Goal: Task Accomplishment & Management: Use online tool/utility

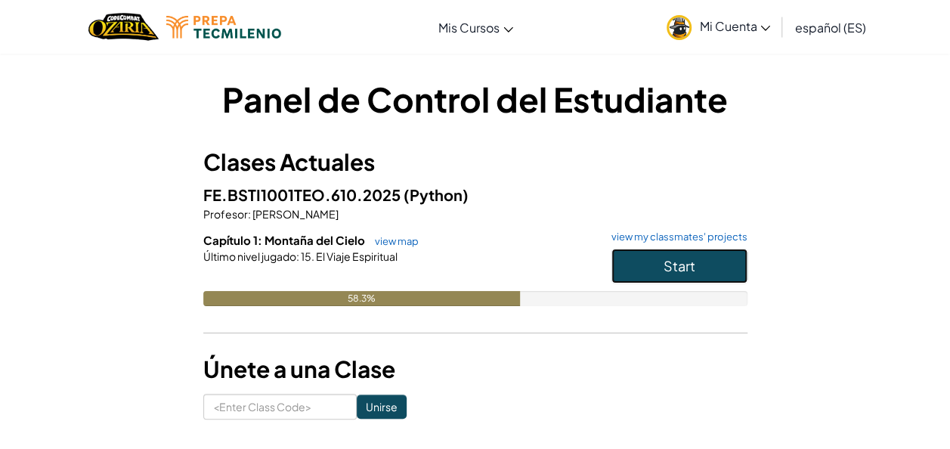
click at [649, 270] on button "Start" at bounding box center [680, 266] width 136 height 35
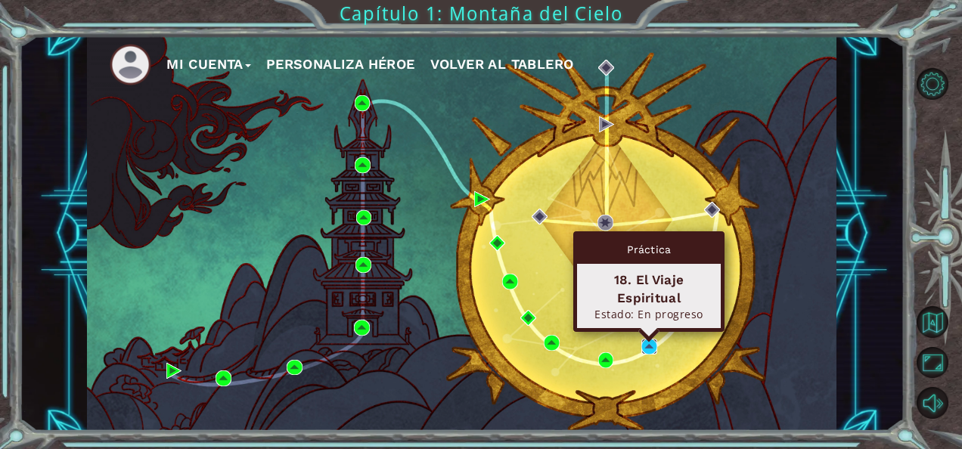
click at [645, 346] on img at bounding box center [649, 347] width 16 height 16
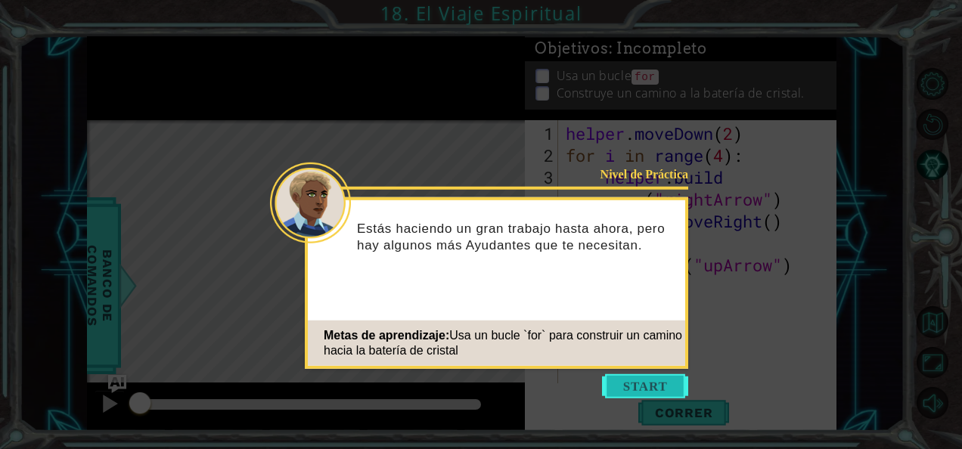
click at [615, 388] on button "Start" at bounding box center [645, 386] width 86 height 24
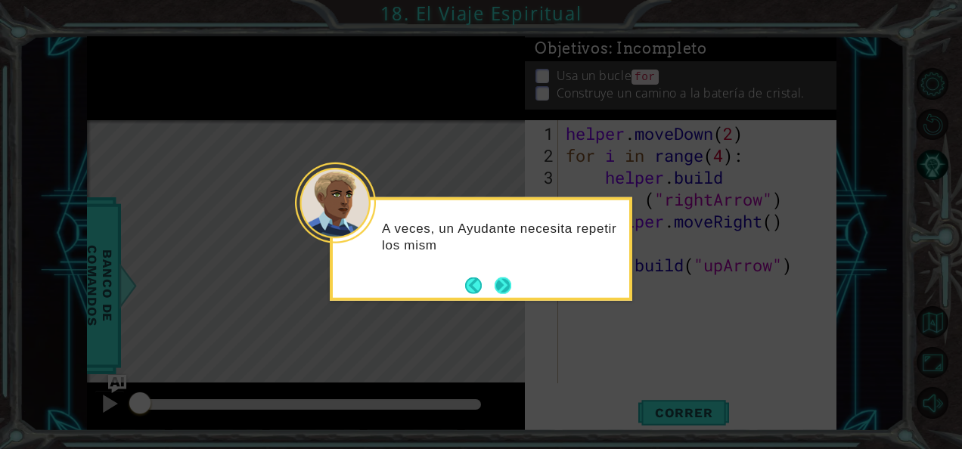
click at [511, 293] on button "Next" at bounding box center [502, 285] width 17 height 17
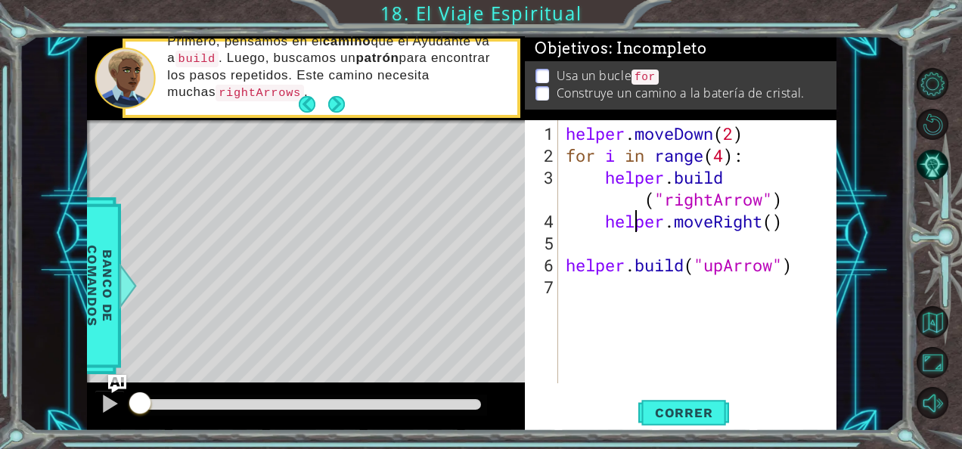
click at [640, 210] on div "helper . moveDown ( 2 ) for i in range ( 4 ) : helper . build ( "rightArrow" ) …" at bounding box center [701, 275] width 278 height 307
click at [646, 198] on div "helper . moveDown ( 2 ) for i in range ( 4 ) : helper . build ( "rightArrow" ) …" at bounding box center [701, 275] width 278 height 307
click at [731, 177] on div "helper . moveDown ( 2 ) for i in range ( 4 ) : helper . [PERSON_NAME] ( "rightA…" at bounding box center [701, 275] width 278 height 307
click at [643, 203] on div "helper . moveDown ( 2 ) for i in range ( 4 ) : helper . [PERSON_NAME] ( "rightA…" at bounding box center [701, 275] width 278 height 307
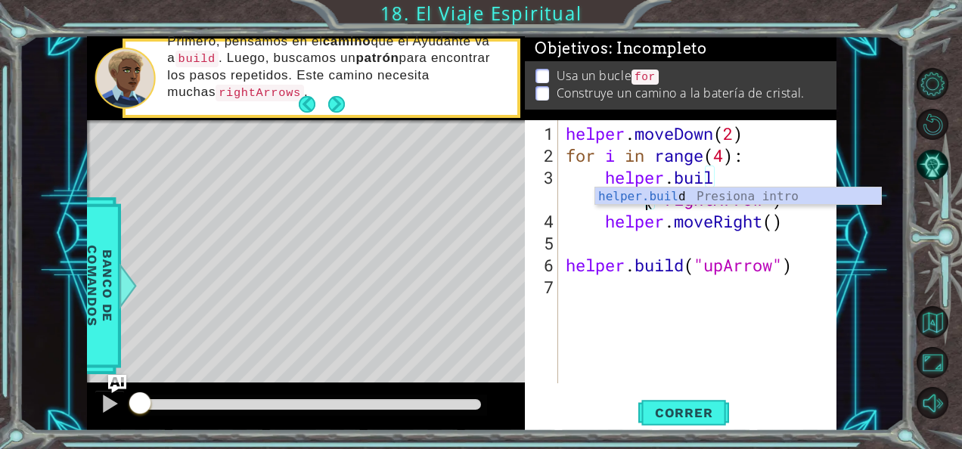
scroll to position [0, 7]
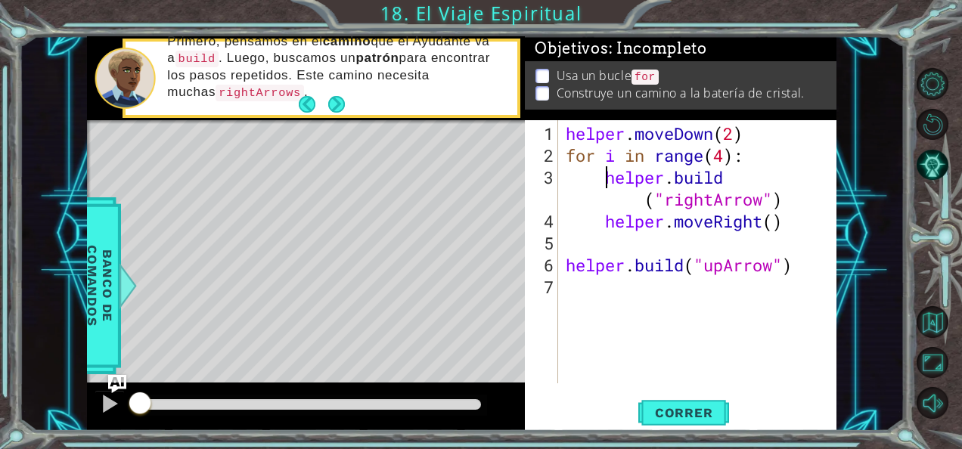
click at [603, 172] on div "helper . moveDown ( 2 ) for i in range ( 4 ) : helper . build ( "rightArrow" ) …" at bounding box center [701, 275] width 278 height 307
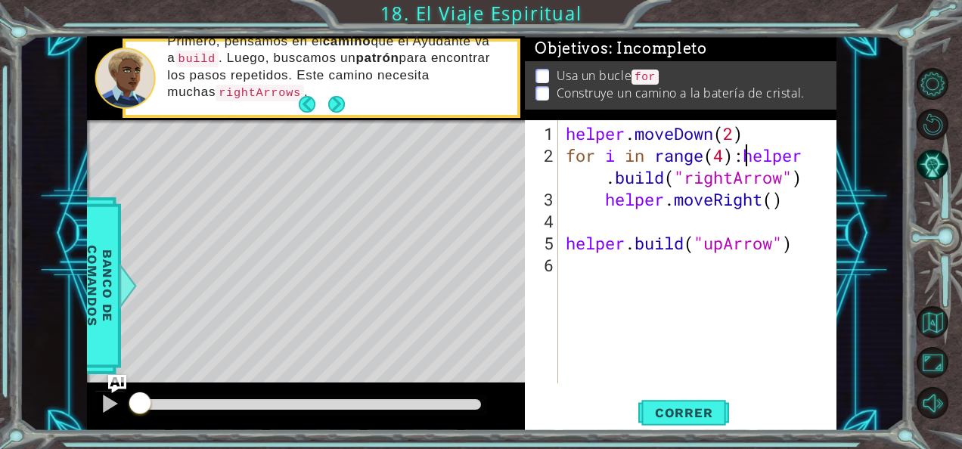
scroll to position [0, 8]
click at [602, 200] on div "helper . moveDown ( 2 ) for i in range ( 4 ) : helper . build ( "rightArrow" ) …" at bounding box center [701, 275] width 278 height 307
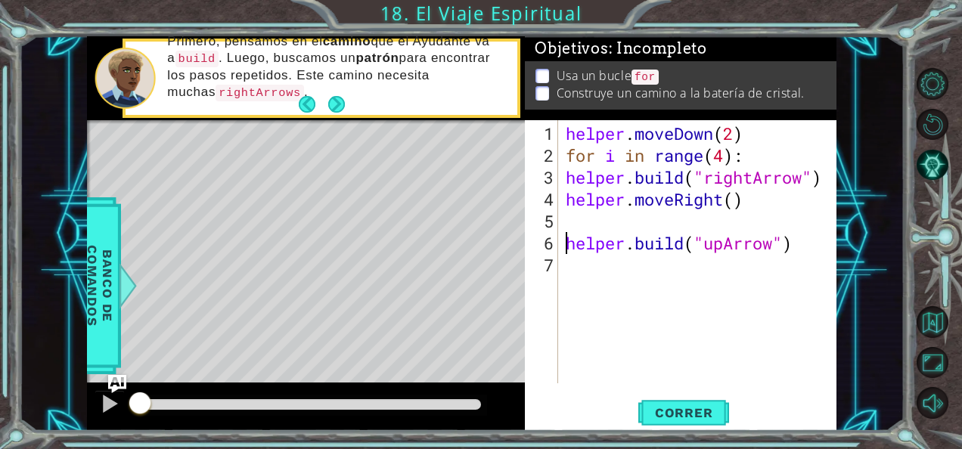
click at [565, 243] on div "helper . moveDown ( 2 ) for i in range ( 4 ) : helper . build ( "rightArrow" ) …" at bounding box center [701, 275] width 278 height 307
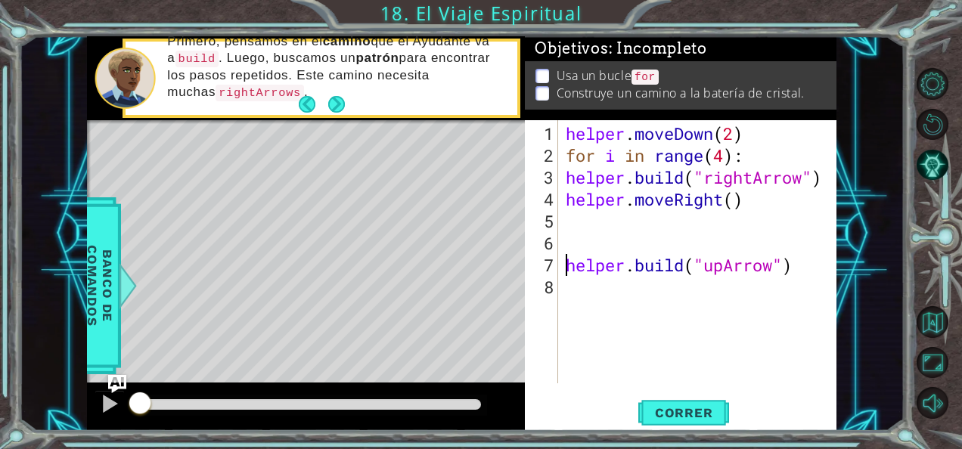
click at [746, 133] on div "helper . moveDown ( 2 ) for i in range ( 4 ) : helper . build ( "rightArrow" ) …" at bounding box center [701, 275] width 278 height 307
type textarea "helper.moveDown(2)"
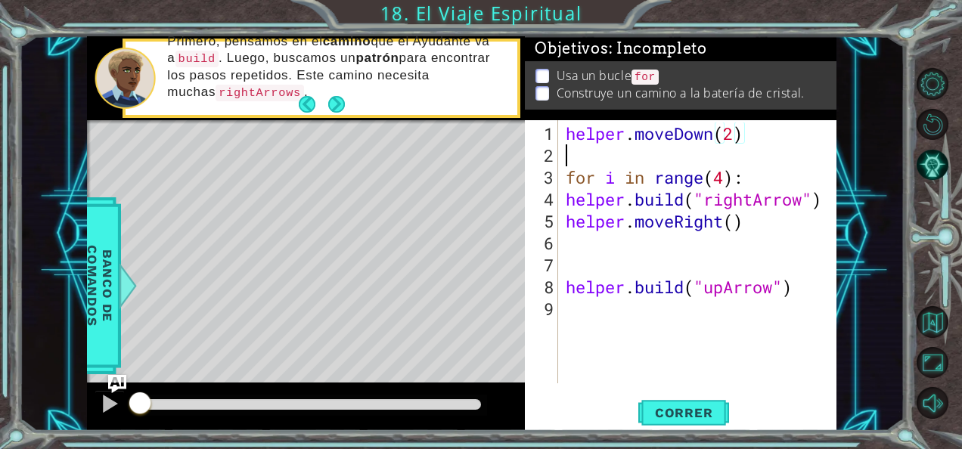
scroll to position [0, 0]
click at [665, 401] on button "Correr" at bounding box center [683, 412] width 91 height 31
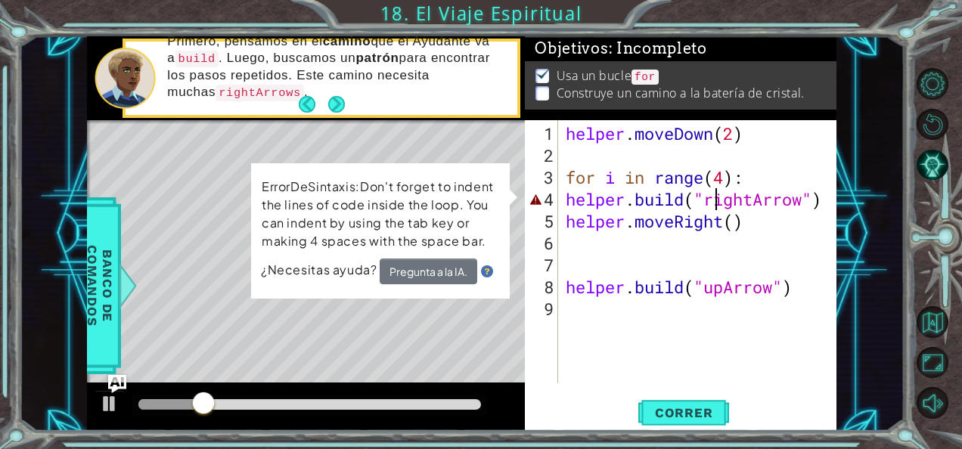
click at [715, 205] on div "helper . moveDown ( 2 ) for i in range ( 4 ) : helper . build ( "rightArrow" ) …" at bounding box center [701, 275] width 278 height 307
click at [686, 195] on div "helper . moveDown ( 2 ) for i in range ( 4 ) : helper . build ( "rightArrow" ) …" at bounding box center [701, 275] width 278 height 307
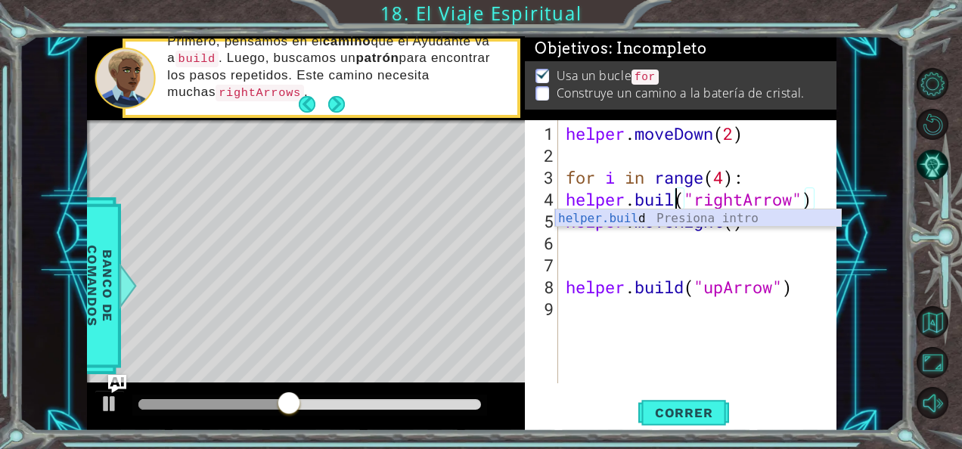
click at [676, 219] on div "helper.buil d Presiona intro" at bounding box center [698, 236] width 286 height 54
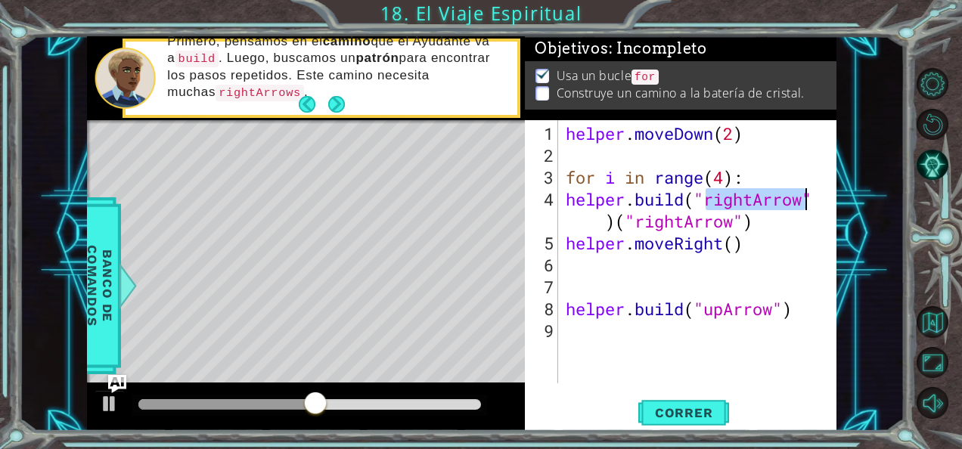
click at [764, 221] on div "helper . moveDown ( 2 ) for i in range ( 4 ) : helper . build ( "rightArrow" ) …" at bounding box center [701, 275] width 278 height 307
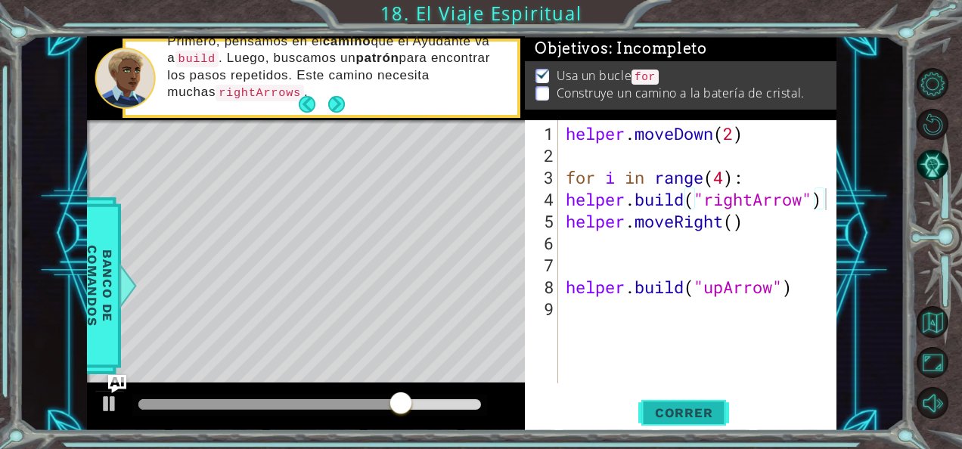
click at [677, 410] on span "Correr" at bounding box center [684, 412] width 88 height 15
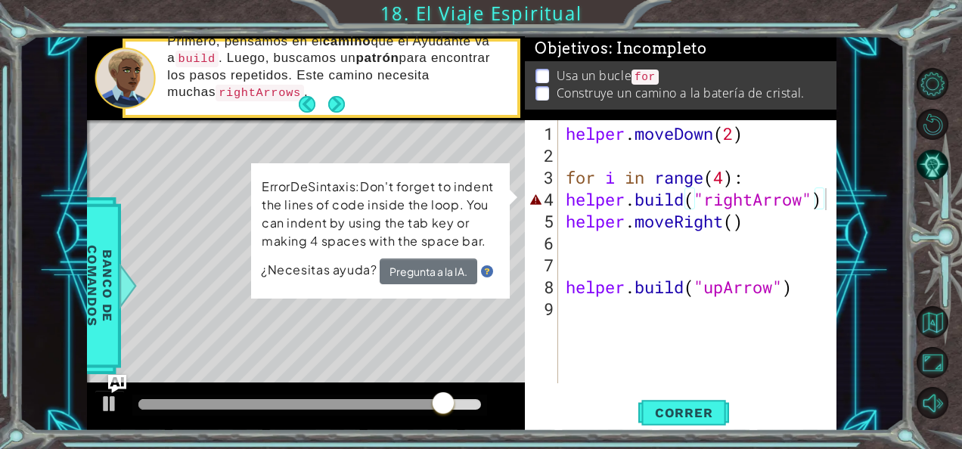
click at [559, 194] on div "[DOMAIN_NAME]("rightArrow") 1 2 3 4 5 6 7 8 9 helper . moveDown ( 2 ) for i in …" at bounding box center [679, 251] width 308 height 263
click at [565, 197] on div "helper . moveDown ( 2 ) for i in range ( 4 ) : helper . build ( "rightArrow" ) …" at bounding box center [701, 275] width 278 height 307
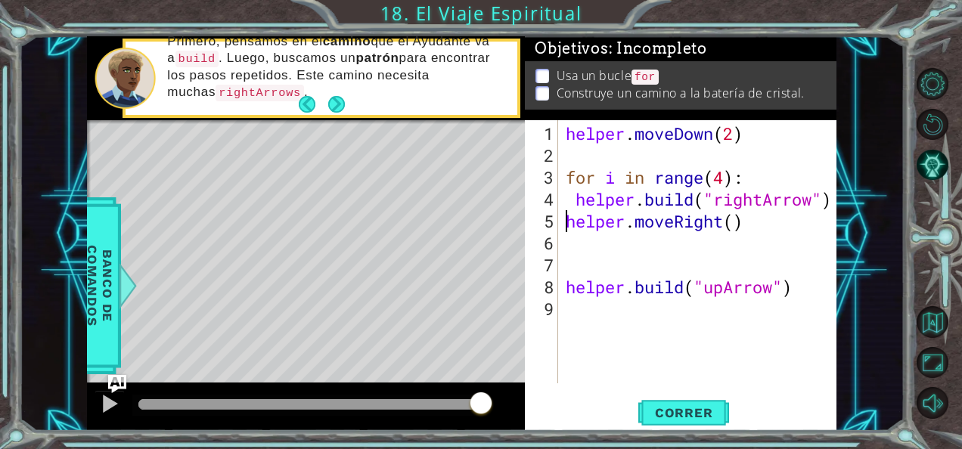
click at [562, 218] on div "helper . moveDown ( 2 ) for i in range ( 4 ) : helper . build ( "rightArrow" ) …" at bounding box center [701, 275] width 278 height 307
click at [562, 218] on div "helper . moveDown ( 2 ) for i in range ( 4 ) : helper . build ( "rightArrow" ) …" at bounding box center [697, 251] width 271 height 263
click at [562, 218] on div "helper . moveDown ( 2 ) for i in range ( 4 ) : helper . build ( "rightArrow" ) …" at bounding box center [701, 275] width 278 height 307
click at [562, 218] on div "helper . moveDown ( 2 ) for i in range ( 4 ) : helper . build ( "rightArrow" ) …" at bounding box center [697, 251] width 271 height 263
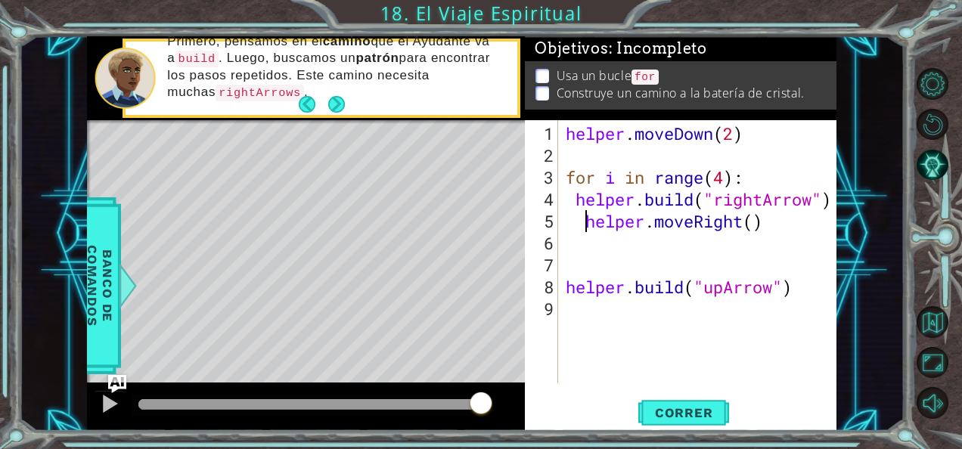
type textarea "helper.moveRight()"
click at [664, 423] on button "Correr" at bounding box center [683, 412] width 91 height 31
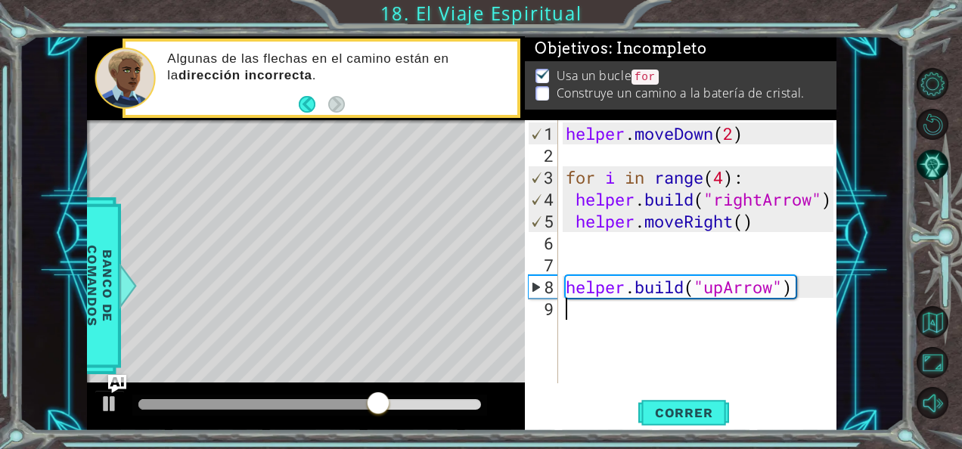
click at [606, 312] on div "helper . moveDown ( 2 ) for i in range ( 4 ) : helper . build ( "rightArrow" ) …" at bounding box center [701, 275] width 278 height 307
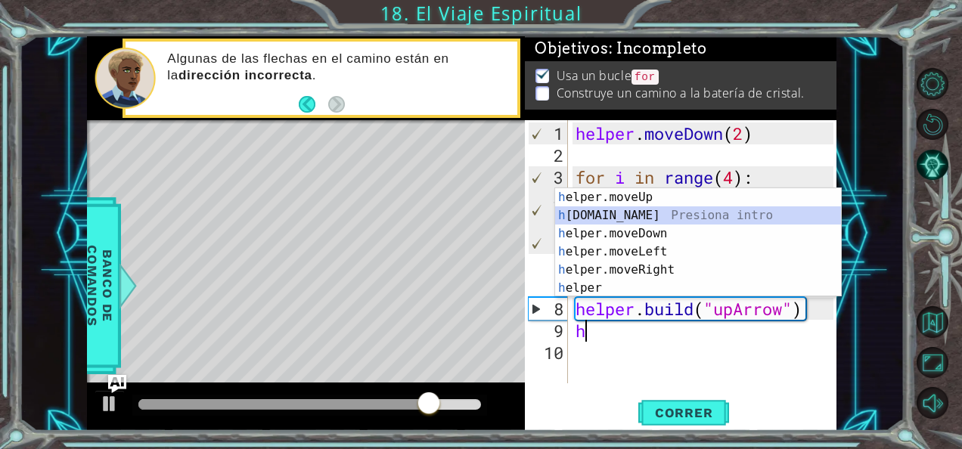
click at [667, 218] on div "h elper.moveUp Presiona intro h [DOMAIN_NAME] Presiona intro h elper.moveDown P…" at bounding box center [698, 260] width 286 height 145
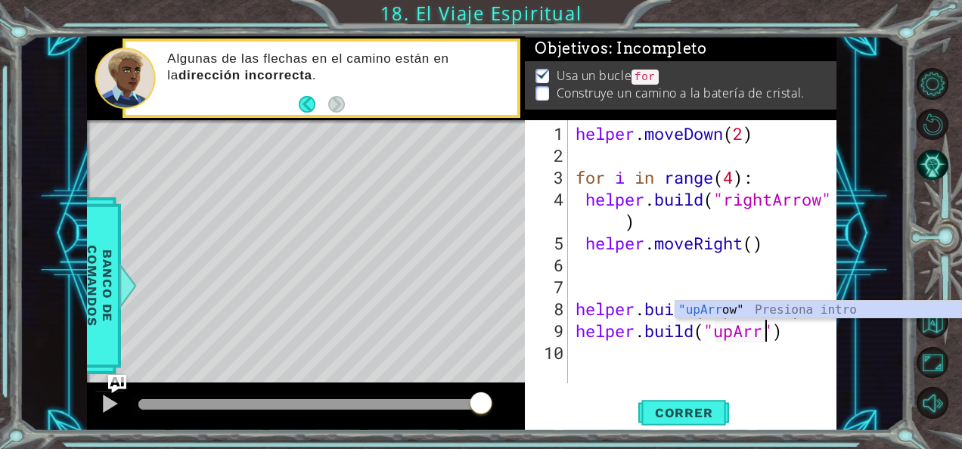
scroll to position [0, 9]
type textarea "[DOMAIN_NAME]("upArrow")"
click at [697, 420] on span "Correr" at bounding box center [684, 412] width 88 height 15
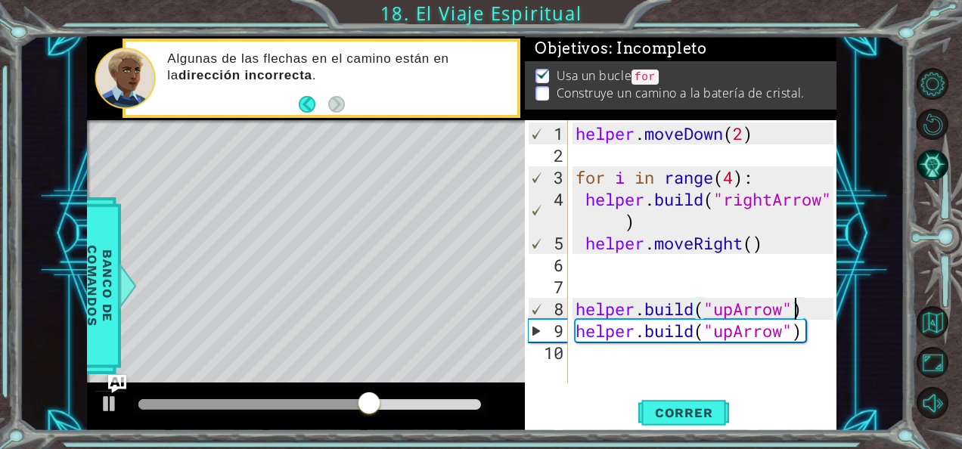
click at [796, 308] on div "helper . moveDown ( 2 ) for i in range ( 4 ) : helper . build ( "rightArrow" ) …" at bounding box center [706, 275] width 269 height 307
click at [602, 355] on div "helper . moveDown ( 2 ) for i in range ( 4 ) : helper . build ( "rightArrow" ) …" at bounding box center [706, 275] width 269 height 307
click at [815, 306] on div "helper . moveDown ( 2 ) for i in range ( 4 ) : helper . build ( "rightArrow" ) …" at bounding box center [706, 275] width 269 height 307
type textarea "[DOMAIN_NAME]("upArrow")"
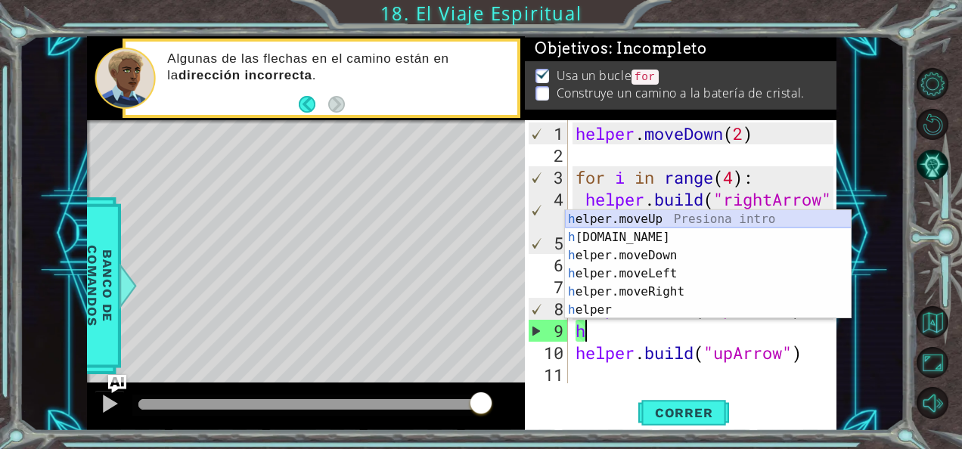
click at [707, 213] on div "h elper.moveUp Presiona intro h [DOMAIN_NAME] Presiona intro h elper.moveDown P…" at bounding box center [708, 282] width 286 height 145
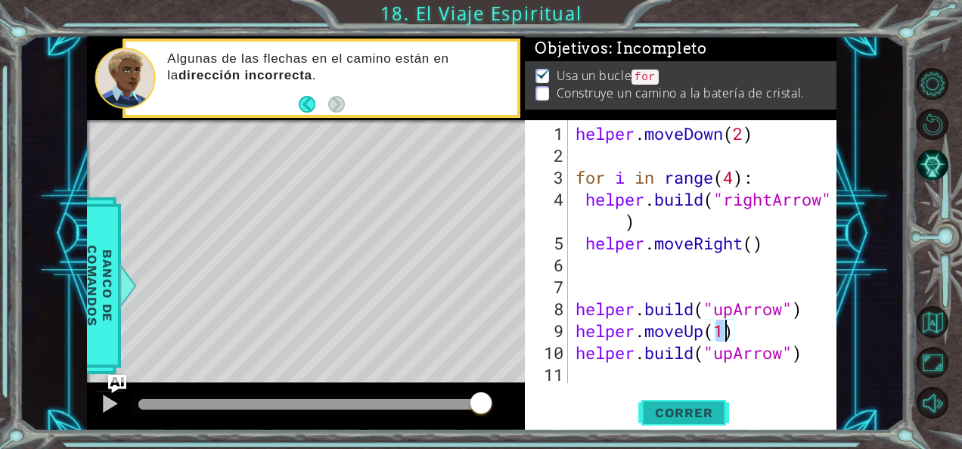
type textarea "helper.moveUp(1)"
click at [709, 417] on span "Correr" at bounding box center [684, 412] width 88 height 15
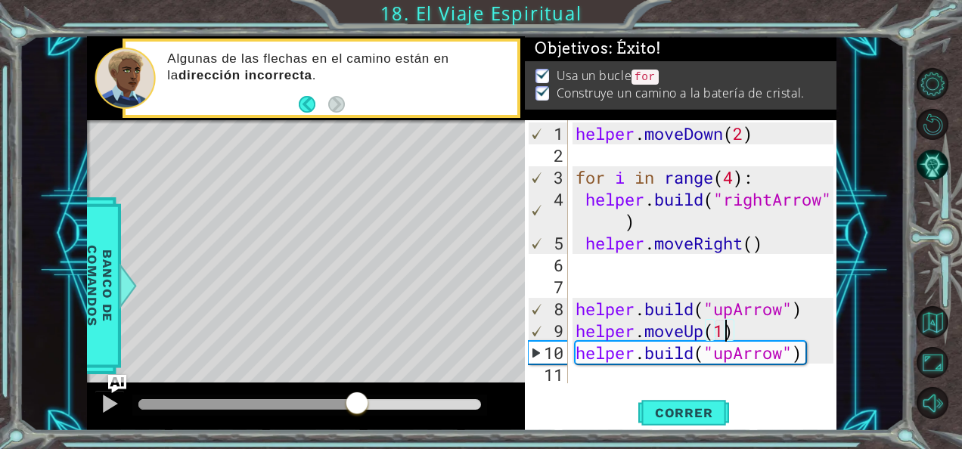
click at [356, 406] on div at bounding box center [309, 404] width 342 height 11
click at [112, 396] on div at bounding box center [110, 404] width 20 height 20
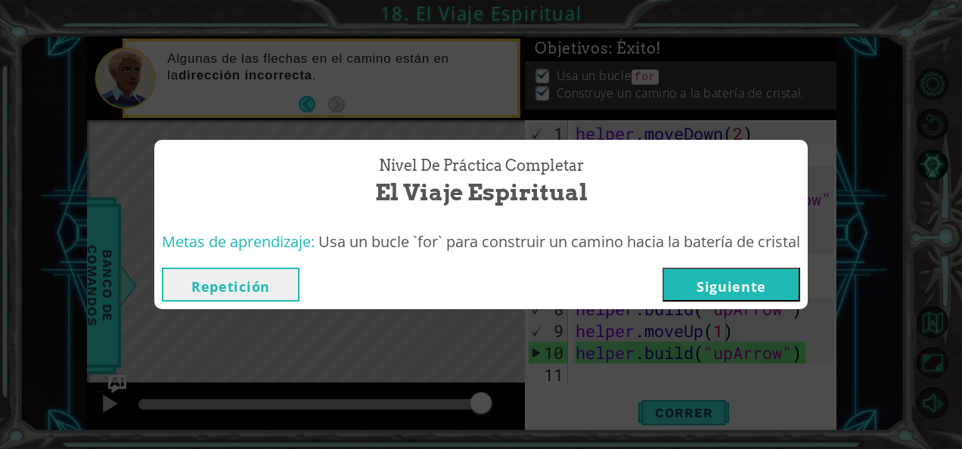
click at [711, 269] on button "Siguiente" at bounding box center [731, 285] width 138 height 34
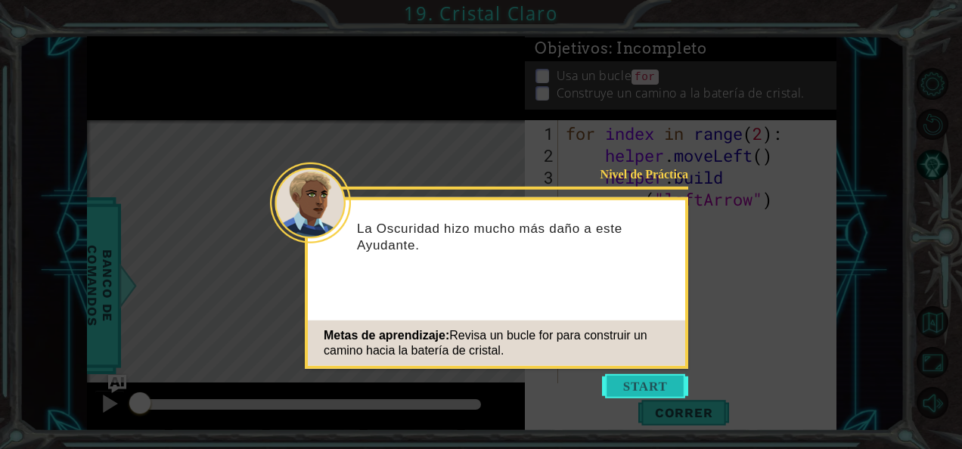
click at [668, 390] on button "Start" at bounding box center [645, 386] width 86 height 24
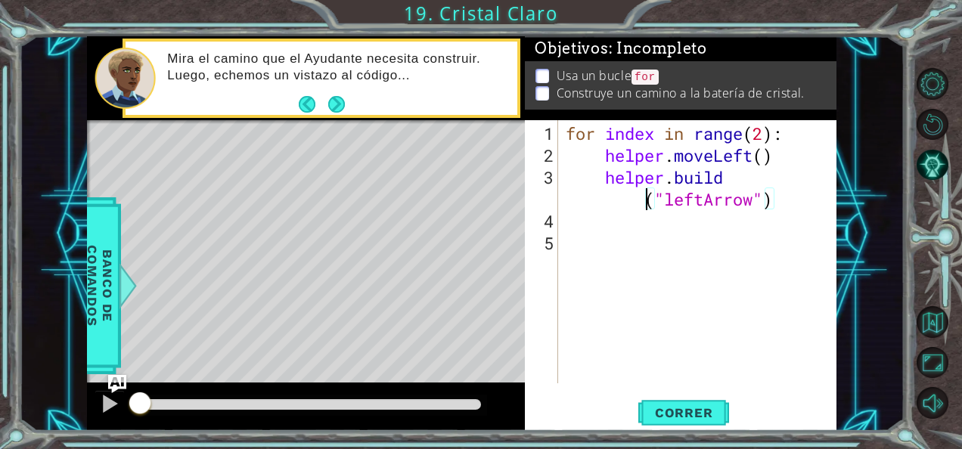
click at [643, 206] on div "for index in range ( 2 ) : helper . moveLeft ( ) helper . build ( "leftArrow" )" at bounding box center [701, 275] width 278 height 307
click at [602, 178] on div "for index in range ( 2 ) : helper . moveLeft ( ) helper . [PERSON_NAME] ( "left…" at bounding box center [701, 275] width 278 height 307
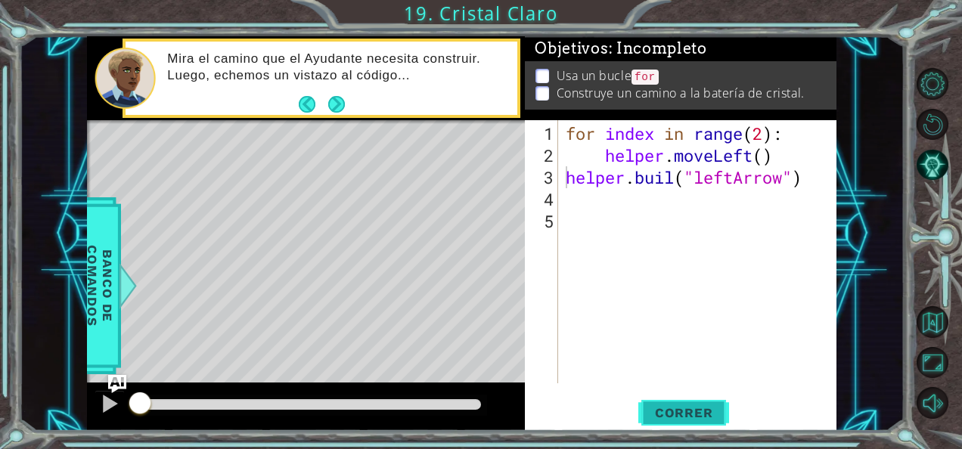
click at [688, 403] on button "Correr" at bounding box center [683, 412] width 91 height 31
click at [677, 413] on span "Correr" at bounding box center [684, 412] width 88 height 15
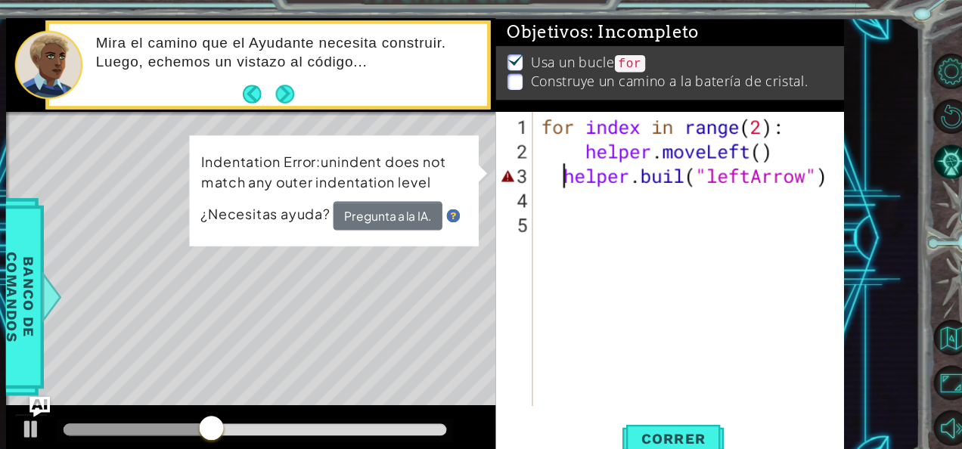
click at [696, 174] on div "for index in range ( 2 ) : helper . moveLeft ( ) helper . [PERSON_NAME] ( "left…" at bounding box center [701, 275] width 278 height 307
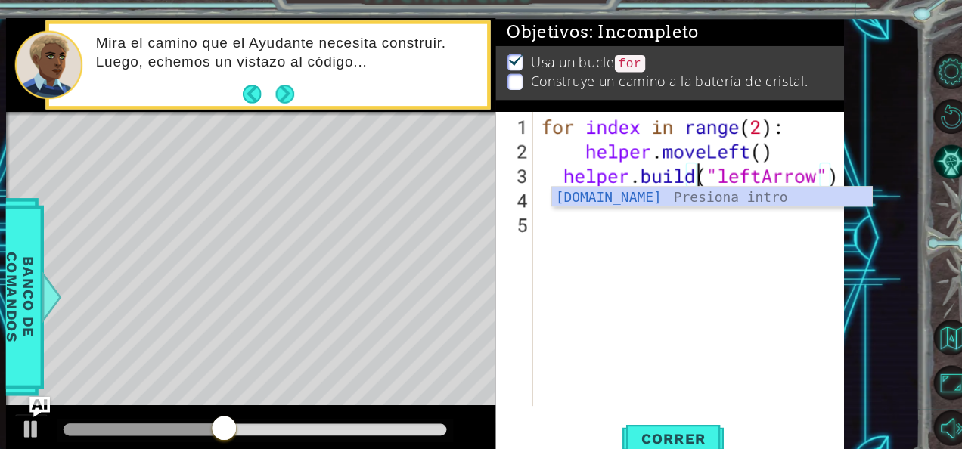
scroll to position [0, 6]
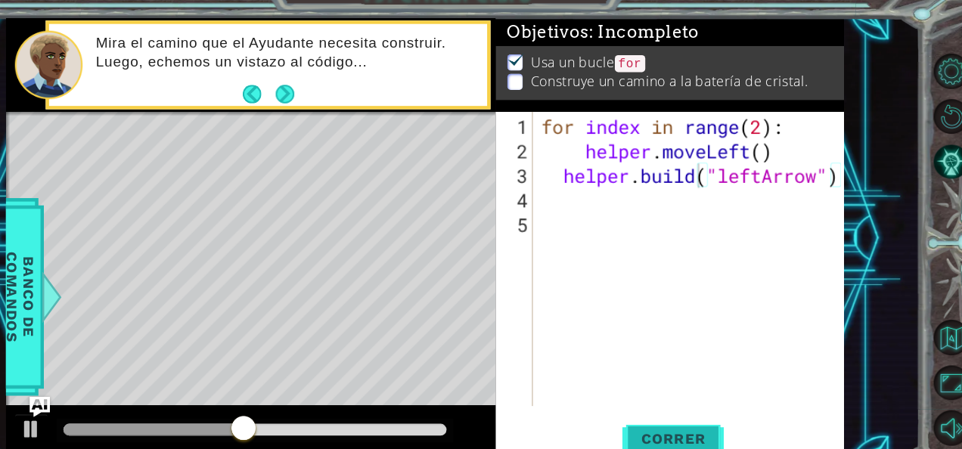
click at [684, 407] on span "Correr" at bounding box center [684, 412] width 88 height 15
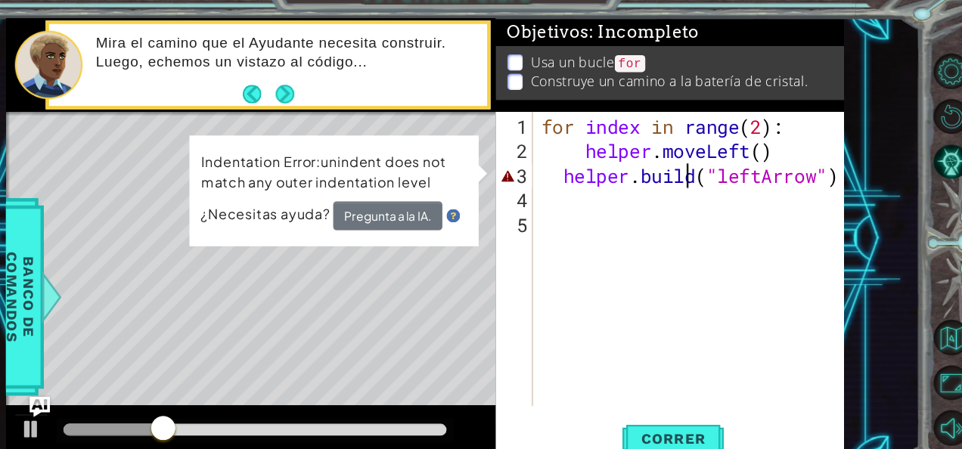
click at [694, 172] on div "for index in range ( 2 ) : helper . moveLeft ( ) helper . build ( "leftArrow" )" at bounding box center [701, 275] width 278 height 307
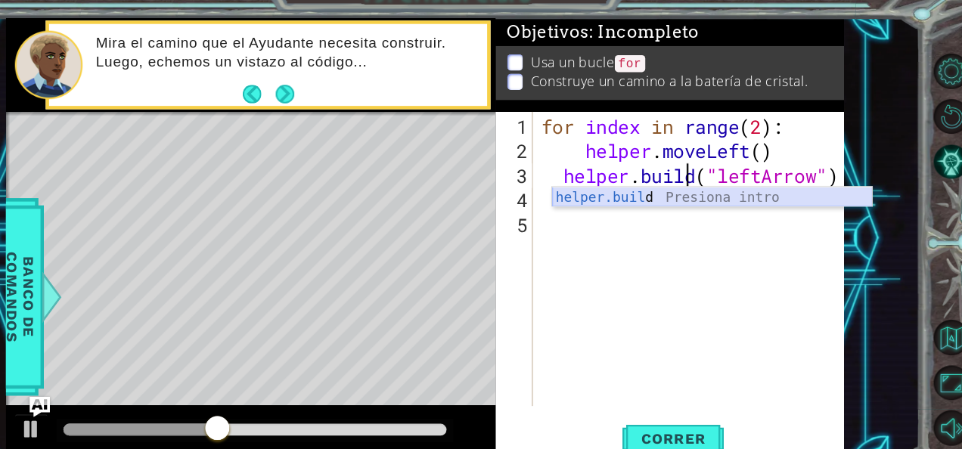
click at [715, 202] on div "helper.buil d Presiona intro" at bounding box center [718, 214] width 286 height 54
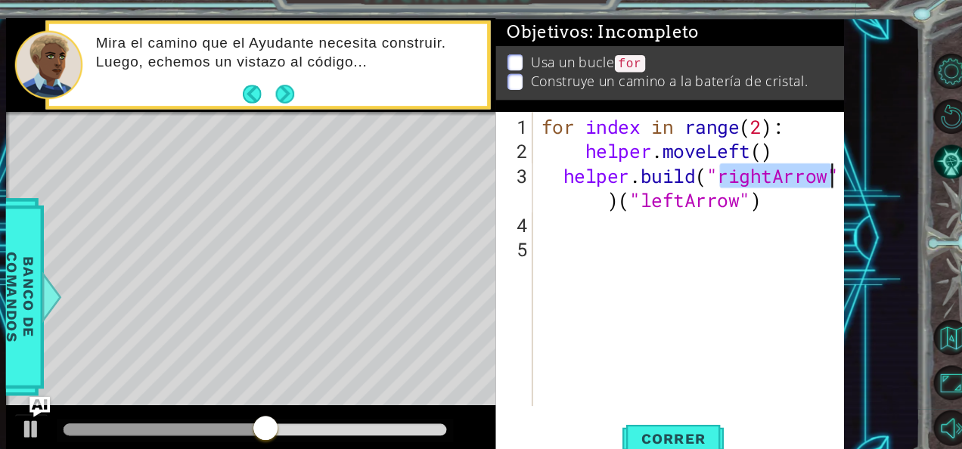
click at [763, 172] on div "for index in range ( 2 ) : helper . moveLeft ( ) helper . build ( "rightArrow" …" at bounding box center [697, 251] width 271 height 263
click at [776, 175] on div "for index in range ( 2 ) : helper . moveLeft ( ) helper . build ( "rightArrow" …" at bounding box center [701, 275] width 278 height 307
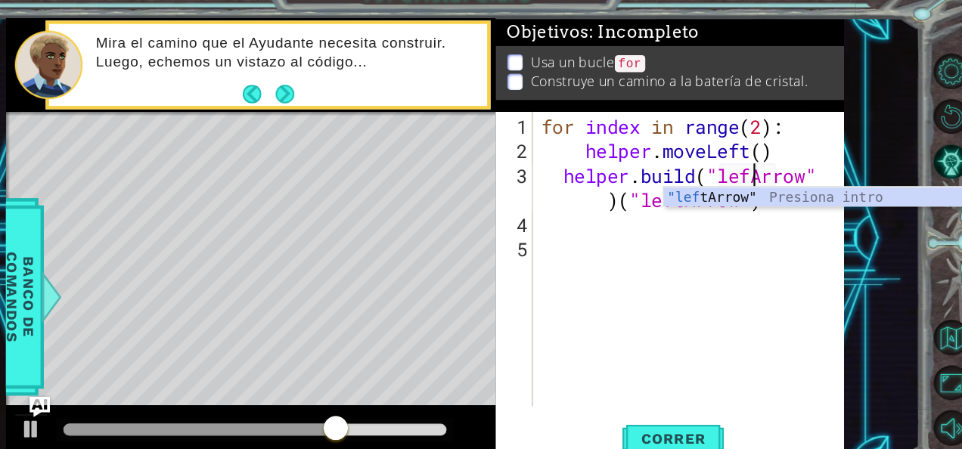
scroll to position [0, 9]
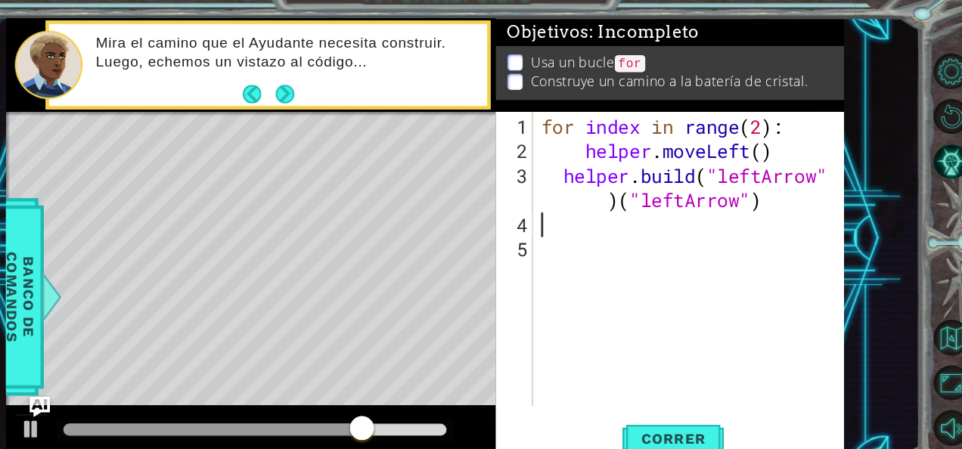
drag, startPoint x: 799, startPoint y: 215, endPoint x: 770, endPoint y: 207, distance: 29.9
click at [770, 207] on div "for index in range ( 2 ) : helper . moveLeft ( ) helper . build ( "leftArrow" )…" at bounding box center [701, 275] width 278 height 307
click at [770, 207] on div "for index in range ( 2 ) : helper . moveLeft ( ) helper . build ( "leftArrow" )…" at bounding box center [697, 251] width 271 height 263
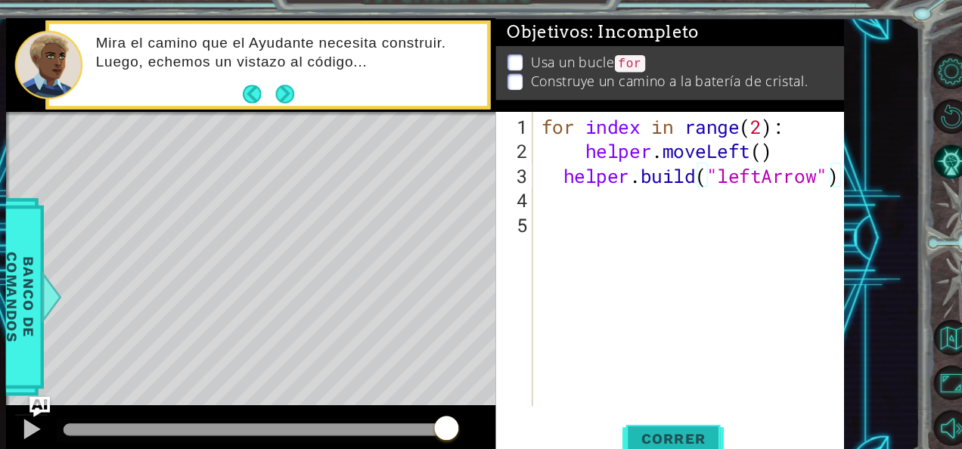
click at [683, 406] on span "Correr" at bounding box center [684, 412] width 88 height 15
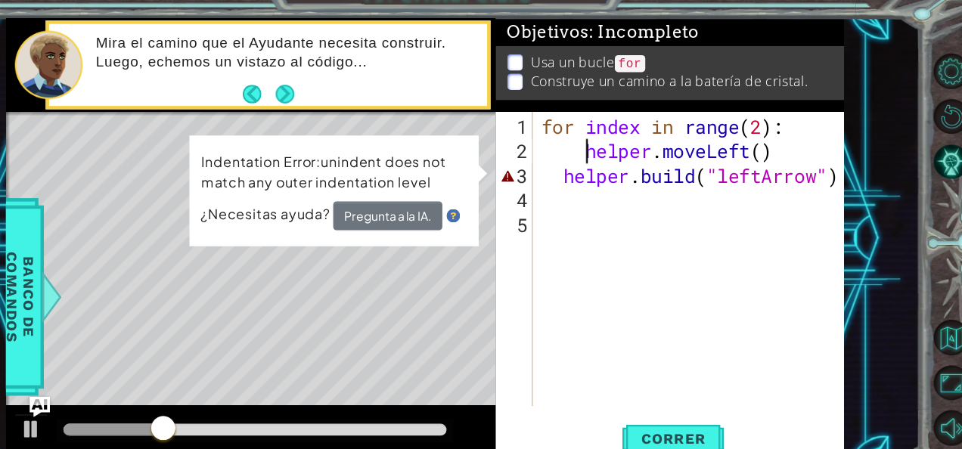
click at [603, 151] on div "for index in range ( 2 ) : helper . moveLeft ( ) helper . build ( "leftArrow" )" at bounding box center [701, 275] width 278 height 307
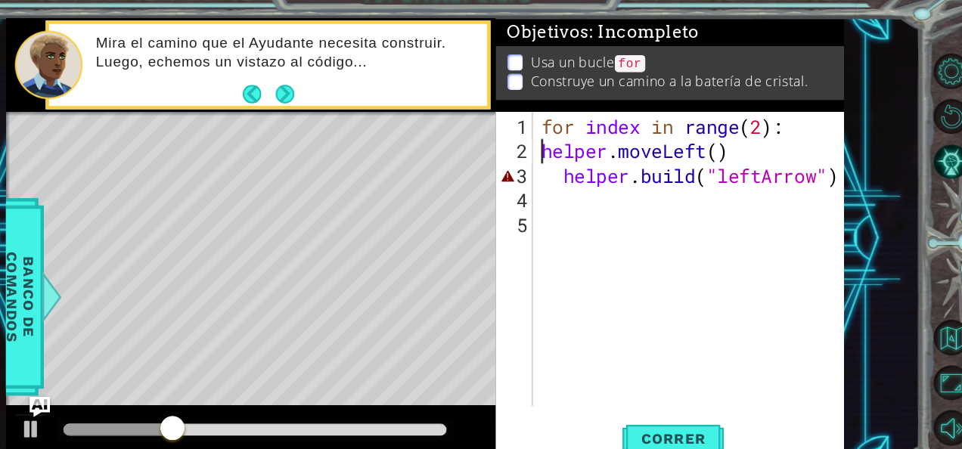
scroll to position [0, 7]
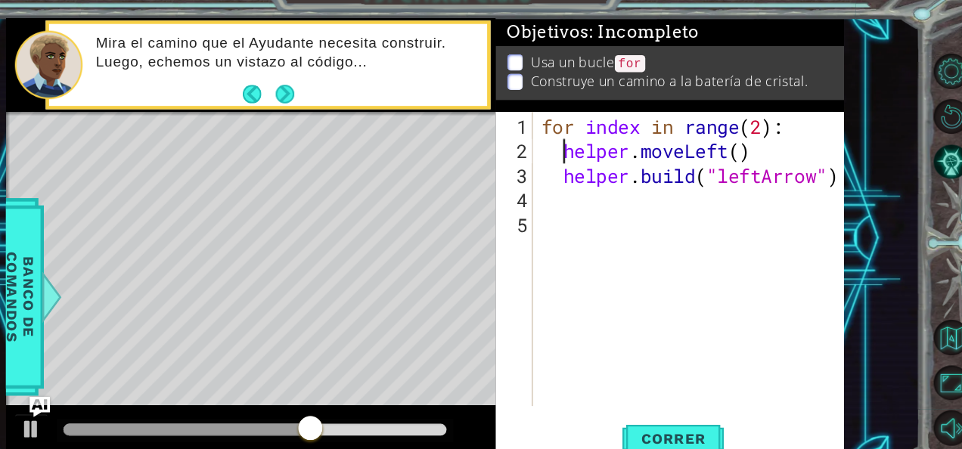
click at [763, 135] on div "for index in range ( 2 ) : helper . moveLeft ( ) helper . build ( "leftArrow" )" at bounding box center [701, 275] width 278 height 307
type textarea "for index in range(4):"
click at [696, 404] on button "Correr" at bounding box center [683, 412] width 91 height 31
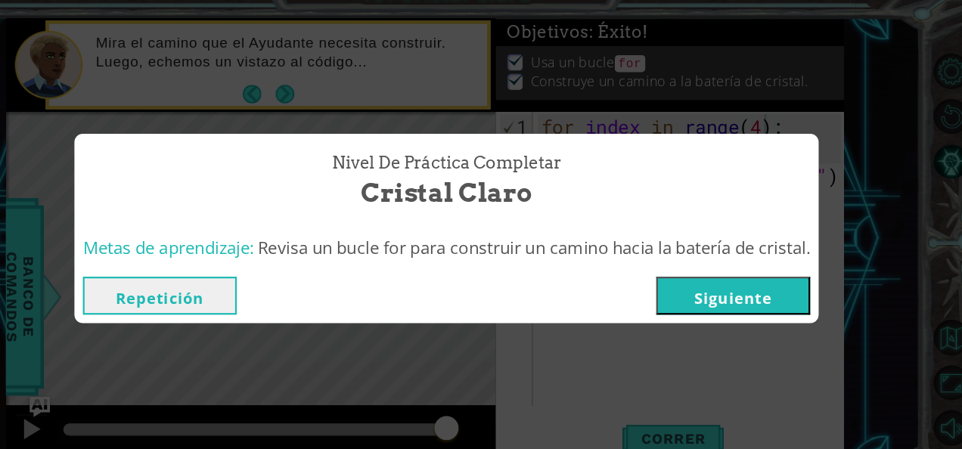
click at [722, 290] on button "Siguiente" at bounding box center [737, 285] width 138 height 34
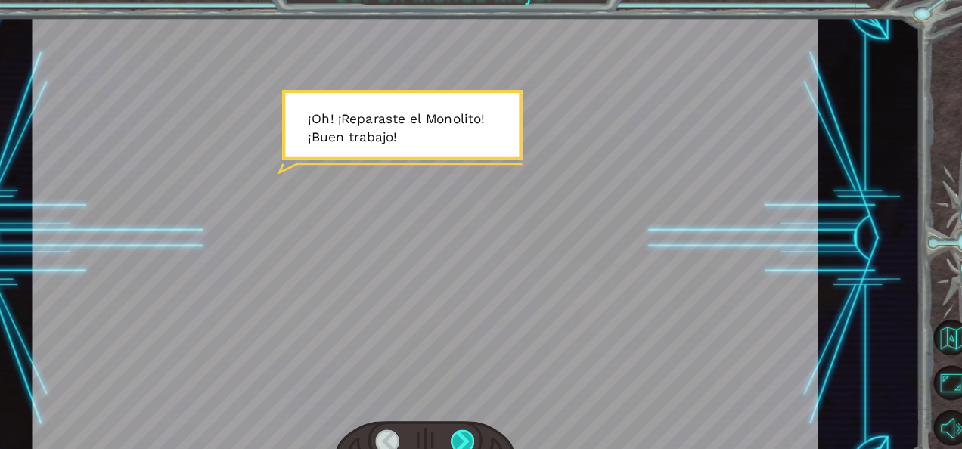
click at [498, 413] on div at bounding box center [495, 414] width 21 height 21
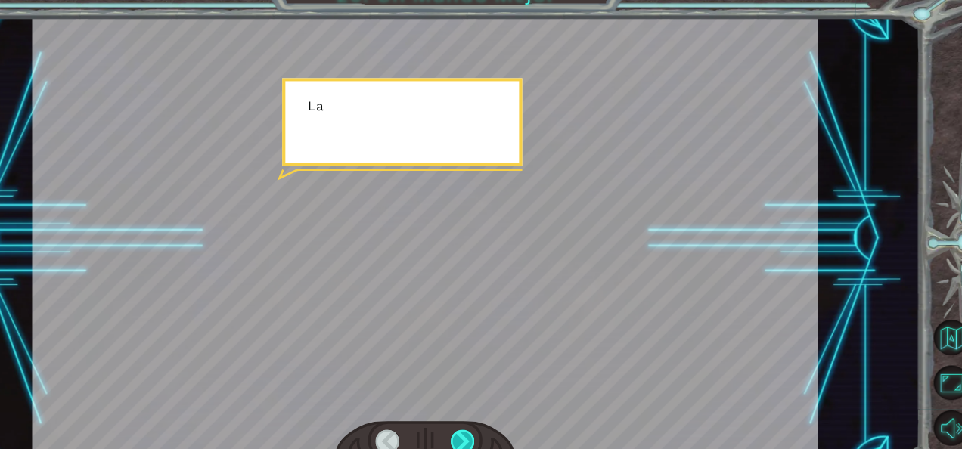
click at [498, 413] on div at bounding box center [495, 414] width 21 height 21
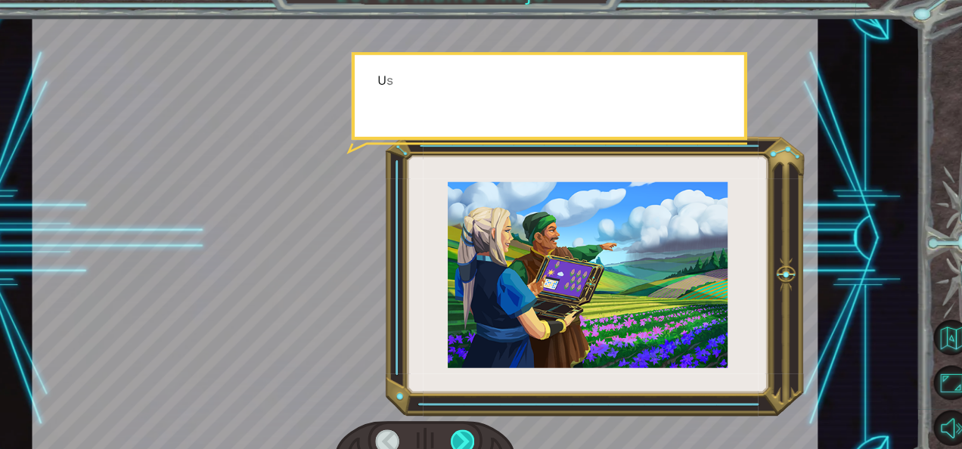
click at [498, 413] on div at bounding box center [495, 414] width 21 height 21
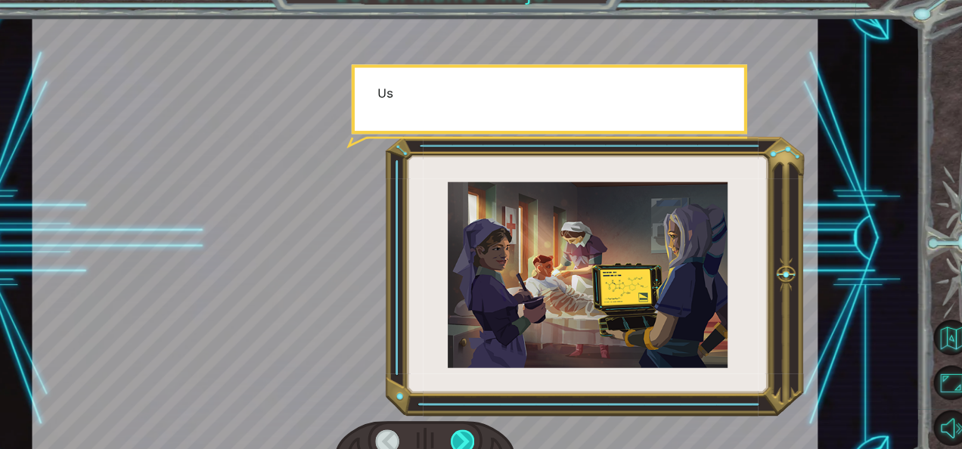
click at [498, 413] on div at bounding box center [495, 414] width 21 height 21
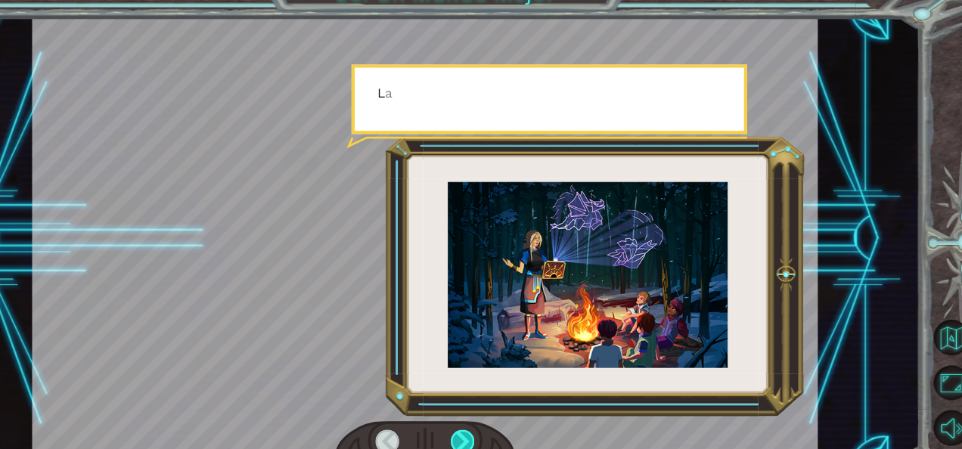
click at [498, 413] on div at bounding box center [495, 414] width 21 height 21
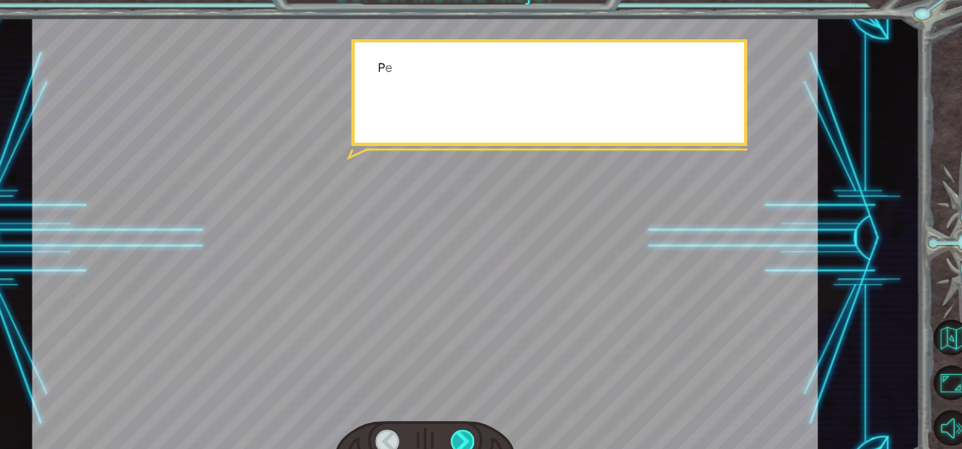
click at [498, 413] on div at bounding box center [495, 414] width 21 height 21
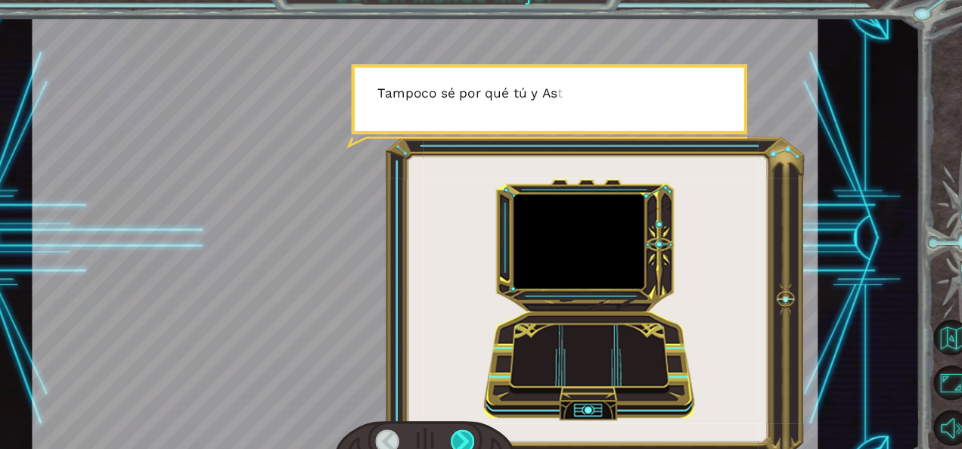
click at [497, 404] on div at bounding box center [495, 414] width 21 height 21
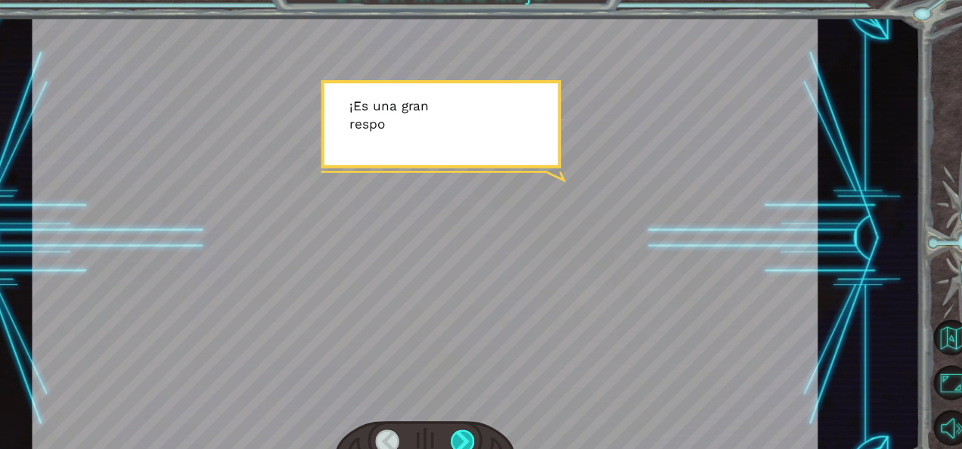
click at [497, 409] on div at bounding box center [495, 414] width 21 height 21
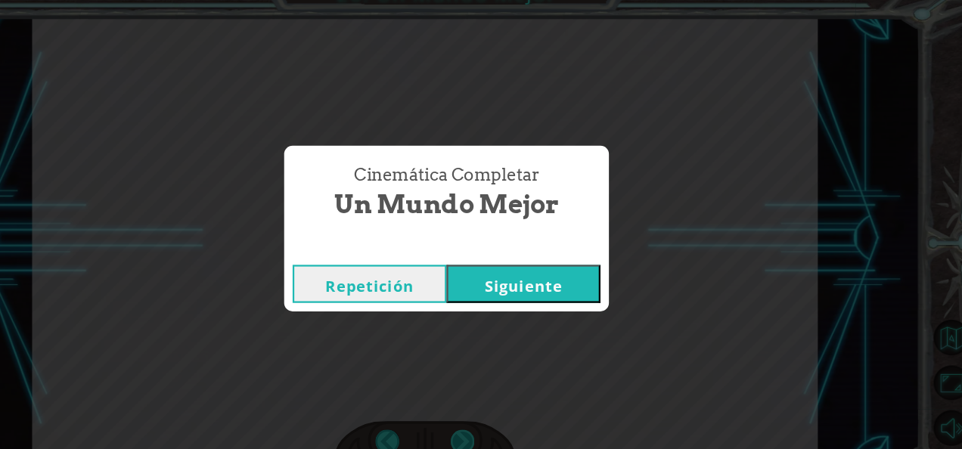
click at [497, 409] on div "Cinemática Completar Un Mundo Mejor Repetición [GEOGRAPHIC_DATA]" at bounding box center [481, 224] width 962 height 449
click at [556, 266] on button "Siguiente" at bounding box center [550, 274] width 138 height 34
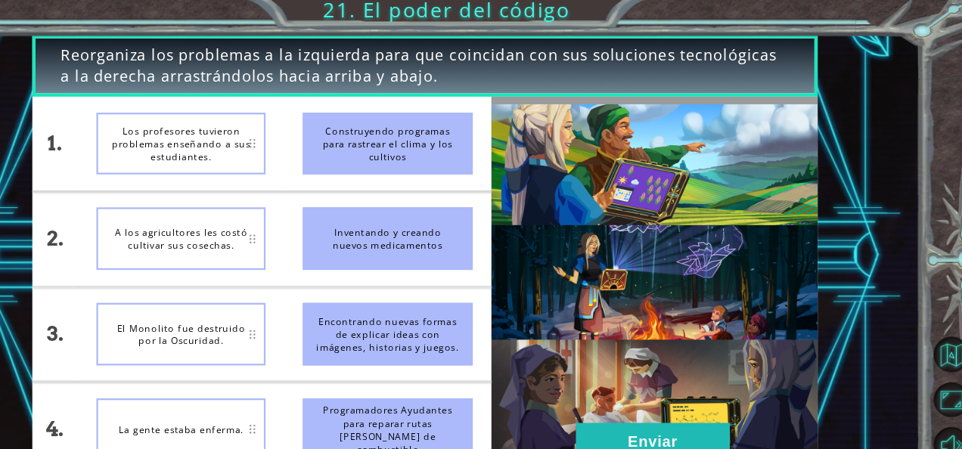
click at [376, 139] on div "Construyendo programas para rastrear el clima y los cultivos" at bounding box center [427, 134] width 151 height 56
drag, startPoint x: 448, startPoint y: 144, endPoint x: 472, endPoint y: 258, distance: 116.5
click at [472, 258] on ul "Construyendo programas para rastrear el clima y los cultivos Inventando y crean…" at bounding box center [428, 260] width 184 height 339
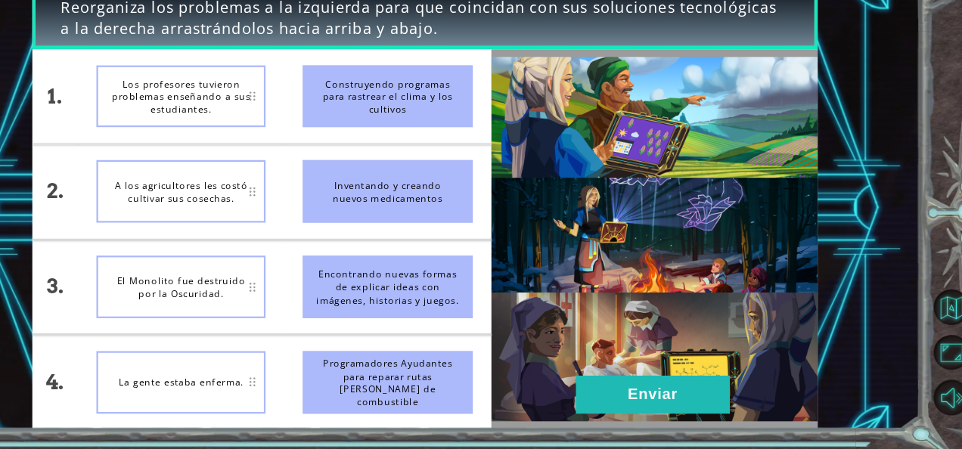
click at [484, 403] on div "Programadores Ayudantes para reparar rutas [PERSON_NAME] de combustible" at bounding box center [427, 389] width 151 height 56
click at [454, 388] on div "Programadores Ayudantes para reparar rutas [PERSON_NAME] de combustible" at bounding box center [427, 389] width 151 height 56
click at [451, 386] on div "Programadores Ayudantes para reparar rutas [PERSON_NAME] de combustible" at bounding box center [427, 389] width 151 height 56
drag, startPoint x: 403, startPoint y: 386, endPoint x: 368, endPoint y: 203, distance: 186.2
click at [371, 215] on ul "Construyendo programas para rastrear el clima y los cultivos Inventando y crean…" at bounding box center [428, 260] width 184 height 339
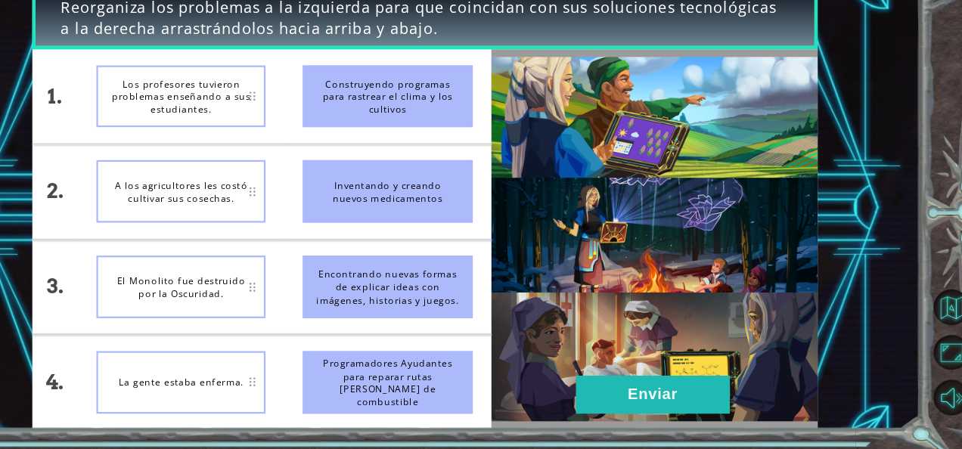
drag, startPoint x: 384, startPoint y: 235, endPoint x: 404, endPoint y: 382, distance: 148.7
click at [404, 382] on ul "Construyendo programas para rastrear el clima y los cultivos Inventando y crean…" at bounding box center [428, 260] width 184 height 339
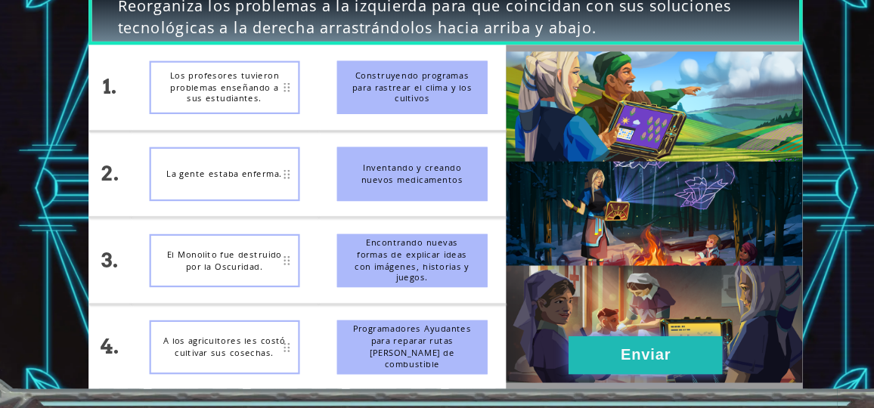
click at [562, 367] on button "Enviar" at bounding box center [598, 361] width 138 height 34
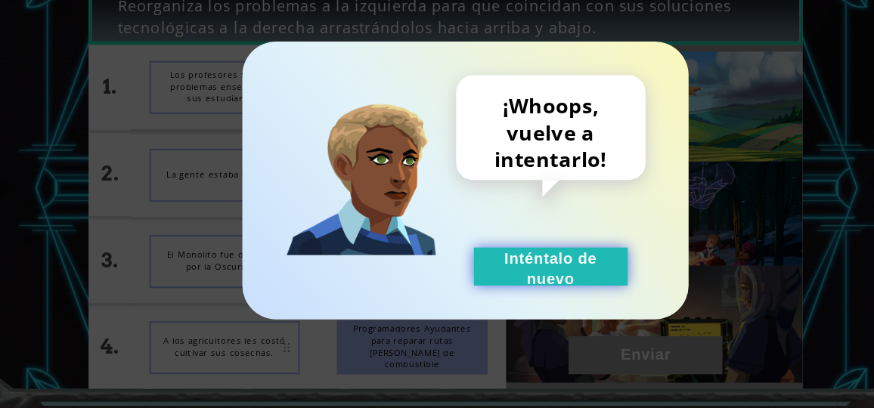
click at [529, 272] on button "Inténtalo de nuevo" at bounding box center [513, 282] width 138 height 34
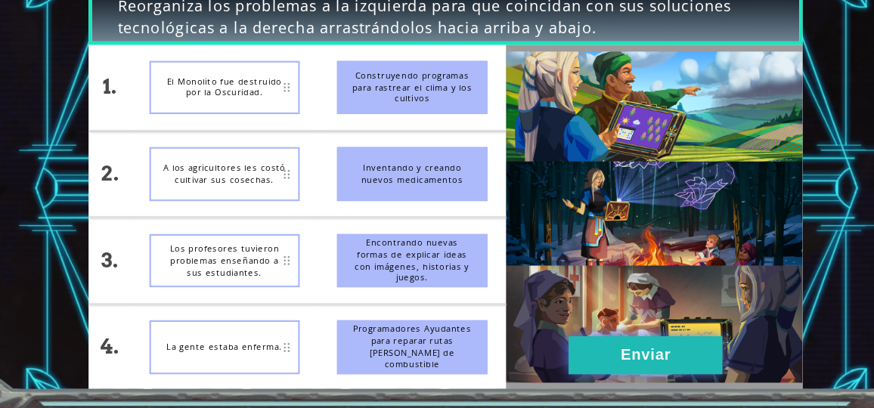
click at [602, 377] on button "Enviar" at bounding box center [598, 361] width 138 height 34
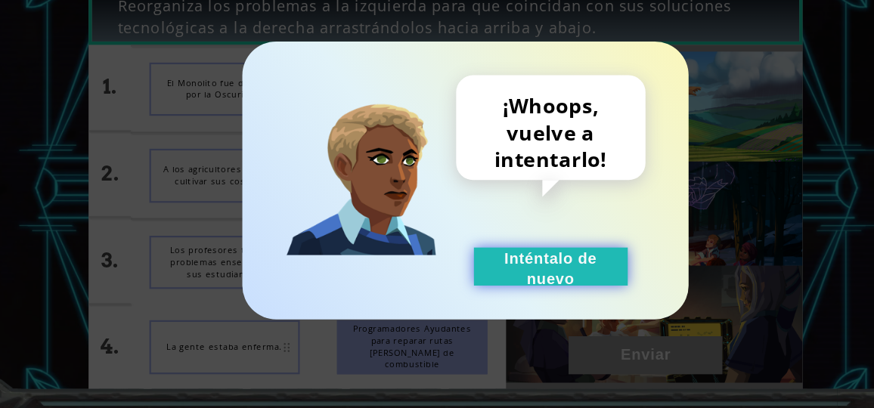
click at [553, 290] on button "Inténtalo de nuevo" at bounding box center [513, 282] width 138 height 34
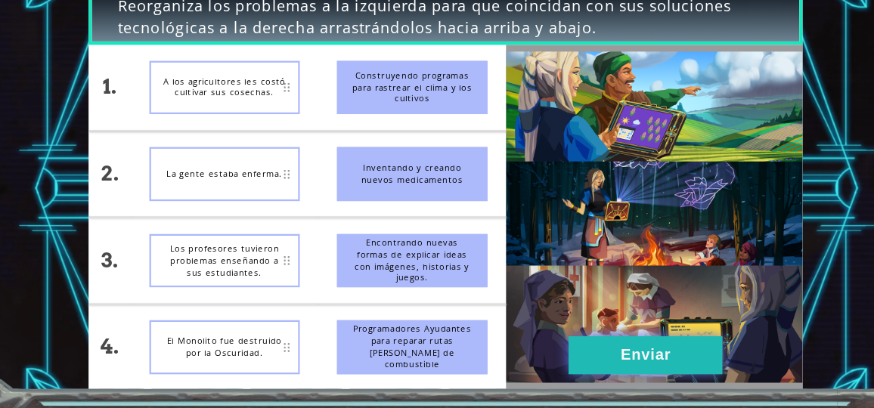
click at [567, 356] on button "Enviar" at bounding box center [598, 361] width 138 height 34
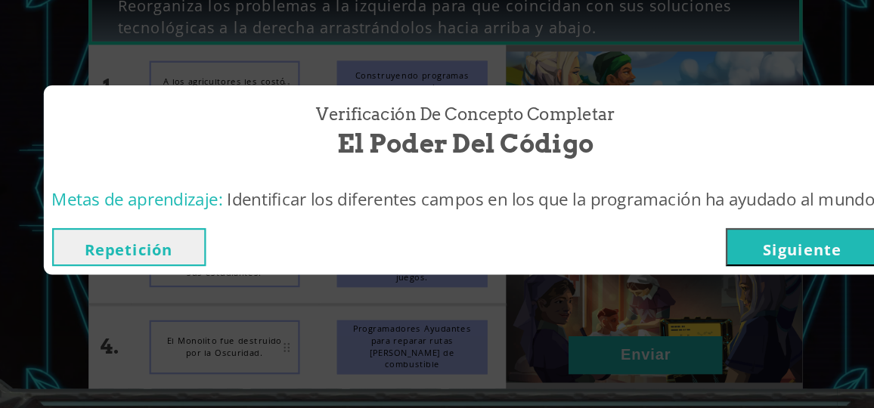
click at [701, 285] on div "Repetición [GEOGRAPHIC_DATA]" at bounding box center [437, 264] width 755 height 49
click at [700, 272] on button "Siguiente" at bounding box center [739, 264] width 138 height 34
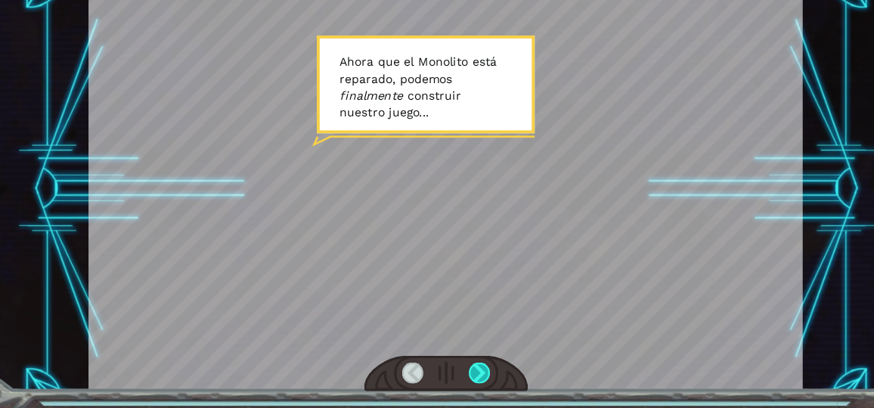
click at [444, 373] on div at bounding box center [449, 377] width 19 height 20
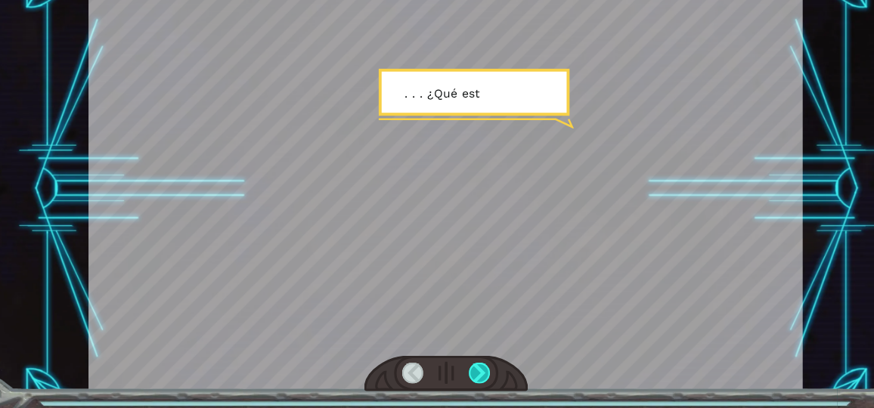
click at [444, 373] on div at bounding box center [449, 377] width 19 height 20
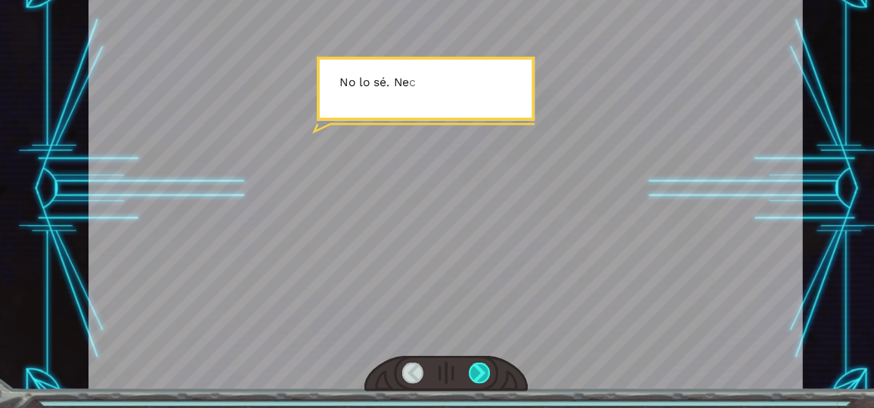
click at [444, 373] on div at bounding box center [449, 377] width 19 height 20
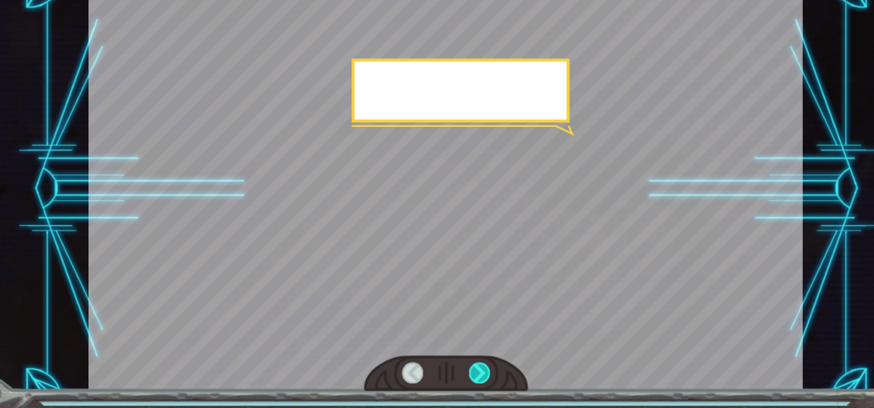
click at [444, 373] on div at bounding box center [449, 377] width 19 height 20
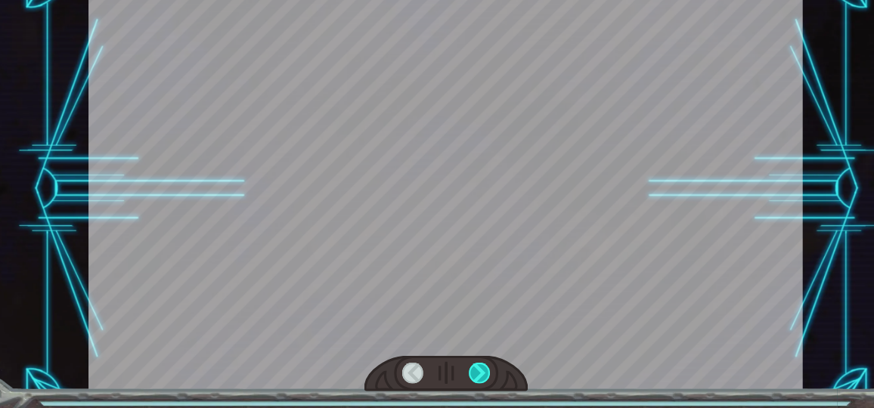
click at [444, 373] on div at bounding box center [449, 377] width 19 height 20
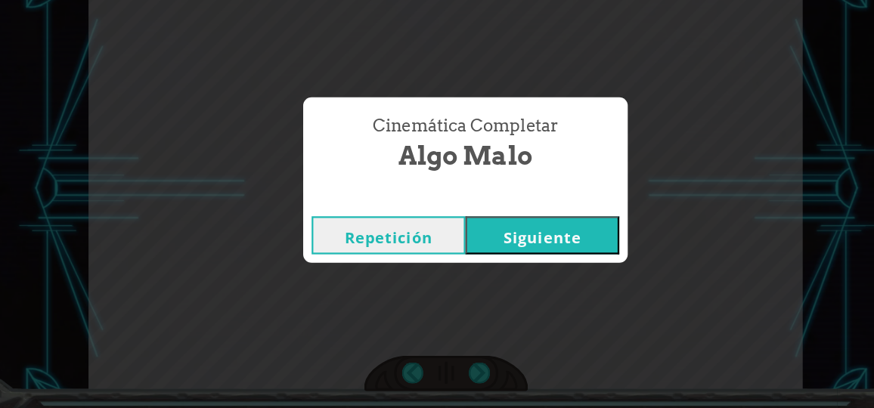
click at [479, 252] on button "Siguiente" at bounding box center [506, 254] width 138 height 34
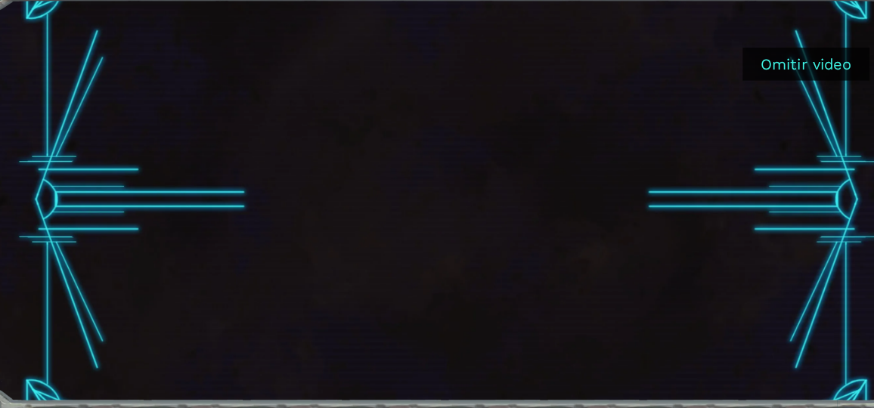
click at [705, 89] on button "Omitir video" at bounding box center [741, 90] width 113 height 29
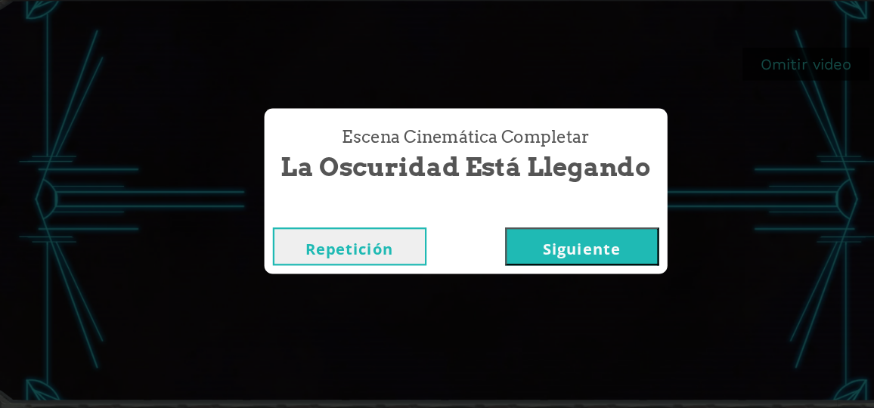
click at [510, 259] on button "Siguiente" at bounding box center [541, 254] width 138 height 34
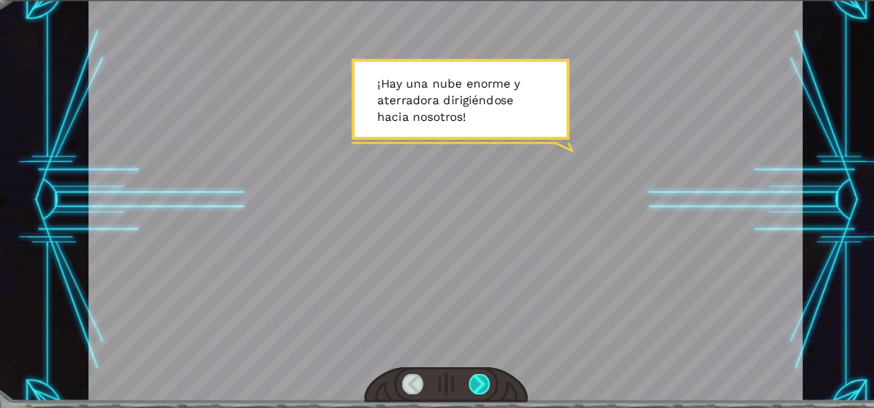
click at [445, 379] on div at bounding box center [449, 377] width 19 height 20
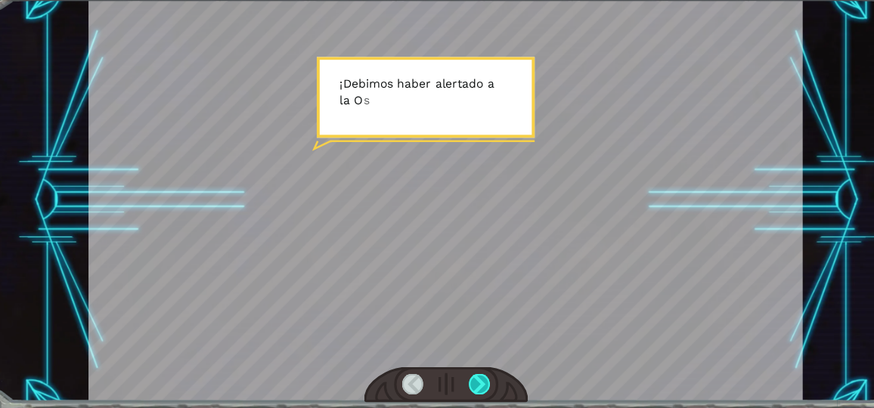
click at [445, 379] on div at bounding box center [449, 377] width 19 height 20
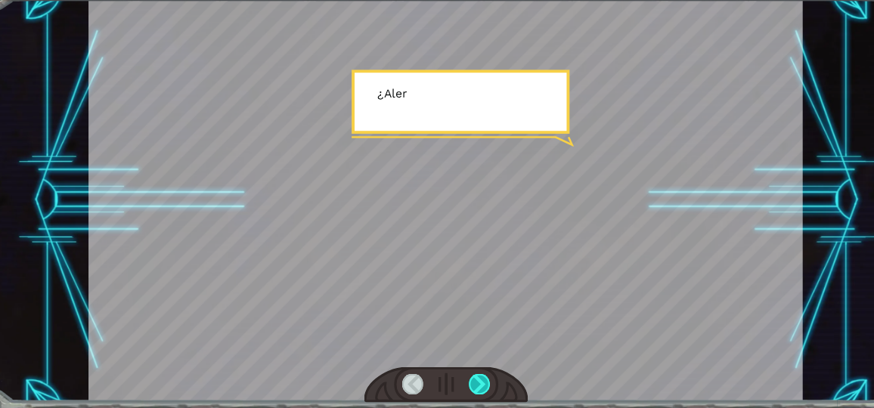
click at [445, 379] on div at bounding box center [449, 377] width 19 height 20
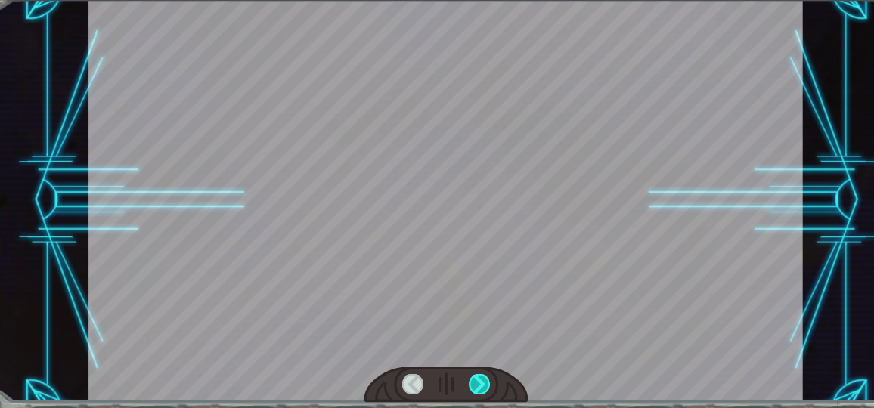
click at [445, 379] on div at bounding box center [449, 377] width 19 height 20
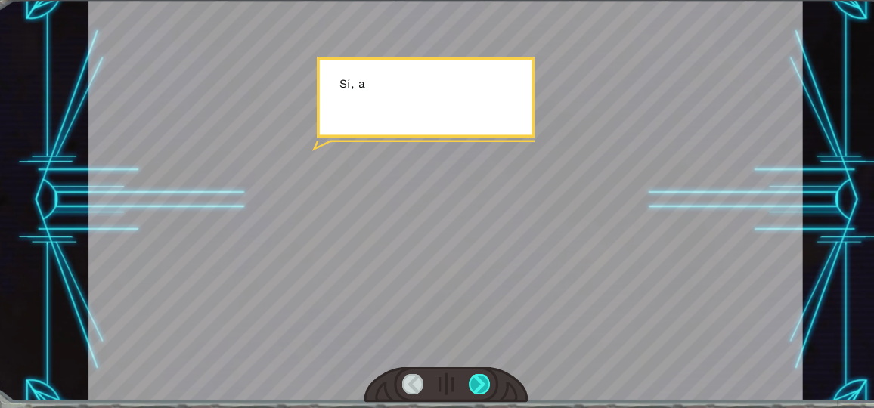
click at [445, 379] on div at bounding box center [449, 377] width 19 height 20
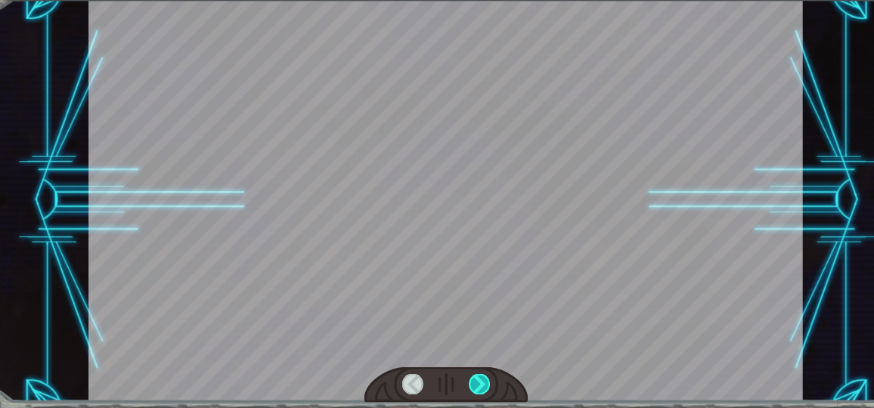
click at [445, 379] on div at bounding box center [449, 377] width 19 height 20
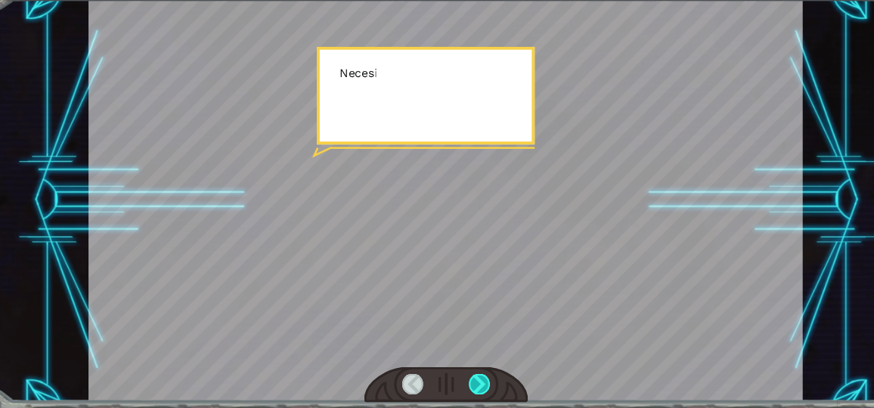
click at [445, 379] on div at bounding box center [449, 377] width 19 height 20
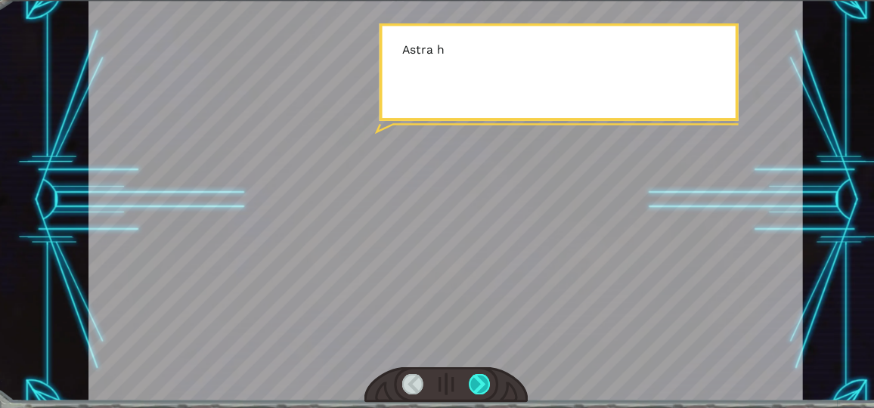
click at [445, 379] on div at bounding box center [449, 377] width 19 height 20
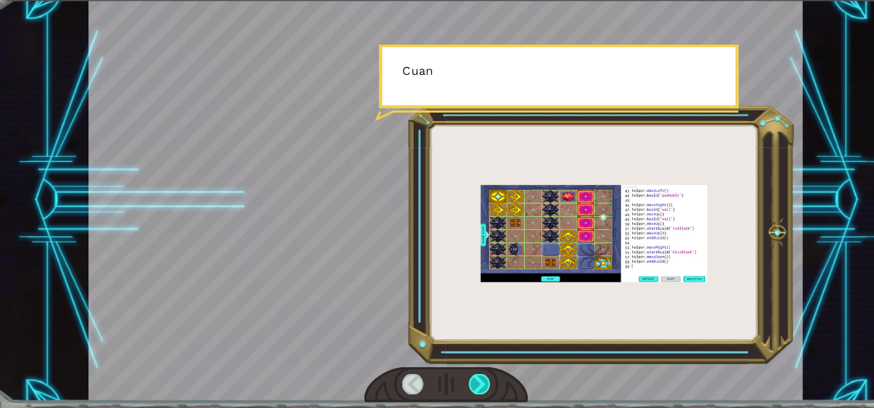
click at [445, 379] on div at bounding box center [449, 377] width 19 height 20
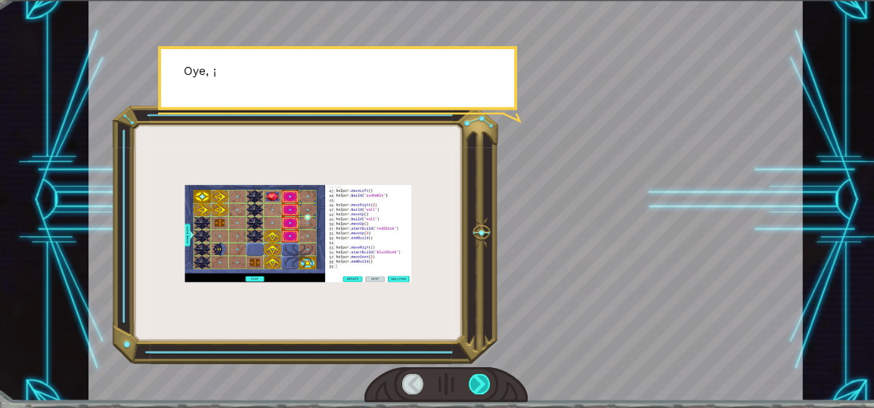
click at [445, 379] on div at bounding box center [449, 377] width 19 height 20
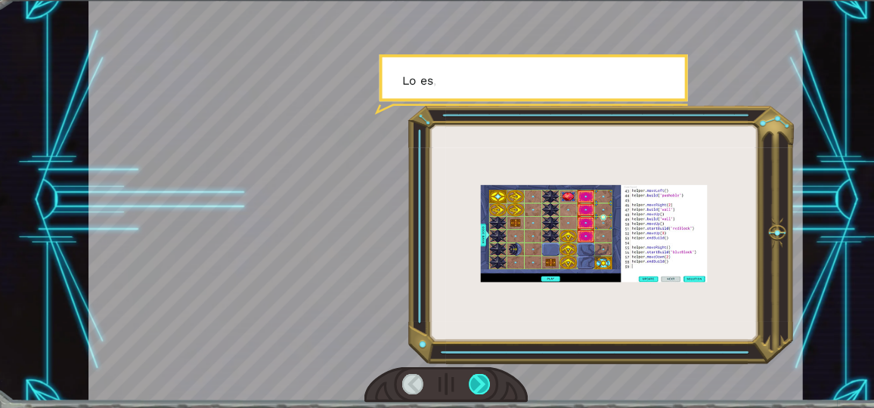
click at [445, 379] on div at bounding box center [449, 377] width 19 height 20
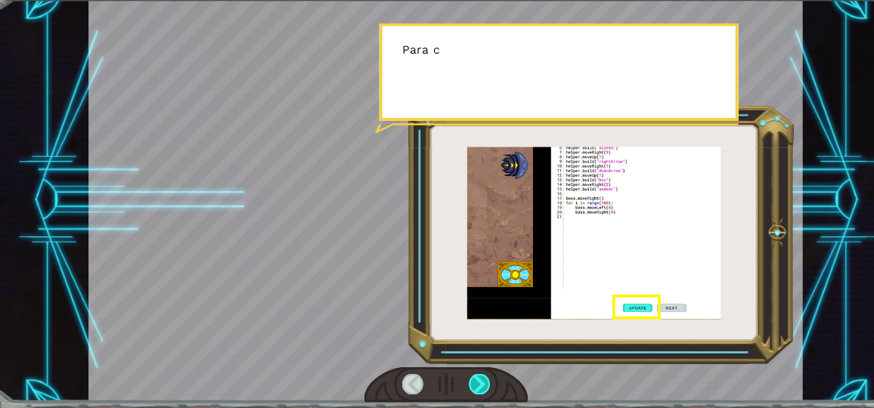
click at [445, 379] on div at bounding box center [449, 377] width 19 height 20
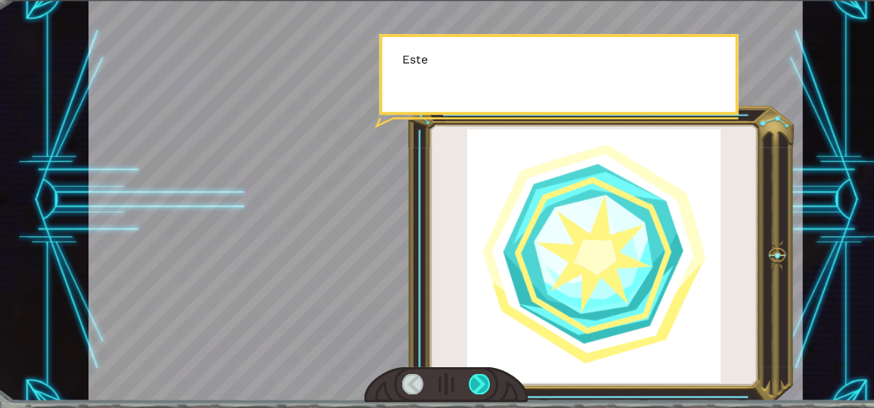
click at [445, 379] on div at bounding box center [449, 377] width 19 height 20
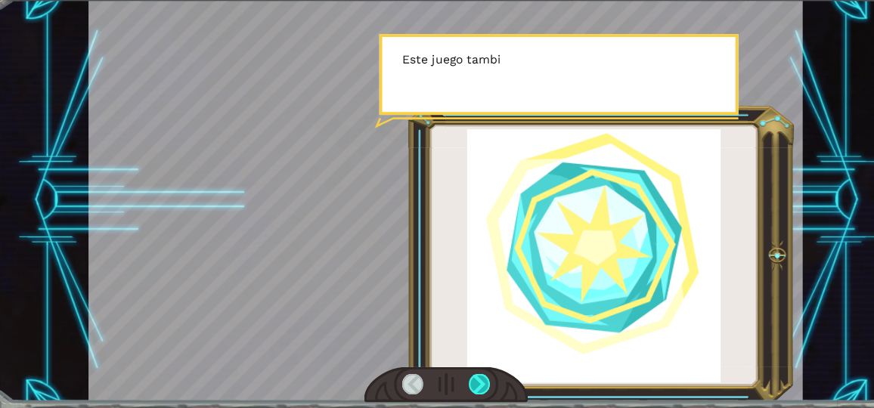
click at [445, 379] on div at bounding box center [449, 377] width 19 height 20
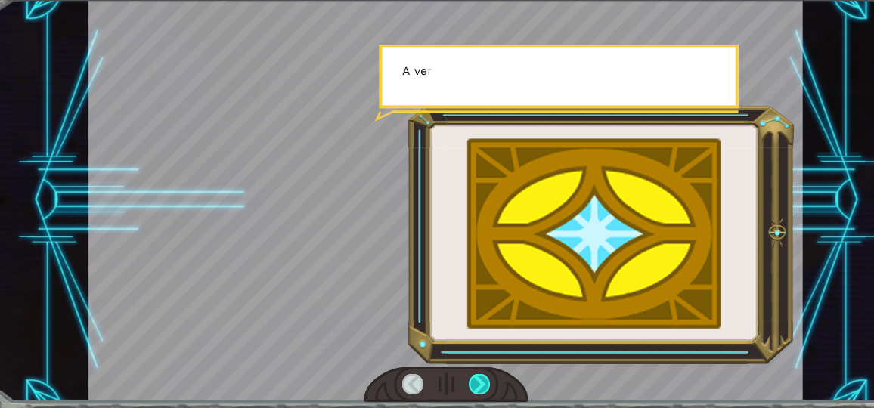
click at [445, 379] on div at bounding box center [449, 377] width 19 height 20
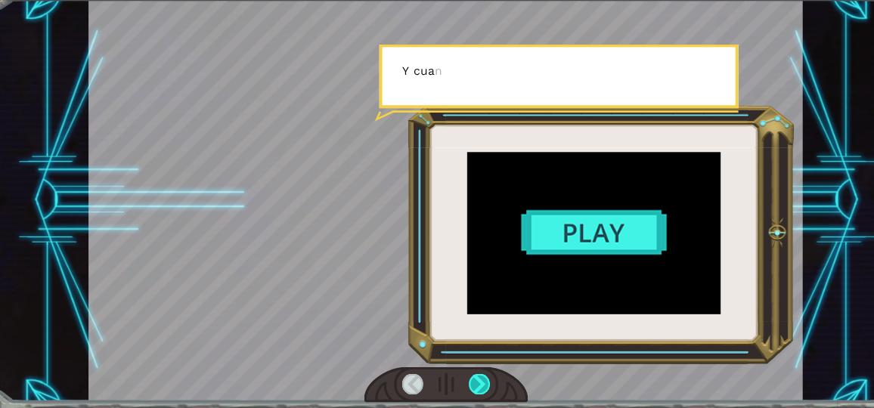
click at [445, 379] on div at bounding box center [449, 377] width 19 height 20
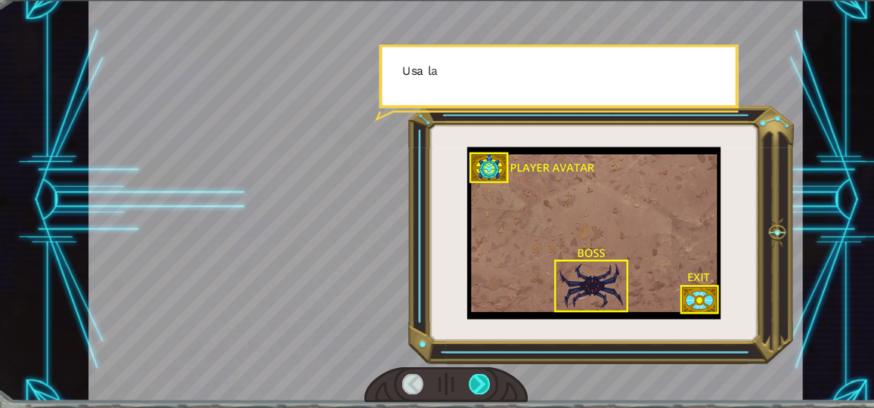
click at [445, 379] on div at bounding box center [449, 377] width 19 height 20
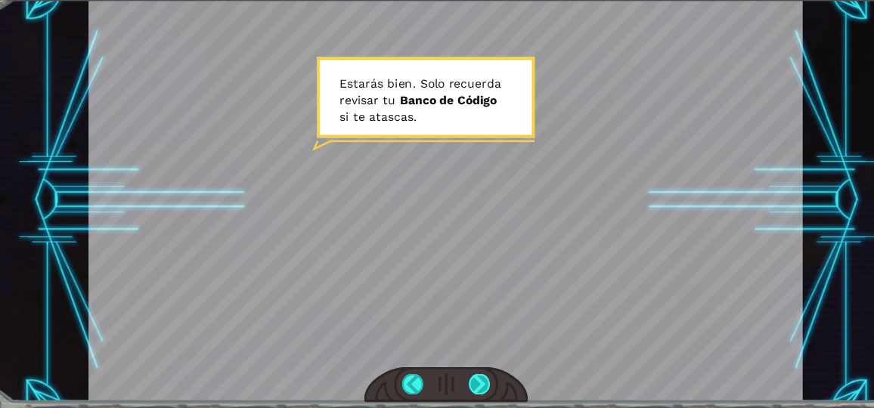
click at [451, 382] on div at bounding box center [449, 377] width 19 height 20
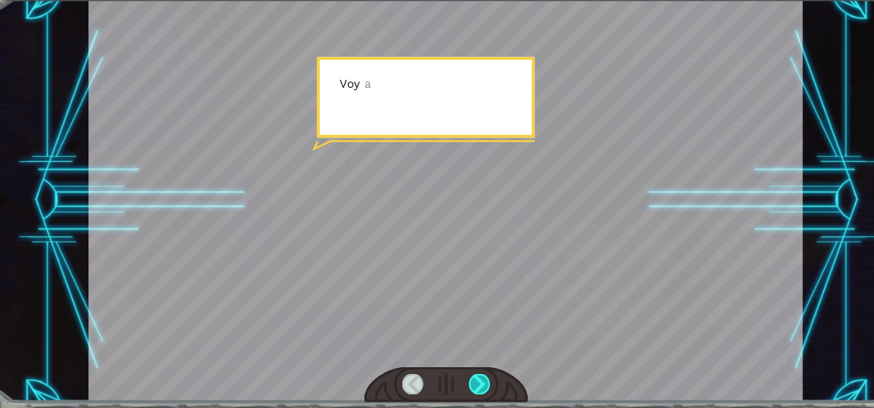
click at [451, 382] on div at bounding box center [449, 377] width 19 height 20
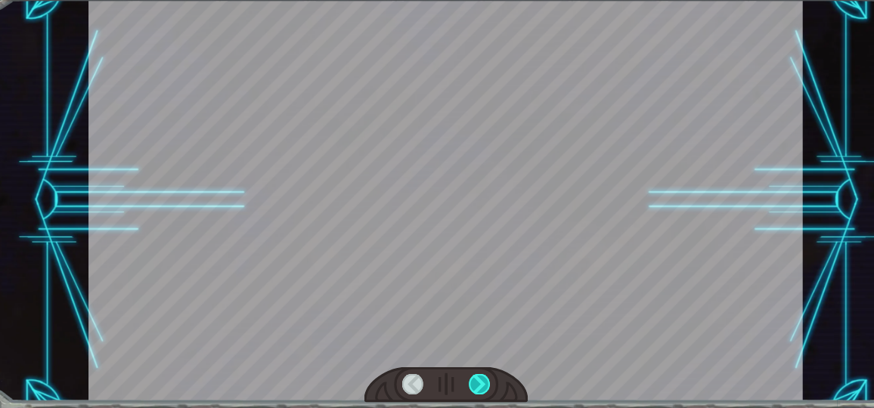
click at [451, 382] on div at bounding box center [449, 377] width 19 height 20
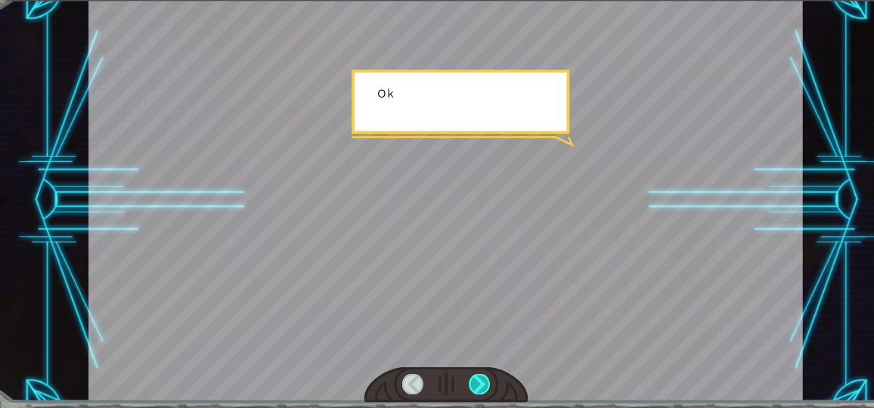
click at [451, 382] on div at bounding box center [449, 377] width 19 height 20
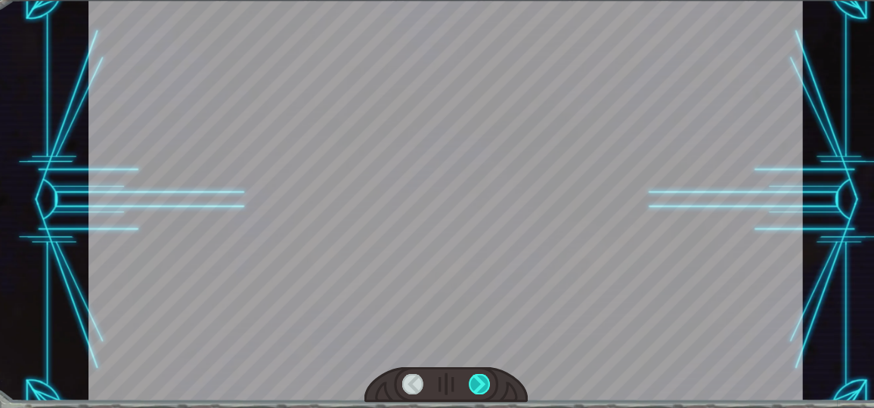
click at [451, 382] on div at bounding box center [449, 377] width 19 height 20
click at [451, 0] on div "¡ H a y u n a n u b e e n o r m e y a t e r r a d o r a d i r i g i é n d o s e…" at bounding box center [437, 0] width 874 height 0
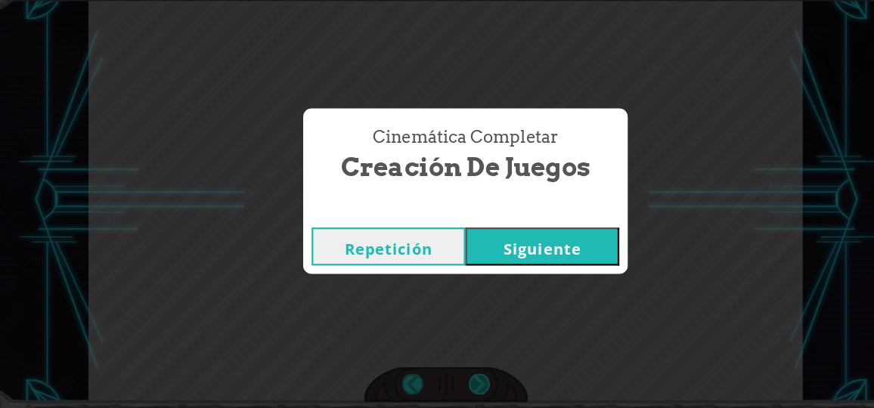
click at [451, 382] on div "Cinemática Completar Creación de Juegos Repetición [GEOGRAPHIC_DATA]" at bounding box center [437, 204] width 874 height 408
drag, startPoint x: 451, startPoint y: 382, endPoint x: 508, endPoint y: 246, distance: 146.7
click at [508, 246] on button "Siguiente" at bounding box center [506, 254] width 138 height 34
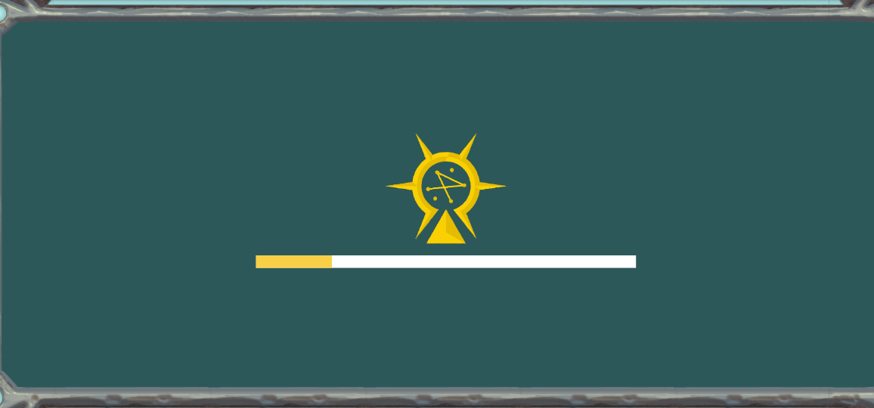
click at [508, 246] on div at bounding box center [419, 212] width 340 height 121
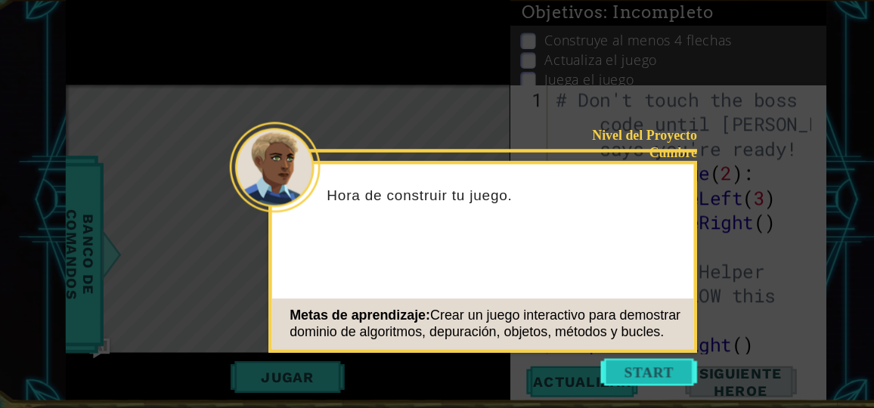
click at [601, 361] on button "Start" at bounding box center [601, 366] width 86 height 24
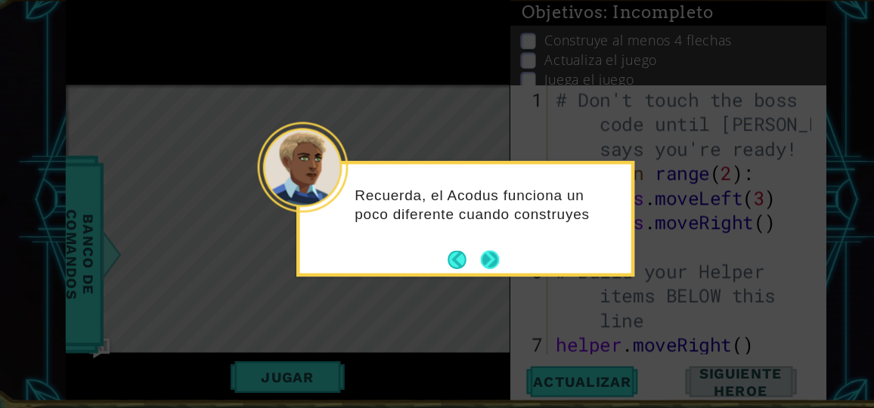
click at [461, 264] on button "Next" at bounding box center [459, 265] width 17 height 17
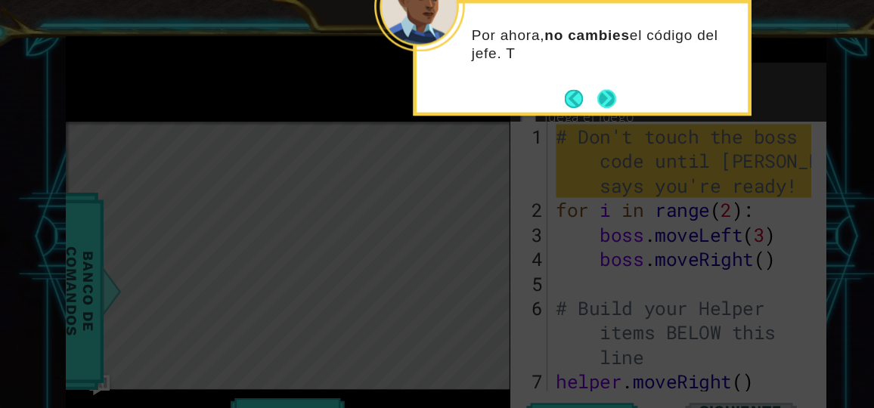
click at [555, 89] on button "Next" at bounding box center [563, 88] width 17 height 17
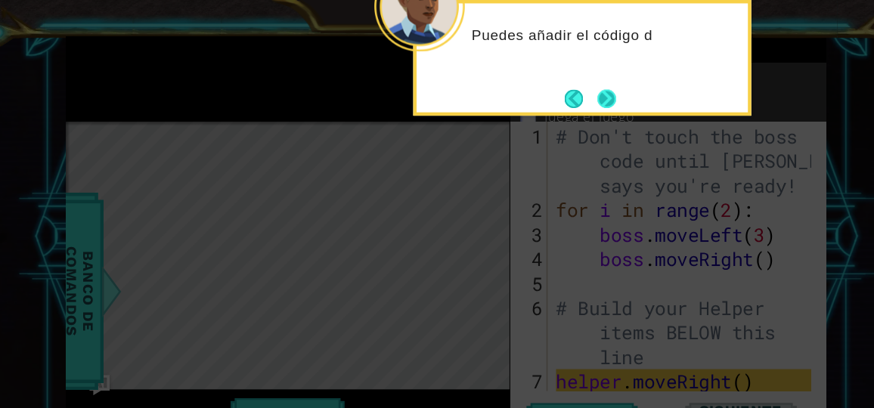
click at [559, 81] on button "Next" at bounding box center [563, 88] width 17 height 17
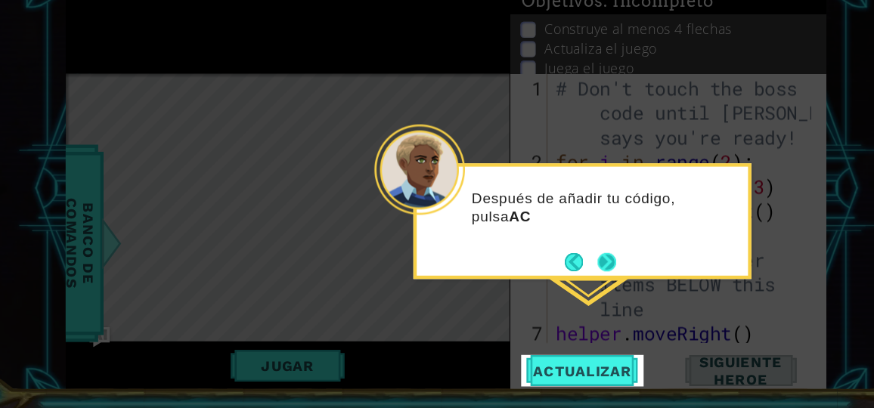
click at [565, 271] on button "Next" at bounding box center [563, 277] width 17 height 17
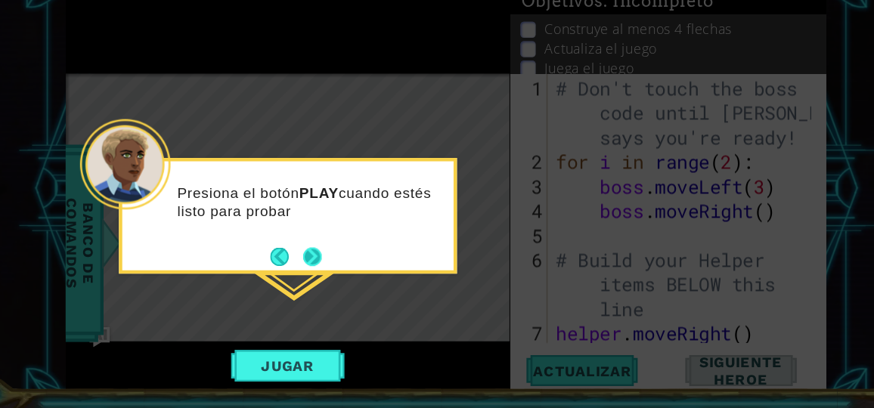
click at [300, 262] on footer at bounding box center [285, 273] width 46 height 23
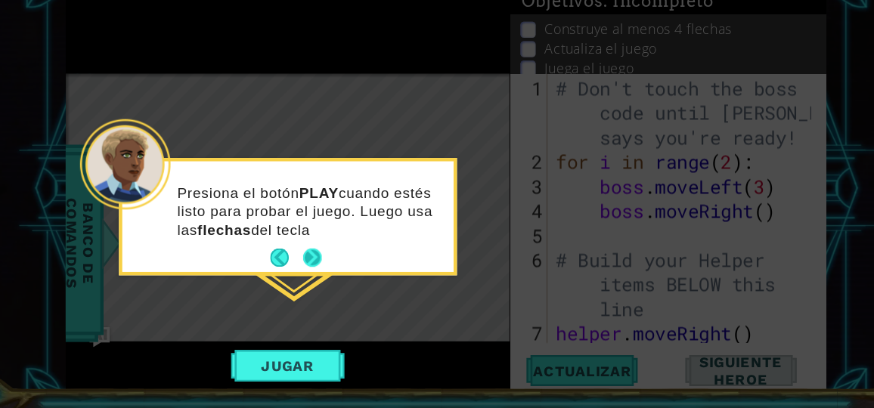
click at [303, 275] on button "Next" at bounding box center [300, 273] width 17 height 17
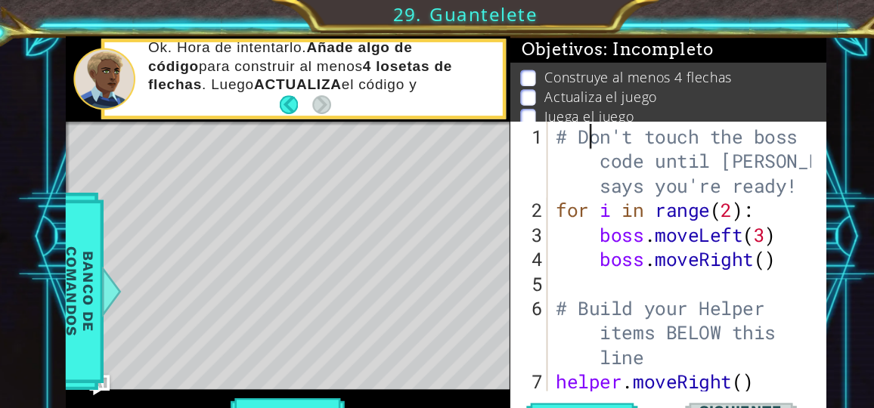
click at [549, 118] on div "# Don't touch the boss code until [PERSON_NAME] says you're ready! for i in ran…" at bounding box center [634, 286] width 239 height 351
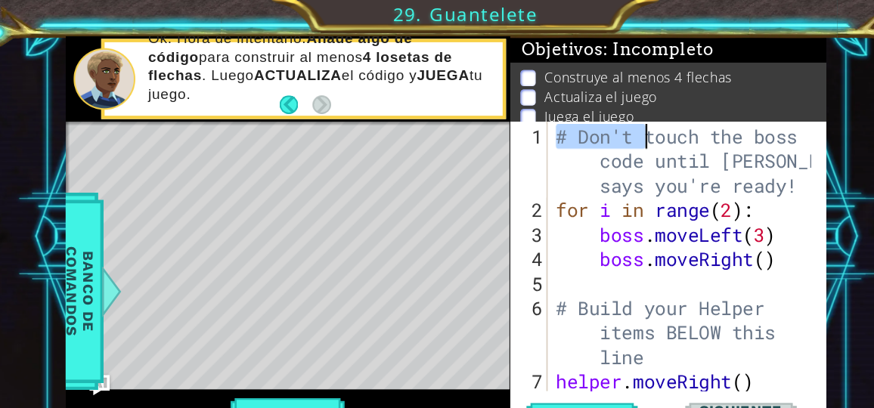
drag, startPoint x: 521, startPoint y: 119, endPoint x: 640, endPoint y: 118, distance: 119.4
click at [640, 118] on div "# Don't touch the boss code until [PERSON_NAME] says you're ready! for i in ran…" at bounding box center [634, 286] width 239 height 351
click at [674, 134] on div "# Don't touch the boss code until [PERSON_NAME] says you're ready! for i in ran…" at bounding box center [634, 286] width 239 height 351
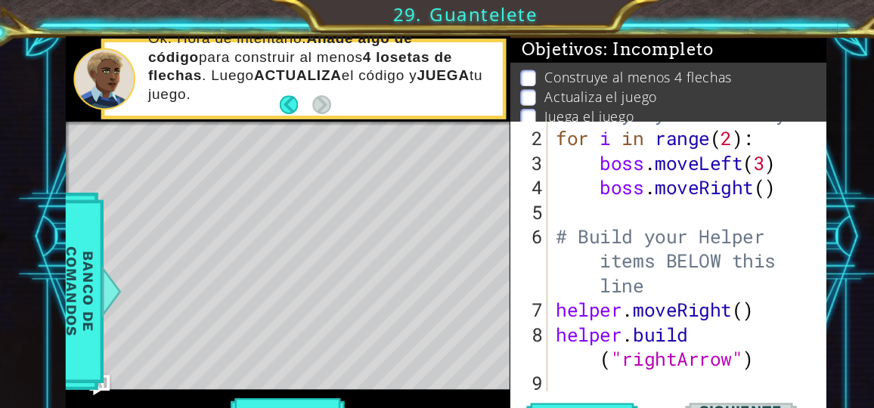
scroll to position [66, 0]
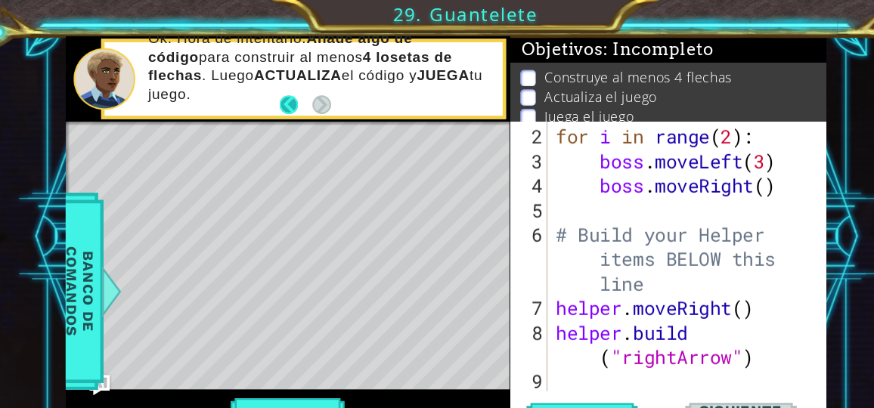
click at [280, 87] on button "Back" at bounding box center [285, 93] width 29 height 17
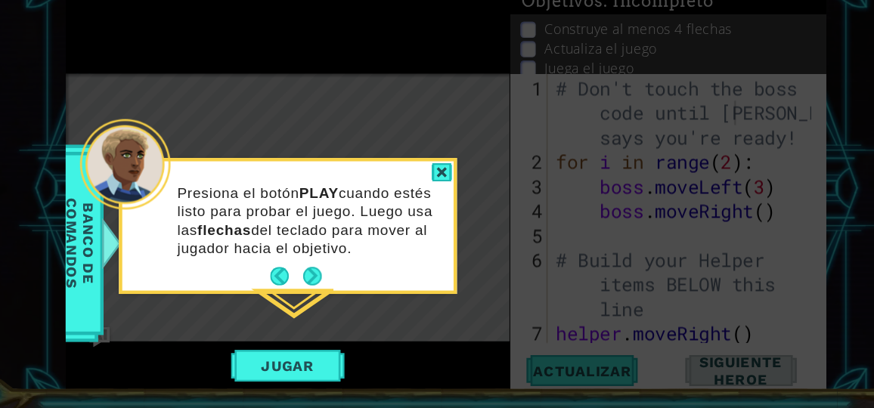
click at [280, 130] on icon at bounding box center [437, 204] width 874 height 408
click at [274, 284] on button "Back" at bounding box center [276, 290] width 29 height 17
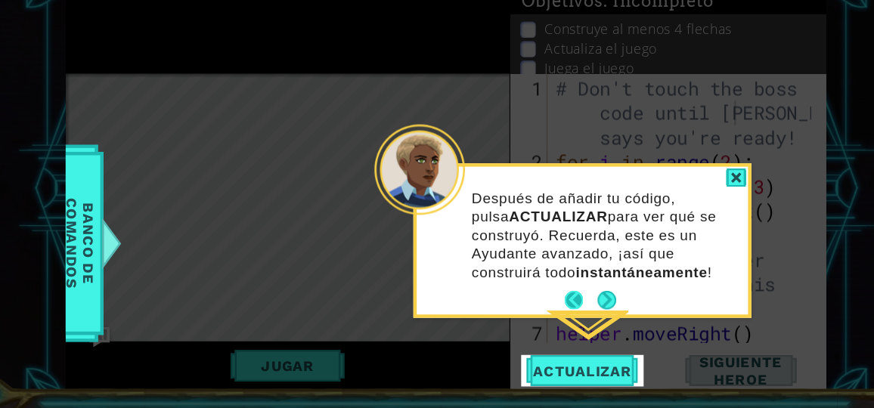
click at [537, 311] on button "Back" at bounding box center [539, 311] width 29 height 17
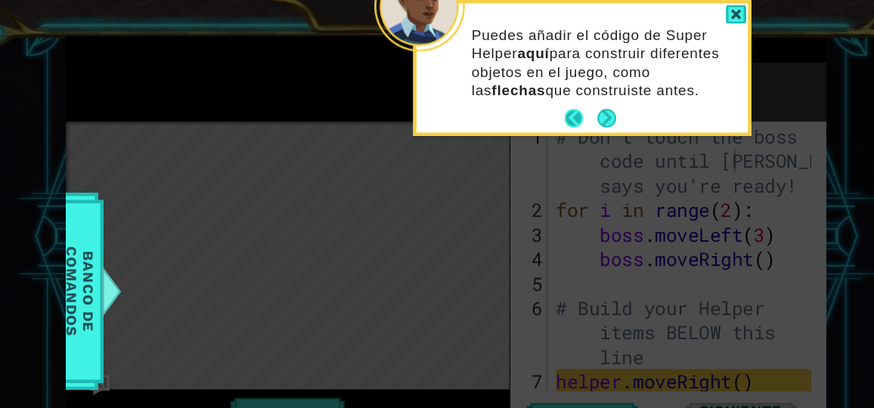
click at [529, 109] on button "Back" at bounding box center [539, 106] width 29 height 17
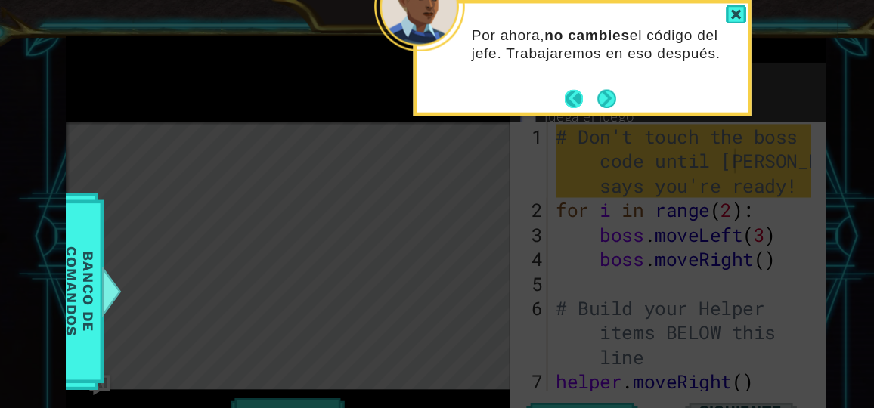
click at [531, 91] on button "Back" at bounding box center [539, 88] width 29 height 17
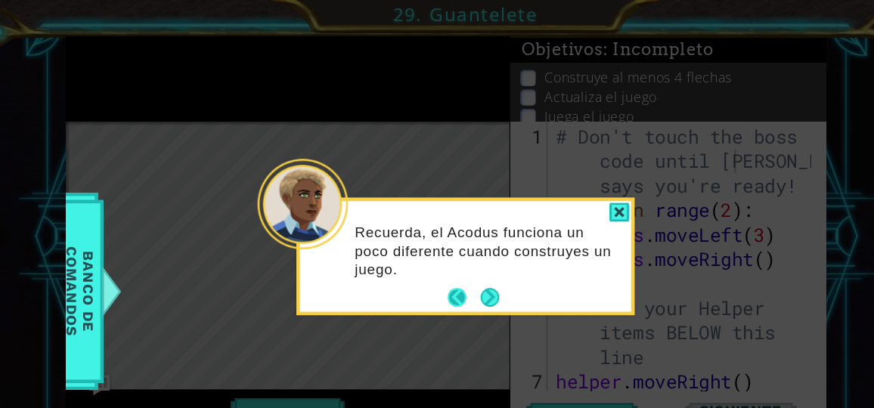
click at [426, 272] on button "Back" at bounding box center [435, 267] width 29 height 17
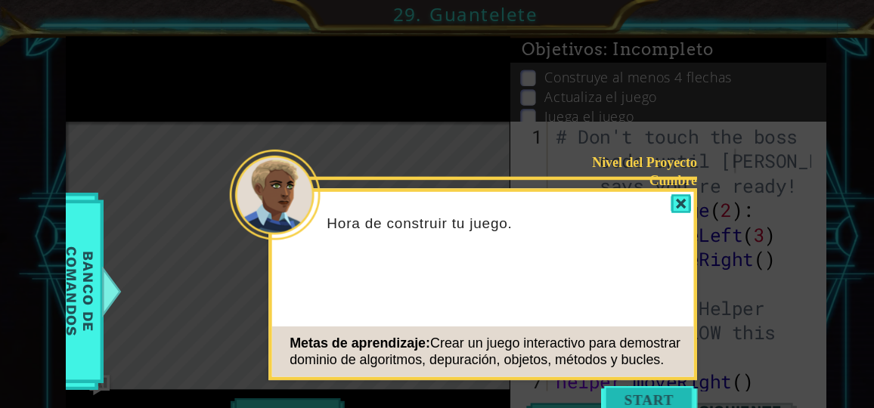
click at [586, 357] on button "Start" at bounding box center [601, 357] width 86 height 24
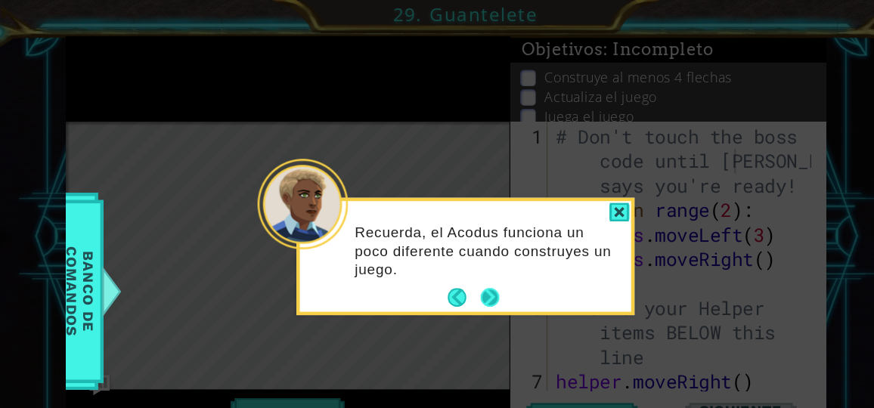
click at [465, 262] on button "Next" at bounding box center [459, 267] width 17 height 17
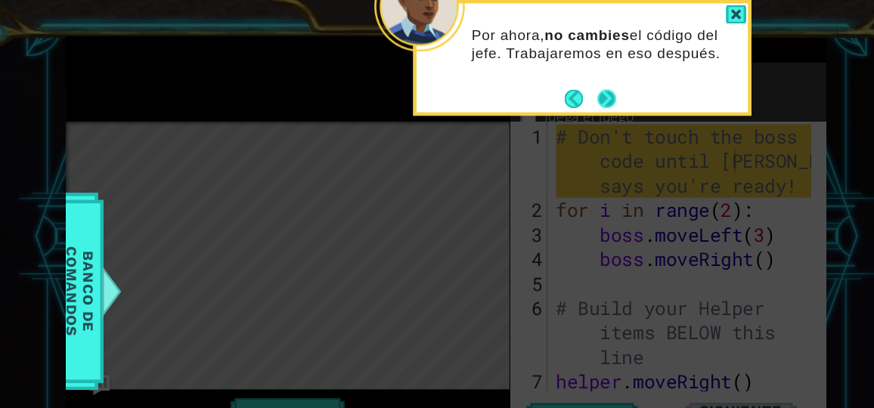
click at [571, 90] on button "Next" at bounding box center [563, 88] width 17 height 17
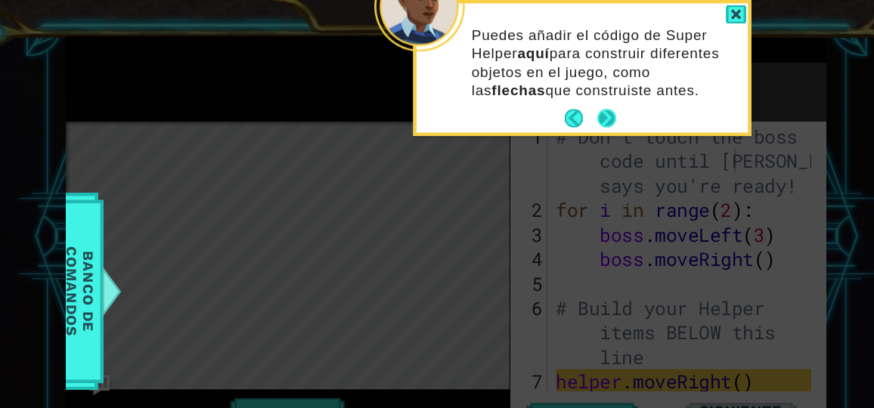
click at [565, 110] on button "Next" at bounding box center [563, 106] width 17 height 17
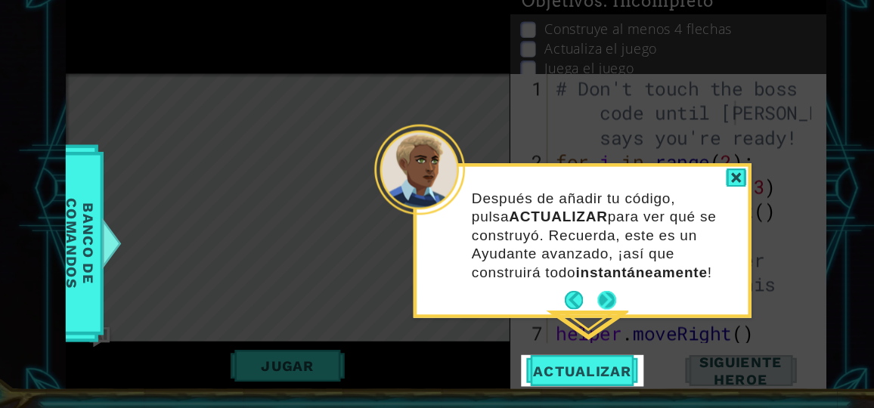
click at [559, 308] on button "Next" at bounding box center [563, 311] width 17 height 17
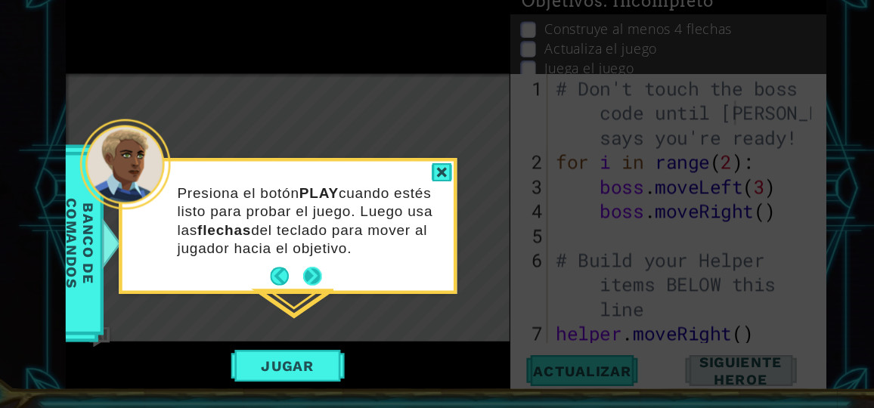
click at [303, 284] on button "Next" at bounding box center [300, 290] width 17 height 17
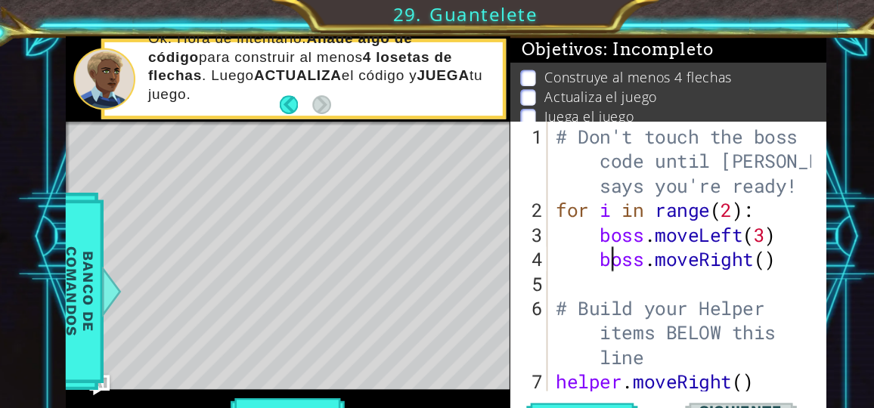
click at [570, 240] on div "# Don't touch the boss code until [PERSON_NAME] says you're ready! for i in ran…" at bounding box center [634, 286] width 239 height 351
click at [534, 279] on div "# Don't touch the boss code until [PERSON_NAME] says you're ready! for i in ran…" at bounding box center [634, 286] width 239 height 351
type textarea "# Build your Helper items BELOW this line"
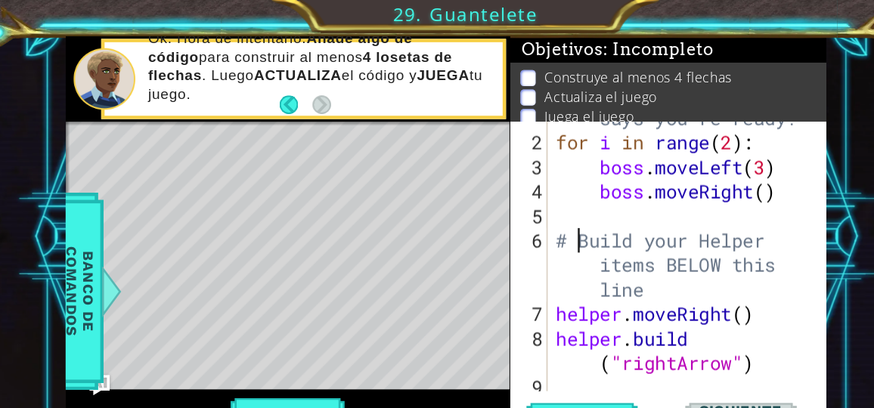
scroll to position [66, 0]
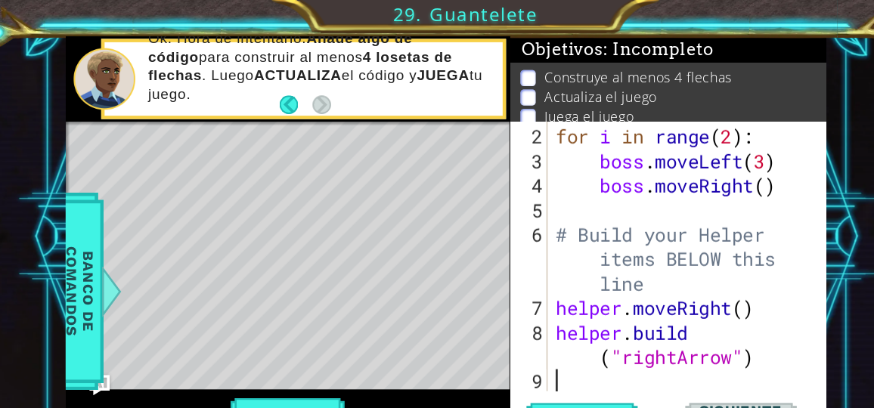
click at [527, 339] on div "for i in range ( 2 ) : boss . moveLeft ( 3 ) boss . moveRight ( ) # Build your …" at bounding box center [634, 253] width 239 height 285
type textarea "h"
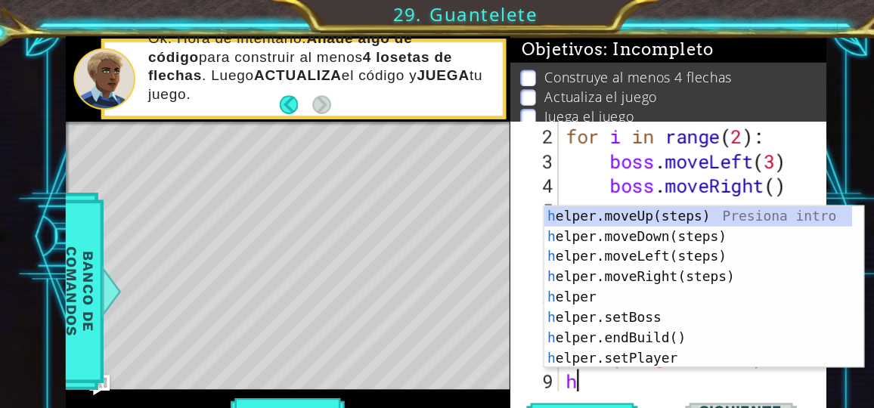
scroll to position [87, 0]
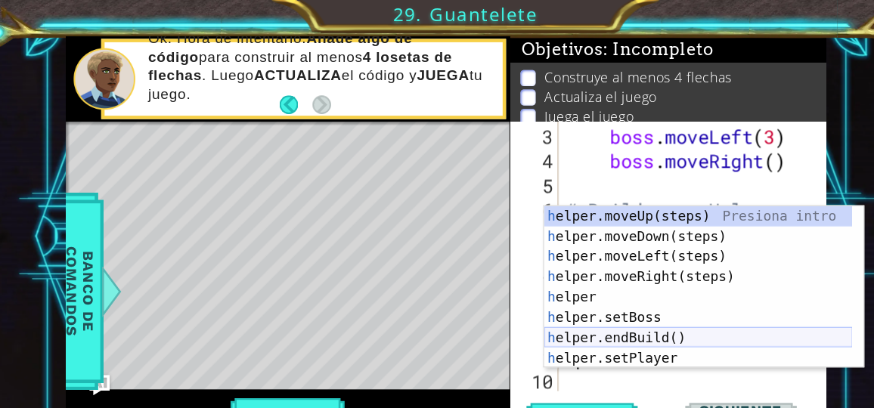
click at [620, 301] on div "h elper.moveUp(steps) Presiona intro h elper.moveDown(steps) Presiona intro h e…" at bounding box center [645, 274] width 276 height 181
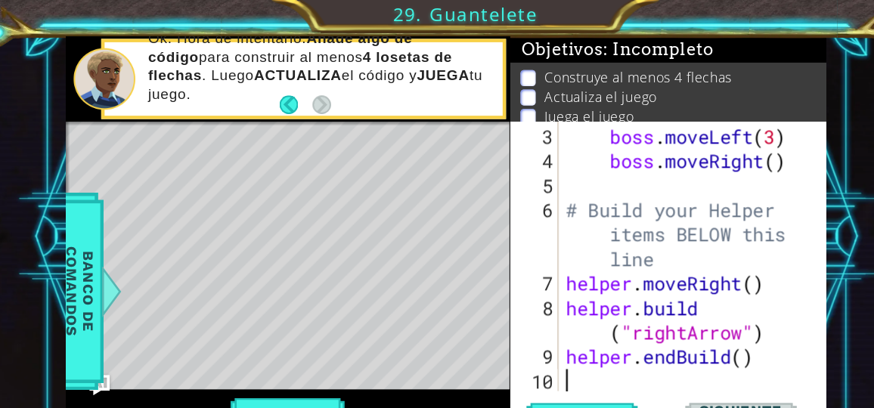
scroll to position [109, 0]
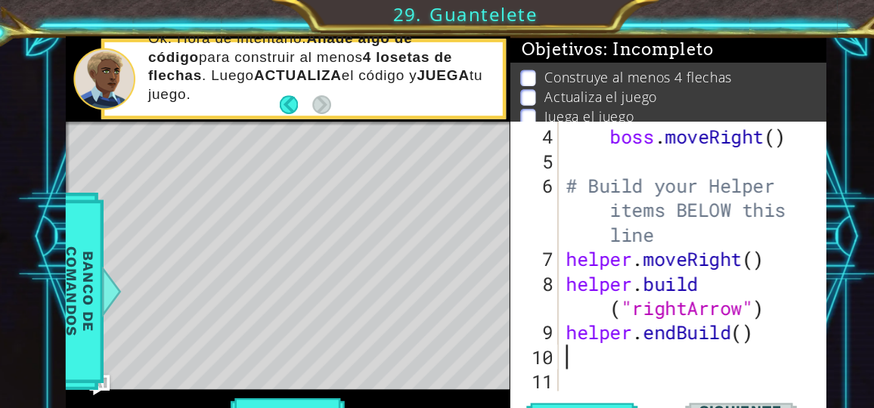
drag, startPoint x: 711, startPoint y: 326, endPoint x: 713, endPoint y: 294, distance: 31.8
click at [713, 294] on div "boss . moveRight ( ) # Build your Helper items BELOW this line helper . moveRig…" at bounding box center [639, 253] width 230 height 285
drag, startPoint x: 611, startPoint y: 352, endPoint x: 559, endPoint y: 361, distance: 53.1
click at [559, 361] on div "helper.endBuild() 4 5 6 7 8 9 10 11 boss . moveRight ( ) # Build your Helper it…" at bounding box center [618, 250] width 283 height 283
click at [559, 361] on button "Actualizar" at bounding box center [542, 375] width 110 height 28
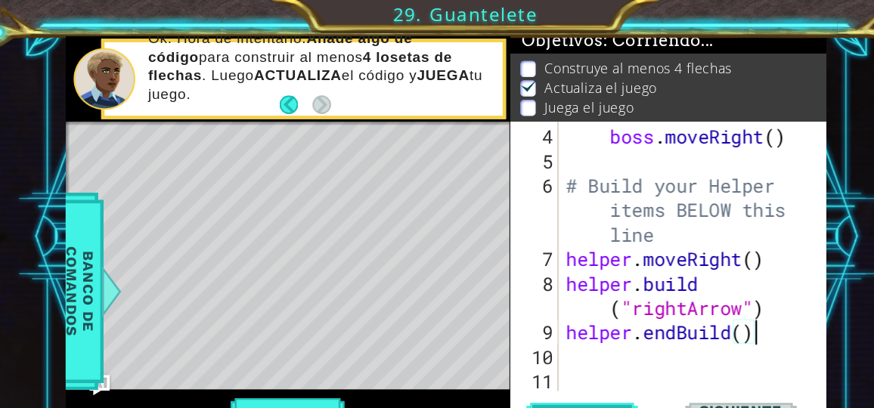
scroll to position [14, 0]
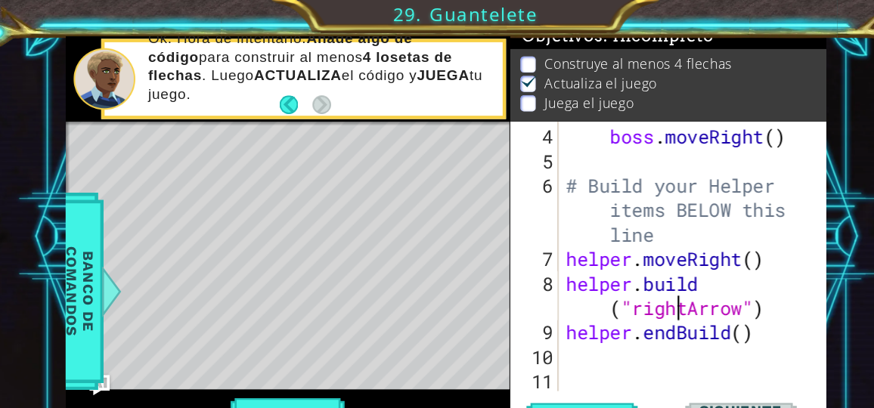
click at [631, 278] on div "boss . moveRight ( ) # Build your Helper items BELOW this line helper . moveRig…" at bounding box center [639, 253] width 230 height 285
click at [640, 271] on div "boss . moveRight ( ) # Build your Helper items BELOW this line helper . moveRig…" at bounding box center [639, 253] width 230 height 285
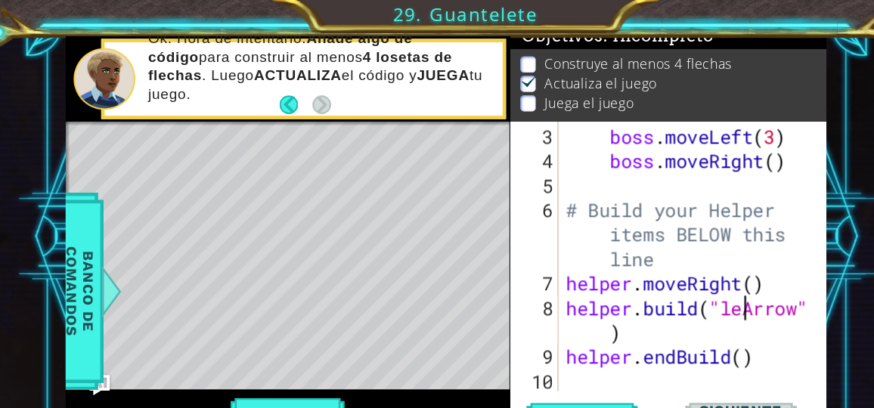
scroll to position [0, 8]
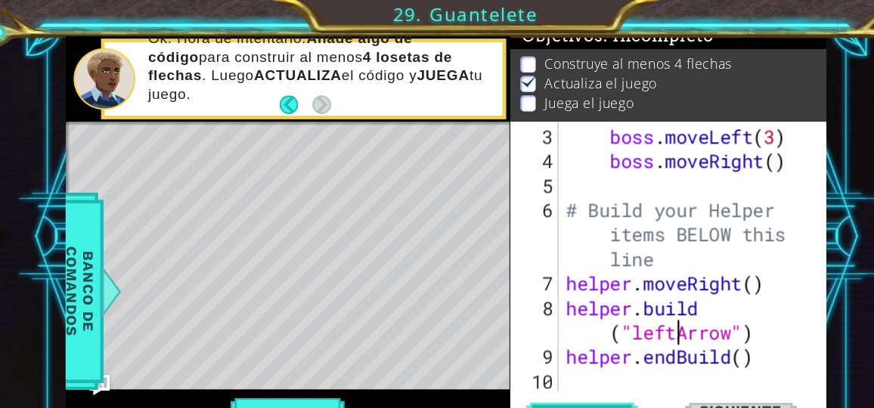
type textarea "[DOMAIN_NAME]("leftArrow")"
click at [558, 361] on button "Actualizar" at bounding box center [542, 375] width 110 height 28
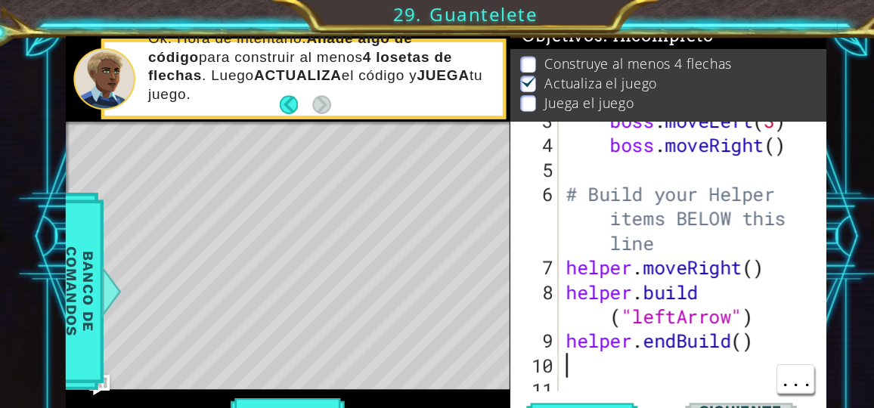
scroll to position [109, 0]
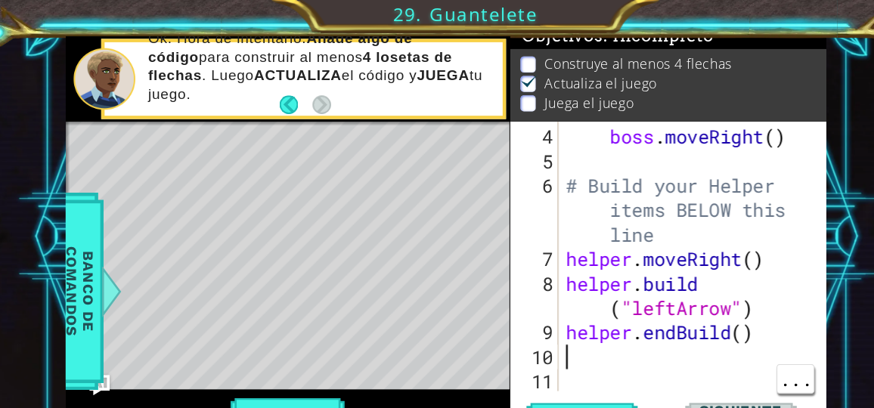
click at [549, 314] on div "boss . moveRight ( ) # Build your Helper items BELOW this line helper . moveRig…" at bounding box center [639, 253] width 230 height 285
type textarea "h"
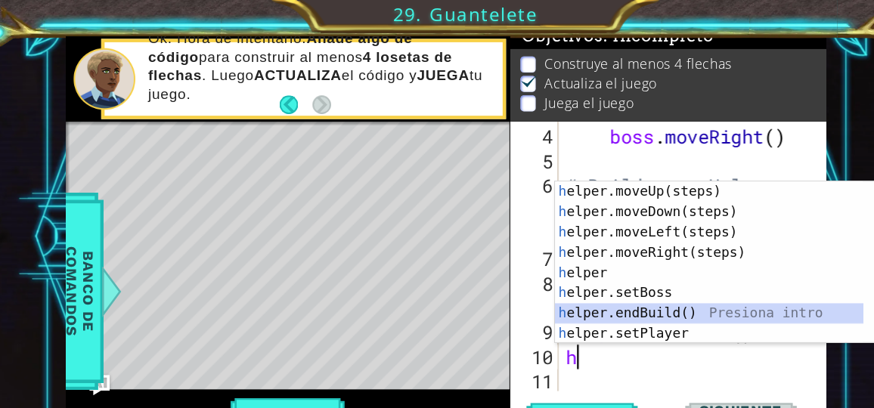
click at [584, 280] on div "h elper.moveUp(steps) Presiona intro h elper.moveDown(steps) Presiona intro h e…" at bounding box center [660, 253] width 286 height 181
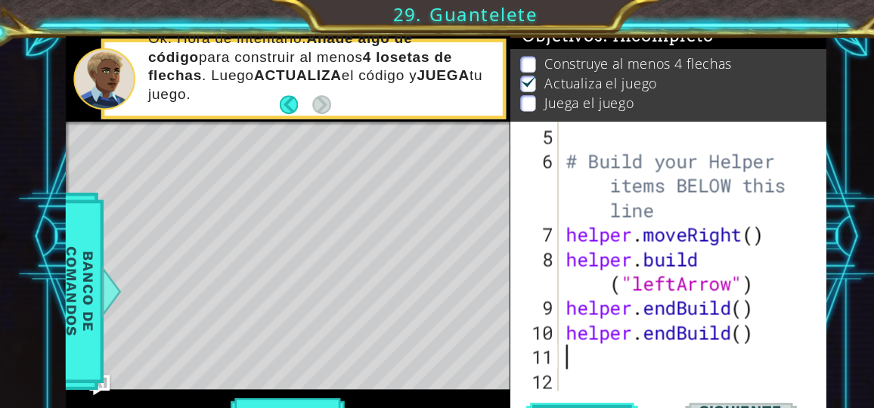
click at [574, 361] on button "Actualizar" at bounding box center [542, 375] width 110 height 28
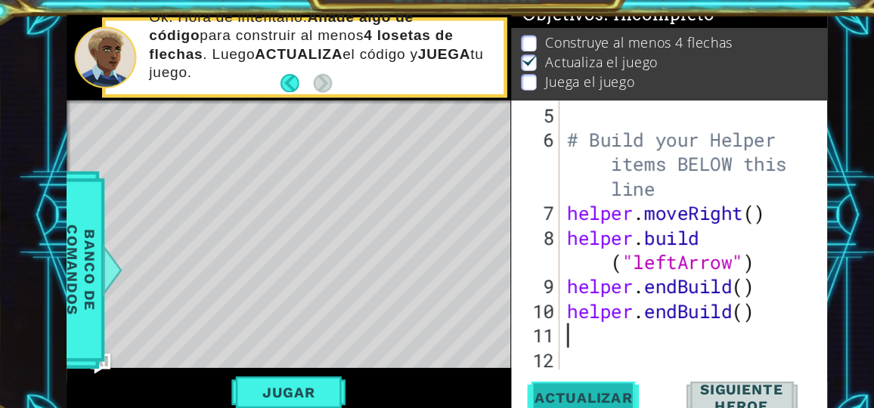
click at [556, 375] on span "Actualizar" at bounding box center [541, 374] width 119 height 15
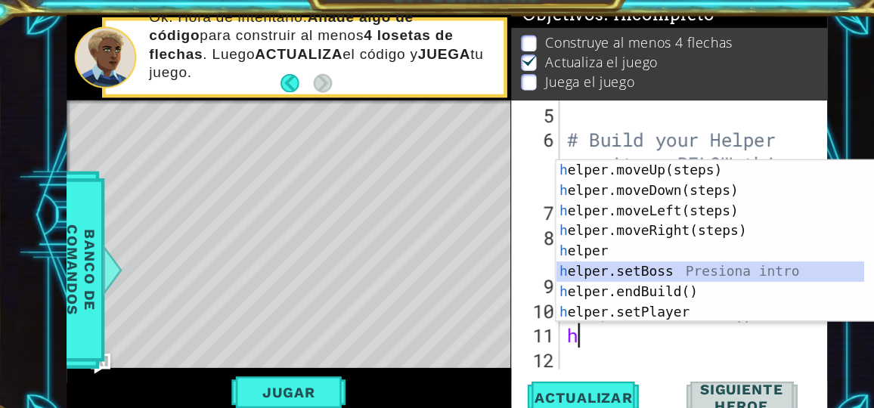
click at [591, 265] on div "h elper.moveUp(steps) Presiona intro h elper.moveDown(steps) Presiona intro h e…" at bounding box center [655, 253] width 276 height 181
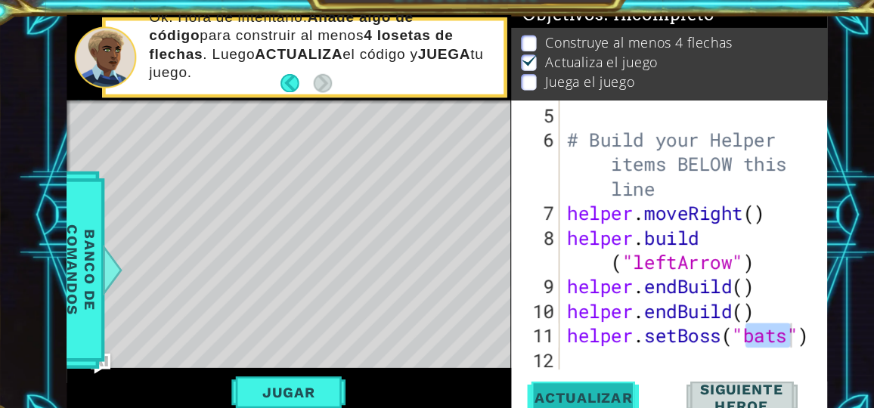
click at [554, 370] on span "Actualizar" at bounding box center [541, 374] width 119 height 15
click at [580, 364] on button "Actualizar" at bounding box center [542, 375] width 110 height 28
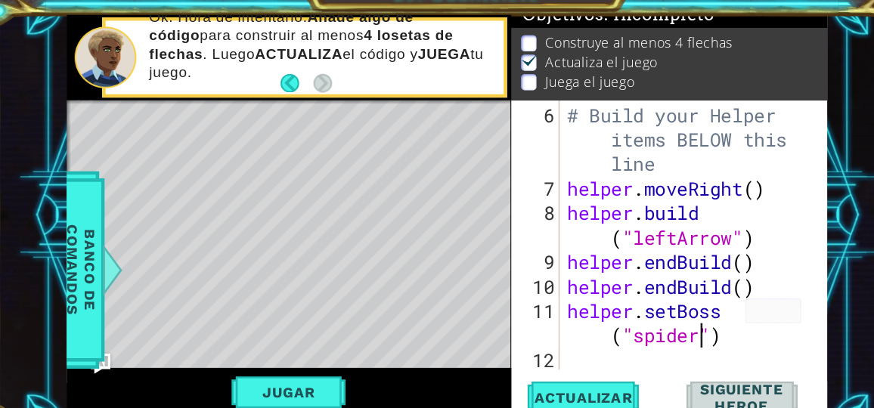
scroll to position [0, 9]
type textarea "helper.setBoss("spider")"
click at [542, 364] on button "Actualizar" at bounding box center [542, 375] width 110 height 28
click at [539, 338] on div "# Build your Helper items BELOW this line helper . moveRight ( ) helper . build…" at bounding box center [639, 275] width 230 height 329
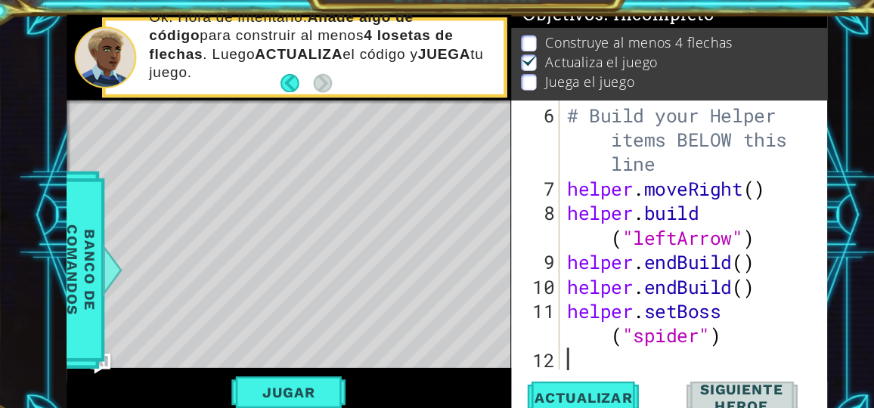
scroll to position [0, 0]
type textarea "h"
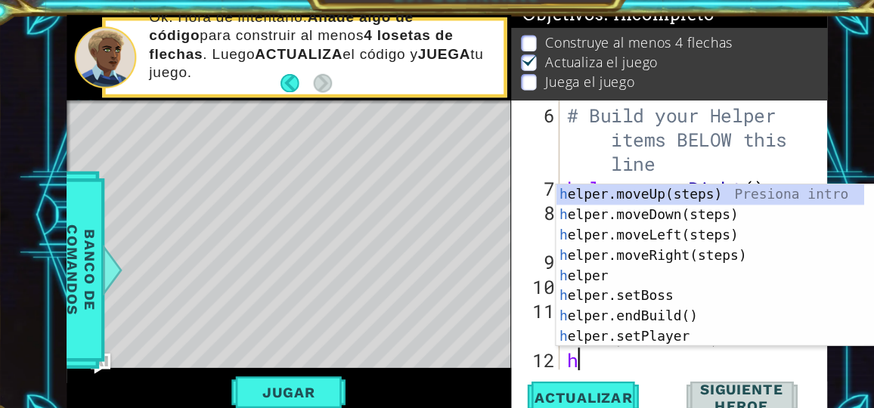
scroll to position [175, 0]
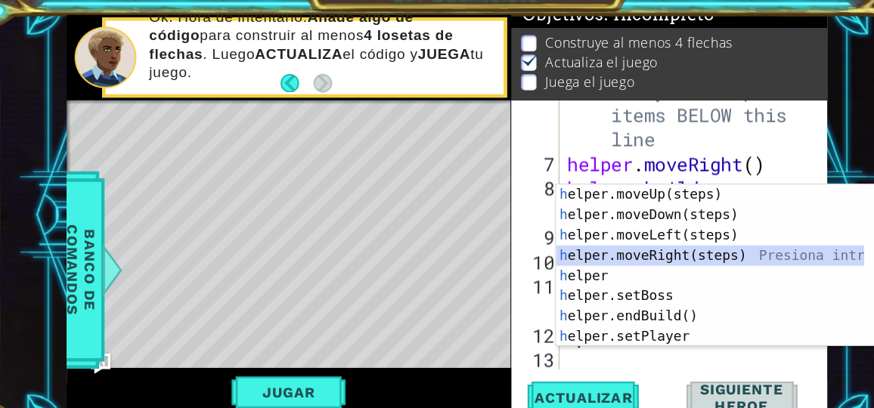
click at [615, 246] on div "h elper.moveUp(steps) Presiona intro h elper.moveDown(steps) Presiona intro h e…" at bounding box center [655, 274] width 276 height 181
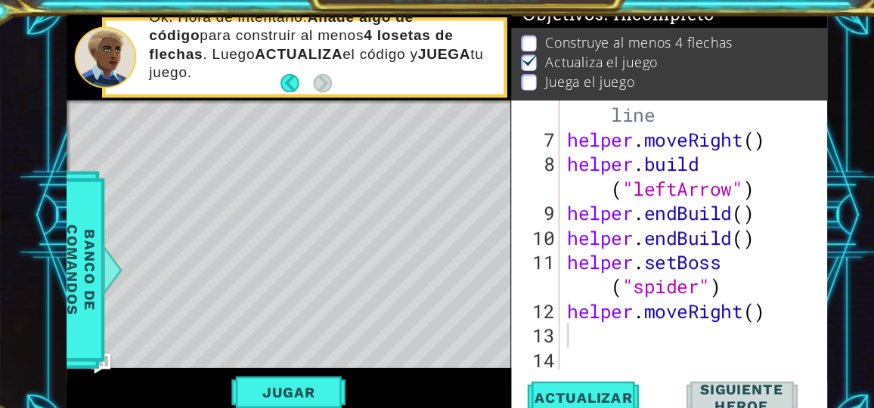
click at [556, 355] on div "6 7 8 9 10 11 12 13 14 # Build your Helper items BELOW this line helper . moveR…" at bounding box center [618, 250] width 283 height 283
click at [550, 383] on button "Actualizar" at bounding box center [542, 375] width 110 height 28
click at [550, 376] on span "Actualizar" at bounding box center [541, 374] width 119 height 15
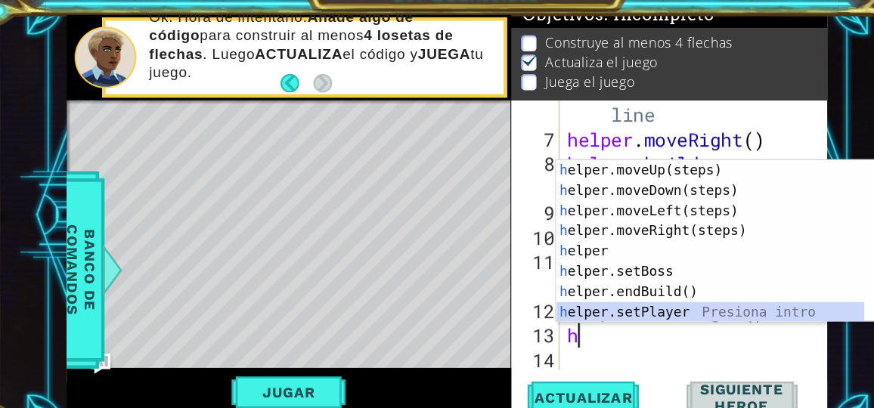
click at [621, 299] on div "h elper.moveUp(steps) Presiona intro h elper.moveDown(steps) Presiona intro h e…" at bounding box center [655, 253] width 276 height 181
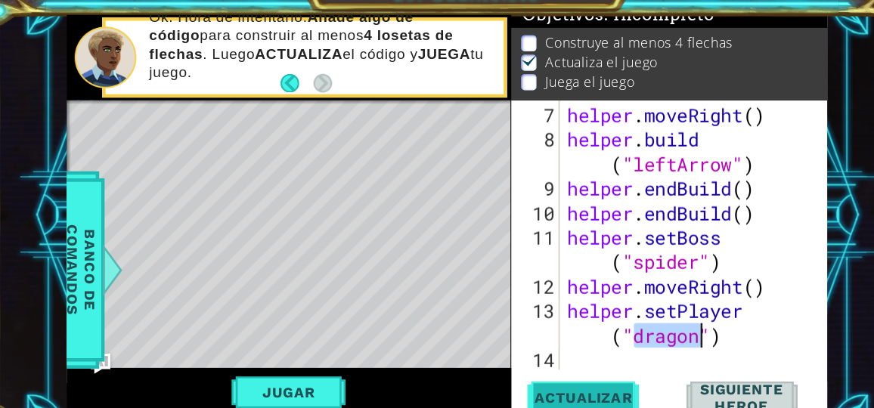
type textarea "helper.setPlayer("dragon")"
click at [567, 377] on span "Actualizar" at bounding box center [541, 374] width 119 height 15
click at [566, 378] on span "Actualizar" at bounding box center [541, 374] width 119 height 15
click at [568, 377] on span "Actualizar" at bounding box center [541, 374] width 119 height 15
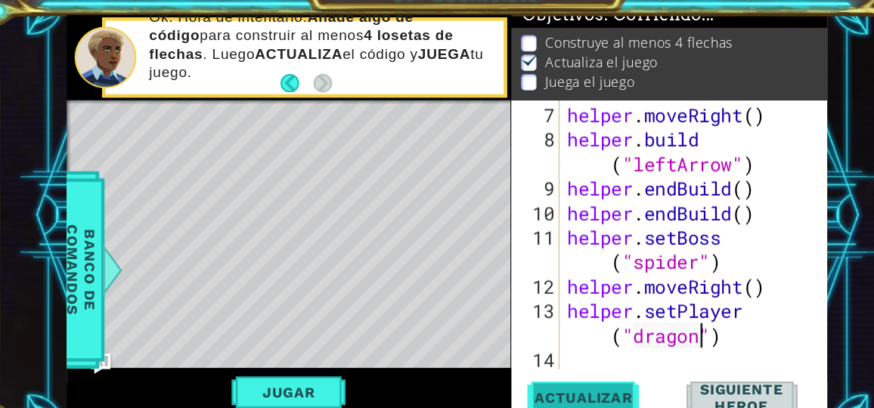
click at [568, 377] on span "Actualizar" at bounding box center [541, 374] width 119 height 15
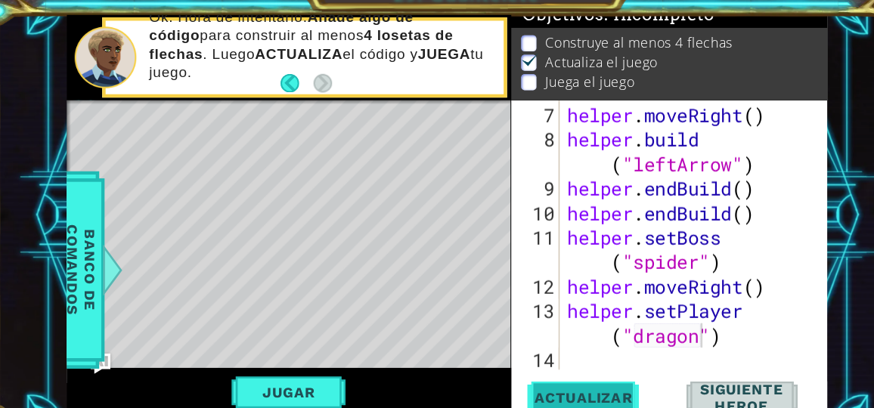
click at [568, 377] on span "Actualizar" at bounding box center [541, 374] width 119 height 15
drag, startPoint x: 552, startPoint y: 353, endPoint x: 547, endPoint y: 344, distance: 10.1
click at [547, 344] on div "helper.setPlayer("dragon") 7 8 9 10 11 12 13 14 helper . moveRight ( ) helper .…" at bounding box center [618, 250] width 283 height 283
click at [547, 344] on div "helper . moveRight ( ) helper . build ( "leftArrow" ) helper . endBuild ( ) hel…" at bounding box center [639, 253] width 230 height 285
type textarea "h"
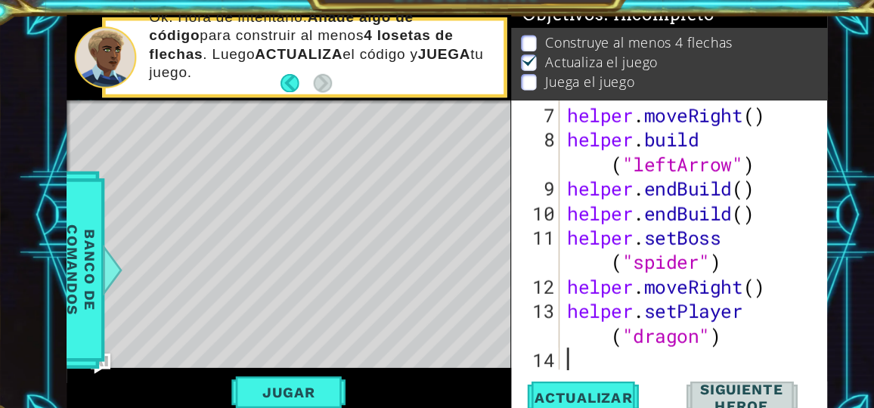
scroll to position [240, 0]
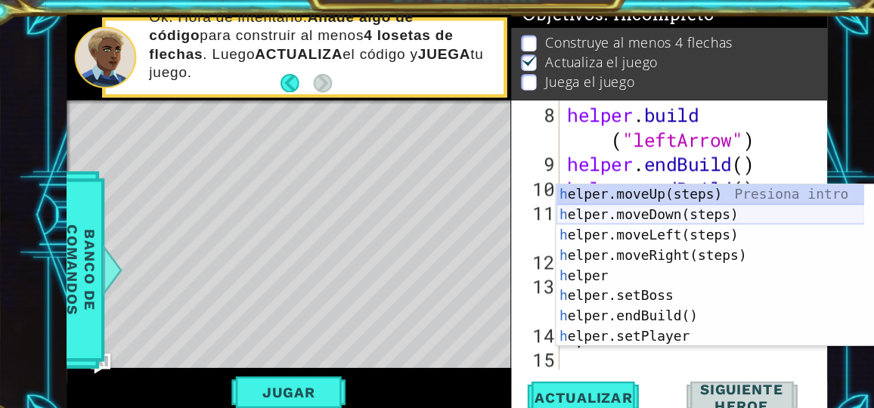
click at [583, 206] on div "h elper.moveUp(steps) Presiona intro h elper.moveDown(steps) Presiona intro h e…" at bounding box center [655, 274] width 276 height 181
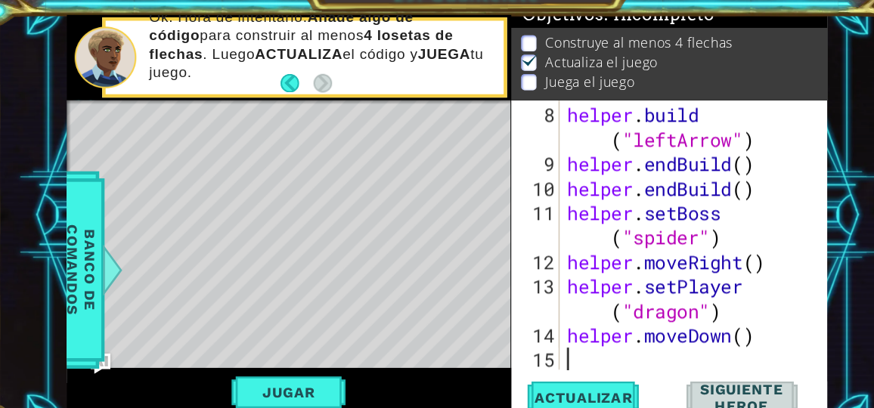
scroll to position [262, 0]
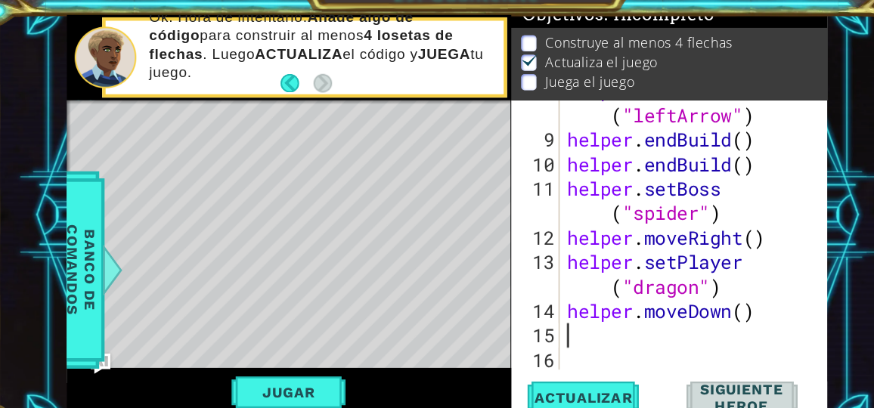
type textarea "h"
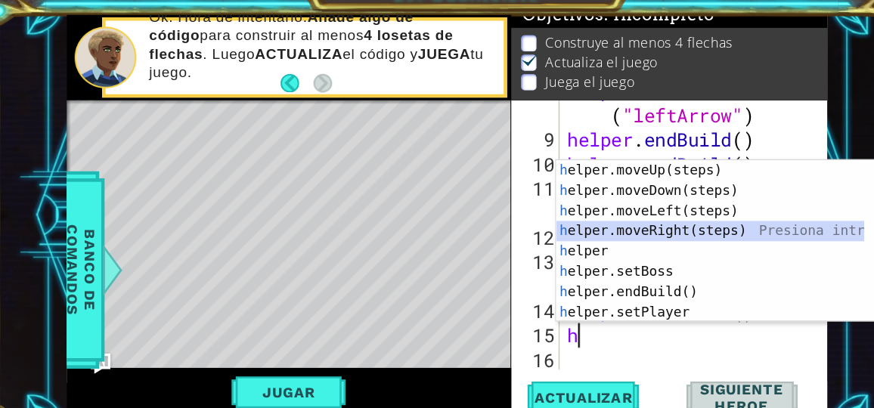
click at [611, 234] on div "h elper.moveUp(steps) Presiona intro h elper.moveDown(steps) Presiona intro h e…" at bounding box center [655, 253] width 276 height 181
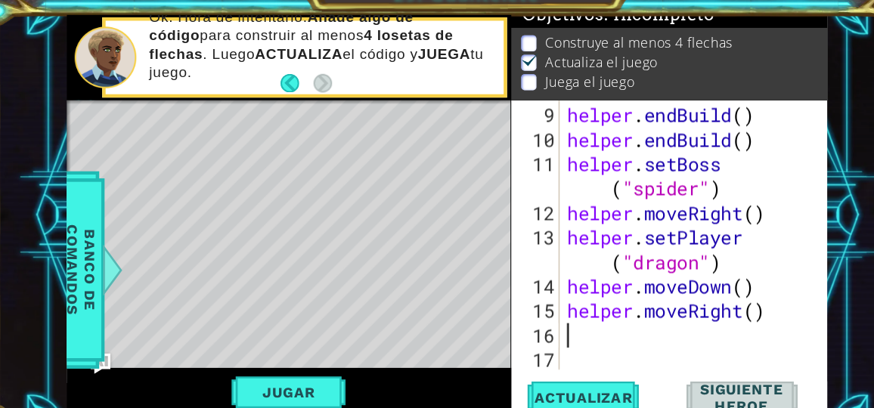
scroll to position [284, 0]
click at [555, 379] on span "Actualizar" at bounding box center [541, 374] width 119 height 15
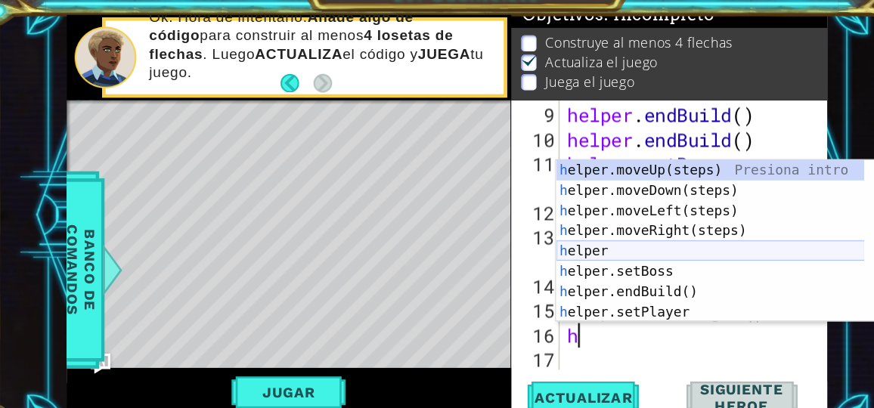
click at [602, 243] on div "h elper.moveUp(steps) Presiona intro h elper.moveDown(steps) Presiona intro h e…" at bounding box center [655, 253] width 276 height 181
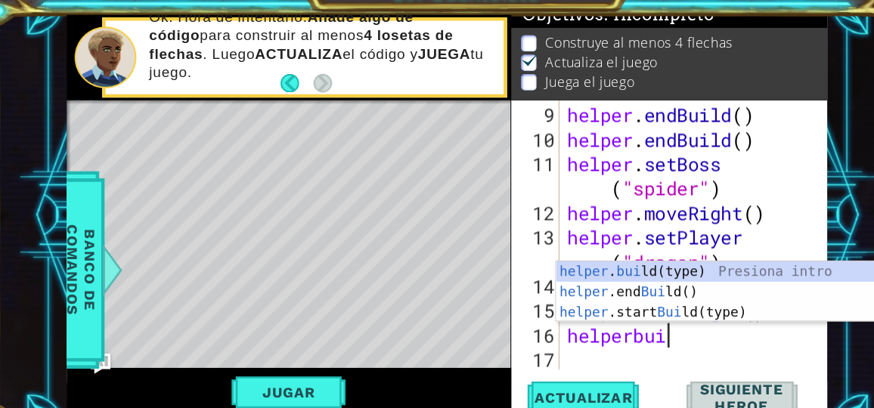
scroll to position [0, 3]
click at [649, 265] on div "helper . [PERSON_NAME] ld(type) Presiona intro helper .end [PERSON_NAME] ld() P…" at bounding box center [660, 298] width 286 height 91
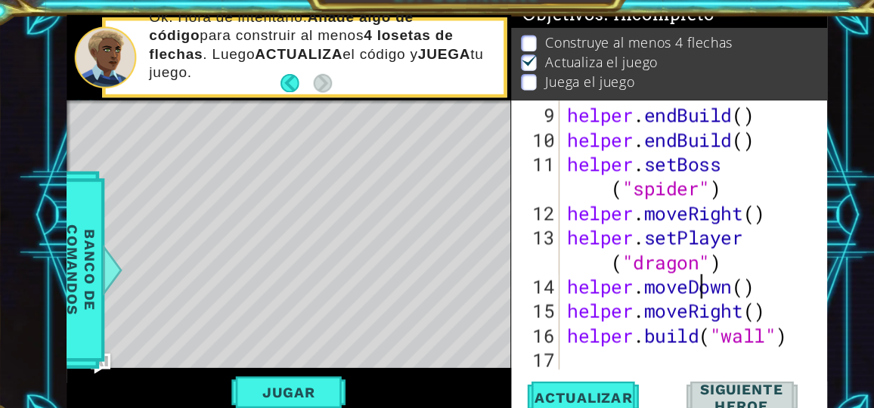
click at [649, 265] on div "helper . endBuild ( ) helper . endBuild ( ) helper . setBoss ( "spider" ) helpe…" at bounding box center [639, 253] width 230 height 285
type textarea "helper.moveDown()"
click at [561, 373] on span "Actualizar" at bounding box center [541, 374] width 119 height 15
click at [559, 340] on div "helper . endBuild ( ) helper . endBuild ( ) helper . setBoss ( "spider" ) helpe…" at bounding box center [639, 253] width 230 height 285
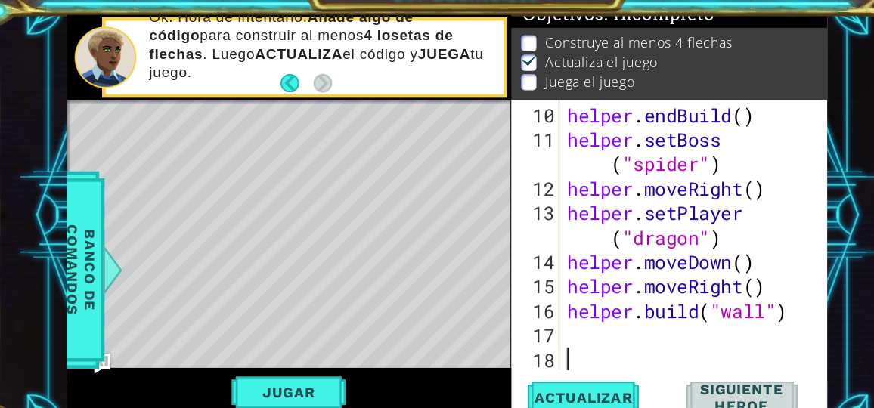
scroll to position [307, 0]
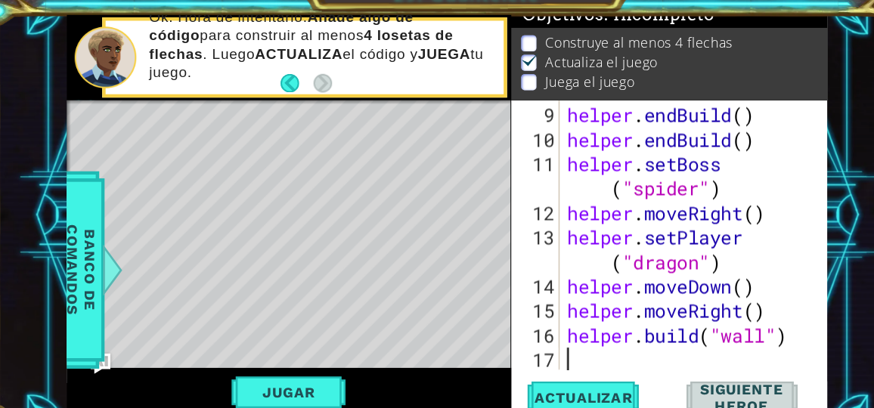
type textarea "h"
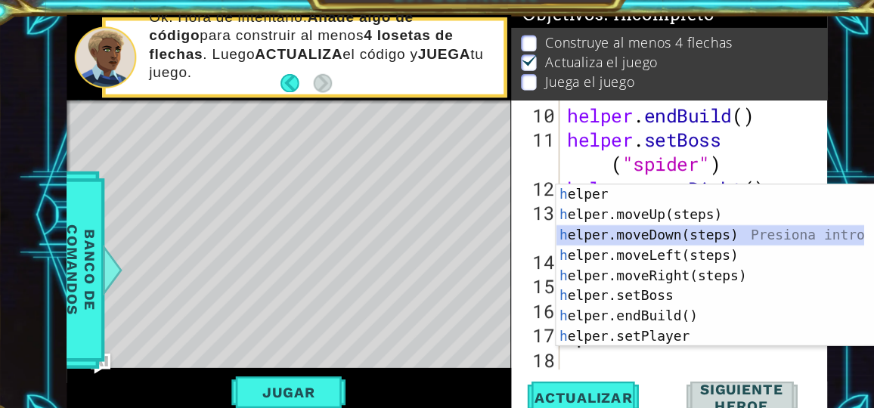
click at [616, 231] on div "h elper Presiona intro h elper.moveUp(steps) Presiona intro h elper.moveDown(st…" at bounding box center [655, 274] width 276 height 181
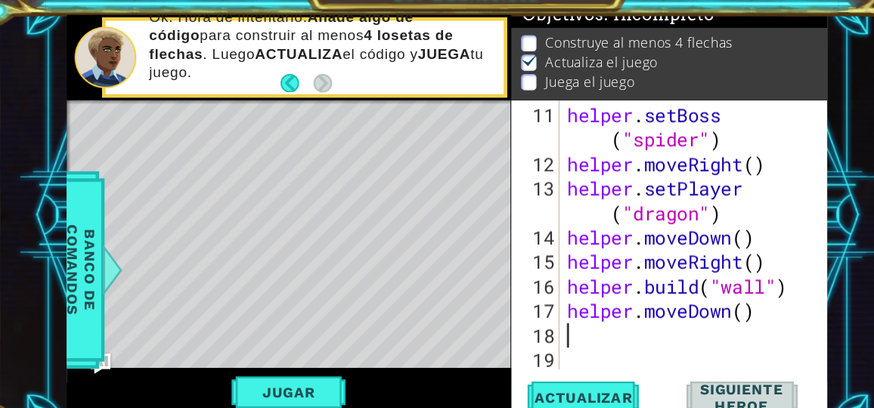
scroll to position [329, 0]
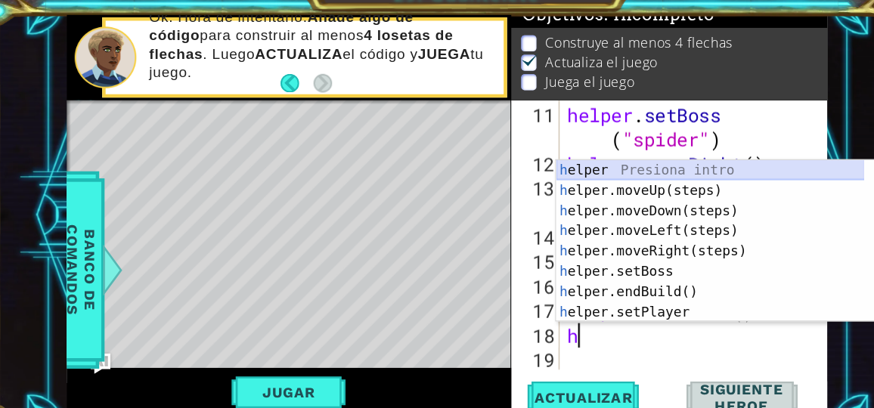
click at [635, 169] on div "h elper Presiona intro h elper.moveUp(steps) Presiona intro h elper.moveDown(st…" at bounding box center [655, 253] width 276 height 181
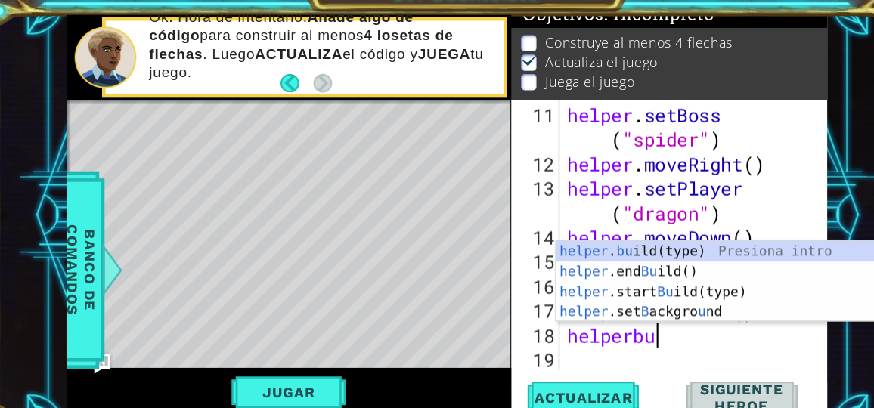
type textarea "helperbui"
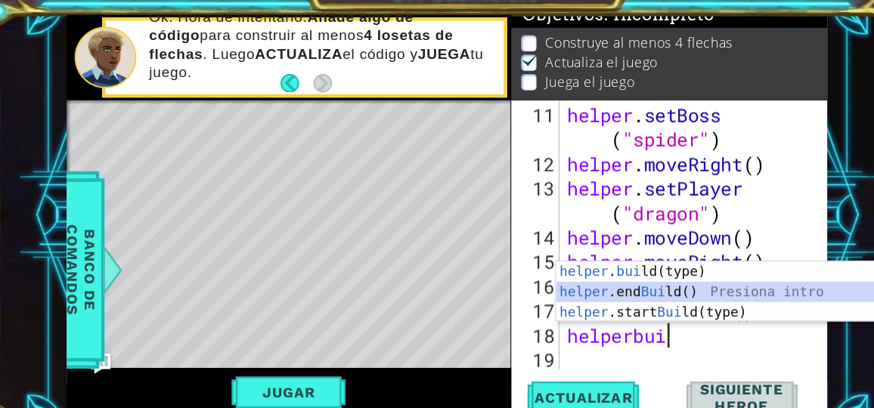
click at [646, 288] on div "helper . [PERSON_NAME] ld(type) Presiona intro helper .end [PERSON_NAME] ld() P…" at bounding box center [660, 298] width 286 height 91
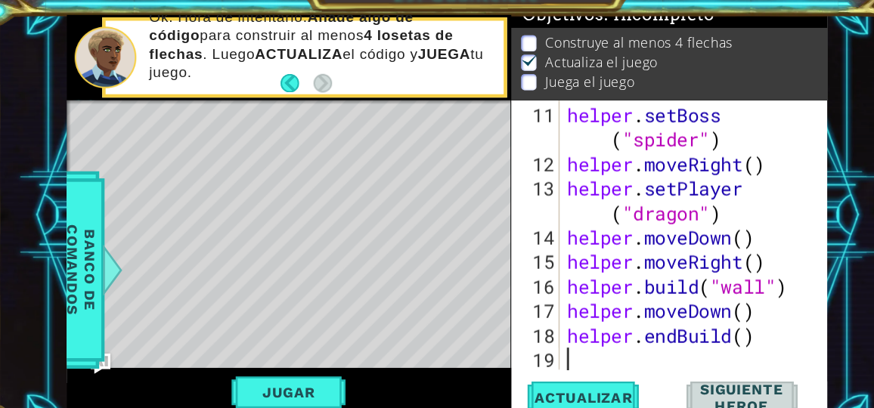
scroll to position [351, 0]
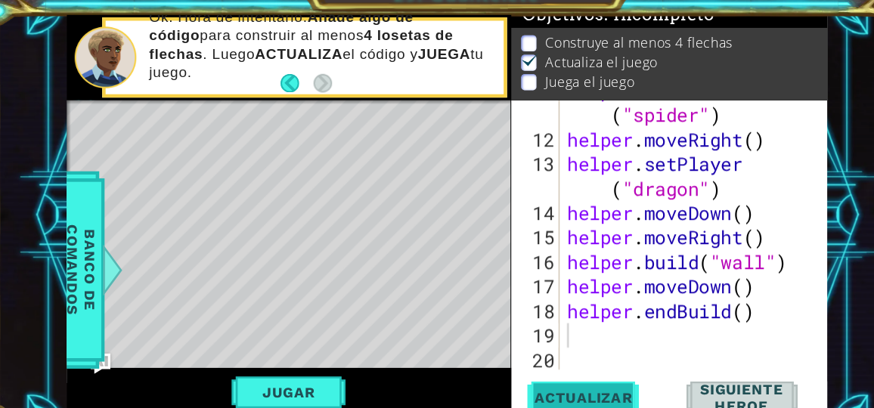
click at [568, 370] on span "Actualizar" at bounding box center [541, 374] width 119 height 15
click at [627, 302] on div "helper . setBoss ( "spider" ) helper . moveRight ( ) helper . setPlayer ( "drag…" at bounding box center [639, 242] width 230 height 307
click at [656, 302] on div "helper . setBoss ( "spider" ) helper . moveRight ( ) helper . setPlayer ( "drag…" at bounding box center [639, 242] width 230 height 307
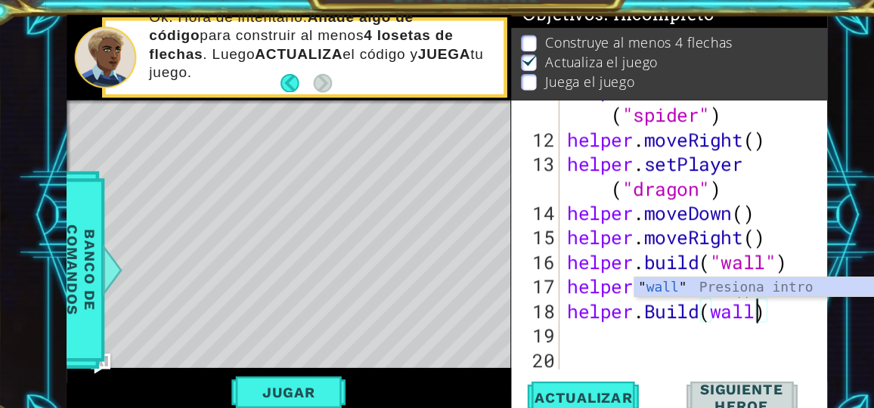
scroll to position [0, 7]
click at [677, 271] on div "" wall " Presiona intro" at bounding box center [730, 295] width 286 height 54
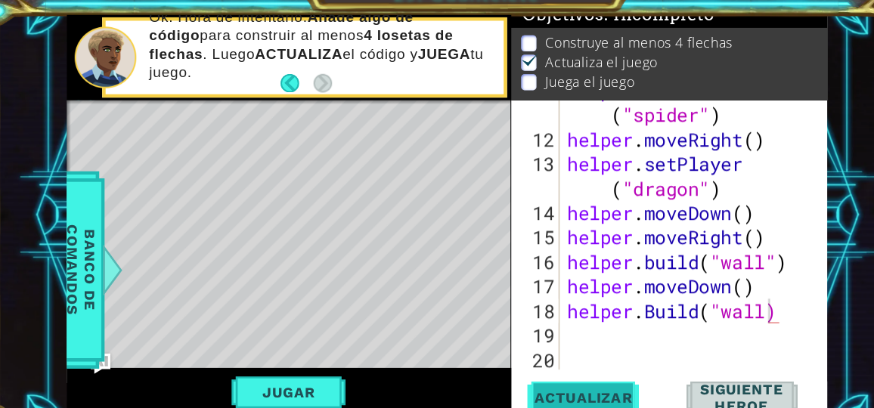
click at [587, 369] on span "Actualizar" at bounding box center [541, 374] width 119 height 15
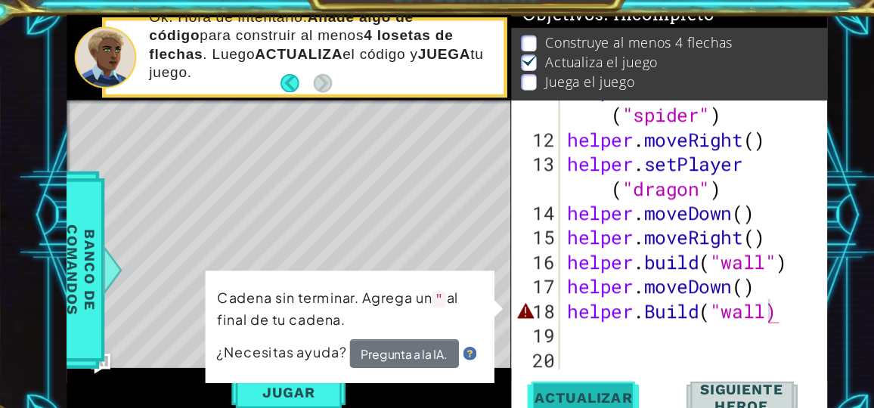
click at [587, 369] on span "Actualizar" at bounding box center [541, 374] width 119 height 15
click at [717, 292] on div "helper . setBoss ( "spider" ) helper . moveRight ( ) helper . setPlayer ( "drag…" at bounding box center [639, 242] width 230 height 307
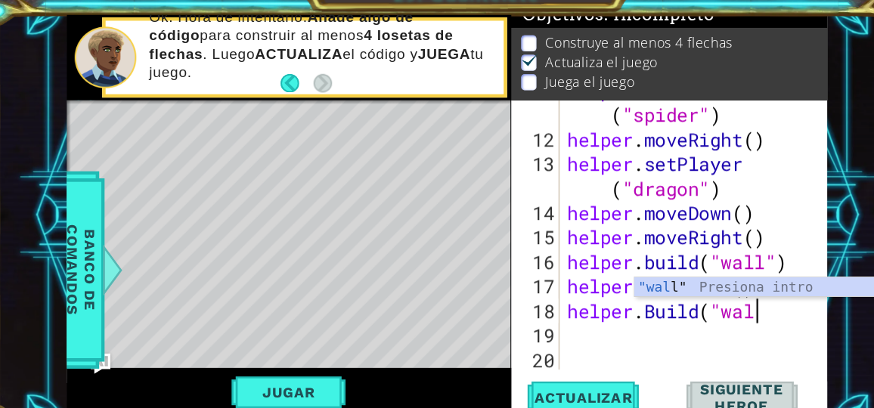
scroll to position [0, 6]
click at [677, 280] on div ""wa ll" Presiona intro" at bounding box center [730, 295] width 286 height 54
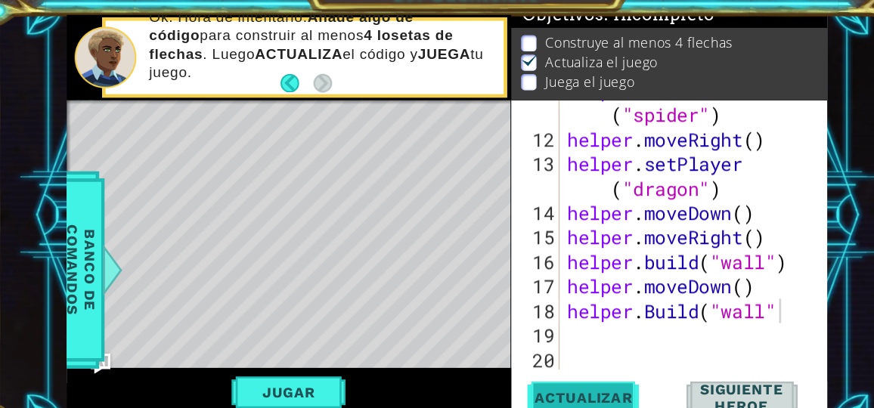
click at [563, 367] on span "Actualizar" at bounding box center [541, 374] width 119 height 15
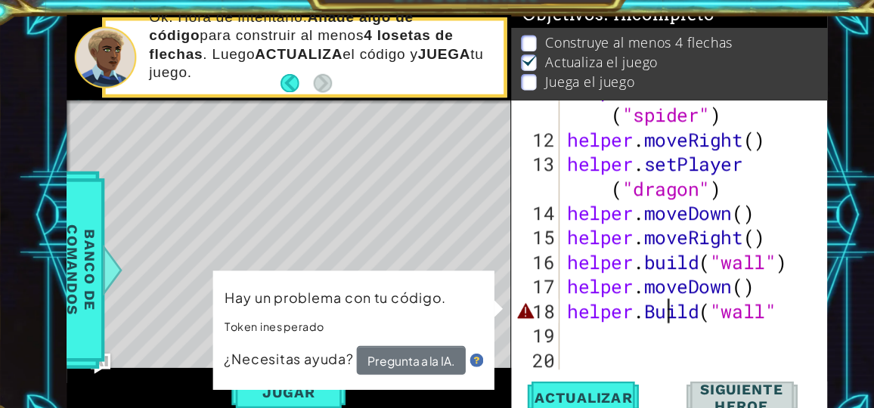
click at [620, 293] on div "helper . setBoss ( "spider" ) helper . moveRight ( ) helper . setPlayer ( "drag…" at bounding box center [639, 242] width 230 height 307
click at [640, 299] on div "helper . setBoss ( "spider" ) helper . moveRight ( ) helper . setPlayer ( "drag…" at bounding box center [639, 242] width 230 height 307
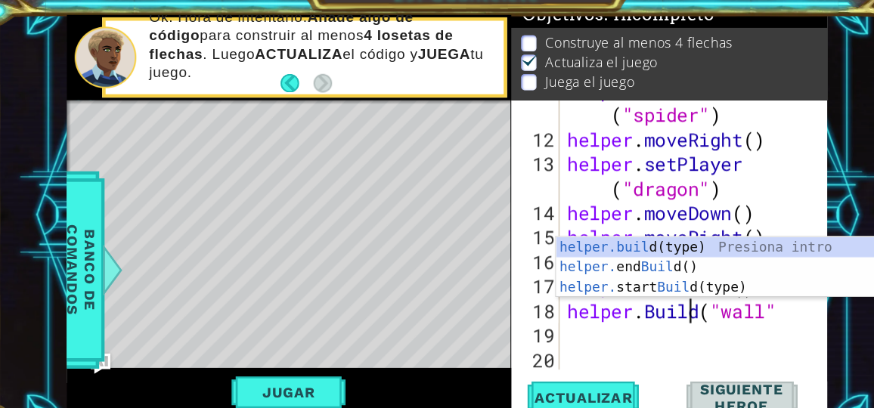
scroll to position [0, 5]
click at [643, 238] on div "helper.buil d(type) Presiona intro helper. end Buil d() Presiona intro helper. …" at bounding box center [660, 276] width 286 height 91
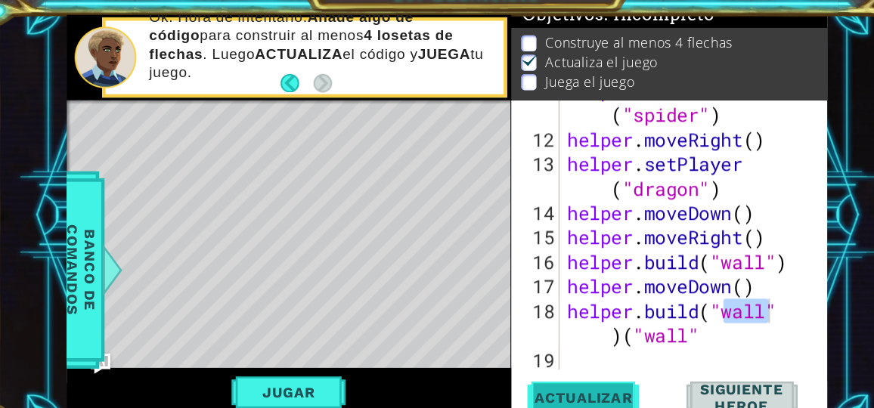
click at [564, 370] on span "Actualizar" at bounding box center [541, 374] width 119 height 15
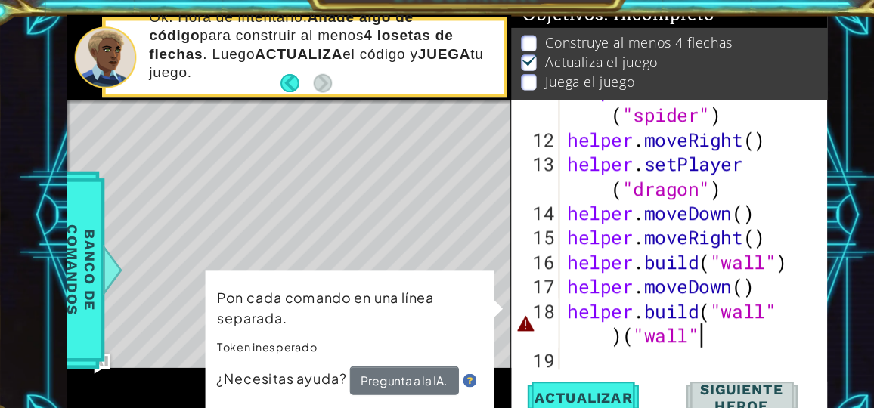
click at [656, 317] on div "helper . setBoss ( "spider" ) helper . moveRight ( ) helper . setPlayer ( "drag…" at bounding box center [639, 242] width 230 height 307
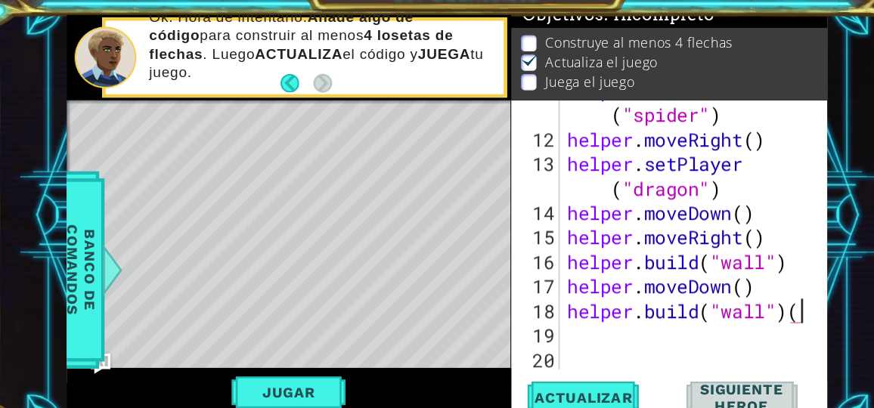
type textarea "[DOMAIN_NAME]("wall")"
click at [566, 372] on span "Actualizar" at bounding box center [541, 374] width 119 height 15
click at [565, 320] on div "helper . setBoss ( "spider" ) helper . moveRight ( ) helper . setPlayer ( "drag…" at bounding box center [639, 242] width 230 height 307
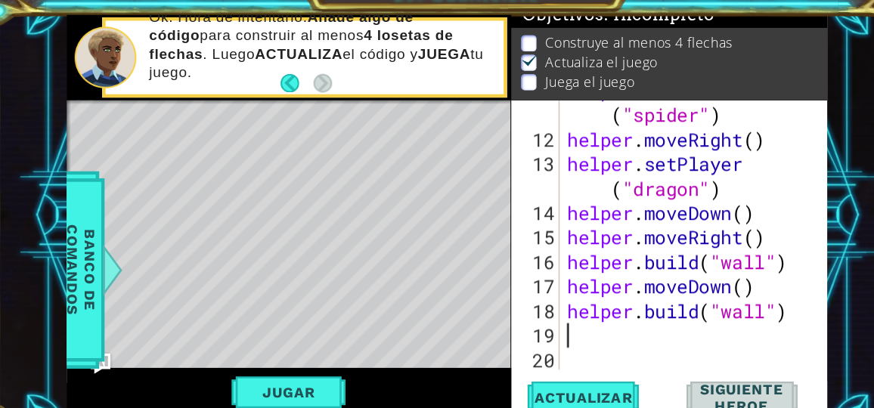
scroll to position [0, 0]
type textarea "h"
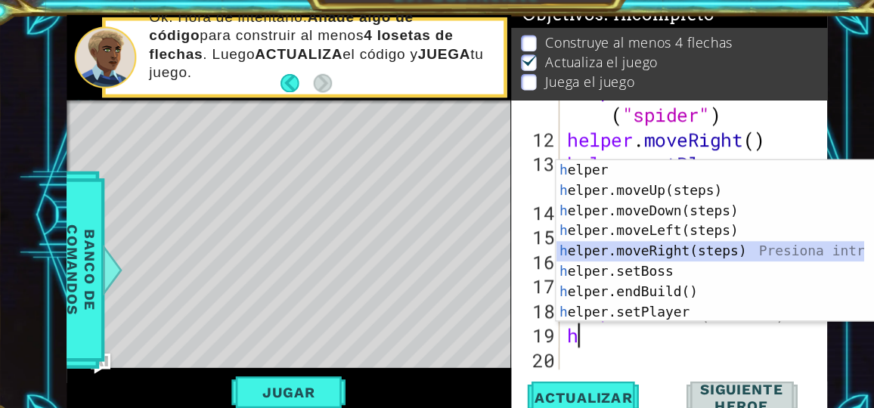
click at [623, 238] on div "h elper Presiona intro h elper.moveUp(steps) Presiona intro h elper.moveDown(st…" at bounding box center [655, 253] width 276 height 181
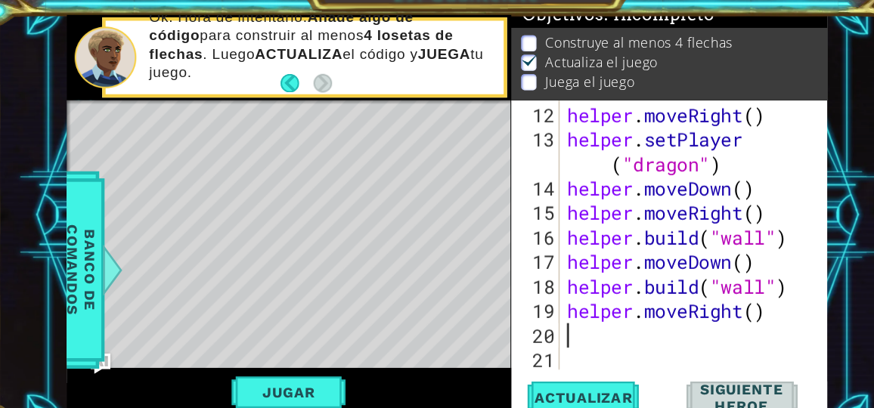
scroll to position [372, 0]
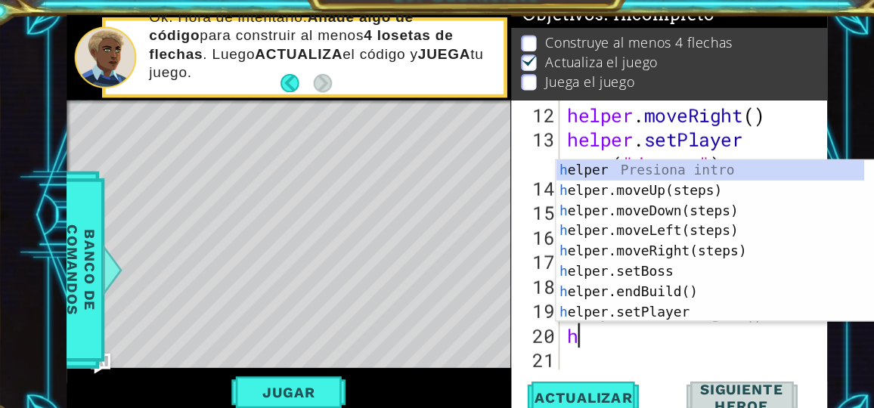
type textarea "h"
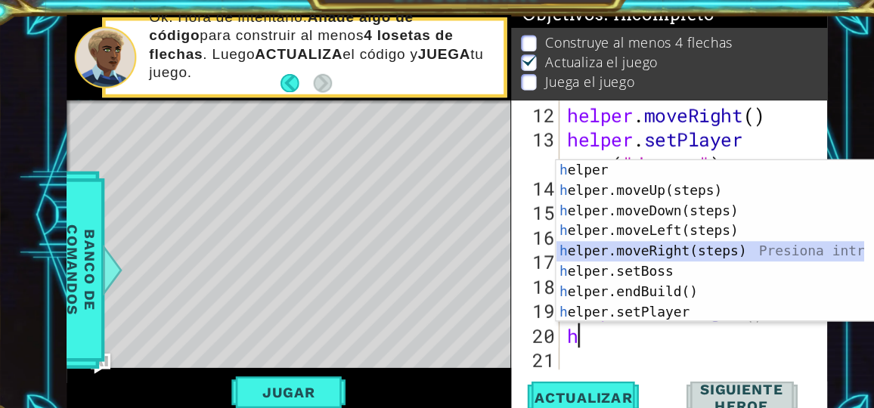
click at [615, 246] on div "h elper Presiona intro h elper.moveUp(steps) Presiona intro h elper.moveDown(st…" at bounding box center [655, 253] width 276 height 181
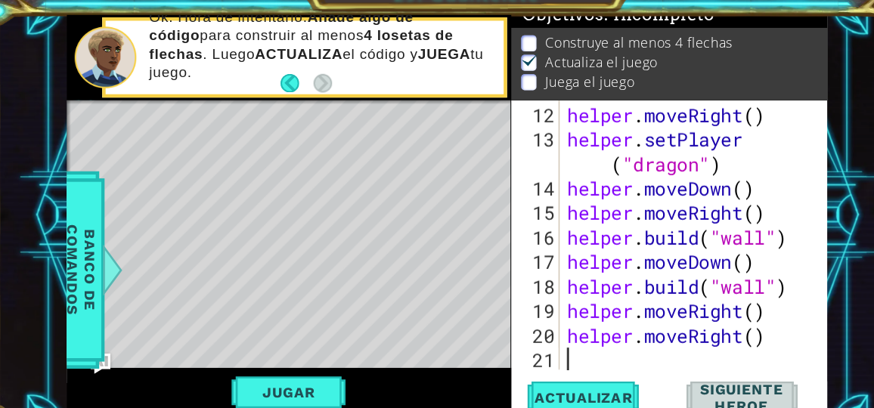
scroll to position [394, 0]
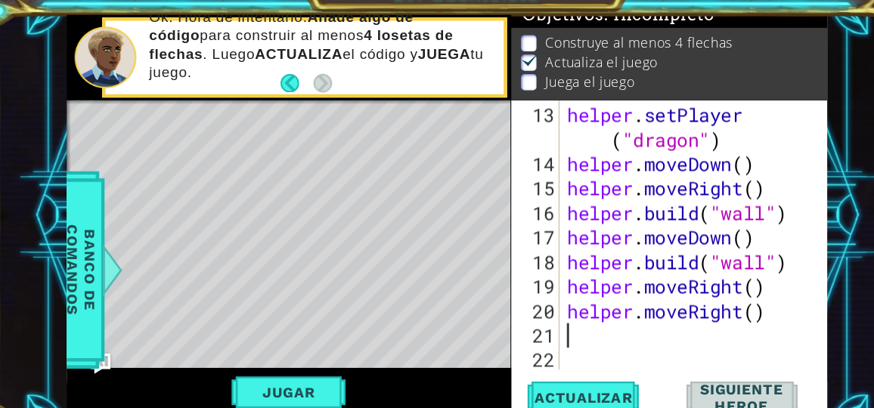
type textarea "h"
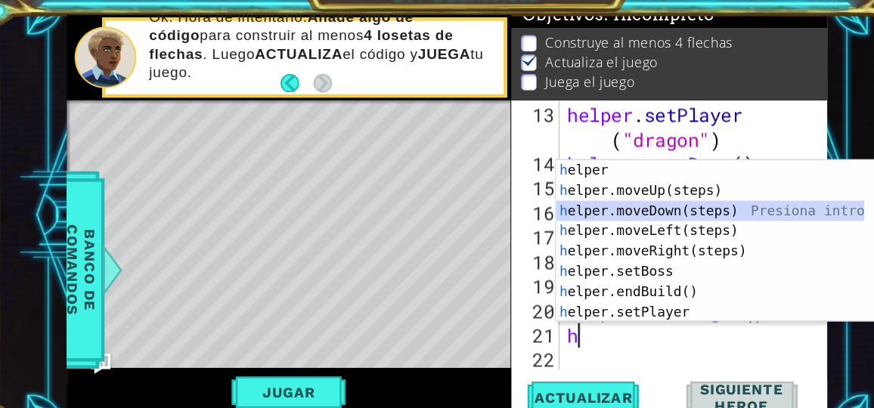
click at [656, 203] on div "h elper Presiona intro h elper.moveUp(steps) Presiona intro h elper.moveDown(st…" at bounding box center [655, 253] width 276 height 181
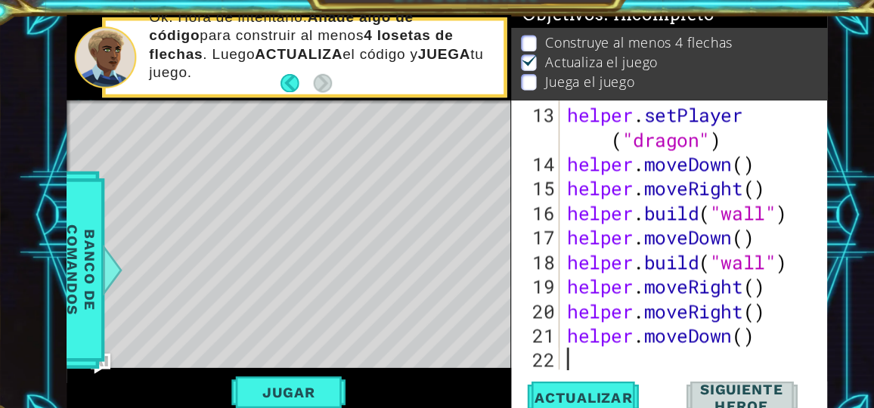
scroll to position [416, 0]
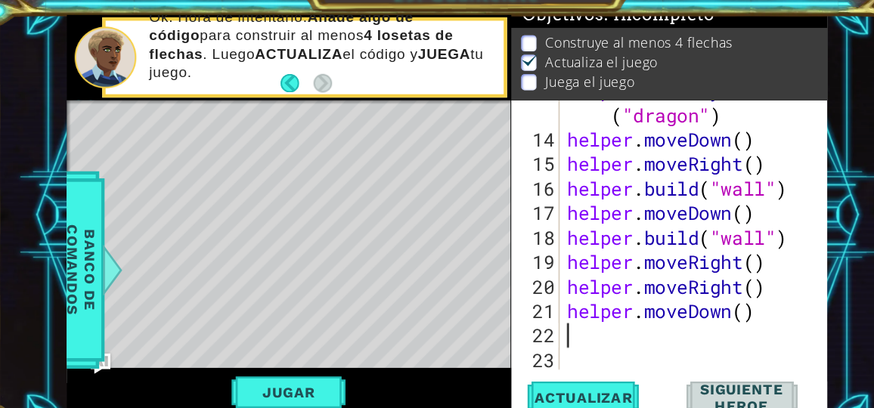
type textarea "h"
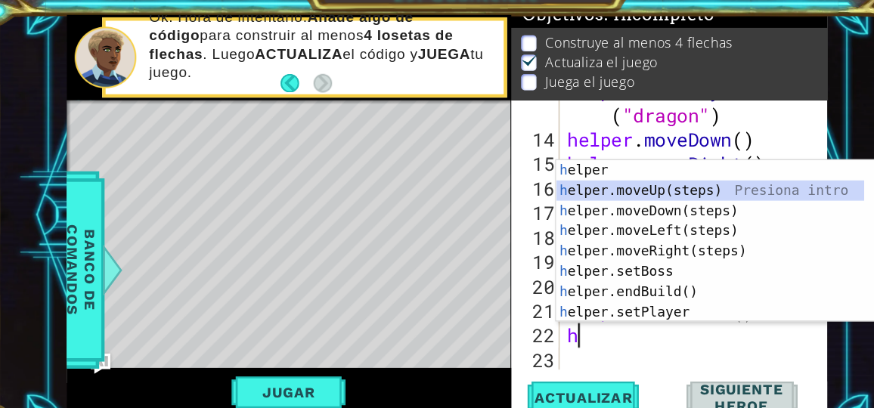
click at [657, 196] on div "h elper Presiona intro h elper.moveUp(steps) Presiona intro h elper.moveDown(st…" at bounding box center [655, 253] width 276 height 181
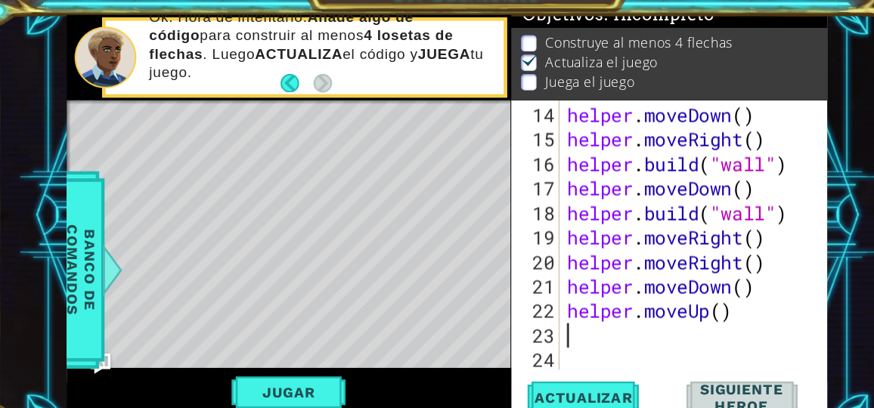
scroll to position [438, 0]
type textarea "h"
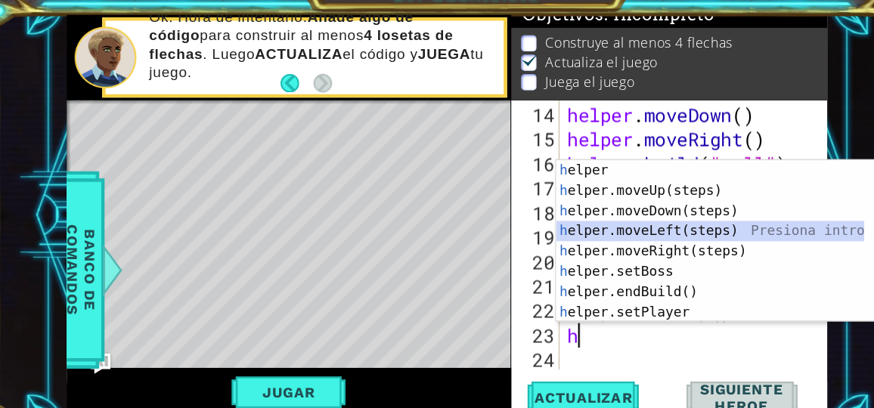
click at [630, 228] on div "h elper Presiona intro h elper.moveUp(steps) Presiona intro h elper.moveDown(st…" at bounding box center [655, 253] width 276 height 181
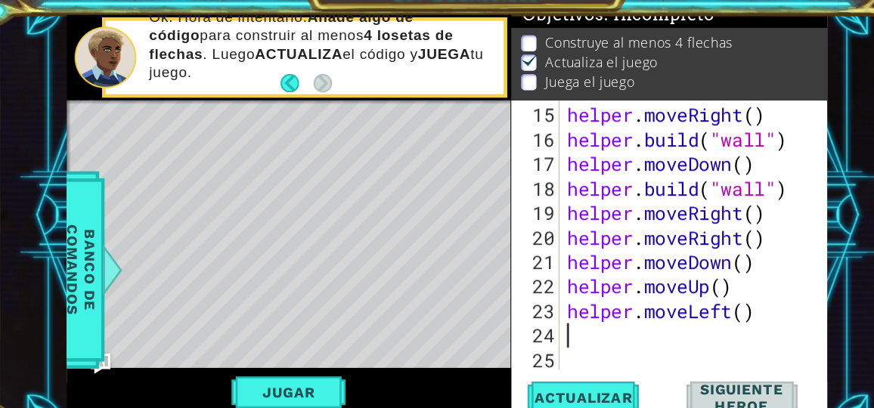
scroll to position [460, 0]
click at [689, 305] on div "helper . moveRight ( ) helper . build ( "wall" ) helper . moveDown ( ) helper .…" at bounding box center [639, 253] width 230 height 285
click at [583, 376] on span "Actualizar" at bounding box center [541, 374] width 119 height 15
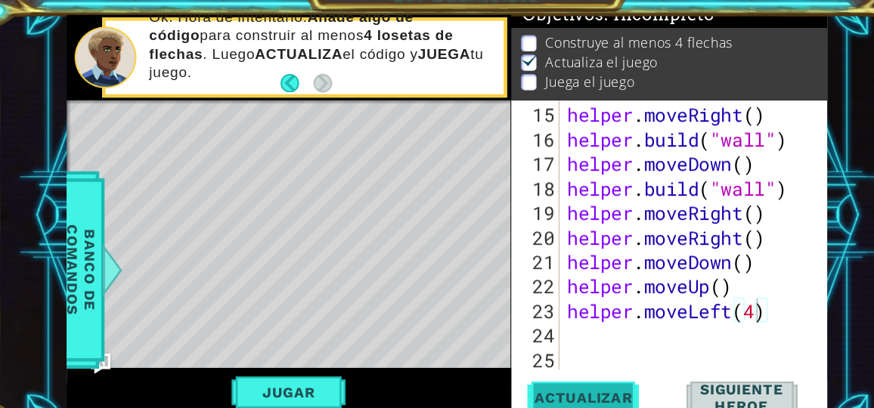
click at [583, 376] on span "Actualizar" at bounding box center [541, 374] width 119 height 15
click at [720, 213] on div "helper . moveRight ( ) helper . build ( "wall" ) helper . moveDown ( ) helper .…" at bounding box center [639, 253] width 230 height 285
type textarea "helper.moveRight()"
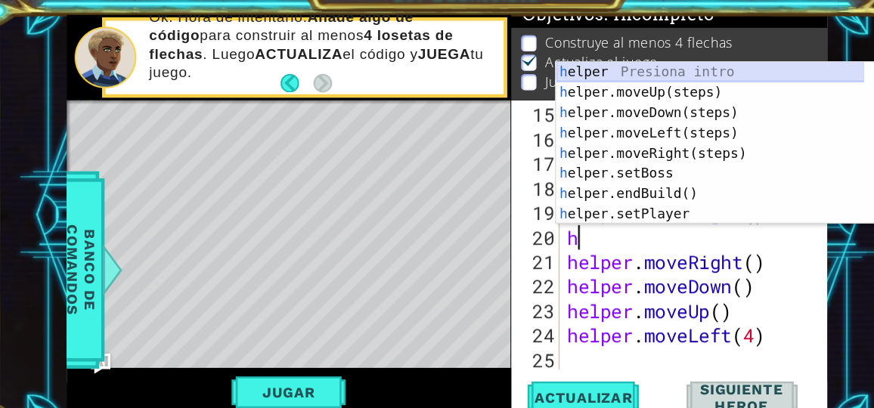
click at [660, 85] on div "h elper Presiona intro h elper.moveUp(steps) Presiona intro h elper.moveDown(st…" at bounding box center [655, 165] width 276 height 181
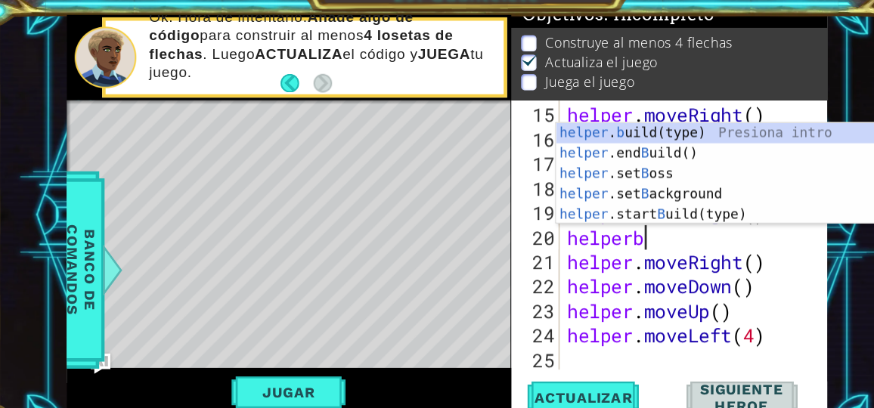
scroll to position [0, 2]
click at [658, 144] on div "helper . b uild(type) Presiona intro helper .end B uild() Presiona intro helper…" at bounding box center [660, 192] width 286 height 127
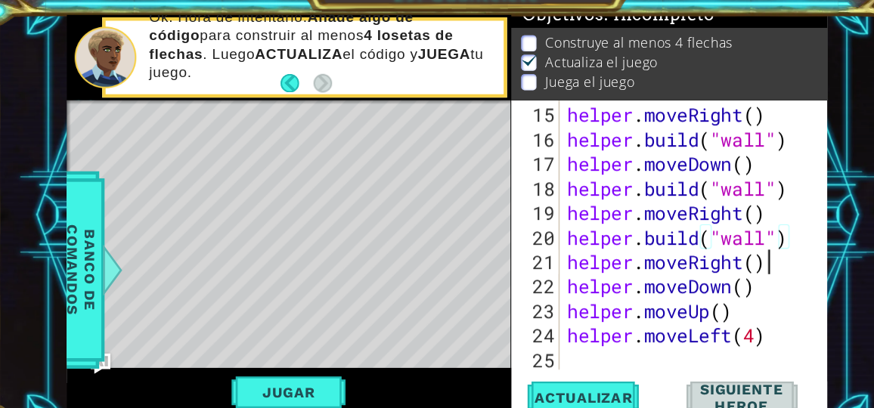
click at [715, 256] on div "helper . moveRight ( ) helper . build ( "wall" ) helper . moveDown ( ) helper .…" at bounding box center [639, 253] width 230 height 285
type textarea "helper.moveRight()"
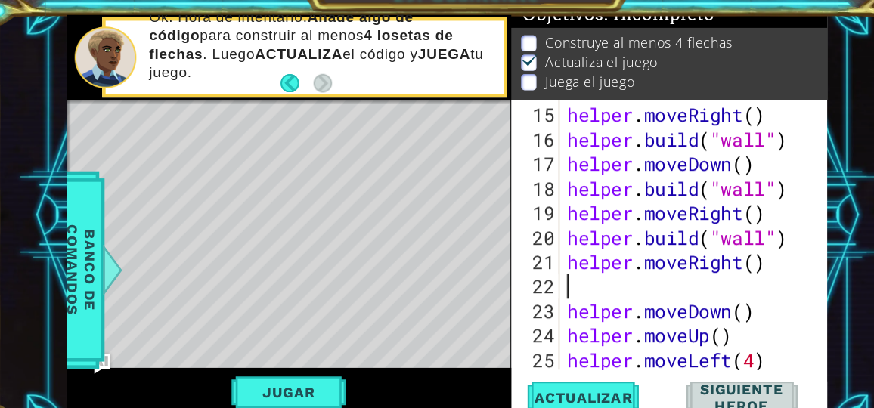
scroll to position [0, 0]
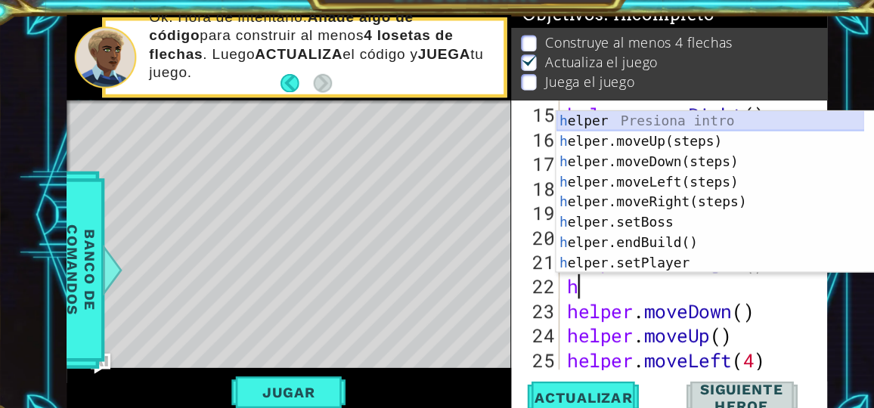
click at [686, 124] on div "h elper Presiona intro h elper.moveUp(steps) Presiona intro h elper.moveDown(st…" at bounding box center [655, 209] width 276 height 181
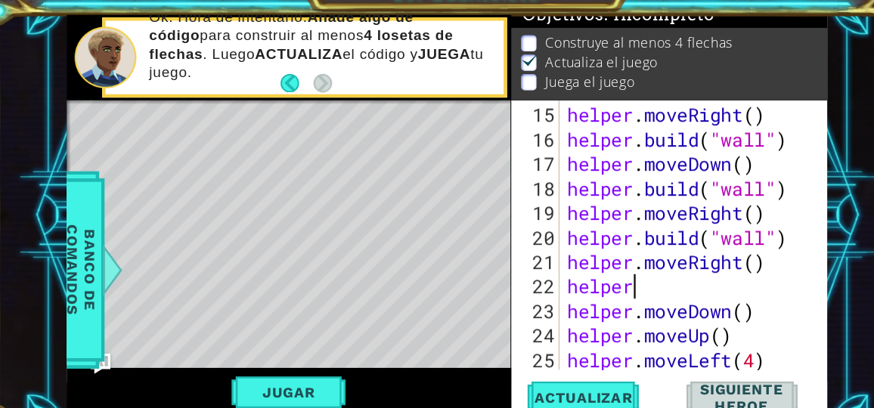
scroll to position [0, 2]
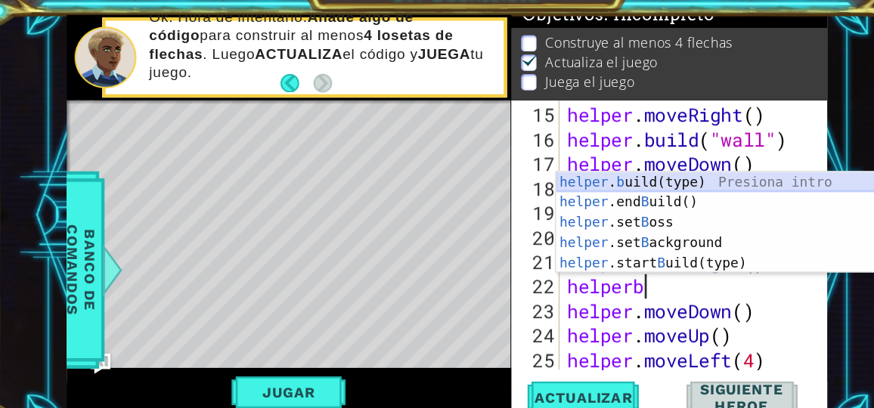
click at [643, 175] on div "helper . b uild(type) Presiona intro helper .end B uild() Presiona intro helper…" at bounding box center [660, 236] width 286 height 127
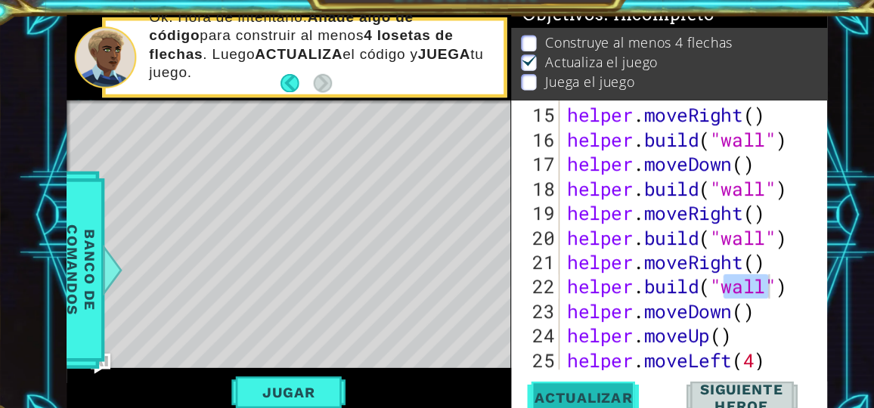
click at [576, 376] on span "Actualizar" at bounding box center [541, 374] width 119 height 15
click at [701, 304] on div "helper . moveRight ( ) helper . build ( "wall" ) helper . moveDown ( ) helper .…" at bounding box center [639, 253] width 230 height 285
type textarea "helper.moveDown()"
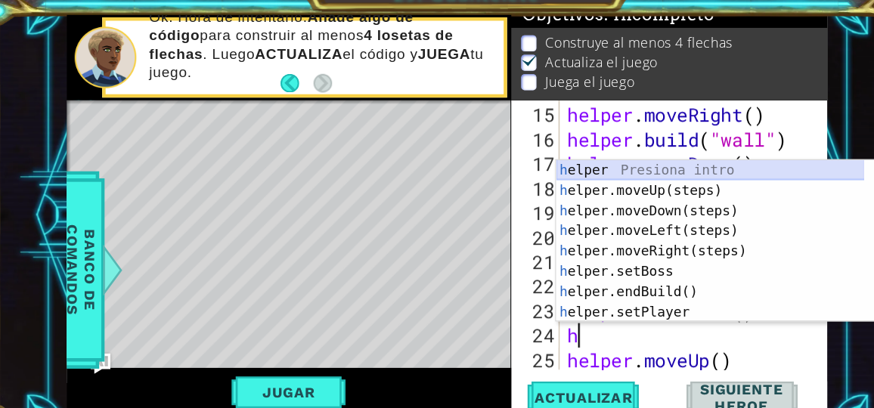
click at [680, 166] on div "h elper Presiona intro h elper.moveUp(steps) Presiona intro h elper.moveDown(st…" at bounding box center [655, 253] width 276 height 181
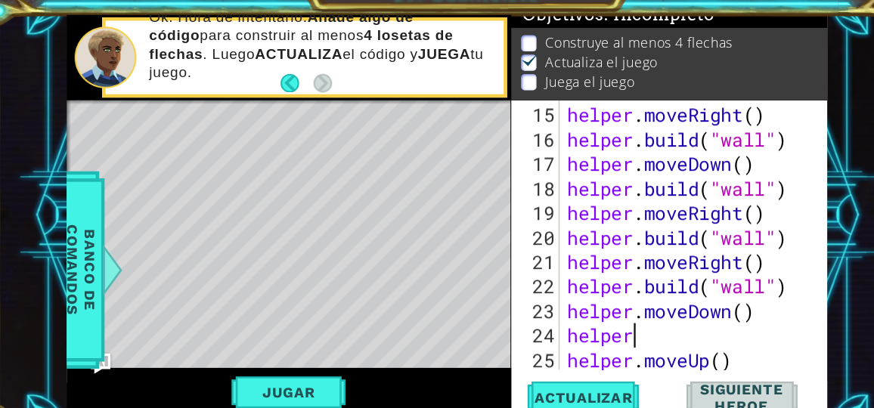
scroll to position [0, 2]
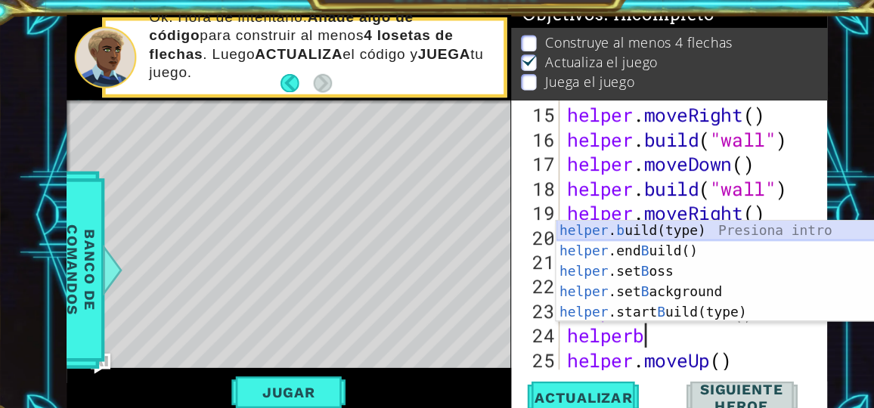
click at [671, 222] on div "helper . b uild(type) Presiona intro helper .end B uild() Presiona intro helper…" at bounding box center [660, 280] width 286 height 127
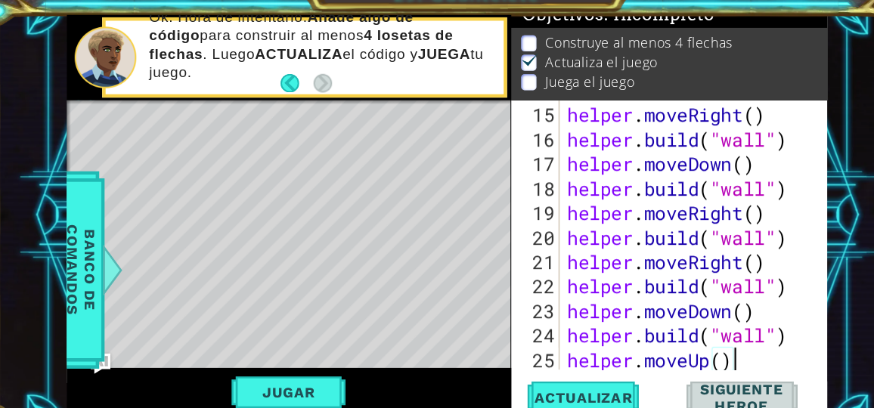
click at [689, 340] on div "helper . moveRight ( ) helper . build ( "wall" ) helper . moveDown ( ) helper .…" at bounding box center [639, 253] width 230 height 285
type textarea "helper.moveUp()"
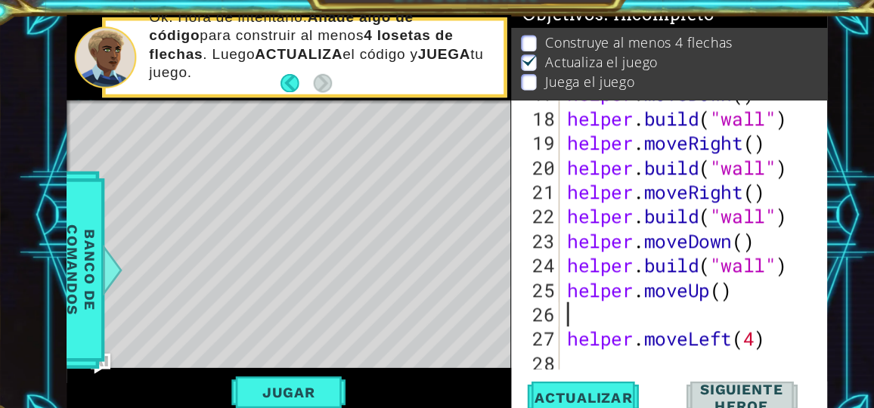
scroll to position [0, 0]
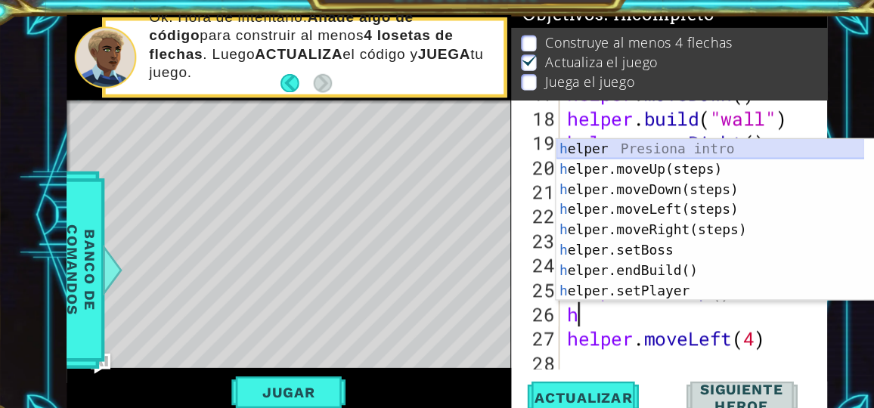
click at [661, 152] on div "h elper Presiona intro h elper.moveUp(steps) Presiona intro h elper.moveDown(st…" at bounding box center [655, 234] width 276 height 181
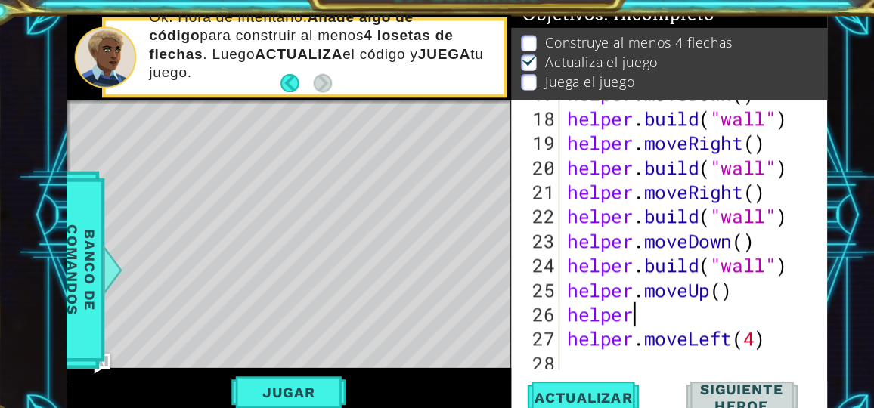
scroll to position [0, 2]
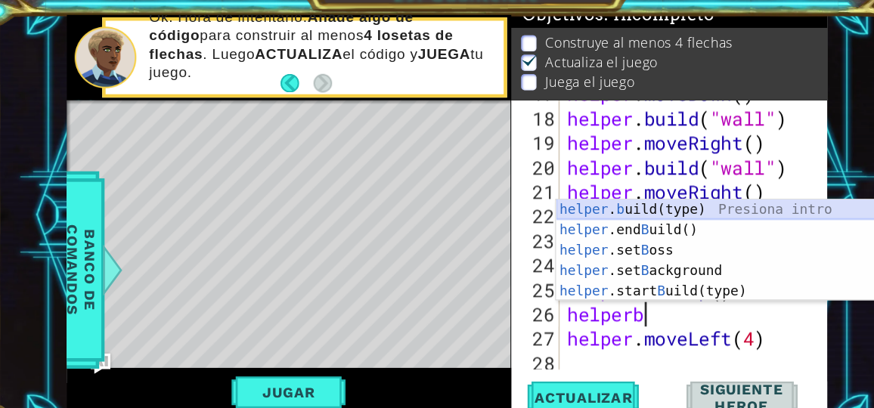
drag, startPoint x: 660, startPoint y: 208, endPoint x: 670, endPoint y: 203, distance: 11.5
click at [670, 203] on div "helper . b uild(type) Presiona intro helper .end B uild() Presiona intro helper…" at bounding box center [660, 261] width 286 height 127
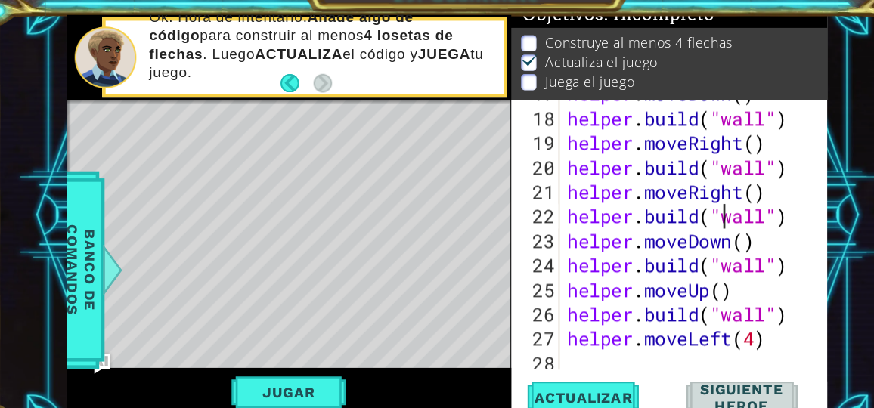
click at [670, 203] on div "helper . moveDown ( ) helper . build ( "wall" ) helper . moveRight ( ) helper .…" at bounding box center [639, 234] width 230 height 285
click at [701, 328] on div "helper . moveDown ( ) helper . build ( "wall" ) helper . moveRight ( ) helper .…" at bounding box center [639, 234] width 230 height 285
type textarea "helper.moveLeft(4)"
click at [720, 329] on div "helper . moveDown ( ) helper . build ( "wall" ) helper . moveRight ( ) helper .…" at bounding box center [639, 234] width 230 height 285
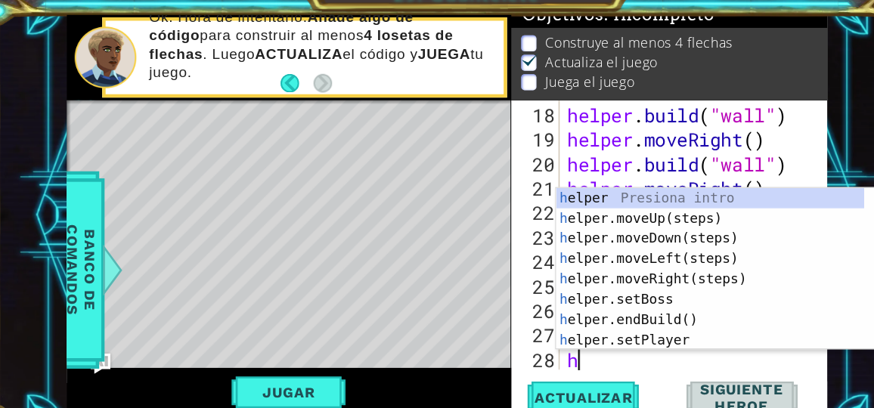
scroll to position [525, 0]
click at [667, 189] on div "h elper Presiona intro h elper.moveUp(steps) Presiona intro h elper.moveDown(st…" at bounding box center [655, 277] width 276 height 181
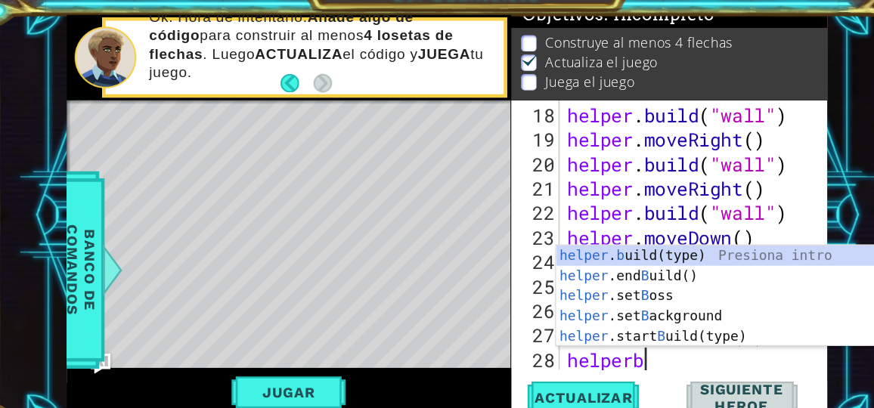
scroll to position [0, 2]
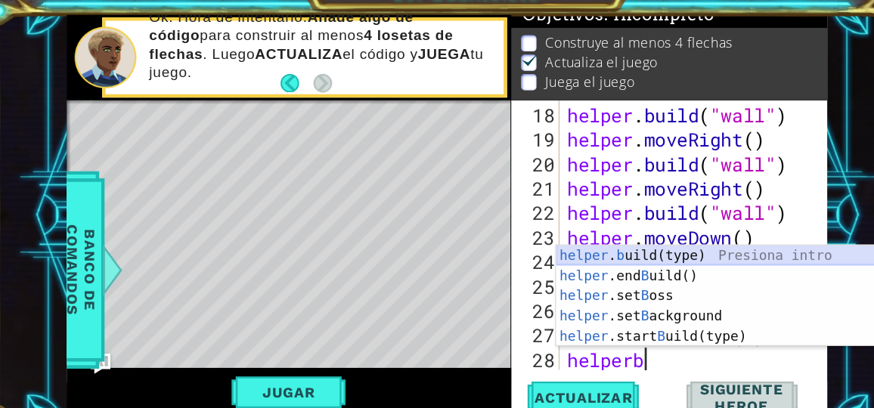
click at [609, 246] on div "helper . b uild(type) Presiona intro helper .end B uild() Presiona intro helper…" at bounding box center [660, 302] width 286 height 127
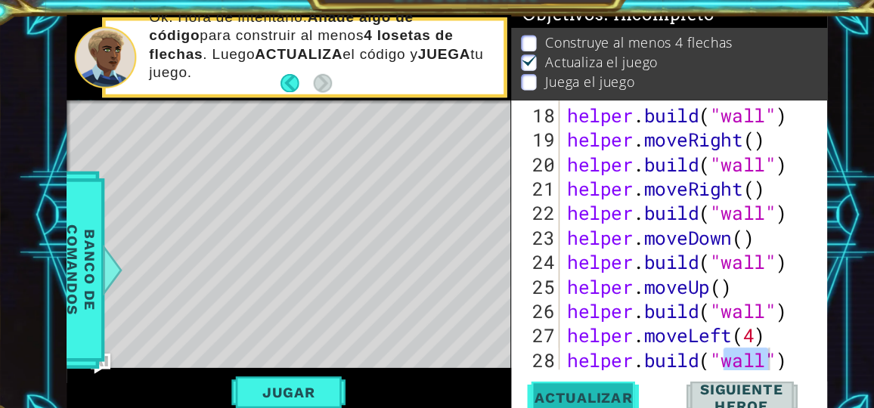
click at [565, 372] on span "Actualizar" at bounding box center [541, 374] width 119 height 15
click at [739, 342] on div "helper . build ( "wall" ) helper . moveRight ( ) helper . build ( "wall" ) help…" at bounding box center [639, 253] width 230 height 285
click at [574, 378] on span "Actualizar" at bounding box center [541, 374] width 119 height 15
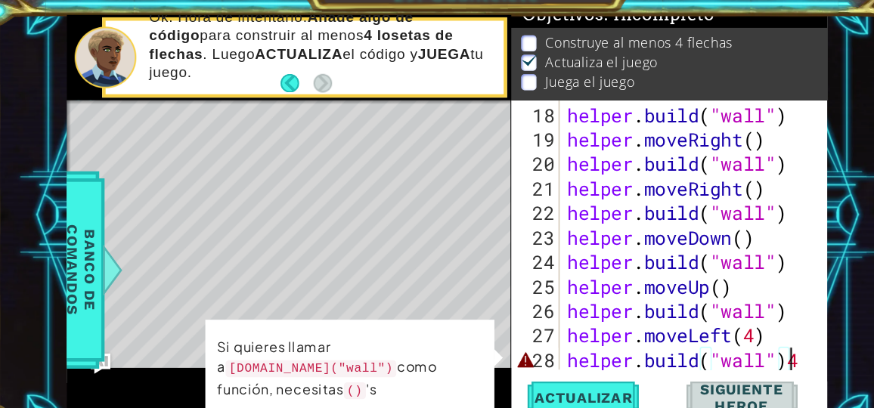
click at [724, 344] on div "helper . build ( "wall" ) helper . moveRight ( ) helper . build ( "wall" ) help…" at bounding box center [639, 253] width 230 height 285
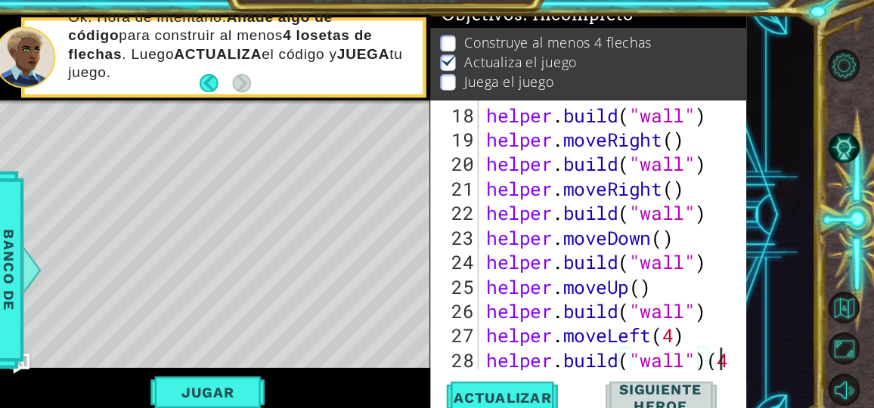
scroll to position [0, 9]
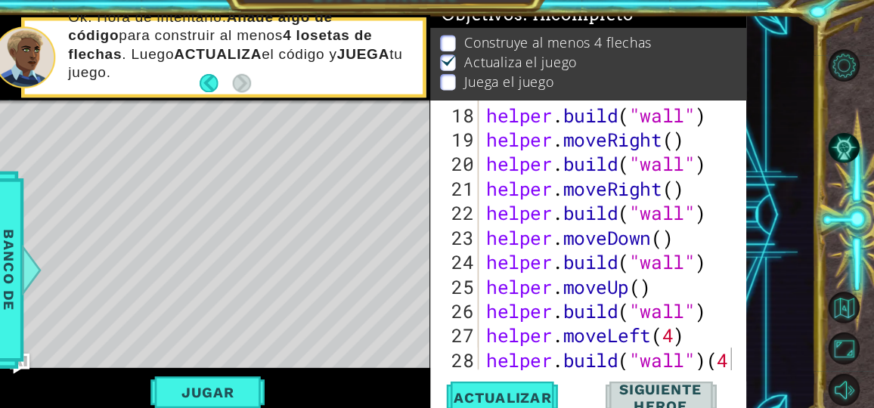
scroll to position [547, 0]
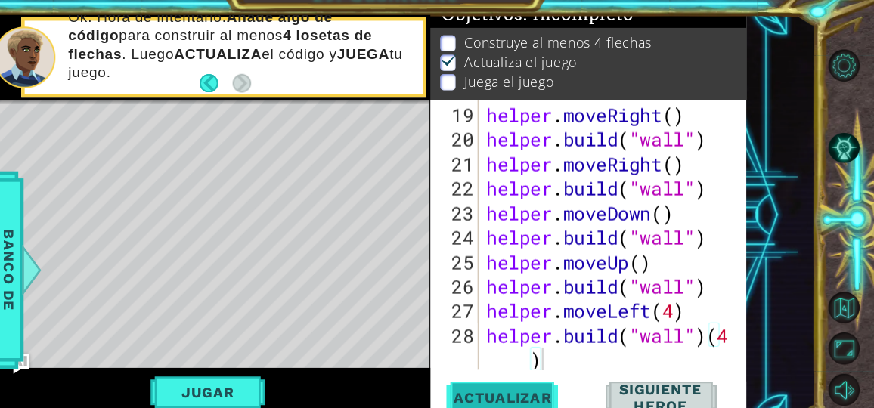
click at [562, 376] on span "Actualizar" at bounding box center [541, 374] width 119 height 15
click at [698, 300] on div "helper . moveRight ( ) helper . build ( "wall" ) helper . moveRight ( ) helper …" at bounding box center [639, 253] width 230 height 285
click at [733, 325] on div "helper . moveRight ( ) helper . build ( "wall" ) helper . moveRight ( ) helper …" at bounding box center [639, 253] width 230 height 285
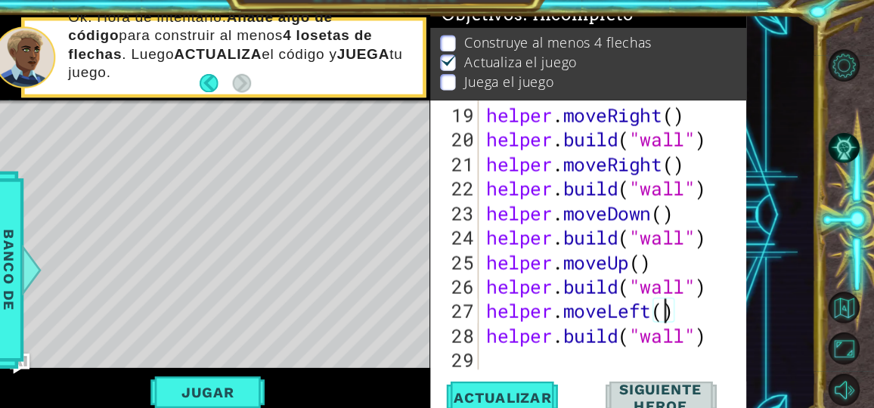
type textarea "[DOMAIN_NAME]("wall")"
type textarea "h"
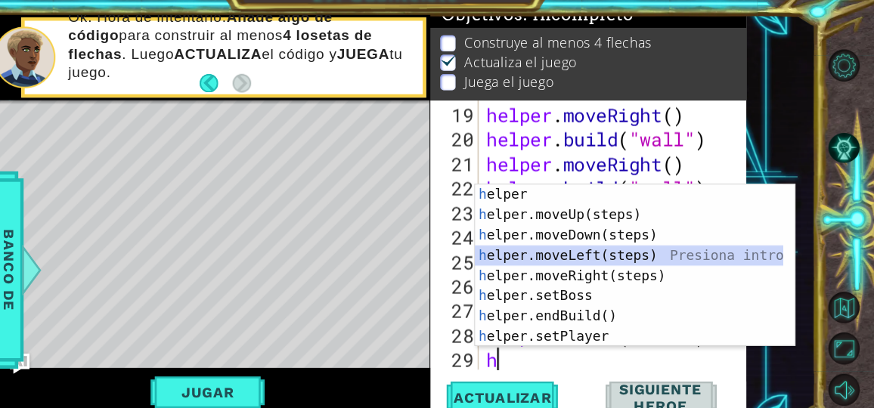
click at [683, 254] on div "h elper Presiona intro h elper.moveUp(steps) Presiona intro h elper.moveDown(st…" at bounding box center [655, 274] width 276 height 181
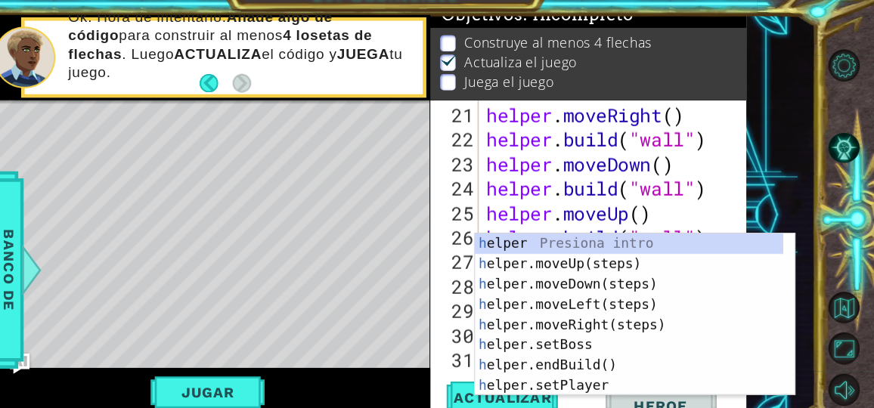
scroll to position [592, 0]
click at [652, 230] on div "h elper Presiona intro h elper.moveUp(steps) Presiona intro h elper.moveDown(st…" at bounding box center [655, 318] width 276 height 181
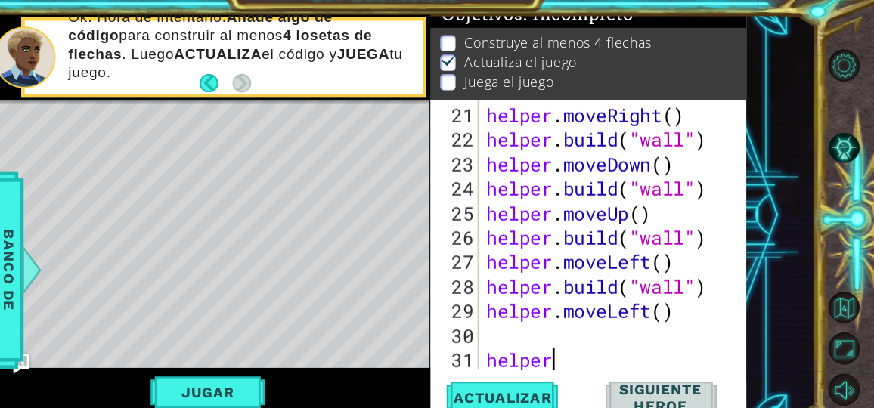
scroll to position [0, 2]
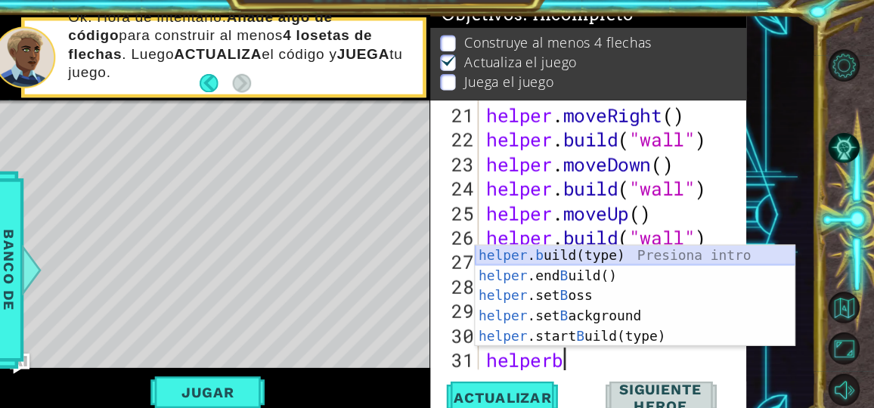
click at [631, 242] on div "helper . b uild(type) Presiona intro helper .end B uild() Presiona intro helper…" at bounding box center [660, 302] width 286 height 127
type textarea "[DOMAIN_NAME]("wall")"
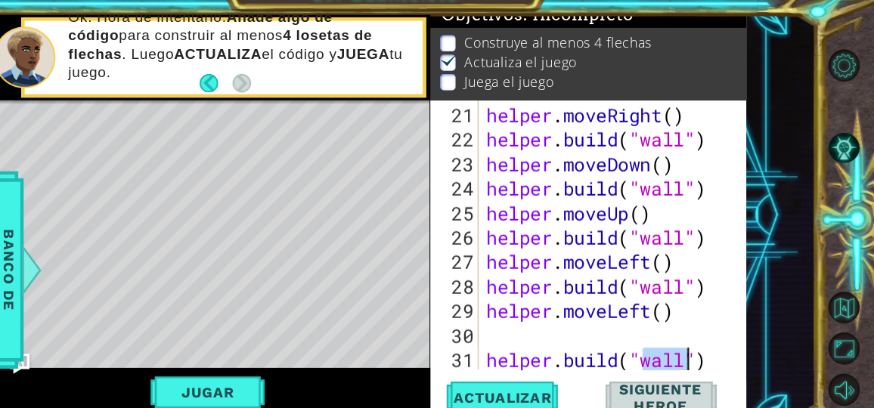
click at [544, 325] on div "helper . moveRight ( ) helper . build ( "wall" ) helper . moveDown ( ) helper .…" at bounding box center [639, 253] width 230 height 285
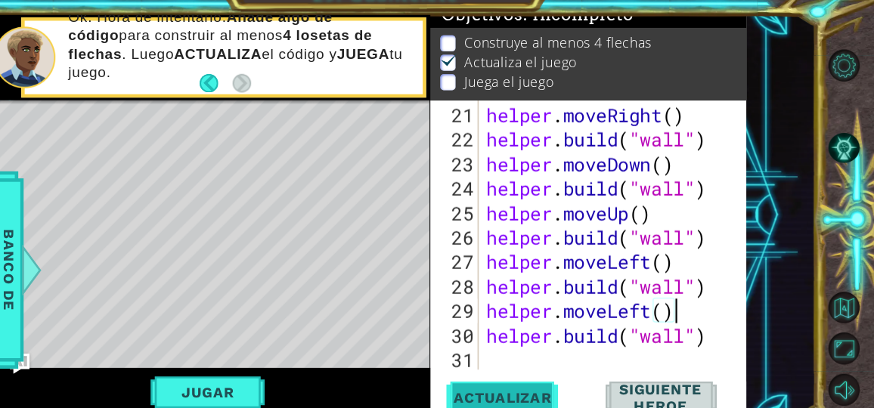
type textarea "helper.moveLeft()"
click at [553, 365] on button "Actualizar" at bounding box center [542, 375] width 110 height 28
click at [580, 343] on div "helper . moveRight ( ) helper . build ( "wall" ) helper . moveDown ( ) helper .…" at bounding box center [639, 253] width 230 height 285
type textarea "h"
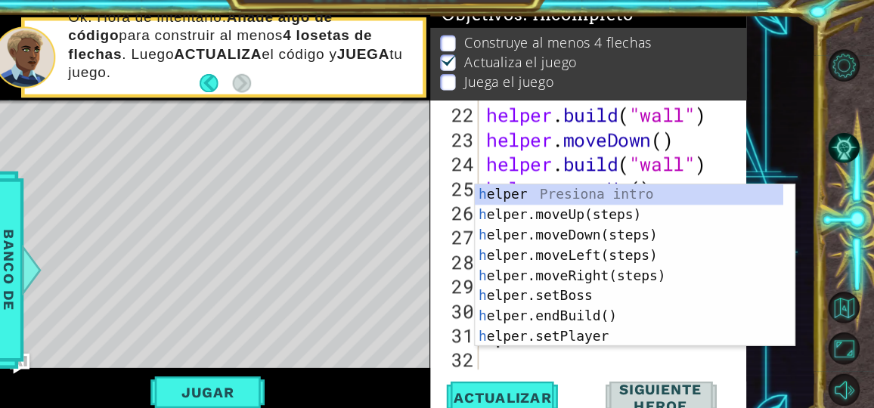
scroll to position [614, 0]
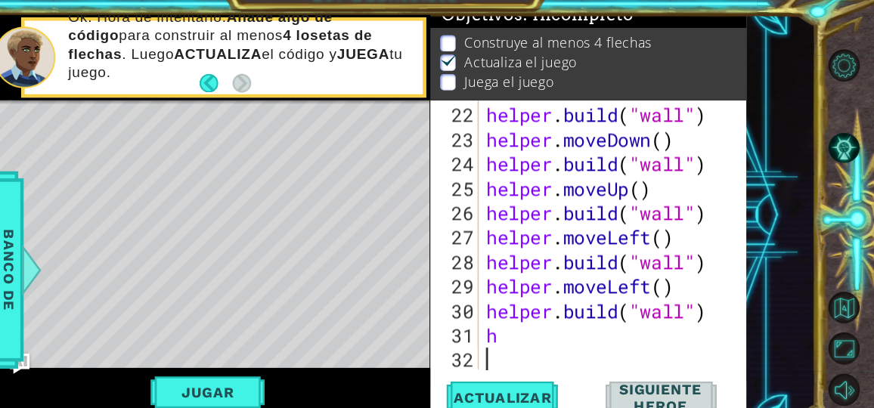
click at [580, 343] on div "helper . build ( "wall" ) helper . moveDown ( ) helper . build ( "wall" ) helpe…" at bounding box center [639, 253] width 230 height 285
click at [536, 370] on span "Actualizar" at bounding box center [541, 374] width 119 height 15
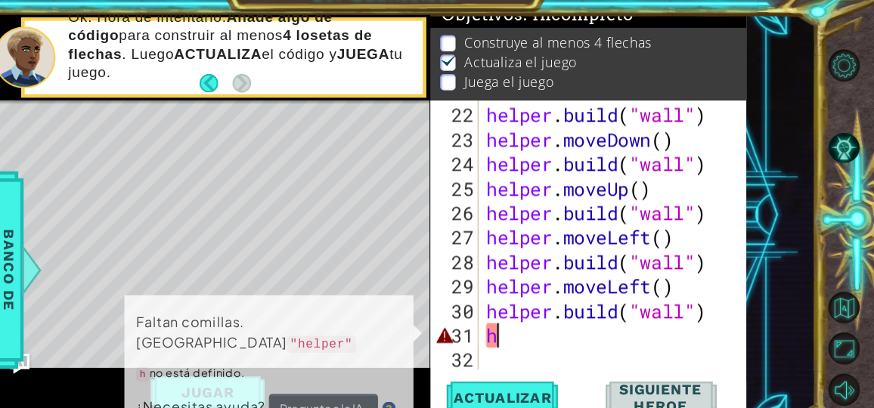
click at [551, 317] on div "helper . build ( "wall" ) helper . moveDown ( ) helper . build ( "wall" ) helpe…" at bounding box center [639, 253] width 230 height 285
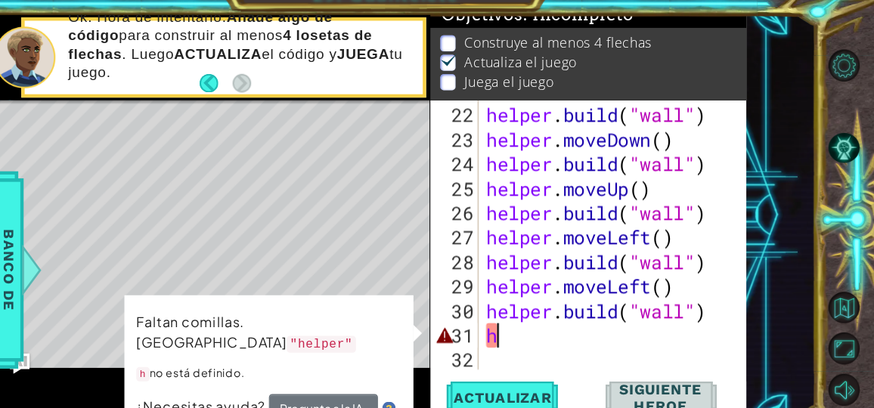
type textarea "hr"
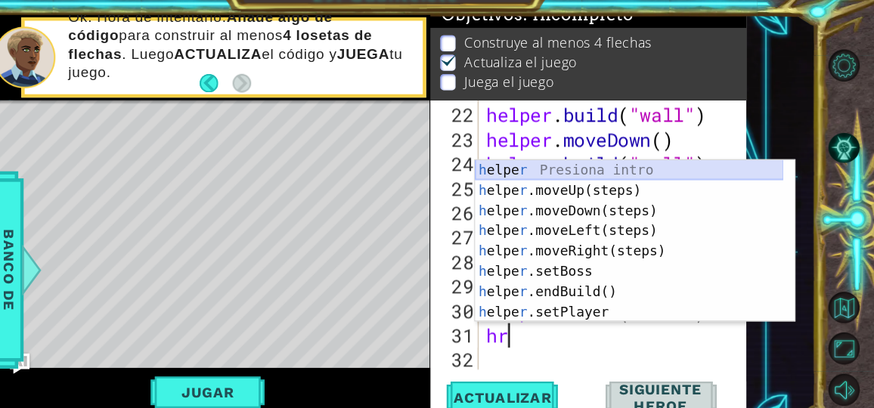
click at [670, 168] on div "h elpe r Presiona intro h elpe r .moveUp(steps) Presiona intro h elpe r .moveDo…" at bounding box center [655, 253] width 276 height 181
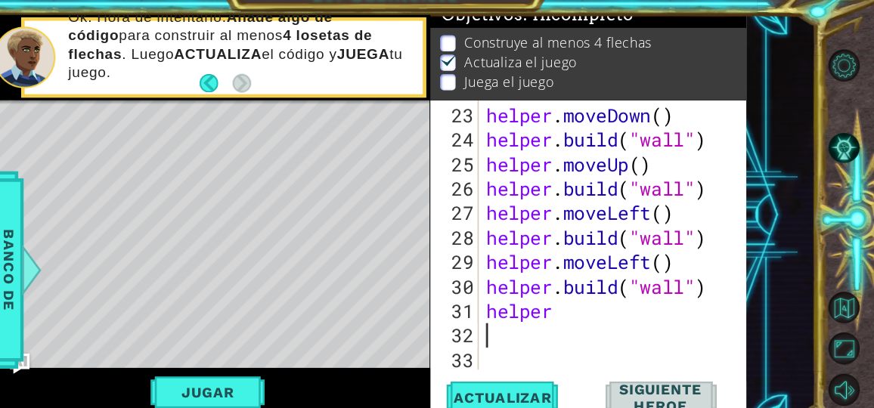
scroll to position [636, 0]
click at [623, 303] on div "helper . moveDown ( ) helper . build ( "wall" ) helper . moveUp ( ) helper . bu…" at bounding box center [639, 253] width 230 height 285
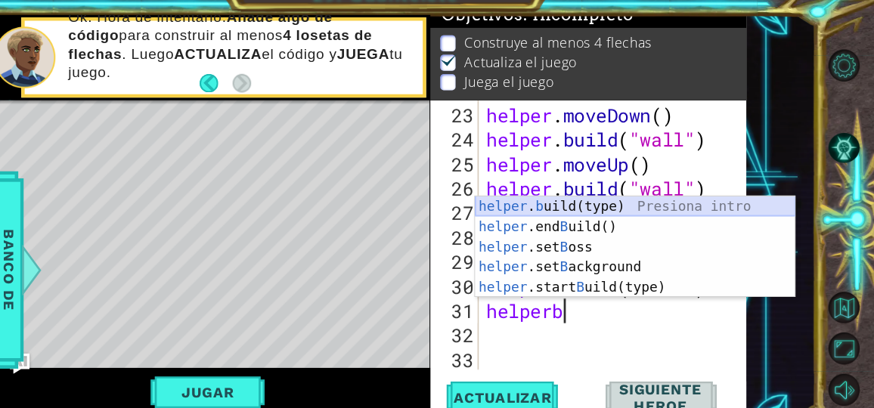
click at [633, 195] on div "helper . b uild(type) Presiona intro helper .end B uild() Presiona intro helper…" at bounding box center [660, 258] width 286 height 127
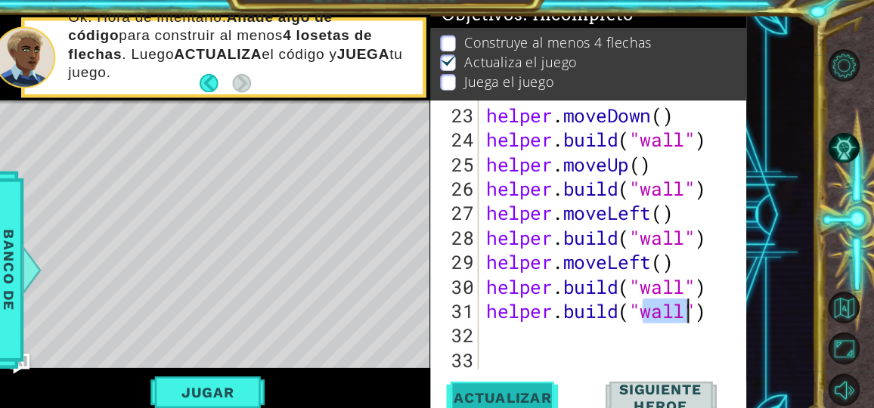
click at [526, 375] on span "Actualizar" at bounding box center [541, 374] width 119 height 15
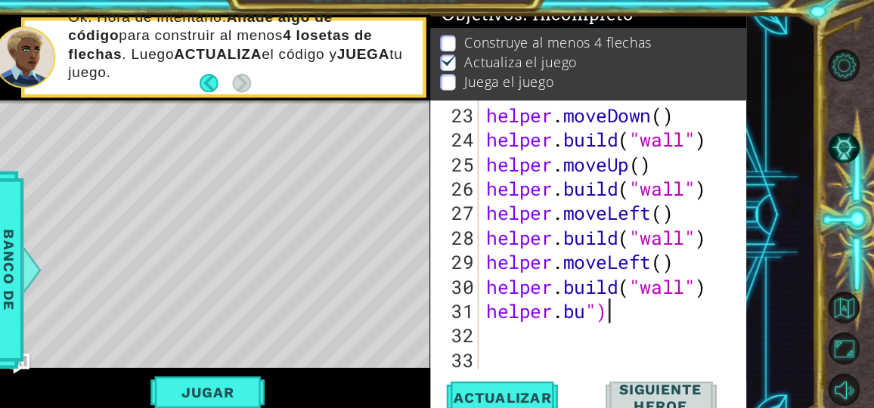
click at [668, 292] on div "helper . moveDown ( ) helper . build ( "wall" ) helper . moveUp ( ) helper . bu…" at bounding box center [639, 253] width 230 height 285
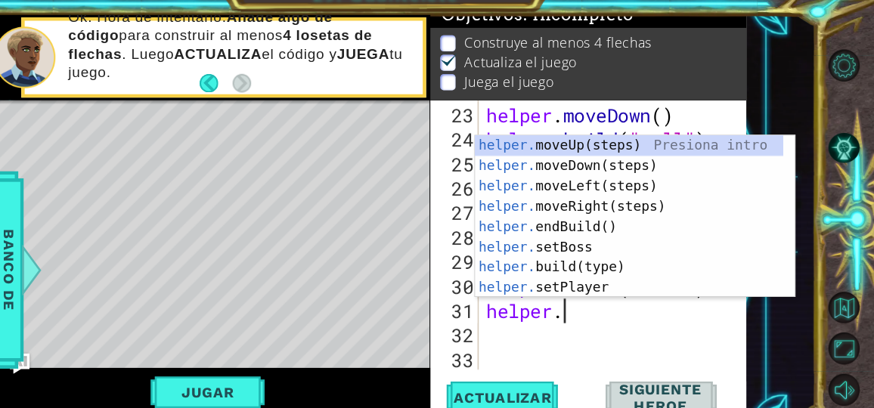
type textarea "helper"
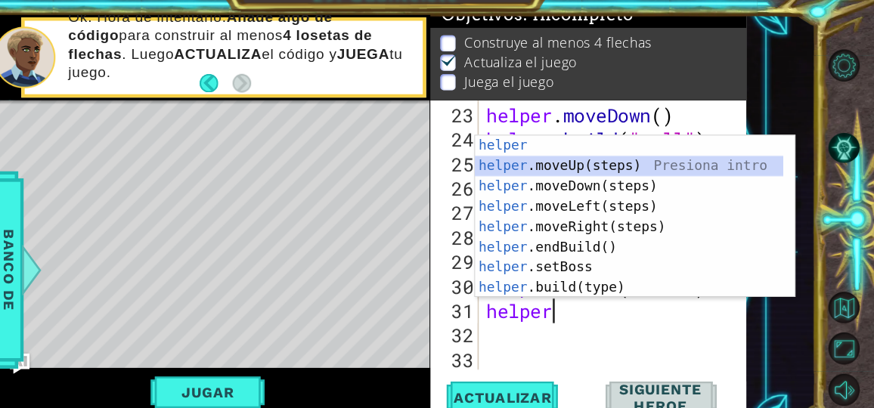
click at [715, 168] on div "helper Presiona intro helper .moveUp(steps) Presiona intro helper .moveDown(ste…" at bounding box center [655, 231] width 276 height 181
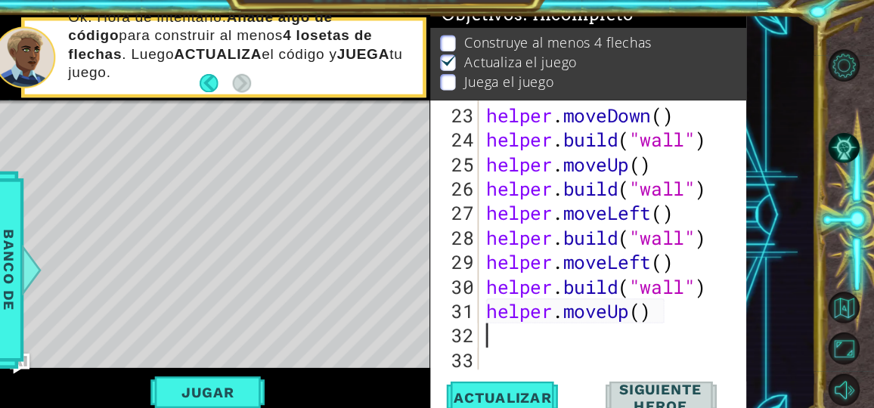
scroll to position [0, 0]
click at [715, 168] on div "helper . moveDown ( ) helper . build ( "wall" ) helper . moveUp ( ) helper . bu…" at bounding box center [639, 253] width 230 height 285
click at [574, 364] on button "Actualizar" at bounding box center [542, 375] width 110 height 28
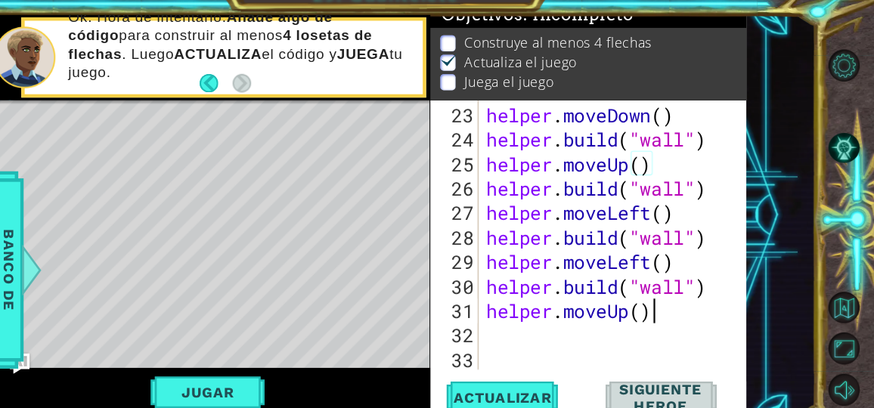
click at [683, 306] on div "helper . moveDown ( ) helper . build ( "wall" ) helper . moveUp ( ) helper . bu…" at bounding box center [639, 253] width 230 height 285
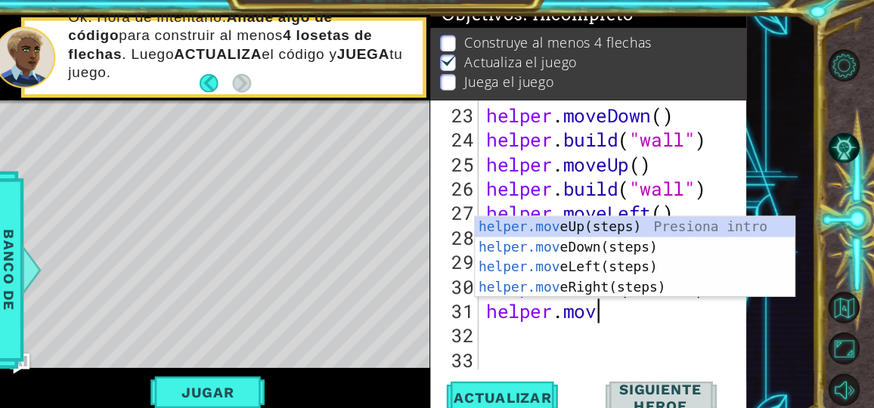
type textarea "[DOMAIN_NAME]"
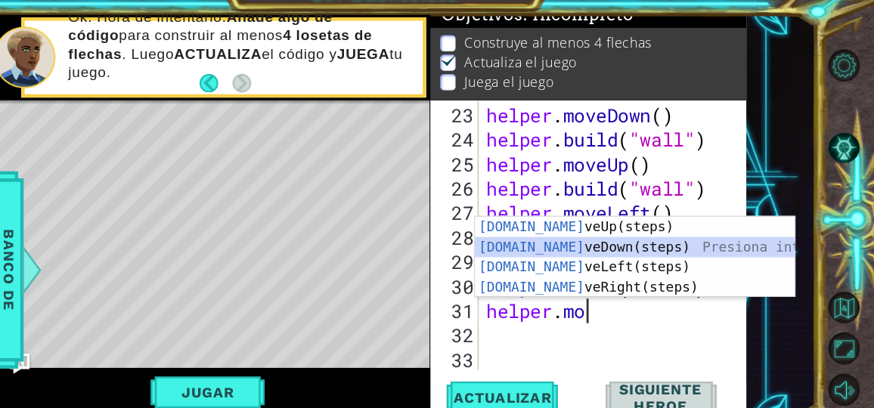
click at [677, 236] on div "[DOMAIN_NAME] veUp(steps) Presiona intro [DOMAIN_NAME] veDown(steps) Presiona i…" at bounding box center [660, 267] width 286 height 109
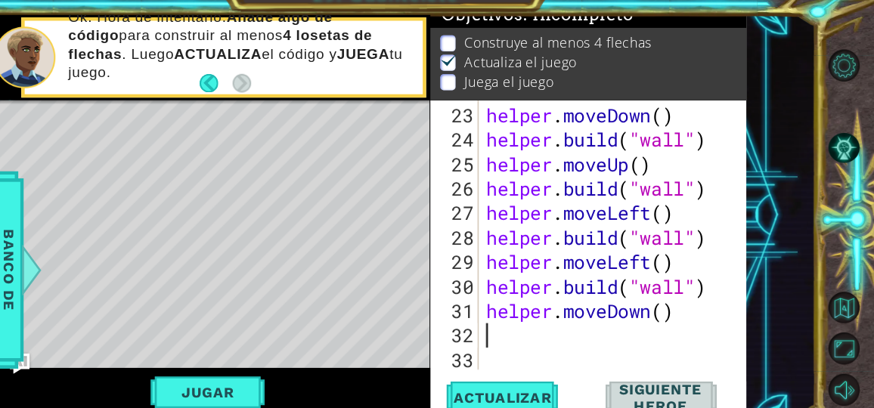
type textarea "j"
type textarea "h"
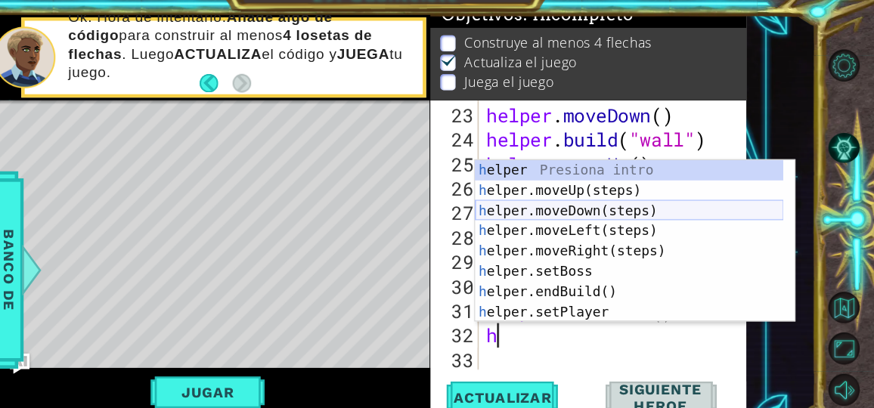
click at [657, 206] on div "h elper Presiona intro h elper.moveUp(steps) Presiona intro h elper.moveDown(st…" at bounding box center [655, 253] width 276 height 181
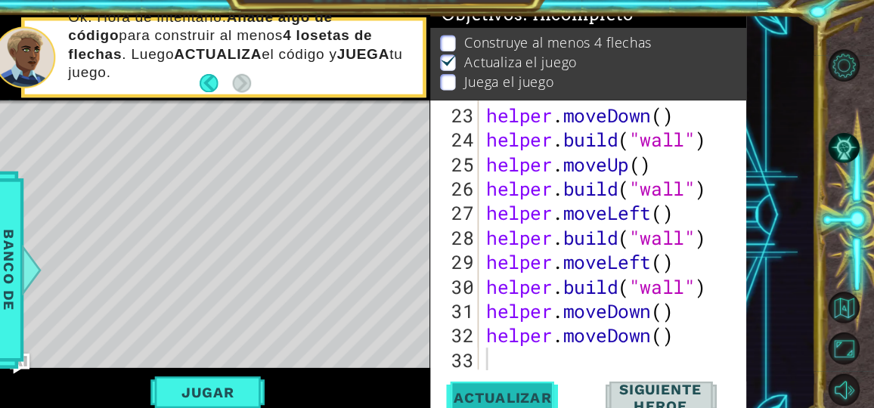
click at [559, 371] on span "Actualizar" at bounding box center [541, 374] width 119 height 15
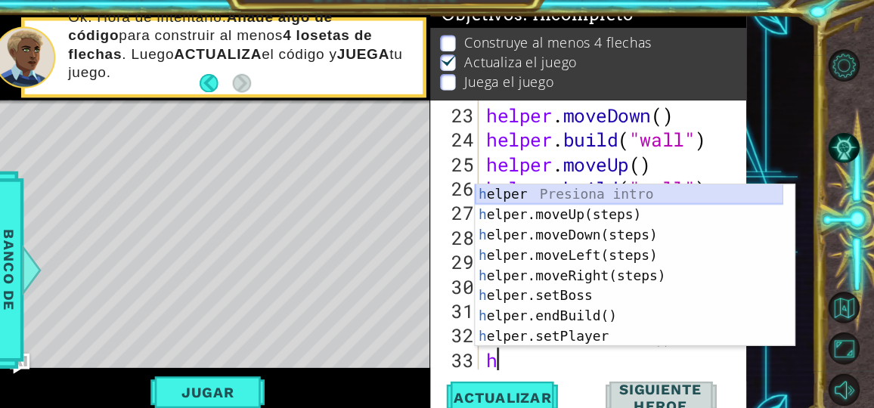
click at [590, 193] on div "h elper Presiona intro h elper.moveUp(steps) Presiona intro h elper.moveDown(st…" at bounding box center [655, 274] width 276 height 181
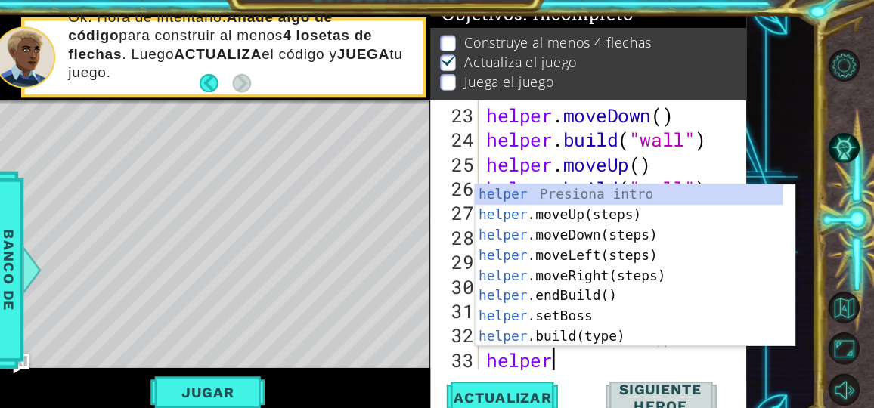
scroll to position [0, 2]
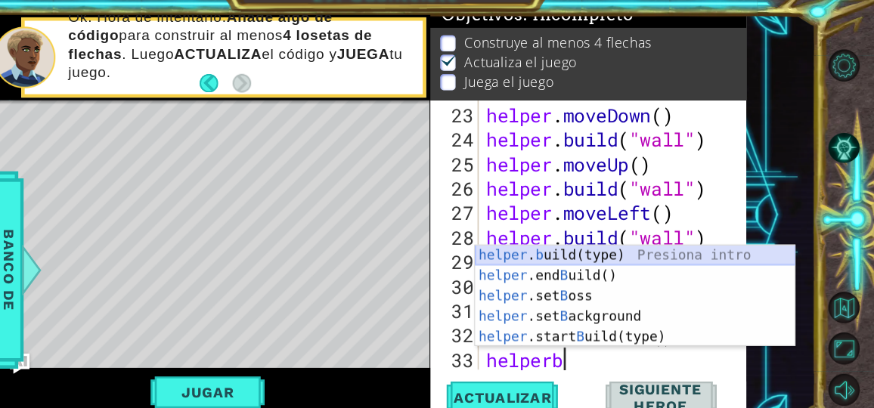
click at [627, 255] on div "helper . b uild(type) Presiona intro helper .end B uild() Presiona intro helper…" at bounding box center [660, 302] width 286 height 127
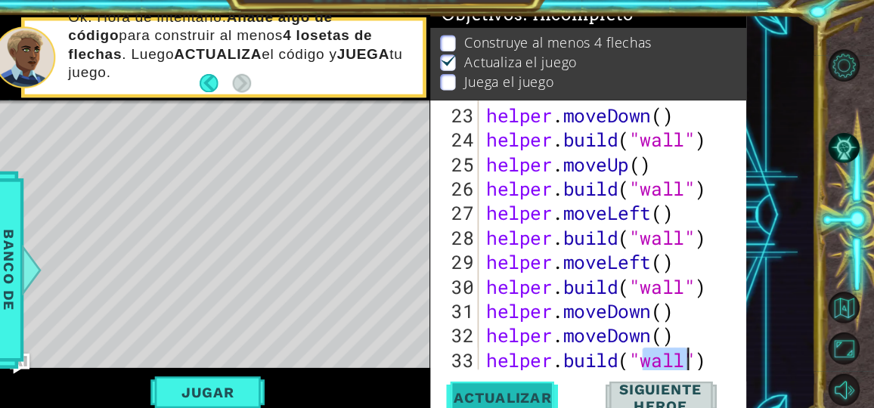
type textarea "[DOMAIN_NAME]("wall")"
click at [582, 370] on span "Actualizar" at bounding box center [541, 374] width 119 height 15
type textarea "h"
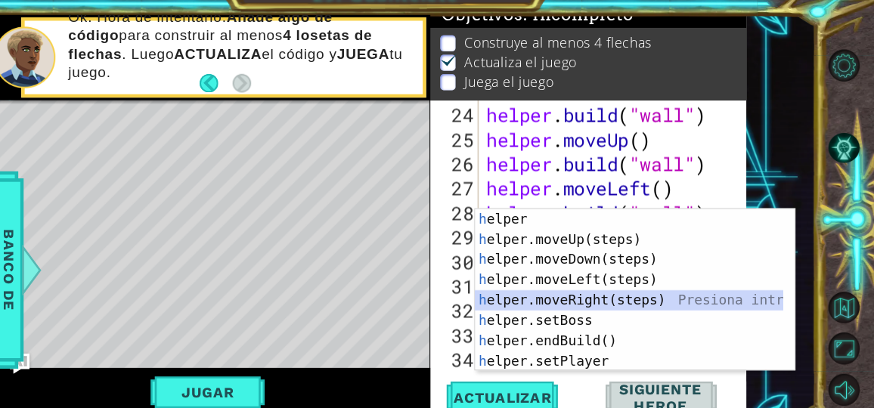
click at [626, 281] on div "h elper Presiona intro h elper.moveUp(steps) Presiona intro h elper.moveDown(st…" at bounding box center [655, 296] width 276 height 181
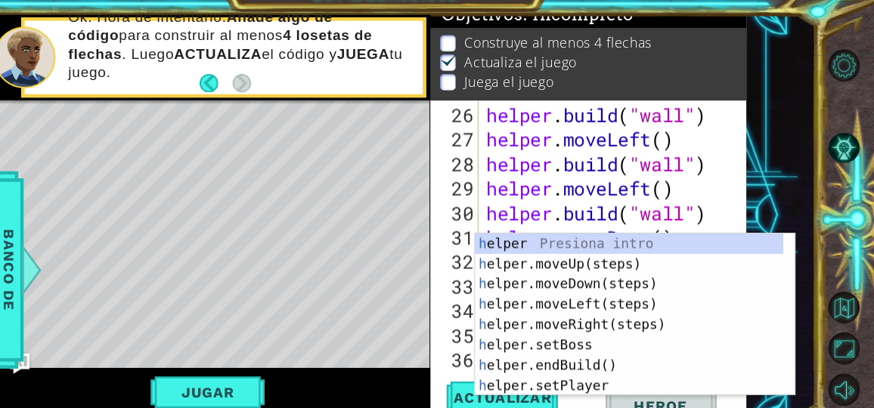
scroll to position [701, 0]
click at [623, 228] on div "h elper Presiona intro h elper.moveUp(steps) Presiona intro h elper.moveDown(st…" at bounding box center [655, 318] width 276 height 181
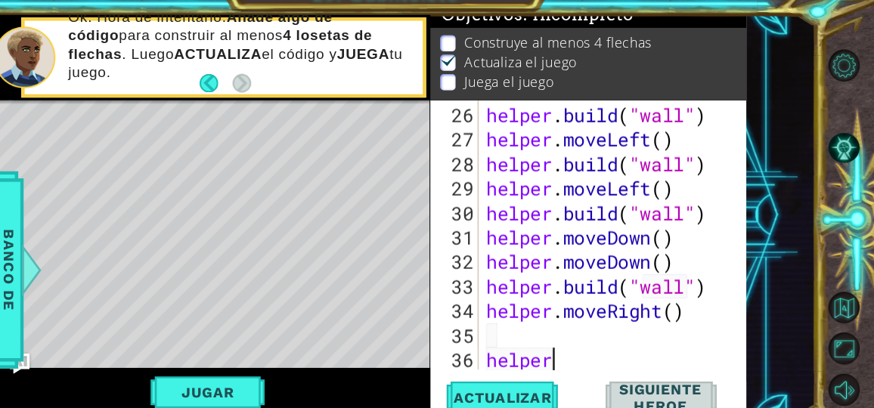
scroll to position [0, 2]
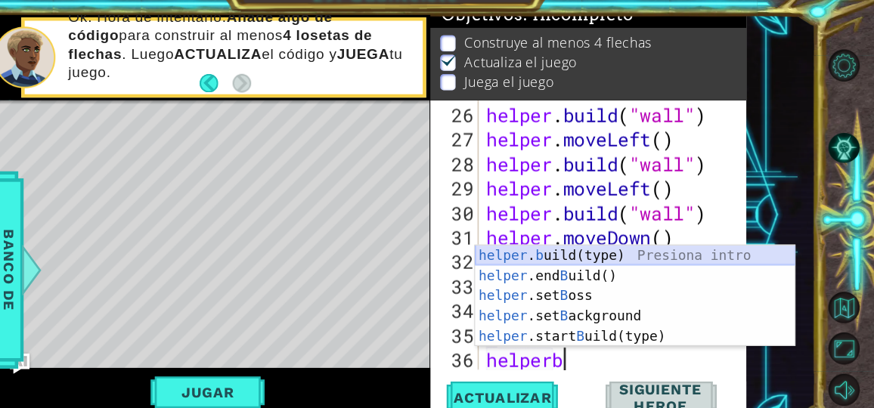
click at [636, 244] on div "helper . b uild(type) Presiona intro helper .end B uild() Presiona intro helper…" at bounding box center [660, 302] width 286 height 127
type textarea "[DOMAIN_NAME]("wall")"
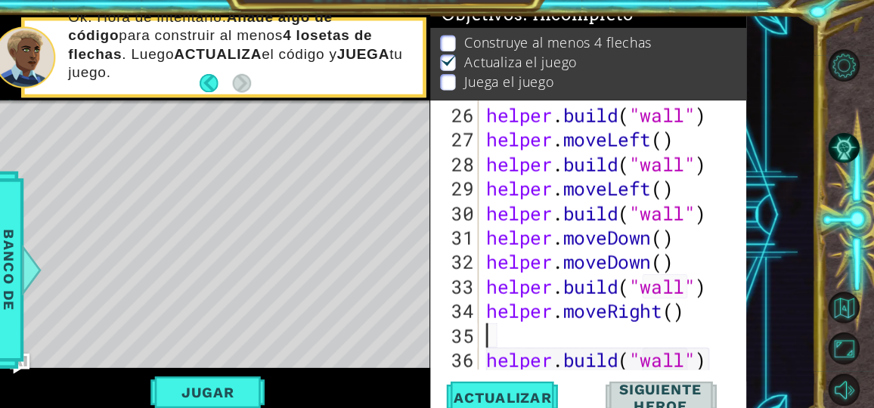
click at [570, 318] on div "helper . build ( "wall" ) helper . moveLeft ( ) helper . build ( "wall" ) helpe…" at bounding box center [639, 253] width 230 height 285
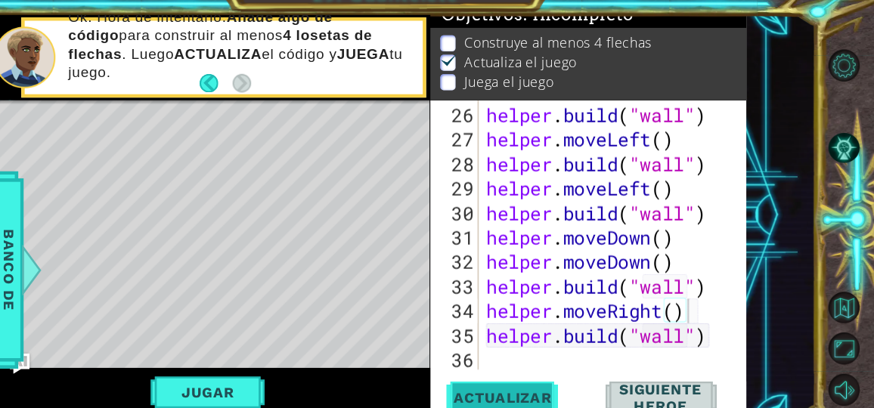
click at [540, 376] on span "Actualizar" at bounding box center [541, 374] width 119 height 15
type textarea "helper.moveRight()h"
click at [536, 339] on div "helper . build ( "wall" ) helper . moveLeft ( ) helper . build ( "wall" ) helpe…" at bounding box center [639, 253] width 230 height 285
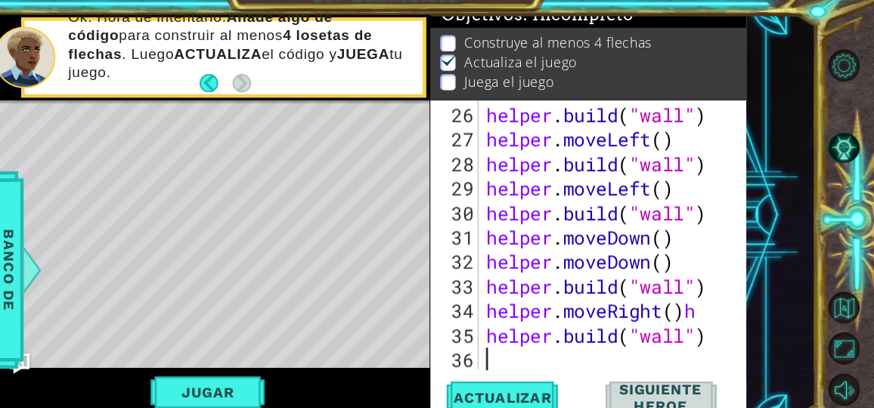
scroll to position [0, 0]
type textarea "h"
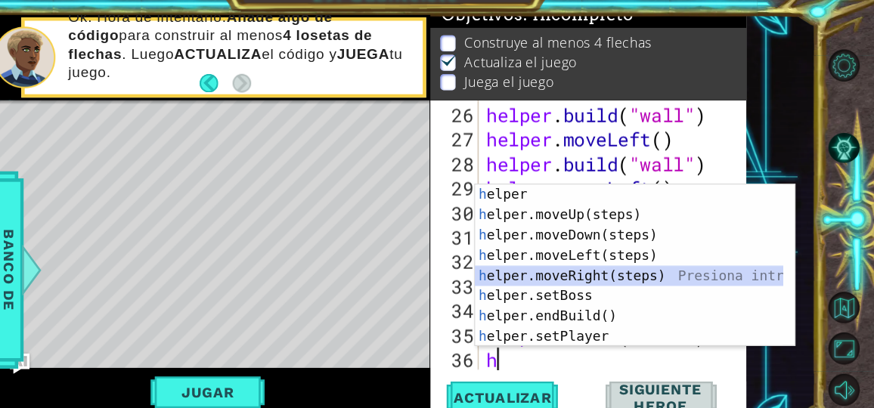
click at [634, 262] on div "h elper Presiona intro h elper.moveUp(steps) Presiona intro h elper.moveDown(st…" at bounding box center [655, 274] width 276 height 181
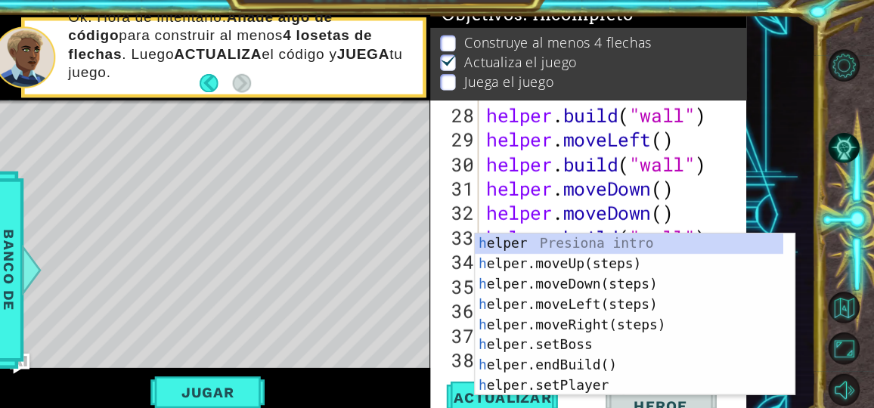
scroll to position [745, 0]
click at [611, 237] on div "h elper Presiona intro h elper.moveUp(steps) Presiona intro h elper.moveDown(st…" at bounding box center [655, 318] width 276 height 181
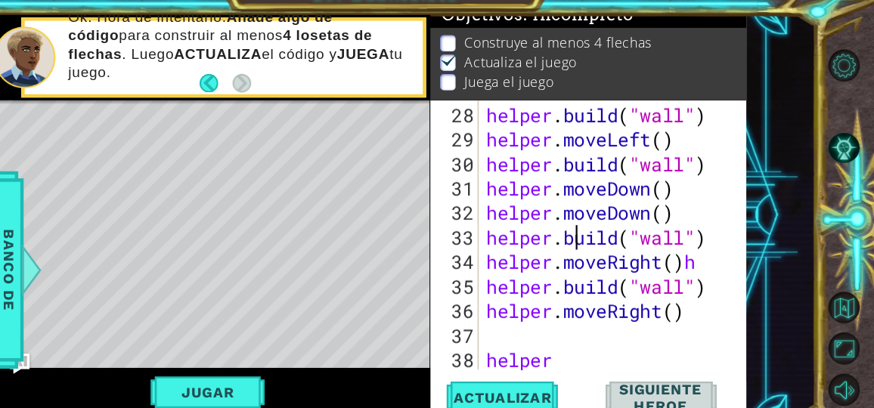
click at [611, 237] on div "helper . build ( "wall" ) helper . moveLeft ( ) helper . build ( "wall" ) helpe…" at bounding box center [639, 253] width 230 height 285
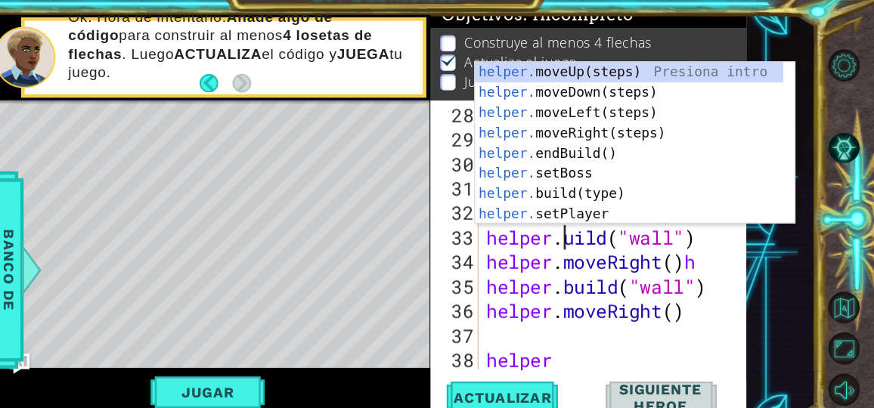
scroll to position [0, 3]
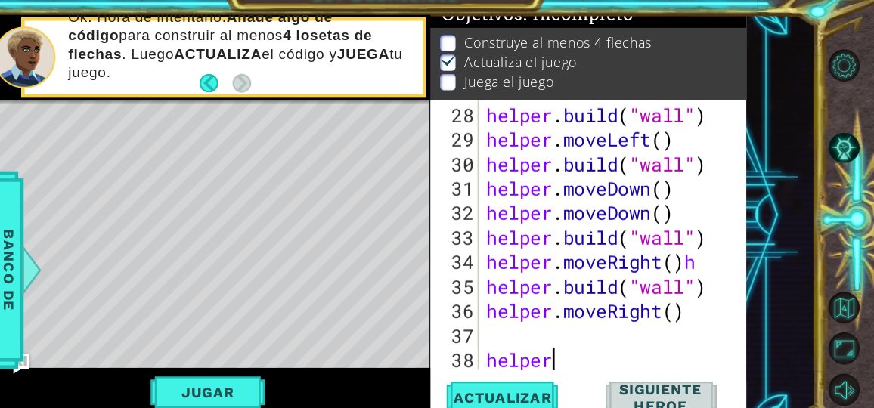
click at [588, 340] on div "helper . build ( "wall" ) helper . moveLeft ( ) helper . build ( "wall" ) helpe…" at bounding box center [639, 253] width 230 height 285
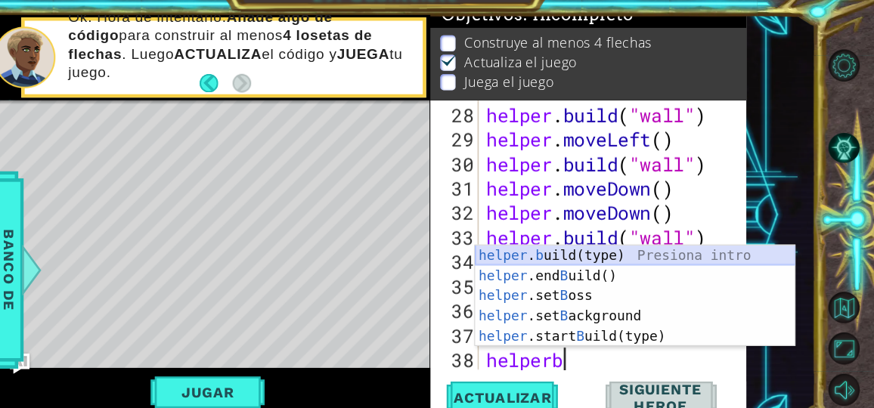
click at [609, 246] on div "helper . b uild(type) Presiona intro helper .end B uild() Presiona intro helper…" at bounding box center [660, 302] width 286 height 127
type textarea "[DOMAIN_NAME]("wall")"
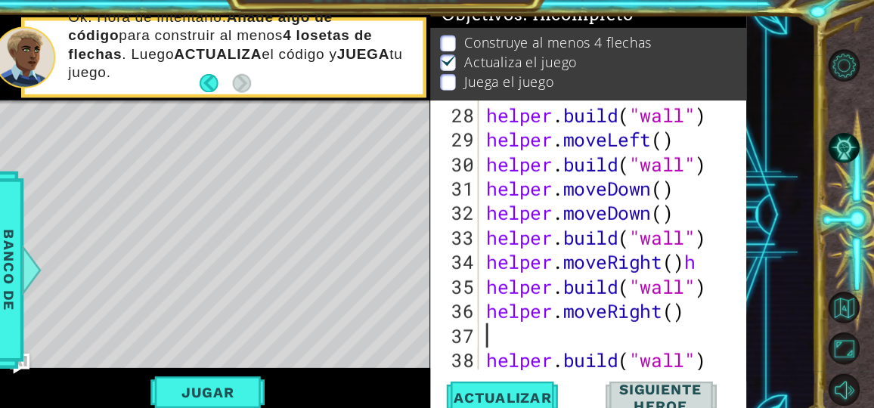
click at [540, 315] on div "helper . build ( "wall" ) helper . moveLeft ( ) helper . build ( "wall" ) helpe…" at bounding box center [639, 253] width 230 height 285
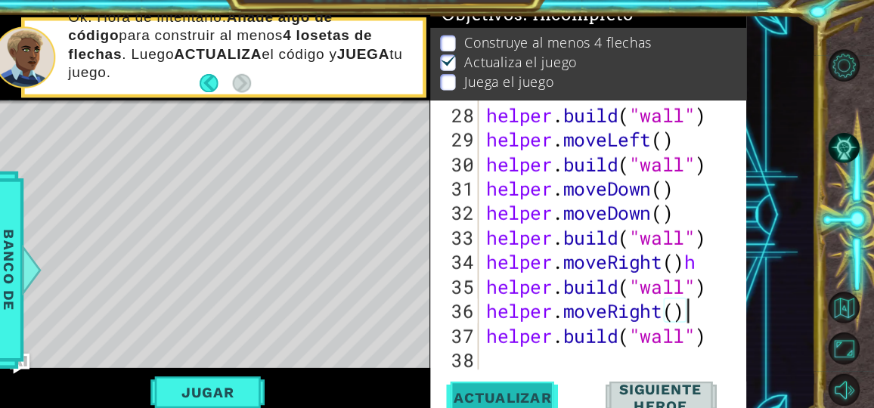
click at [554, 379] on span "Actualizar" at bounding box center [541, 374] width 119 height 15
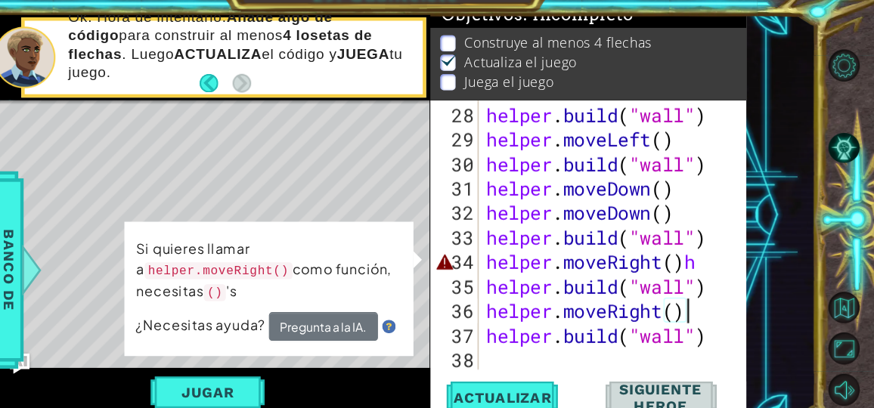
click at [723, 250] on div "helper . build ( "wall" ) helper . moveLeft ( ) helper . build ( "wall" ) helpe…" at bounding box center [639, 253] width 230 height 285
type textarea "helper.moveRight()"
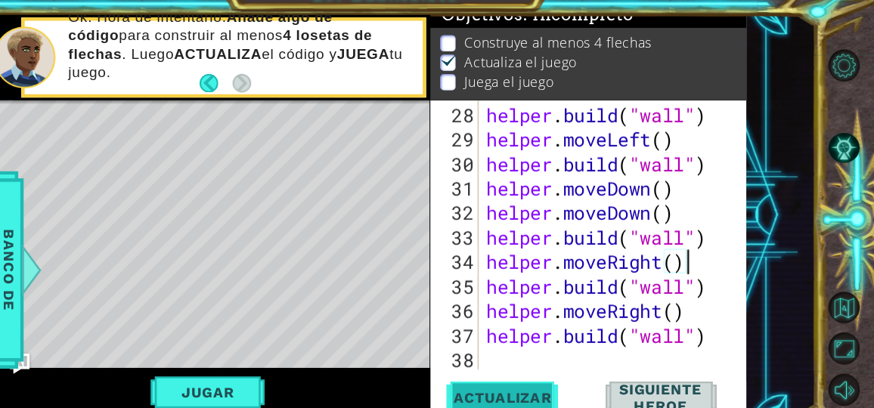
click at [563, 365] on button "Actualizar" at bounding box center [542, 375] width 110 height 28
click at [520, 335] on div "helper.moveRight() 28 29 30 31 32 33 34 35 36 37 38 39 helper . build ( "wall" …" at bounding box center [617, 229] width 280 height 241
click at [535, 347] on div "helper.moveRight() 28 29 30 31 32 33 34 35 36 37 38 39 helper . build ( "wall" …" at bounding box center [618, 250] width 283 height 283
click at [535, 347] on div "helper . build ( "wall" ) helper . moveLeft ( ) helper . build ( "wall" ) helpe…" at bounding box center [639, 253] width 230 height 285
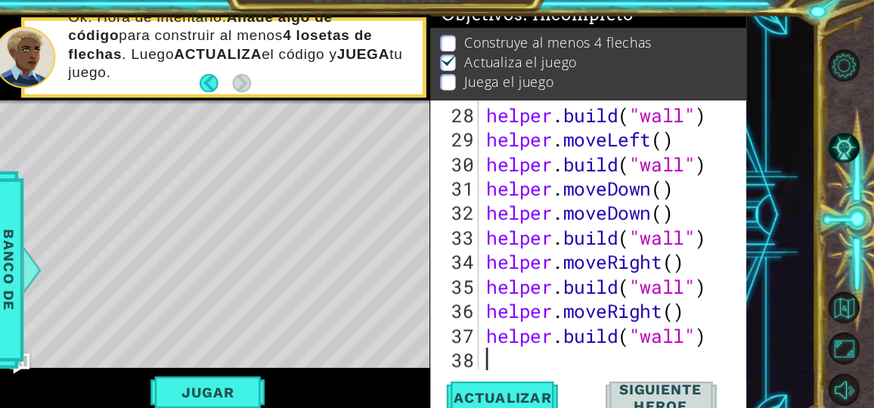
type textarea "h"
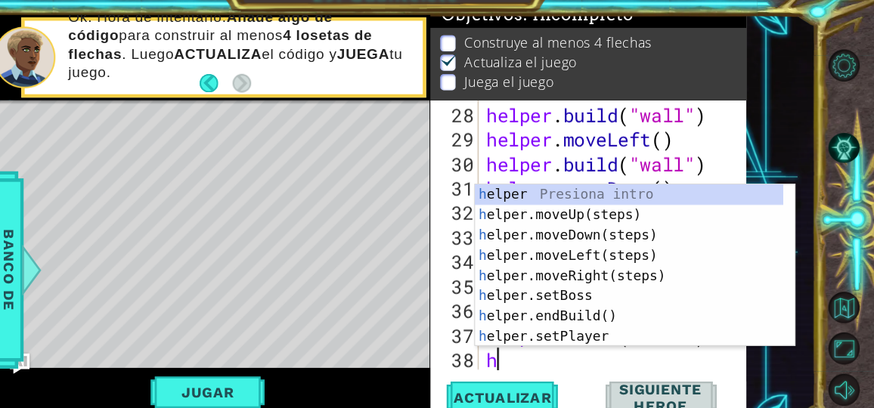
scroll to position [767, 0]
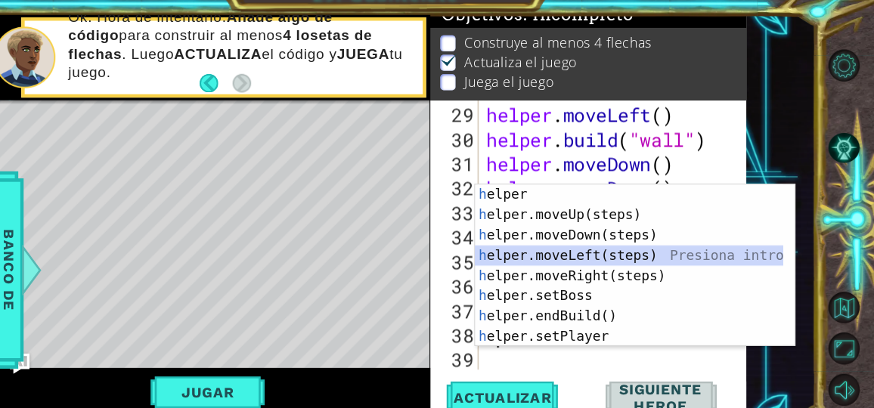
click at [664, 251] on div "h elper Presiona intro h elper.moveUp(steps) Presiona intro h elper.moveDown(st…" at bounding box center [655, 274] width 276 height 181
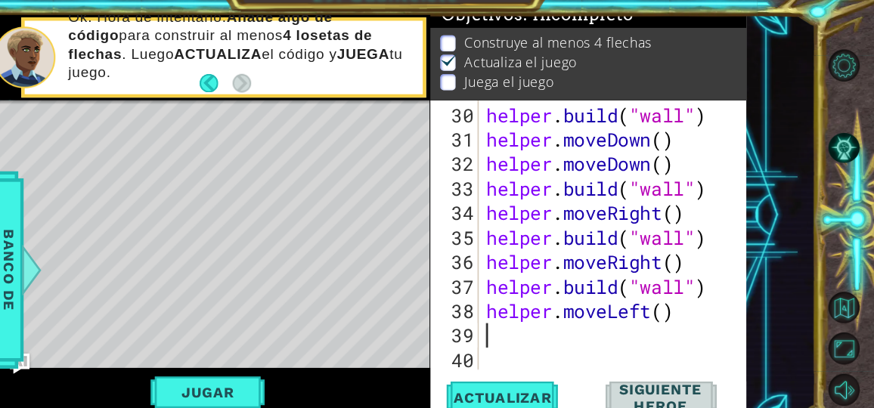
scroll to position [789, 0]
click at [688, 291] on div "helper . build ( "wall" ) helper . moveDown ( ) helper . moveDown ( ) helper . …" at bounding box center [639, 253] width 230 height 285
type textarea "helper.moveLeft(3)"
click at [582, 385] on button "Actualizar" at bounding box center [542, 375] width 110 height 28
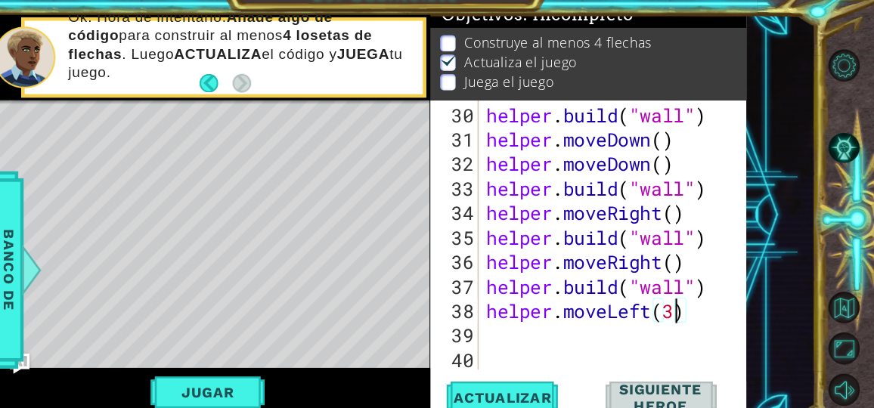
click at [552, 322] on div "helper . build ( "wall" ) helper . moveDown ( ) helper . moveDown ( ) helper . …" at bounding box center [639, 253] width 230 height 285
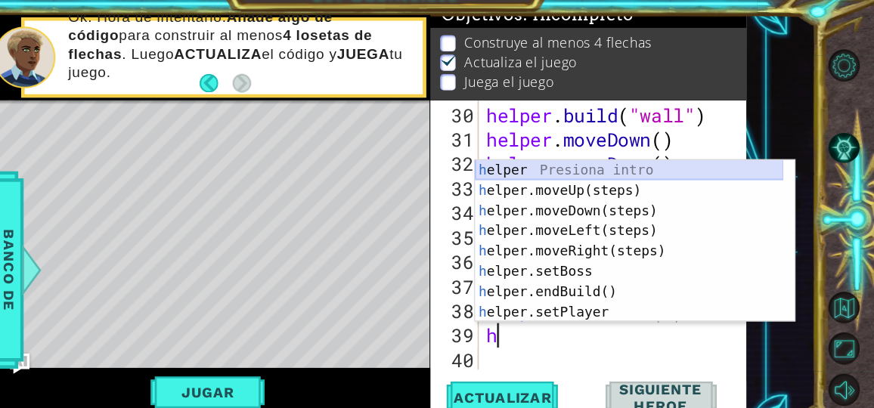
click at [629, 167] on div "h elper Presiona intro h elper.moveUp(steps) Presiona intro h elper.moveDown(st…" at bounding box center [655, 253] width 276 height 181
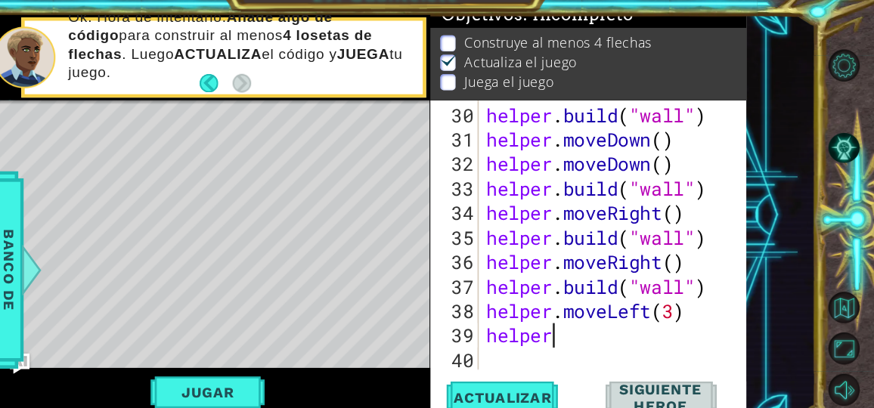
scroll to position [0, 2]
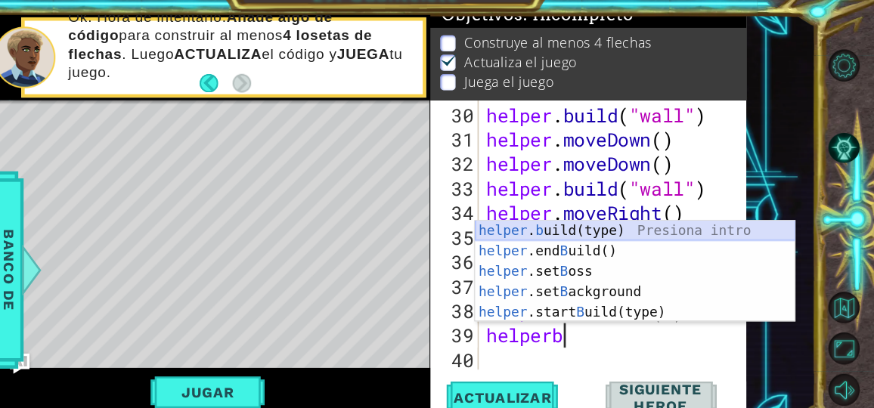
click at [643, 221] on div "helper . b uild(type) Presiona intro helper .end B uild() Presiona intro helper…" at bounding box center [660, 280] width 286 height 127
type textarea "[DOMAIN_NAME]("wall")"
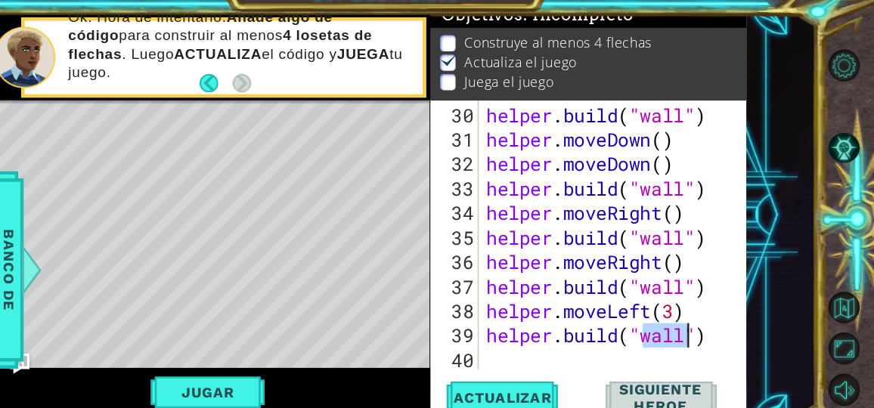
click at [550, 345] on div "helper . build ( "wall" ) helper . moveDown ( ) helper . moveDown ( ) helper . …" at bounding box center [639, 253] width 230 height 285
type textarea "h"
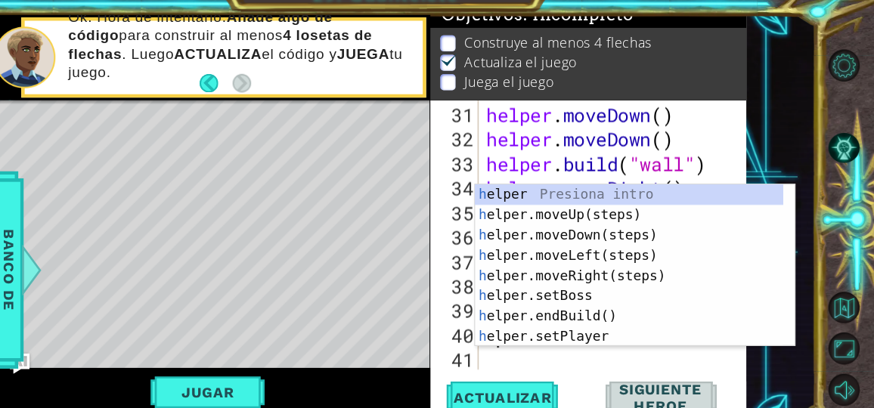
scroll to position [810, 0]
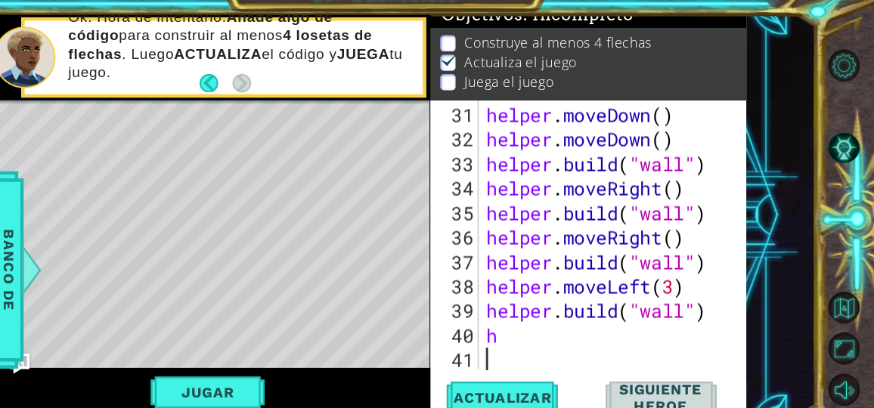
click at [544, 348] on div "helper . moveDown ( ) helper . moveDown ( ) helper . build ( "wall" ) helper . …" at bounding box center [639, 253] width 230 height 285
click at [541, 317] on div "helper . moveDown ( ) helper . moveDown ( ) helper . build ( "wall" ) helper . …" at bounding box center [639, 253] width 230 height 285
type textarea "h"
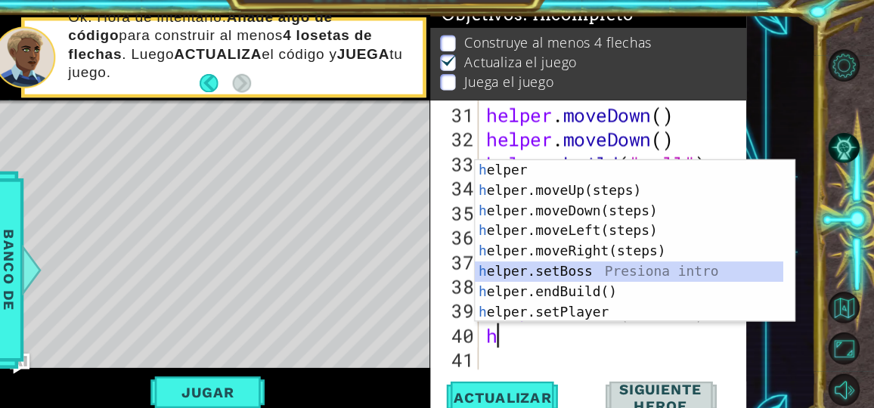
click at [640, 266] on div "h elper Presiona intro h elper.moveUp(steps) Presiona intro h elper.moveDown(st…" at bounding box center [655, 253] width 276 height 181
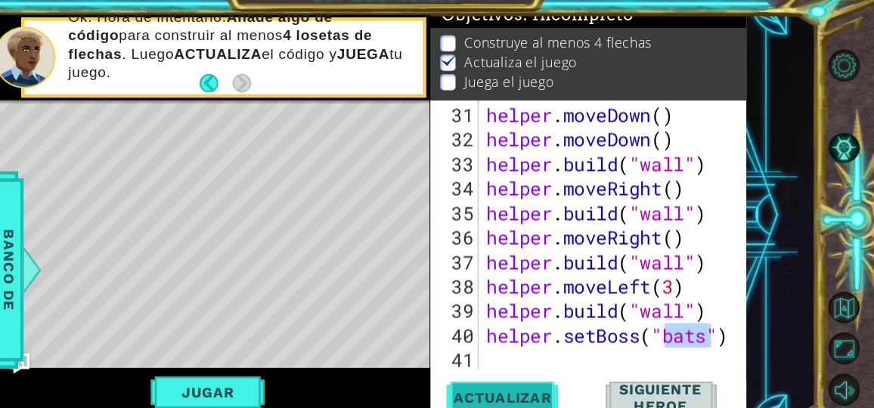
click at [556, 375] on span "Actualizar" at bounding box center [541, 374] width 119 height 15
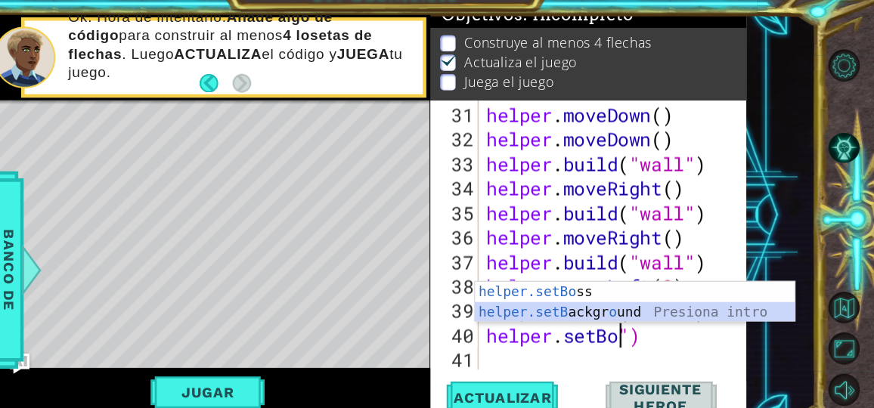
click at [686, 295] on div "helper.setBo ss Presiona intro helper.setB ackgr o und Presiona intro" at bounding box center [660, 307] width 286 height 73
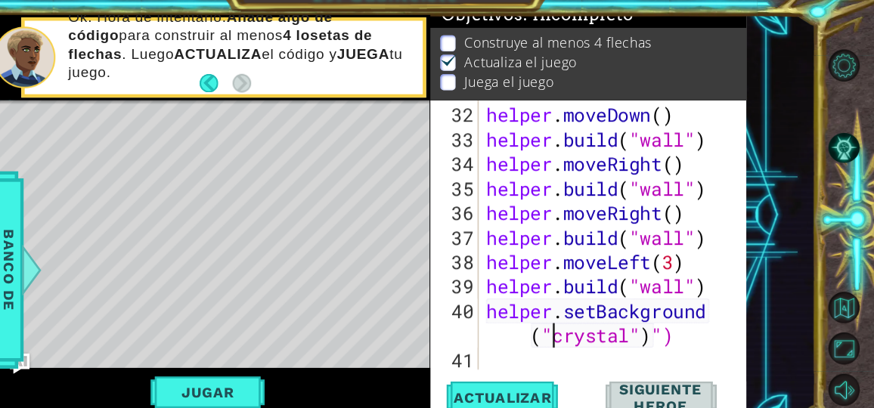
scroll to position [832, 0]
click at [573, 365] on button "Actualizar" at bounding box center [542, 375] width 110 height 28
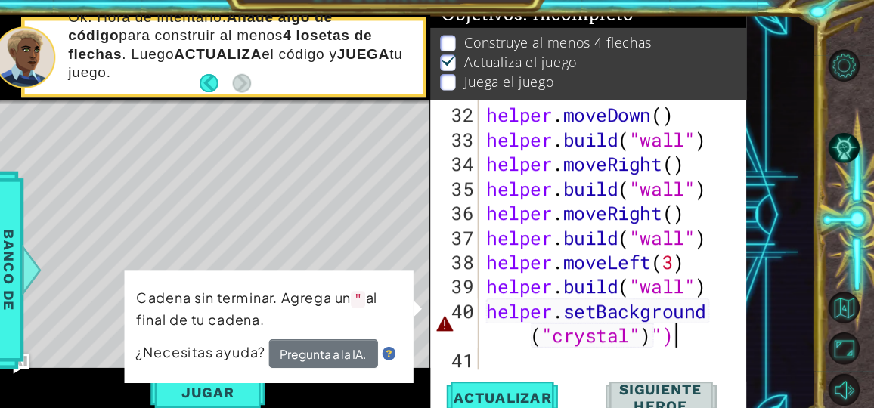
click at [707, 327] on div "helper . moveDown ( ) helper . build ( "wall" ) helper . moveRight ( ) helper .…" at bounding box center [639, 253] width 230 height 285
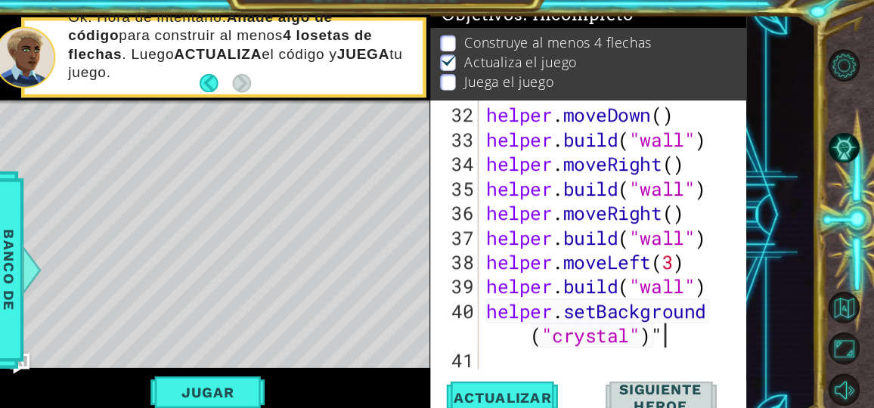
type textarea "helper.setBackground("crystal")"
click at [574, 376] on span "Actualizar" at bounding box center [541, 374] width 119 height 15
click at [534, 339] on div "helper . moveDown ( ) helper . build ( "wall" ) helper . moveRight ( ) helper .…" at bounding box center [639, 253] width 230 height 285
type textarea "h"
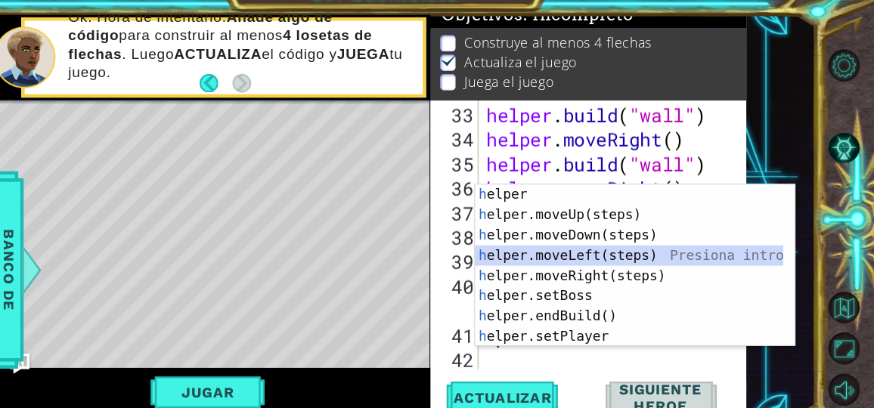
click at [630, 251] on div "h elper Presiona intro h elper.moveUp(steps) Presiona intro h elper.moveDown(st…" at bounding box center [655, 274] width 276 height 181
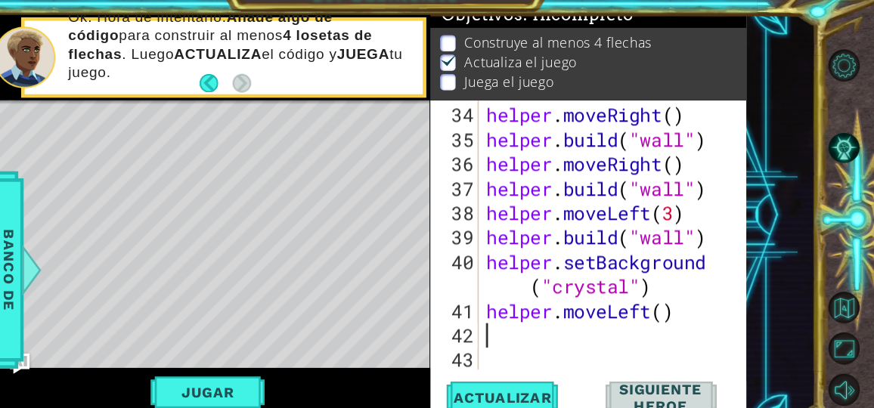
scroll to position [876, 0]
type textarea "h"
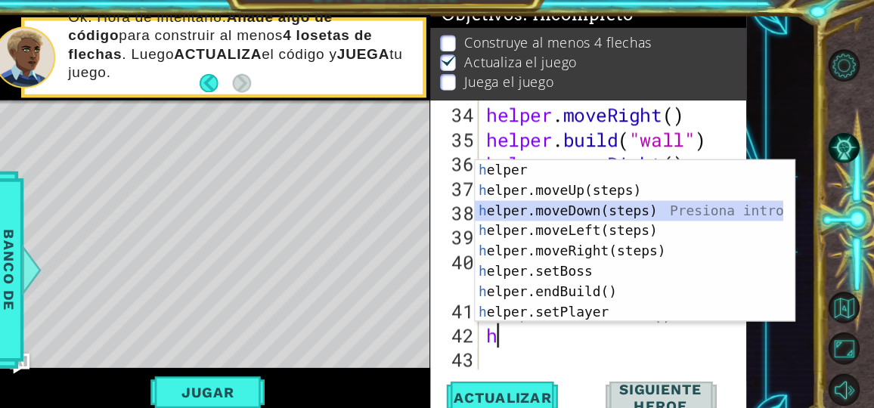
click at [670, 210] on div "h elper Presiona intro h elper.moveUp(steps) Presiona intro h elper.moveDown(st…" at bounding box center [655, 253] width 276 height 181
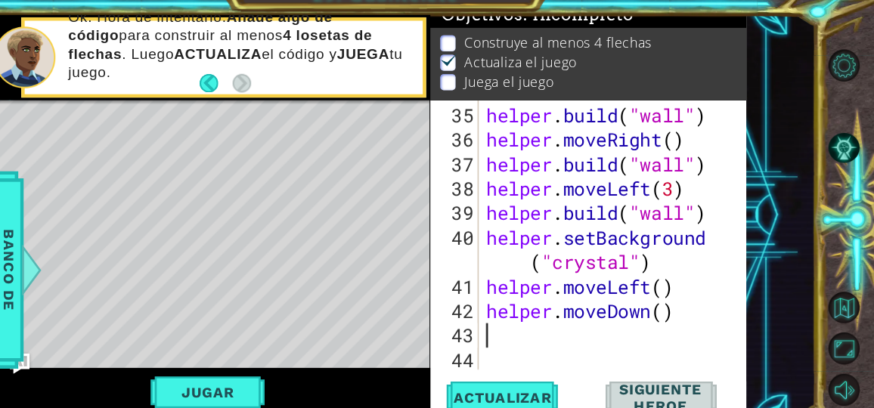
scroll to position [899, 0]
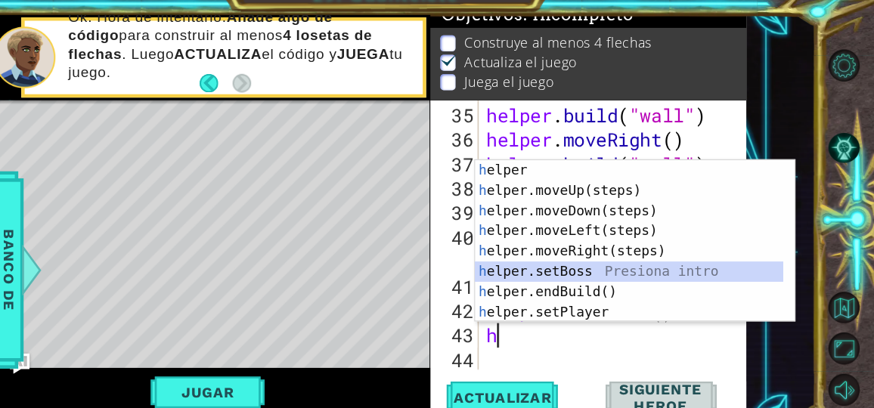
click at [727, 271] on div "h elper Presiona intro h elper.moveUp(steps) Presiona intro h elper.moveDown(st…" at bounding box center [655, 253] width 276 height 181
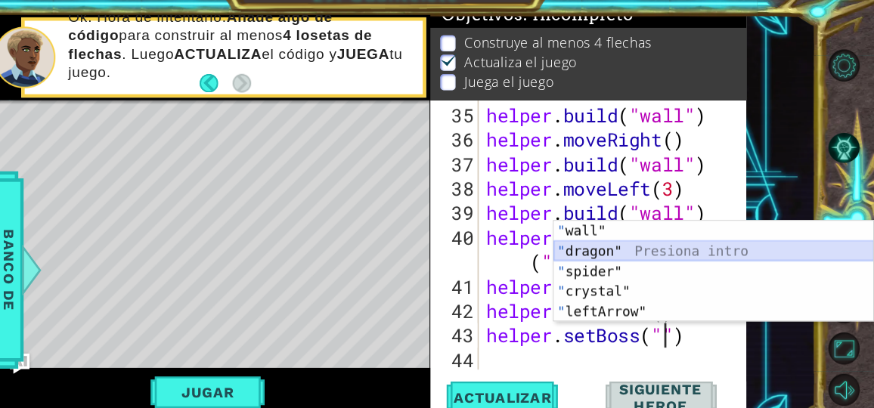
drag, startPoint x: 707, startPoint y: 243, endPoint x: 673, endPoint y: 248, distance: 34.3
click at [673, 248] on div "" wall" Presiona intro " dragon" Presiona intro " spider" Presiona intro " crys…" at bounding box center [730, 280] width 286 height 127
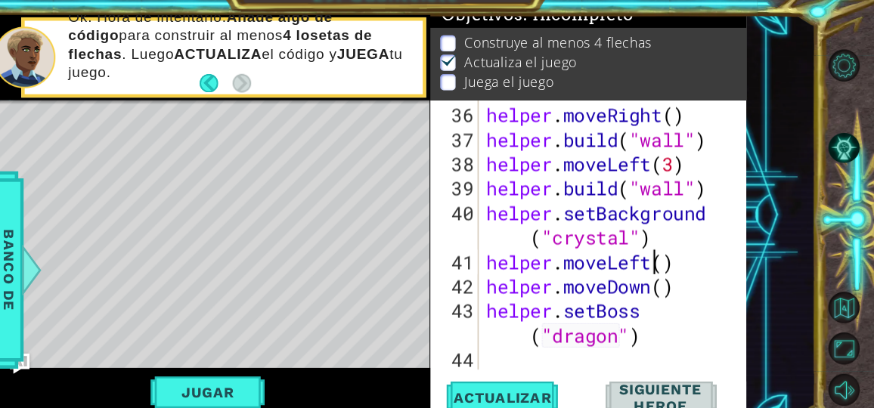
scroll to position [921, 0]
click at [673, 248] on div "helper . moveRight ( ) helper . build ( "wall" ) helper . moveLeft ( 3 ) helper…" at bounding box center [639, 253] width 230 height 285
click at [565, 362] on button "Actualizar" at bounding box center [542, 375] width 110 height 28
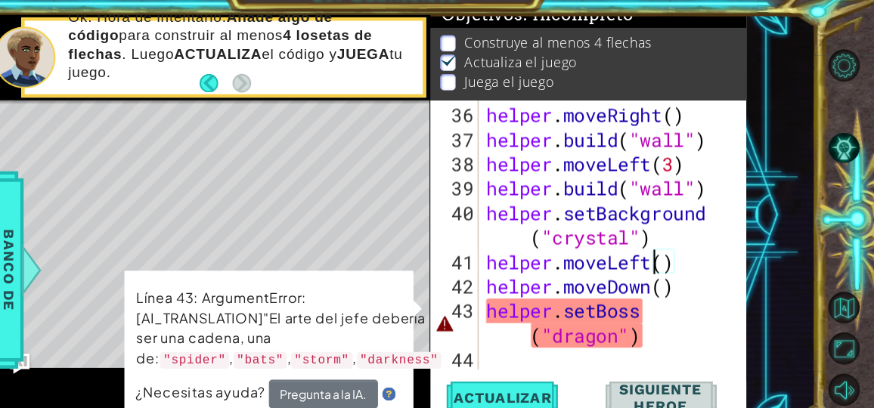
click at [653, 313] on div "helper . moveRight ( ) helper . build ( "wall" ) helper . moveLeft ( 3 ) helper…" at bounding box center [639, 253] width 230 height 285
click at [564, 326] on div "helper . moveRight ( ) helper . build ( "wall" ) helper . moveLeft ( 3 ) helper…" at bounding box center [639, 253] width 230 height 285
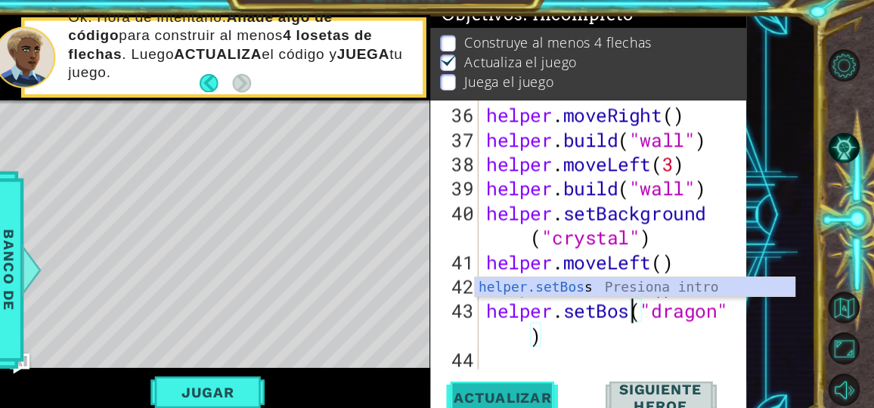
click at [570, 379] on span "Actualizar" at bounding box center [541, 374] width 119 height 15
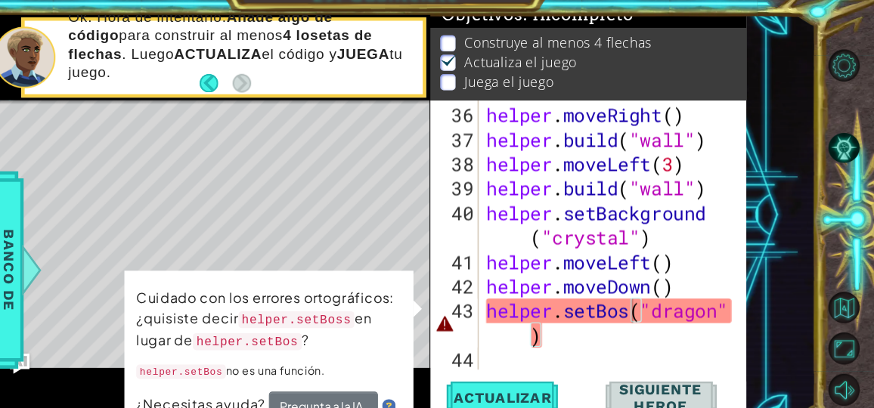
click at [522, 298] on div "helper.setBos("dragon") 36 37 38 39 40 41 42 43 44 helper . moveRight ( ) helpe…" at bounding box center [617, 229] width 280 height 241
click at [531, 297] on div "helper . moveRight ( ) helper . build ( "wall" ) helper . moveLeft ( 3 ) helper…" at bounding box center [639, 253] width 230 height 285
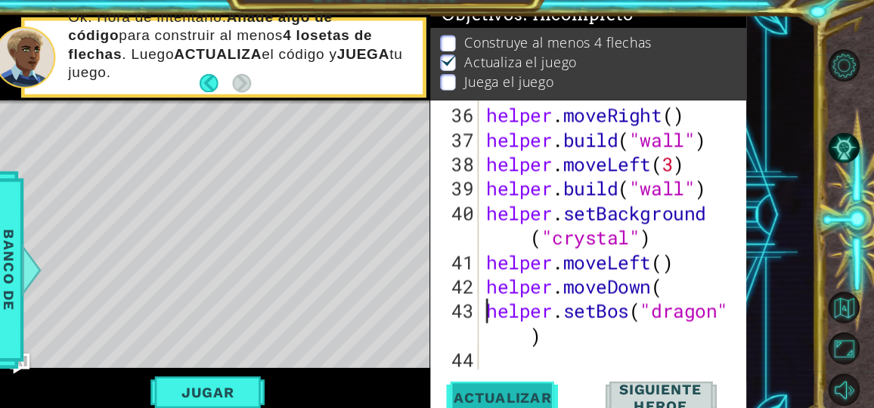
click at [588, 373] on span "Actualizar" at bounding box center [541, 374] width 119 height 15
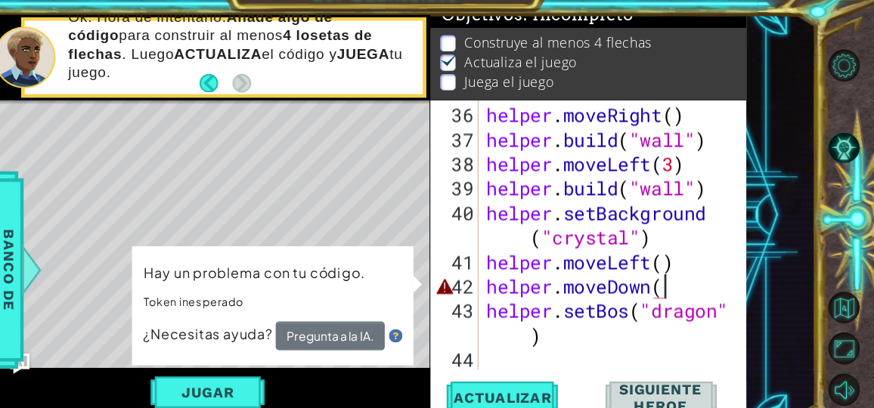
click at [700, 271] on div "helper . moveRight ( ) helper . build ( "wall" ) helper . moveLeft ( 3 ) helper…" at bounding box center [639, 253] width 230 height 285
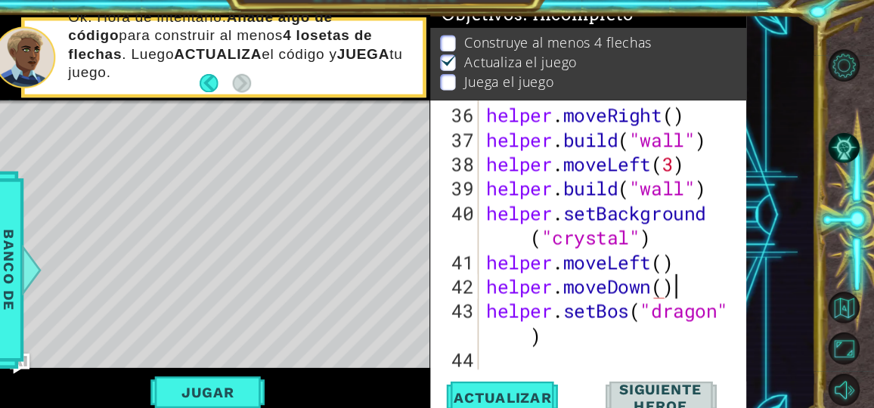
scroll to position [0, 7]
click at [556, 373] on span "Actualizar" at bounding box center [541, 374] width 119 height 15
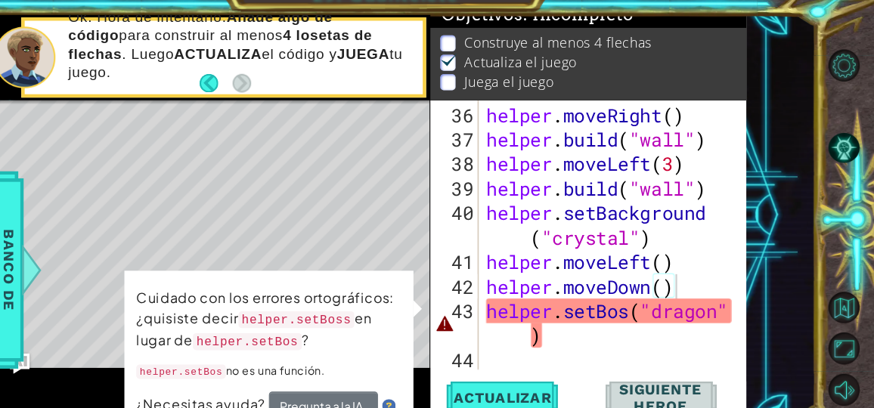
click at [379, 303] on code "helper.setBoss" at bounding box center [357, 305] width 104 height 15
click at [661, 300] on div "helper . moveRight ( ) helper . build ( "wall" ) helper . moveLeft ( 3 ) helper…" at bounding box center [639, 253] width 230 height 285
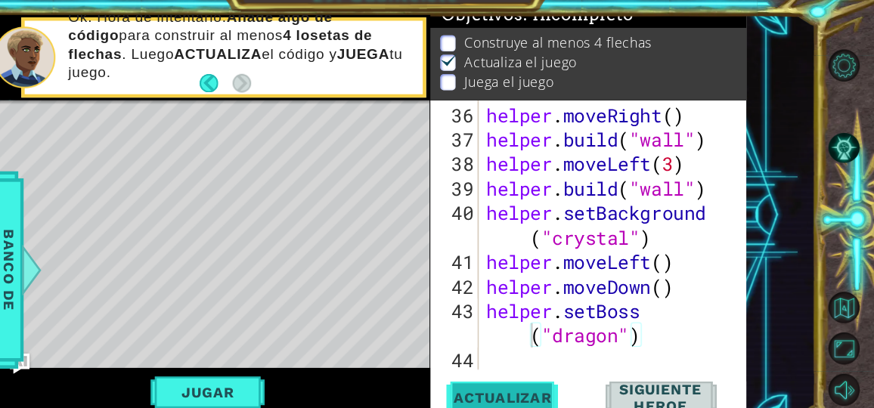
click at [569, 361] on button "Actualizar" at bounding box center [542, 375] width 110 height 28
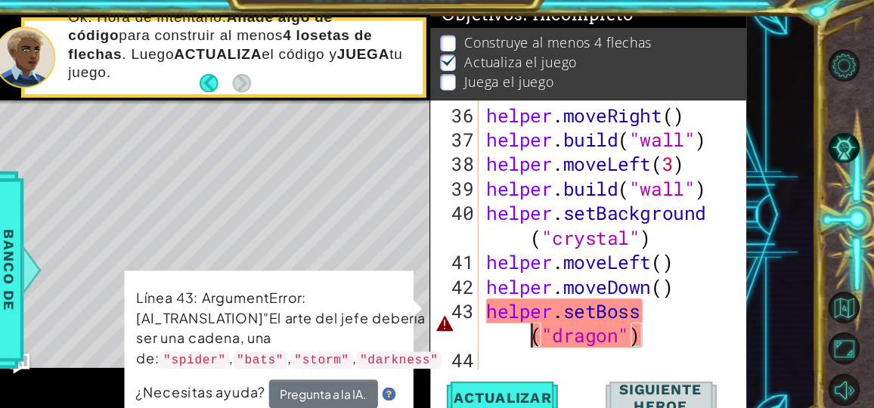
click at [640, 318] on div "helper . moveRight ( ) helper . build ( "wall" ) helper . moveLeft ( 3 ) helper…" at bounding box center [639, 253] width 230 height 285
click at [648, 326] on div "helper . moveRight ( ) helper . build ( "wall" ) helper . moveLeft ( 3 ) helper…" at bounding box center [639, 253] width 230 height 285
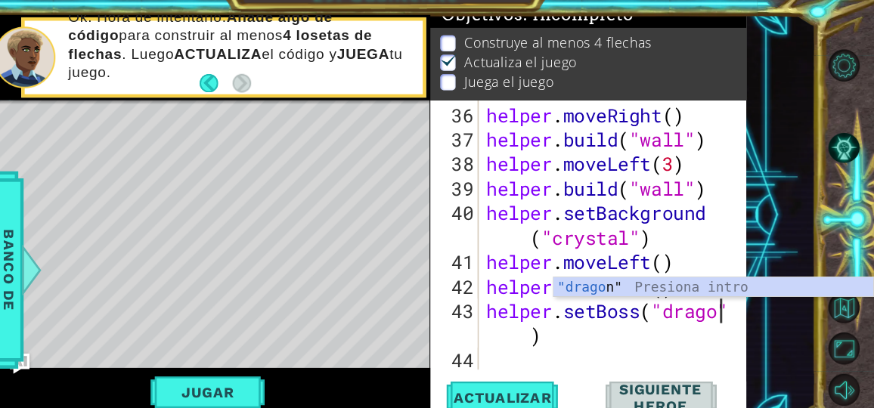
scroll to position [899, 0]
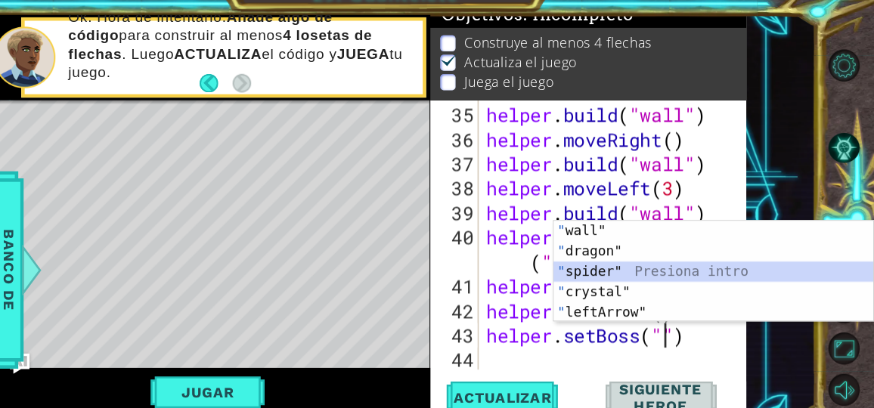
click at [654, 262] on div "" wall" Presiona intro " dragon" Presiona intro " spider" Presiona intro " crys…" at bounding box center [730, 280] width 286 height 127
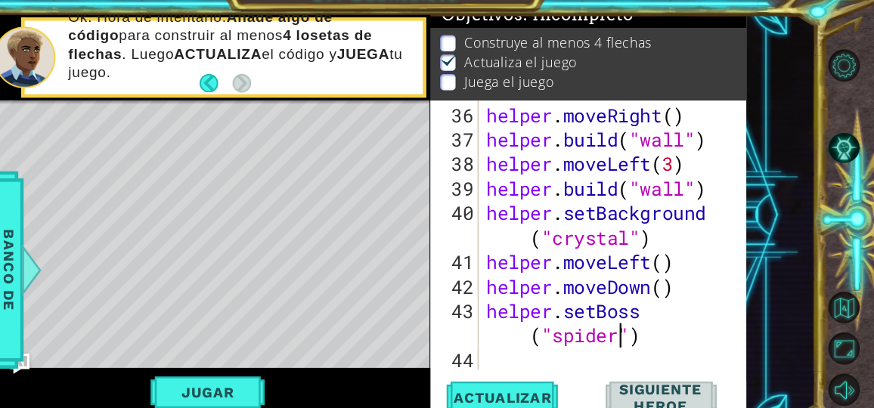
scroll to position [921, 0]
click at [559, 382] on span "Actualizar" at bounding box center [541, 374] width 119 height 15
click at [560, 375] on span "Actualizar" at bounding box center [541, 374] width 119 height 15
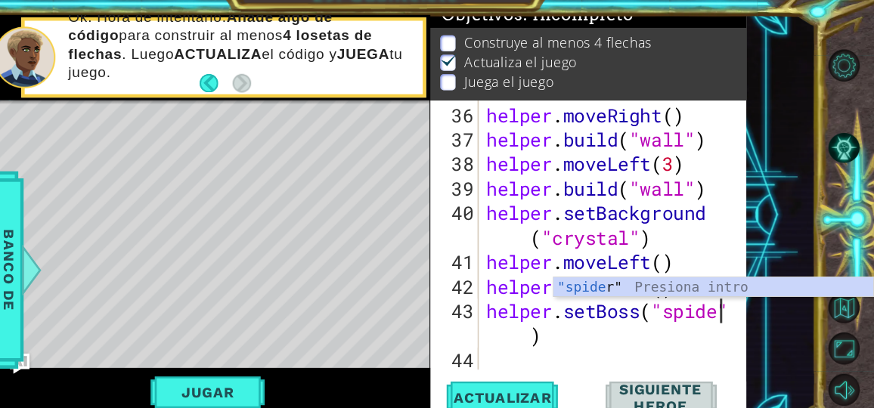
scroll to position [899, 0]
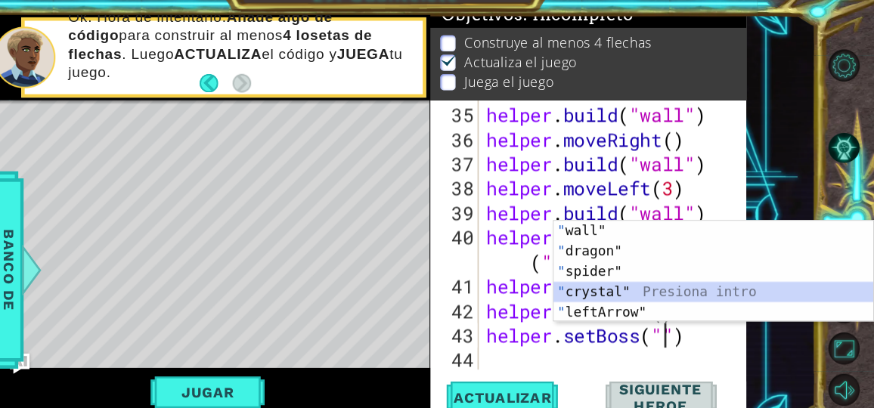
click at [681, 278] on div "" wall" Presiona intro " dragon" Presiona intro " spider" Presiona intro " crys…" at bounding box center [730, 280] width 286 height 127
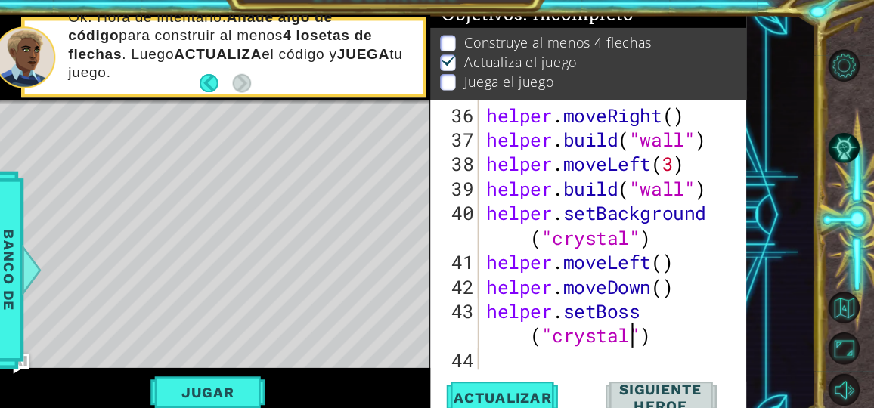
scroll to position [921, 0]
click at [576, 375] on span "Actualizar" at bounding box center [541, 374] width 119 height 15
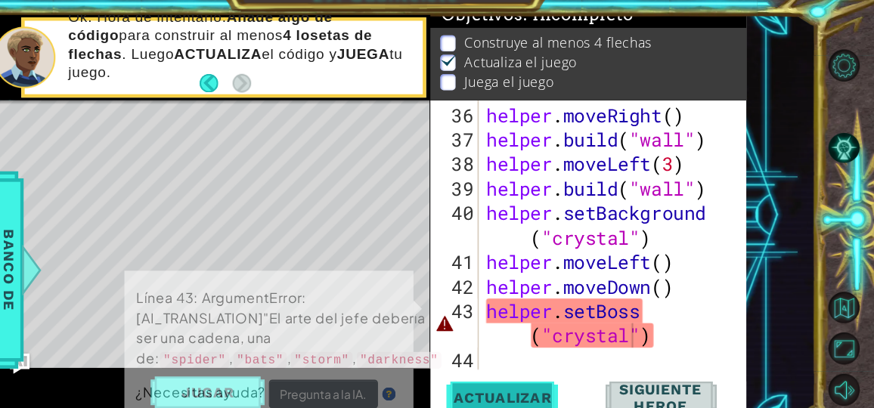
click at [576, 375] on span "Actualizar" at bounding box center [541, 374] width 119 height 15
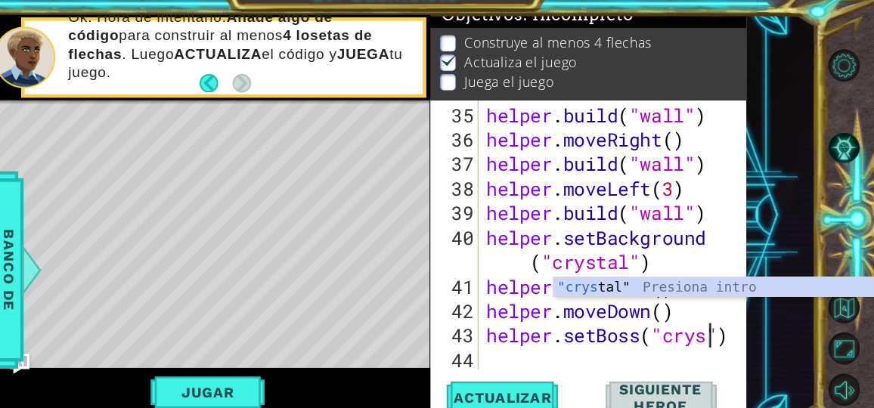
scroll to position [899, 0]
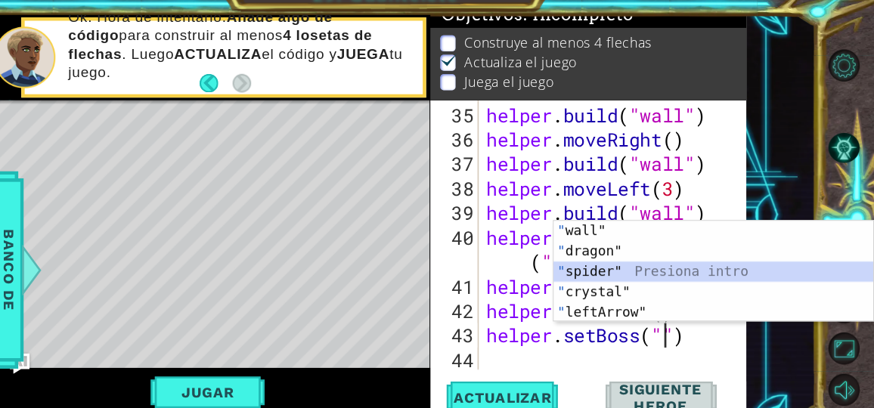
click at [670, 265] on div "" wall" Presiona intro " dragon" Presiona intro " spider" Presiona intro " crys…" at bounding box center [730, 280] width 286 height 127
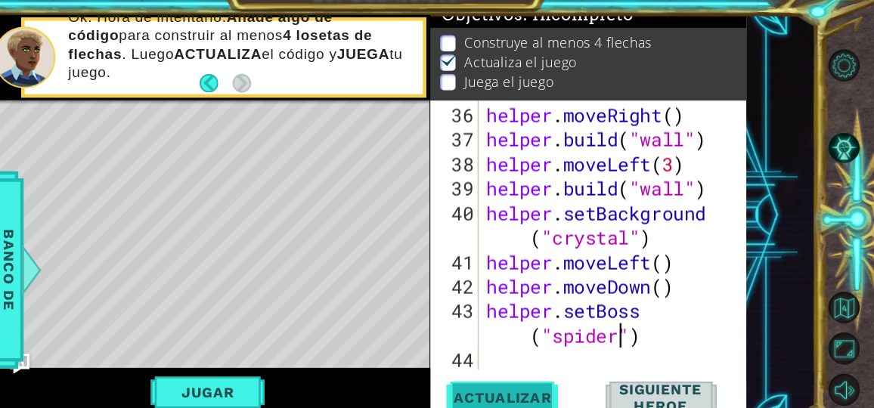
click at [564, 370] on span "Actualizar" at bounding box center [541, 374] width 119 height 15
drag, startPoint x: 564, startPoint y: 370, endPoint x: 571, endPoint y: 364, distance: 9.1
click at [571, 364] on button "Actualizar" at bounding box center [542, 375] width 110 height 28
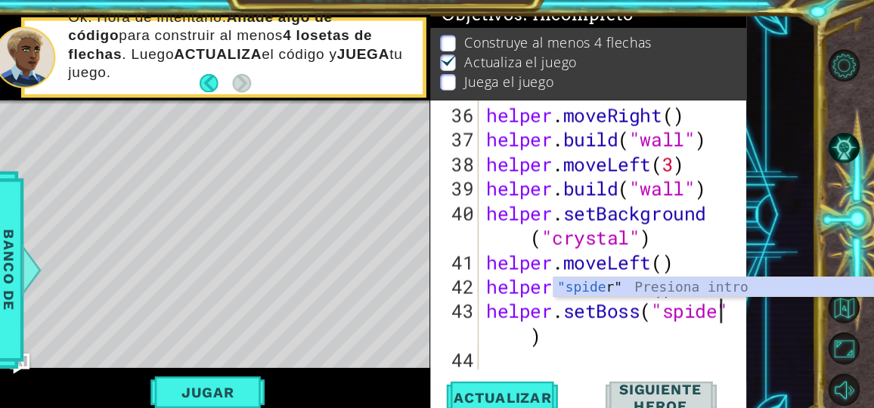
scroll to position [899, 0]
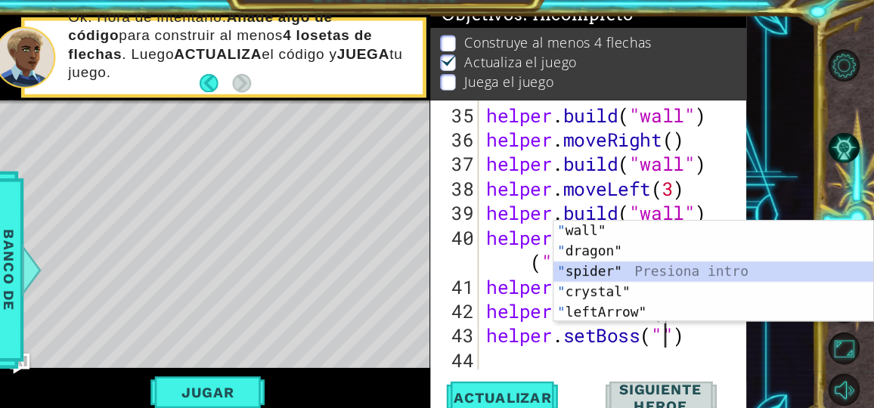
click at [637, 268] on div "" wall" Presiona intro " dragon" Presiona intro " spider" Presiona intro " crys…" at bounding box center [730, 280] width 286 height 127
type textarea "helper.setBoss("spider")"
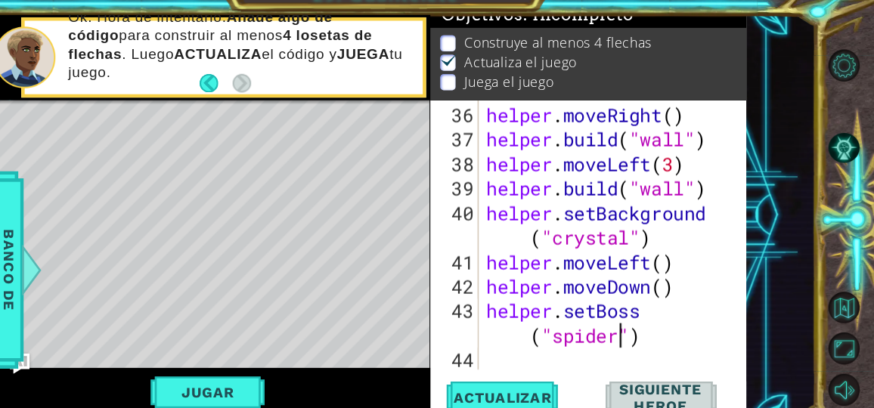
scroll to position [921, 0]
click at [540, 367] on span "Actualizar" at bounding box center [541, 374] width 119 height 15
click at [521, 333] on div "helper.setBoss("spider") 36 37 38 39 40 41 42 43 44 helper . moveRight ( ) help…" at bounding box center [617, 229] width 280 height 241
click at [297, 371] on button "Jugar" at bounding box center [278, 370] width 102 height 29
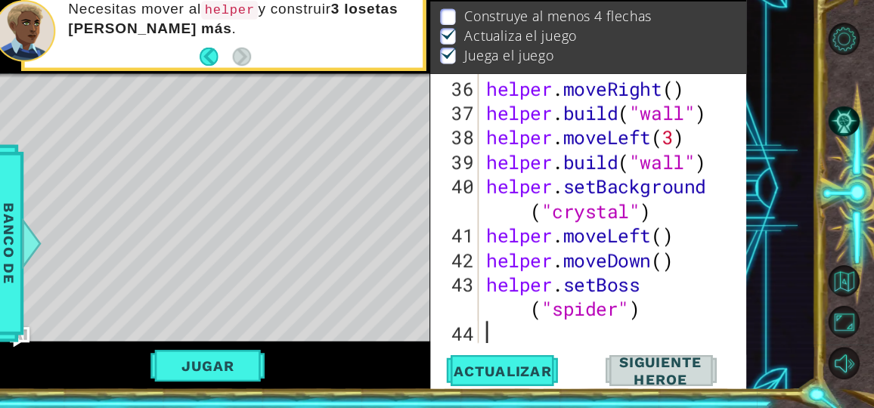
click at [527, 345] on div "helper . moveRight ( ) helper . build ( "wall" ) helper . moveLeft ( 3 ) helper…" at bounding box center [639, 253] width 230 height 285
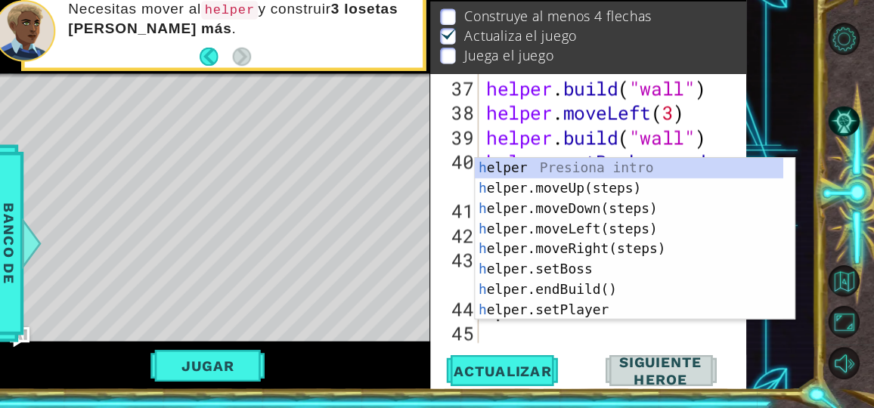
scroll to position [943, 0]
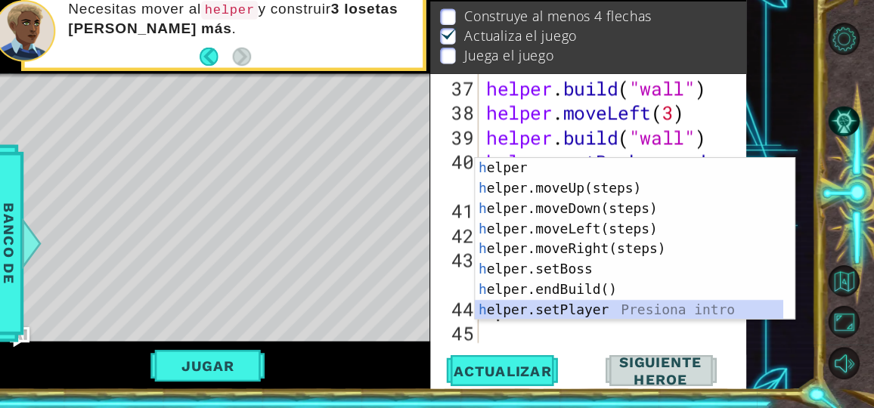
click at [621, 317] on div "h elper Presiona intro h elper.moveUp(steps) Presiona intro h elper.moveDown(st…" at bounding box center [655, 274] width 276 height 181
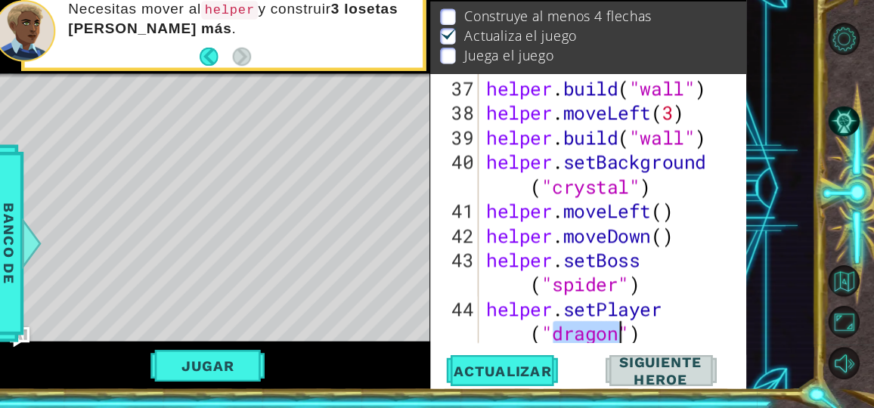
scroll to position [964, 0]
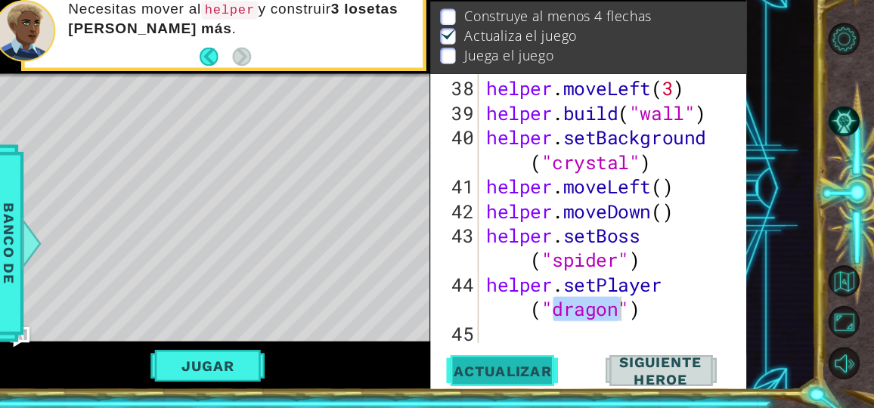
click at [539, 364] on button "Actualizar" at bounding box center [542, 375] width 110 height 28
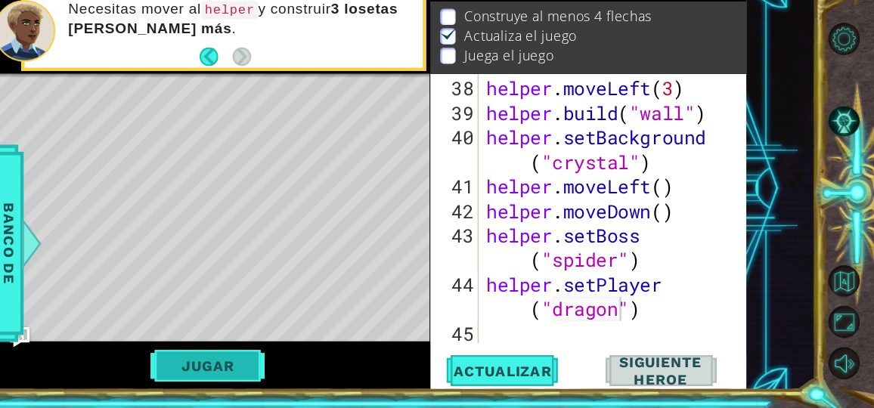
click at [317, 365] on button "Jugar" at bounding box center [278, 370] width 102 height 29
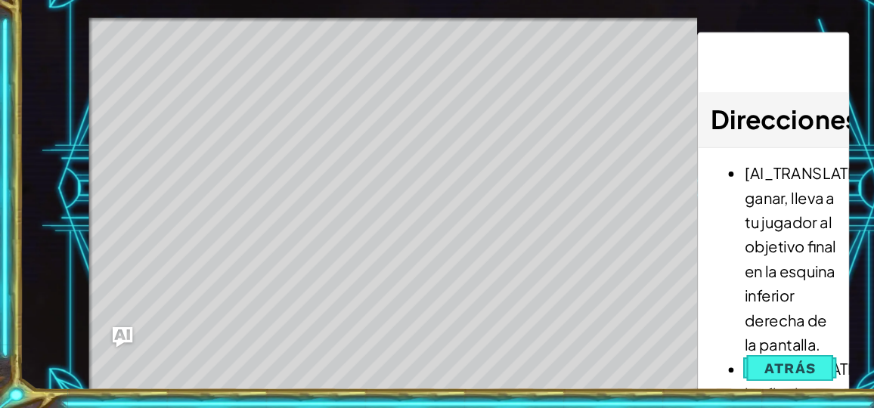
scroll to position [0, 0]
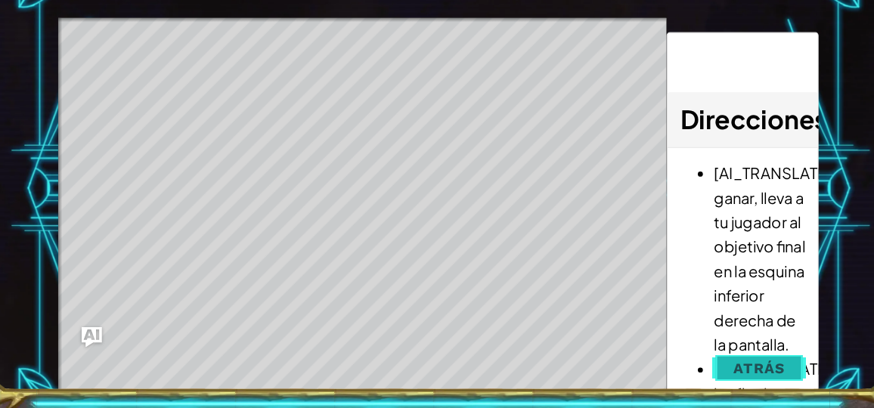
click at [693, 363] on button "Atrás" at bounding box center [706, 373] width 84 height 30
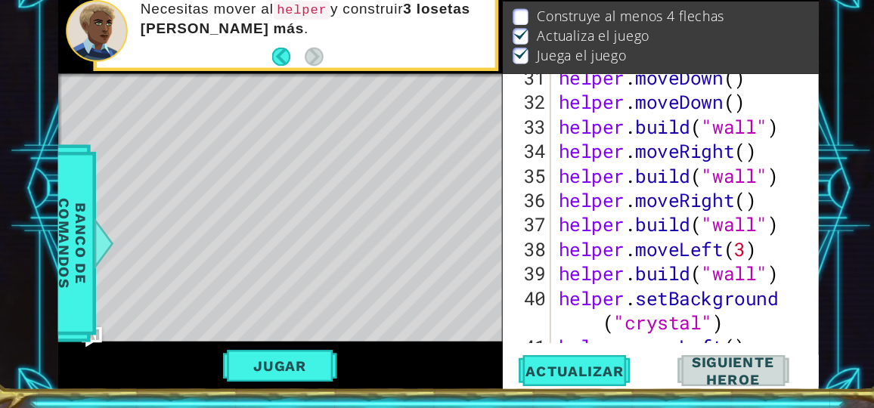
scroll to position [821, 0]
click at [717, 242] on div "helper . moveDown ( ) helper . moveDown ( ) helper . build ( "wall" ) helper . …" at bounding box center [639, 243] width 230 height 285
click at [734, 241] on div "helper . moveDown ( ) helper . moveDown ( ) helper . build ( "wall" ) helper . …" at bounding box center [639, 243] width 230 height 285
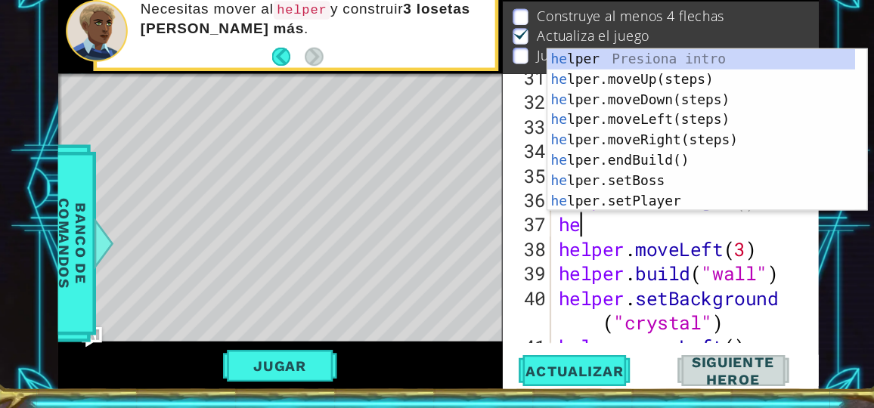
type textarea "h"
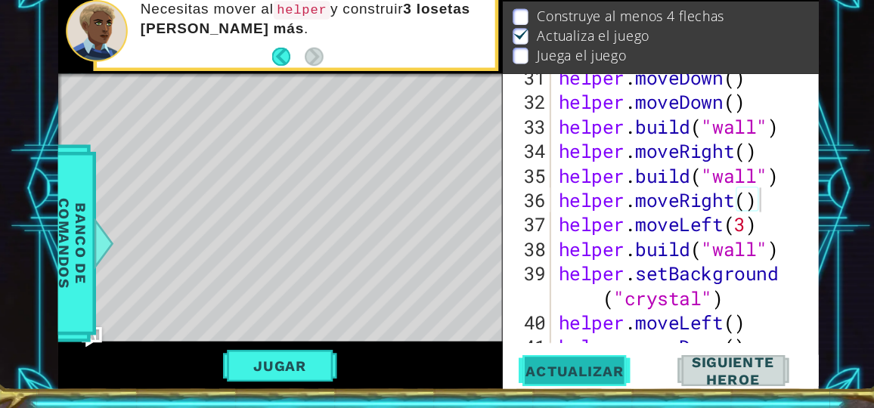
click at [545, 376] on span "Actualizar" at bounding box center [541, 374] width 119 height 15
click at [738, 269] on div "helper . moveDown ( ) helper . moveDown ( ) helper . build ( "wall" ) helper . …" at bounding box center [639, 243] width 230 height 285
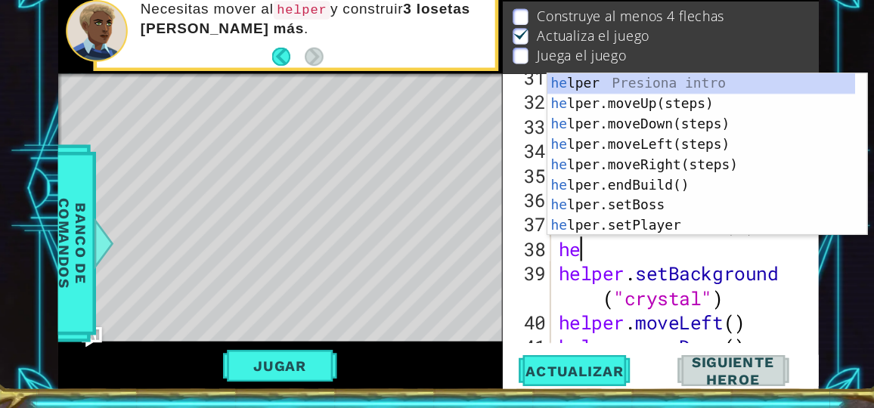
type textarea "h"
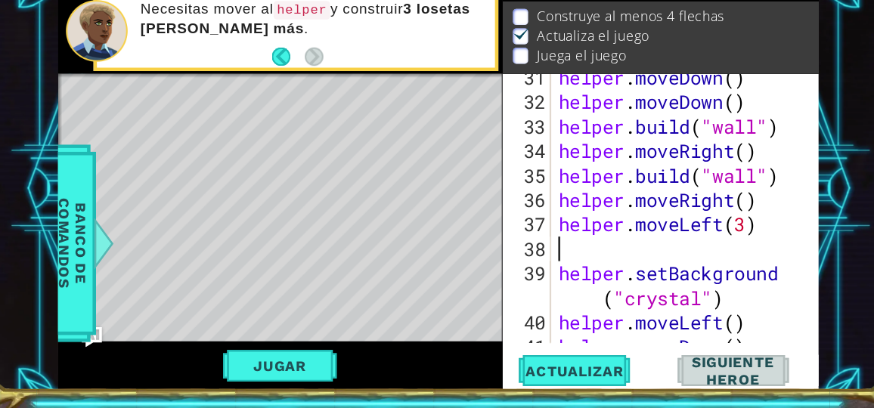
type textarea "helper.moveLeft(3)"
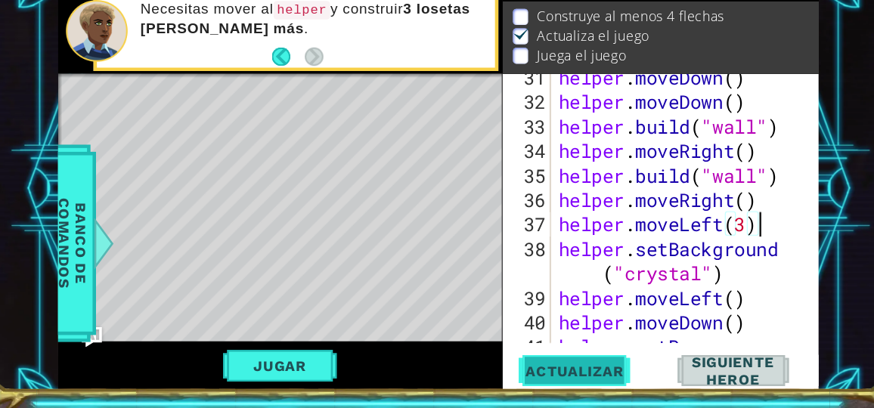
click at [592, 372] on span "Actualizar" at bounding box center [541, 374] width 119 height 15
click at [576, 373] on span "Actualizar" at bounding box center [541, 374] width 119 height 15
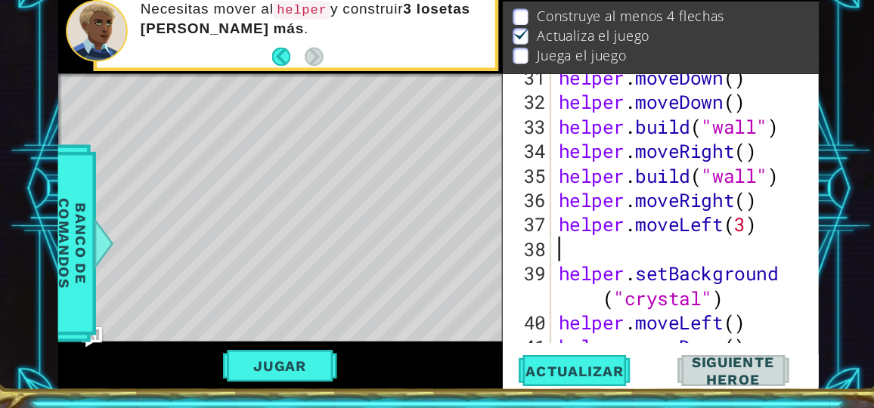
type textarea "h"
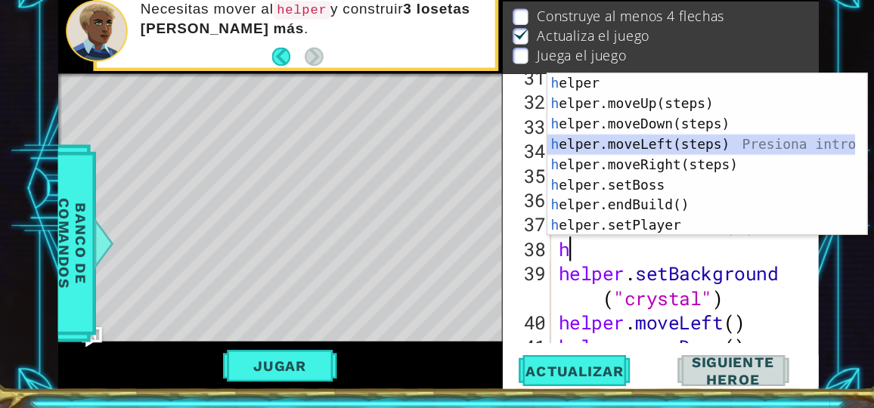
click at [712, 167] on div "h elper Presiona intro h elper.moveUp(steps) Presiona intro h elper.moveDown(st…" at bounding box center [655, 199] width 276 height 181
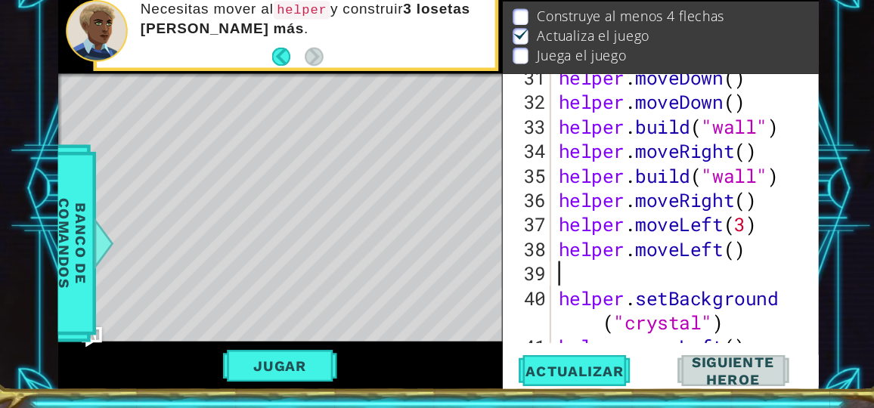
type textarea "h"
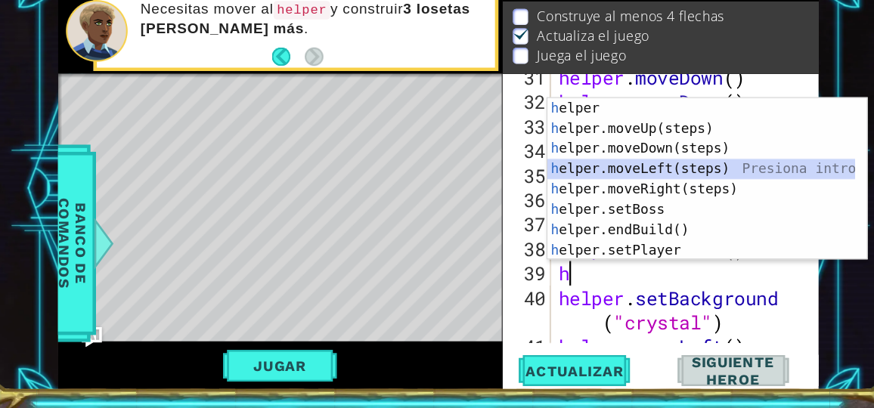
click at [627, 191] on div "h elper Presiona intro h elper.moveUp(steps) Presiona intro h elper.moveDown(st…" at bounding box center [655, 221] width 276 height 181
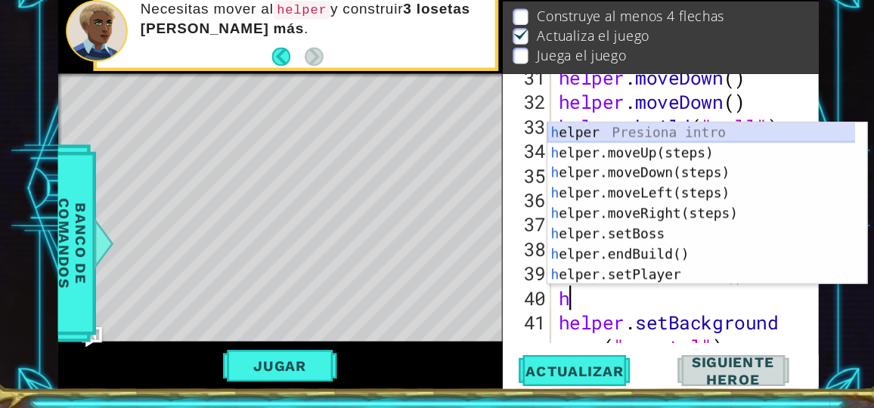
click at [599, 155] on div "h elper Presiona intro h elper.moveUp(steps) Presiona intro h elper.moveDown(st…" at bounding box center [655, 243] width 276 height 181
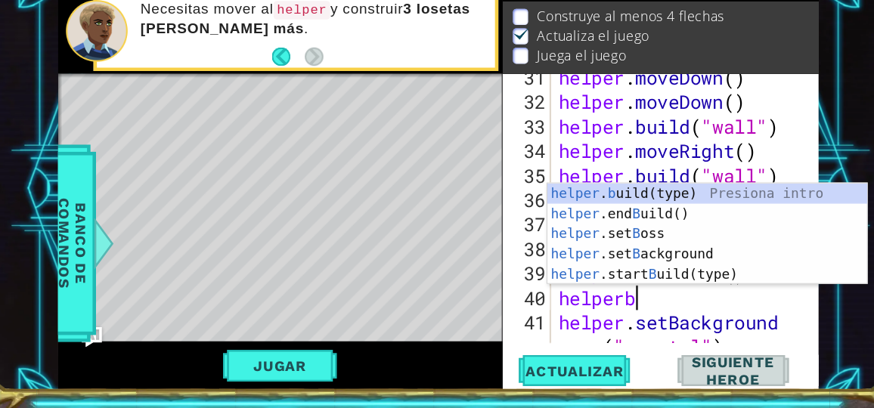
scroll to position [0, 2]
click at [643, 210] on div "helper . b uild(type) Presiona intro helper .end B uild() Presiona intro helper…" at bounding box center [660, 270] width 286 height 127
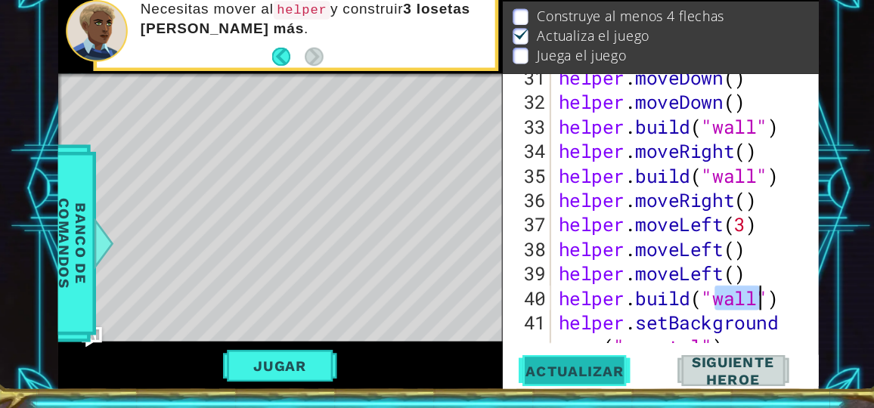
type textarea "[DOMAIN_NAME]("wall")"
click at [580, 377] on span "Actualizar" at bounding box center [541, 374] width 119 height 15
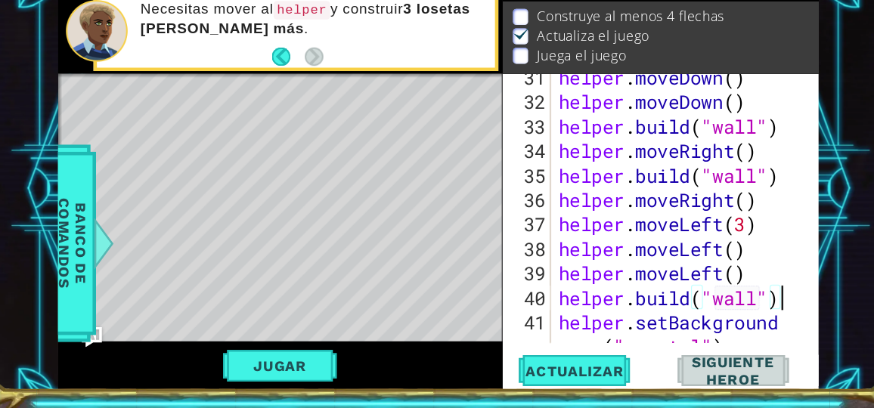
click at [732, 308] on div "helper . moveDown ( ) helper . moveDown ( ) helper . build ( "wall" ) helper . …" at bounding box center [639, 254] width 230 height 307
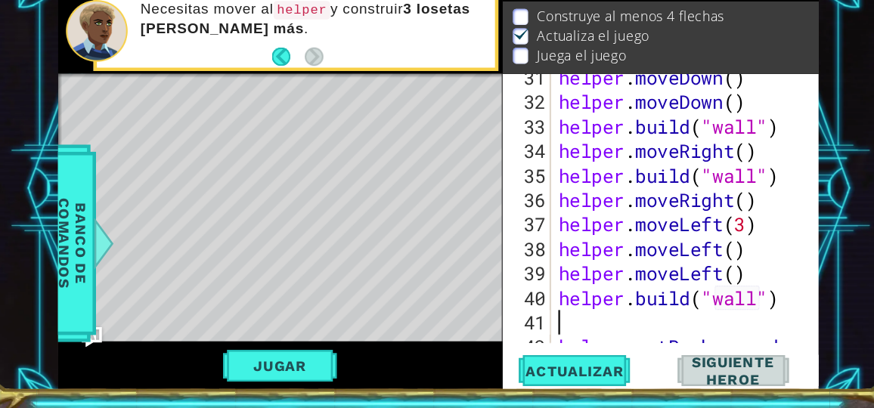
type textarea "h"
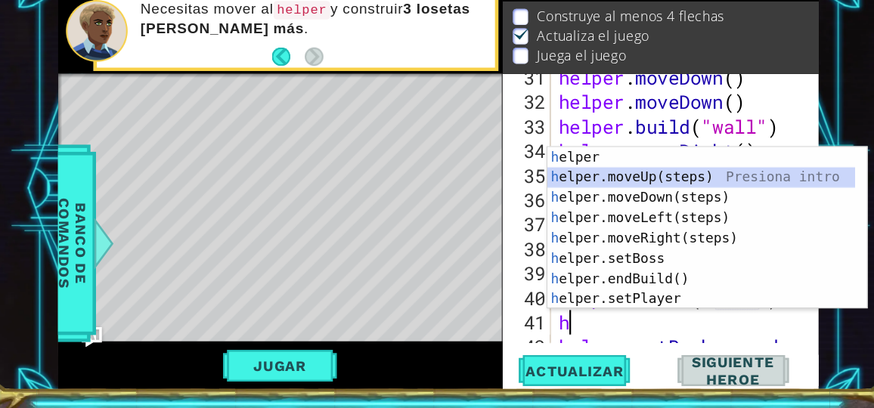
click at [715, 200] on div "h elper Presiona intro h elper.moveUp(steps) Presiona intro h elper.moveDown(st…" at bounding box center [655, 265] width 276 height 181
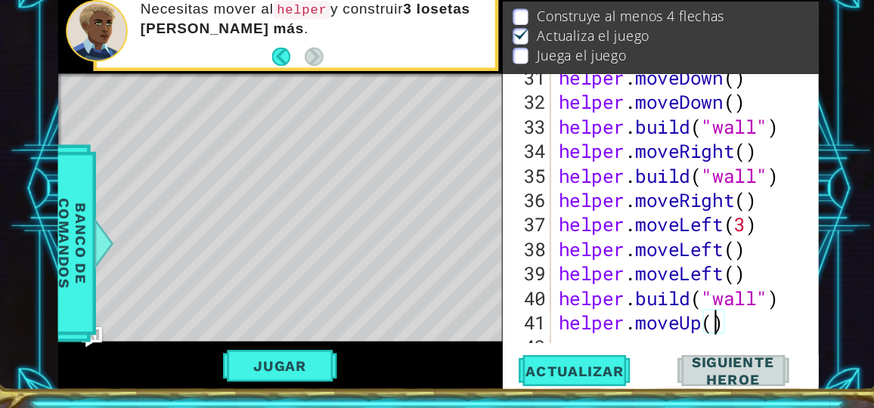
click at [670, 333] on div "helper . moveDown ( ) helper . moveDown ( ) helper . build ( "wall" ) helper . …" at bounding box center [639, 243] width 230 height 285
type textarea "helper.moveUp(3)"
type textarea "h"
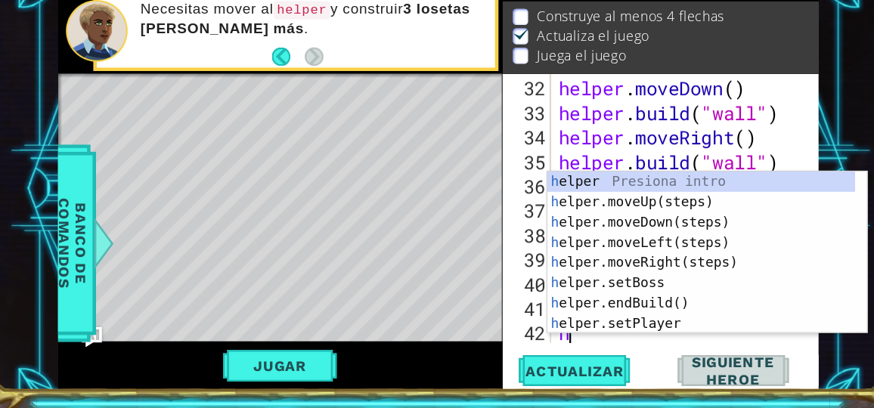
scroll to position [832, 0]
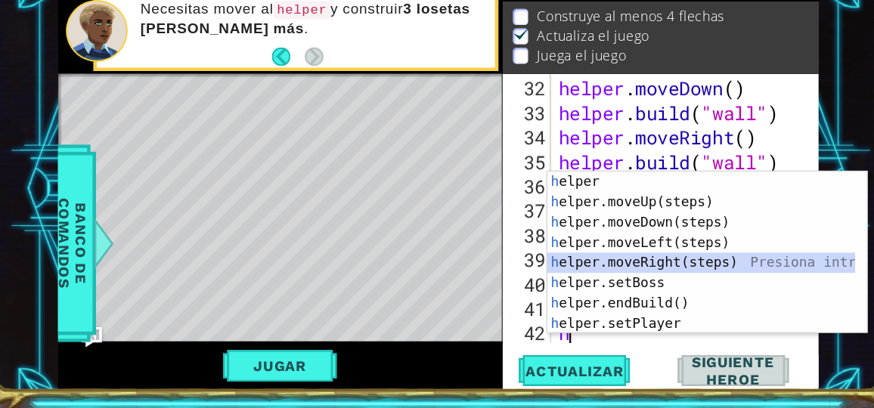
click at [649, 278] on div "h elper Presiona intro h elper.moveUp(steps) Presiona intro h elper.moveDown(st…" at bounding box center [655, 287] width 276 height 181
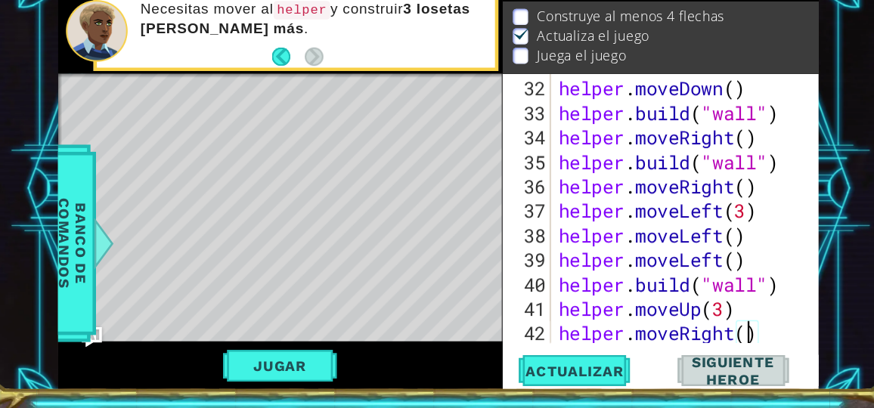
click at [699, 344] on div "helper . moveDown ( ) helper . build ( "wall" ) helper . moveRight ( ) helper .…" at bounding box center [639, 253] width 230 height 285
type textarea "helper.moveRight(6)"
click at [574, 371] on span "Actualizar" at bounding box center [541, 374] width 119 height 15
click at [722, 330] on div "helper . moveDown ( ) helper . build ( "wall" ) helper . moveRight ( ) helper .…" at bounding box center [639, 253] width 230 height 285
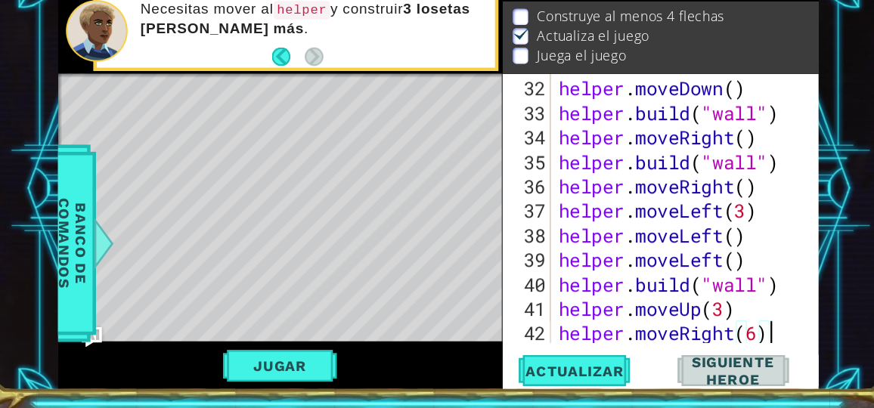
scroll to position [0, 0]
type textarea "h"
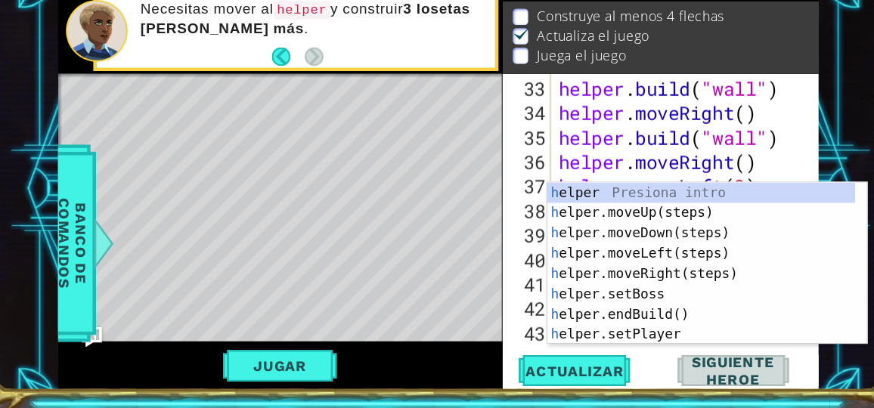
scroll to position [854, 0]
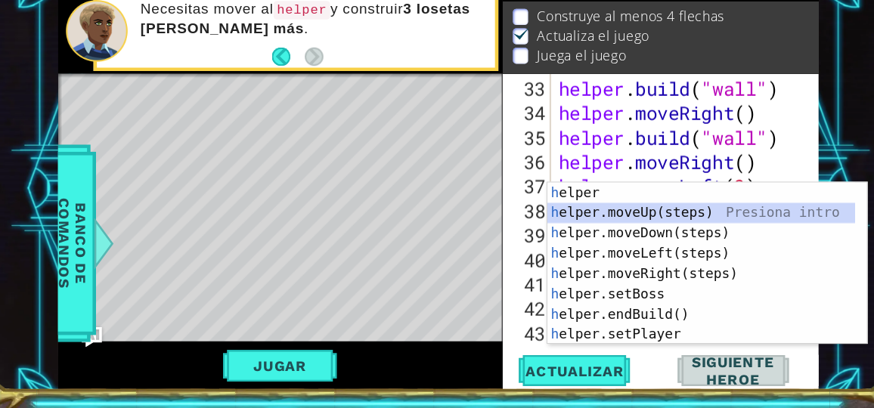
click at [688, 233] on div "h elper Presiona intro h elper.moveUp(steps) Presiona intro h elper.moveDown(st…" at bounding box center [655, 296] width 276 height 181
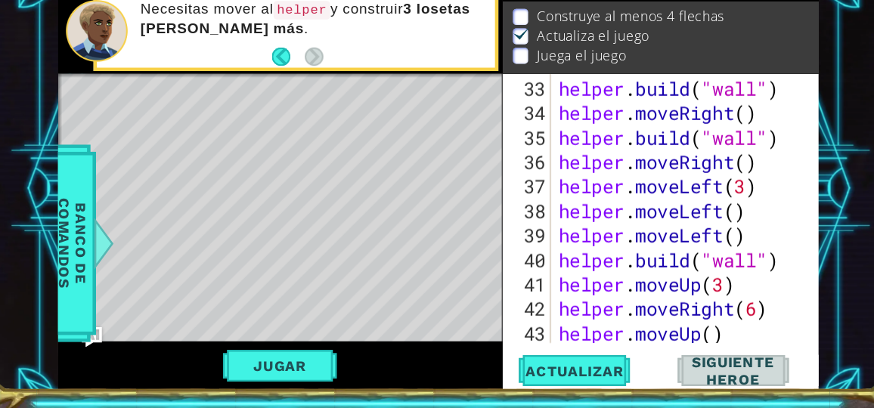
type textarea "h"
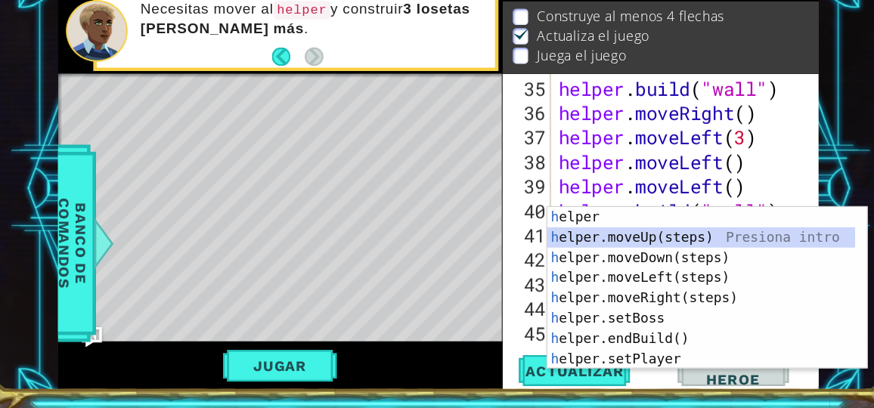
click at [755, 257] on div "h elper Presiona intro h elper.moveUp(steps) Presiona intro h elper.moveDown(st…" at bounding box center [655, 318] width 276 height 181
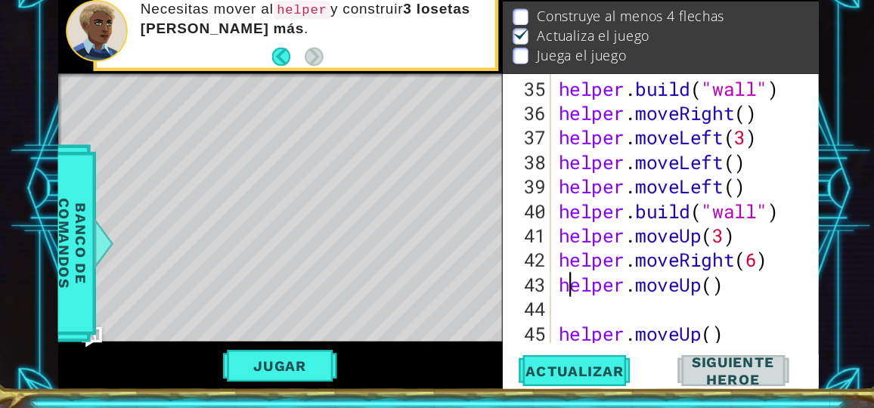
click at [542, 303] on div "helper . build ( "wall" ) helper . moveRight ( ) helper . moveLeft ( 3 ) helper…" at bounding box center [639, 253] width 230 height 285
type textarea "helper.moveUp()"
click at [534, 312] on div "helper . build ( "wall" ) helper . moveRight ( ) helper . moveLeft ( 3 ) helper…" at bounding box center [639, 253] width 230 height 285
type textarea "helper.moveUp()"
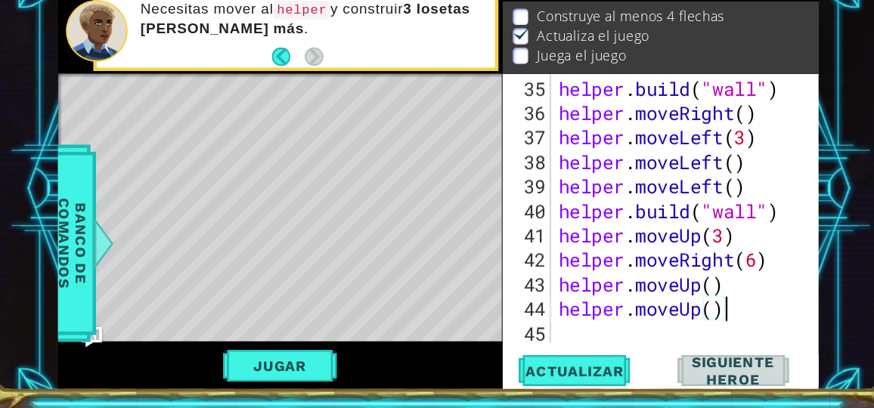
click at [705, 319] on div "helper . build ( "wall" ) helper . moveRight ( ) helper . moveLeft ( 3 ) helper…" at bounding box center [639, 253] width 230 height 285
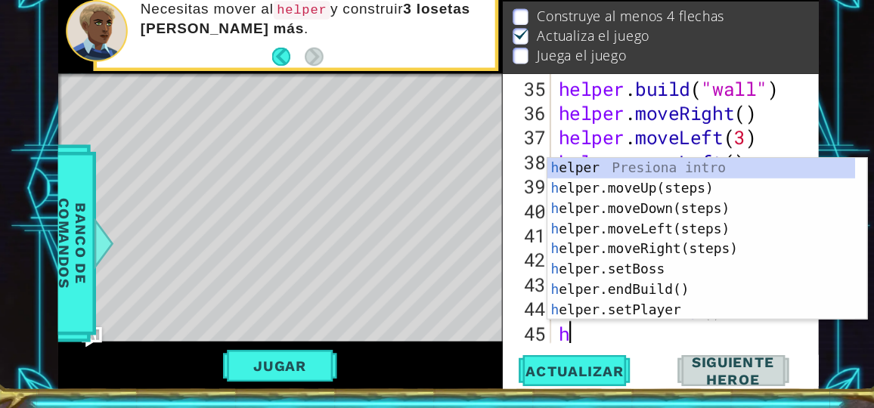
type textarea "h"
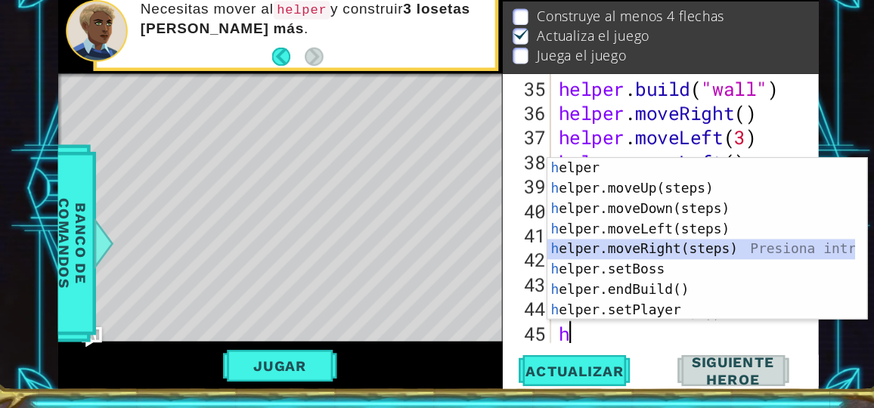
click at [703, 265] on div "h elper Presiona intro h elper.moveUp(steps) Presiona intro h elper.moveDown(st…" at bounding box center [655, 274] width 276 height 181
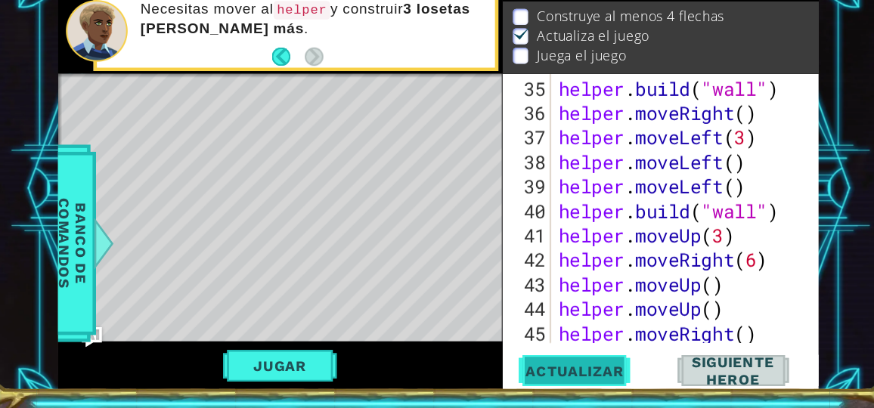
click at [566, 361] on button "Actualizar" at bounding box center [542, 375] width 110 height 28
click at [714, 345] on div "helper . build ( "wall" ) helper . moveRight ( ) helper . moveLeft ( 3 ) helper…" at bounding box center [639, 253] width 230 height 285
type textarea "helper.moveRight()"
type textarea "h"
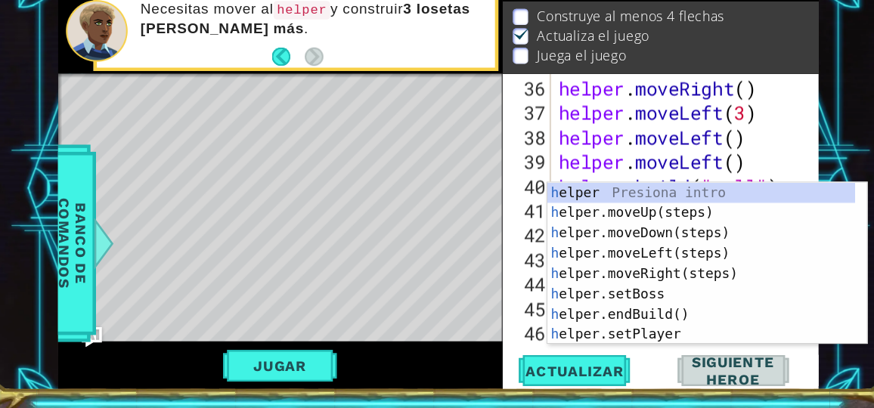
scroll to position [921, 0]
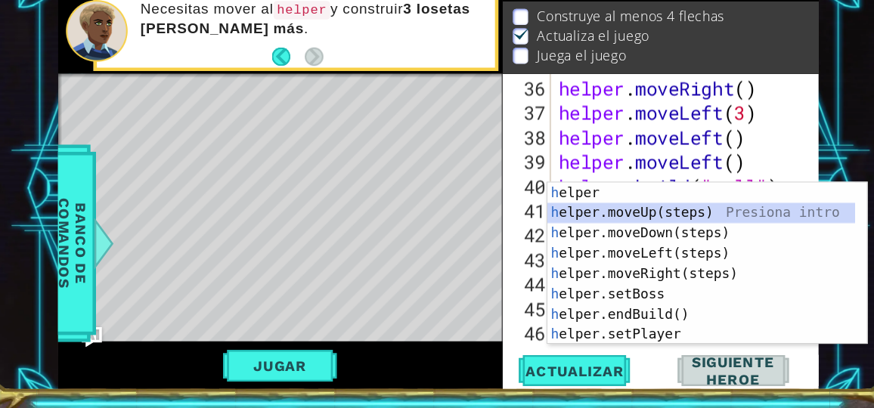
click at [704, 232] on div "h elper Presiona intro h elper.moveUp(steps) Presiona intro h elper.moveDown(st…" at bounding box center [655, 296] width 276 height 181
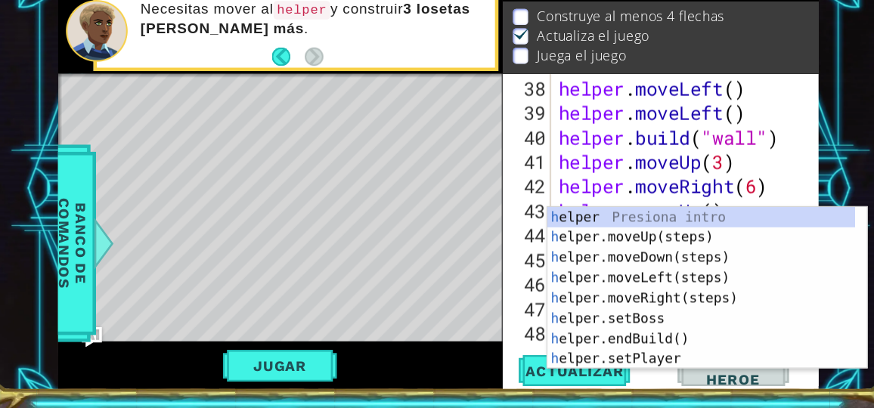
scroll to position [964, 0]
click at [678, 234] on div "h elper Presiona intro h elper.moveUp(steps) Presiona intro h elper.moveDown(st…" at bounding box center [655, 318] width 276 height 181
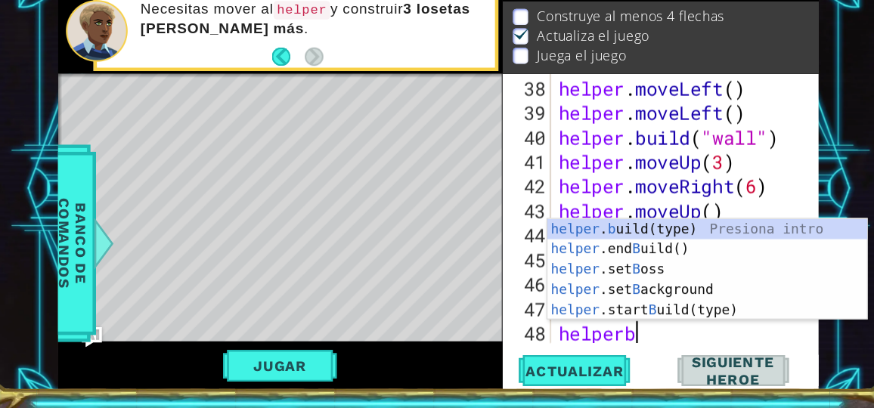
scroll to position [0, 2]
click at [643, 252] on div "helper . b uild(type) Presiona intro helper .end B uild() Presiona intro helper…" at bounding box center [660, 302] width 286 height 127
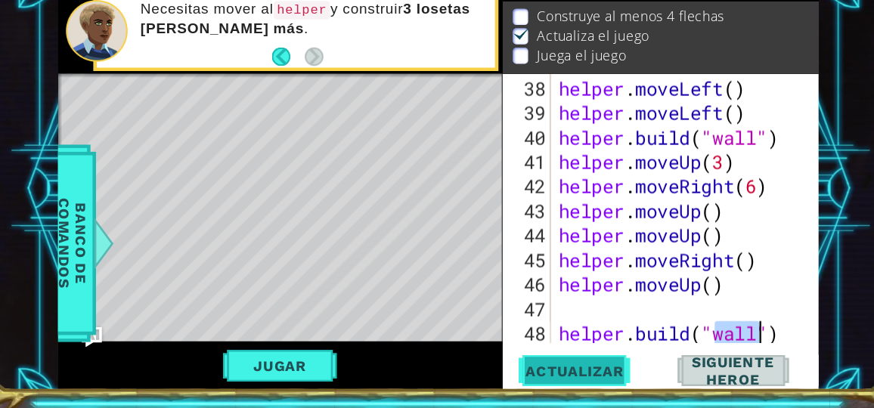
type textarea "[DOMAIN_NAME]("wall")"
click at [578, 368] on span "Actualizar" at bounding box center [541, 374] width 119 height 15
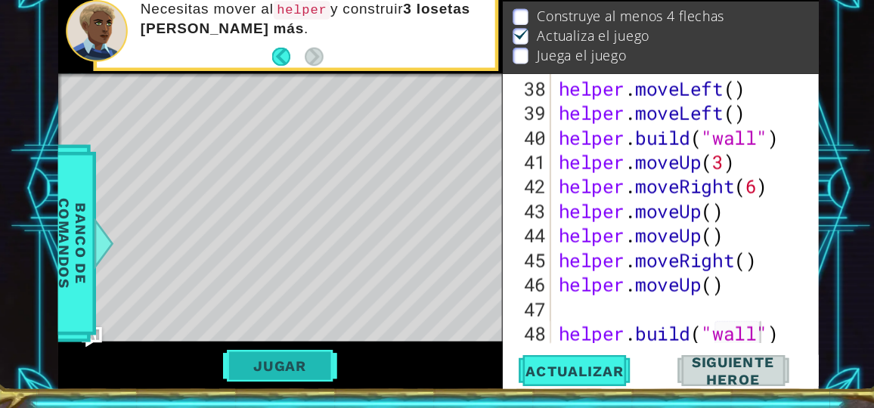
click at [301, 379] on button "Jugar" at bounding box center [278, 370] width 102 height 29
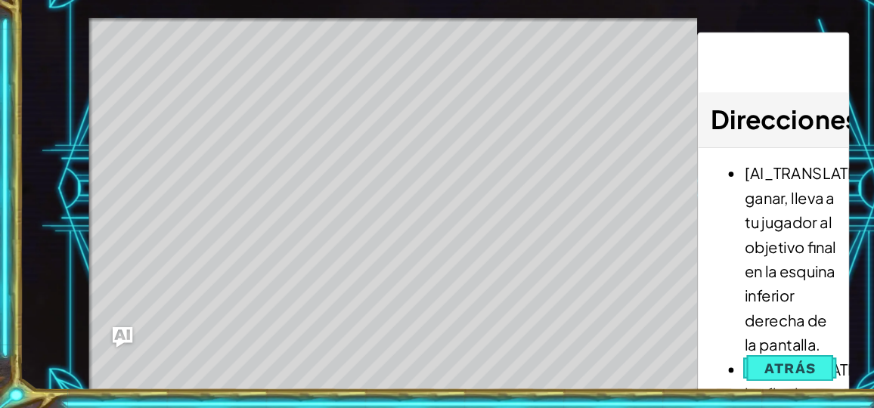
scroll to position [0, 0]
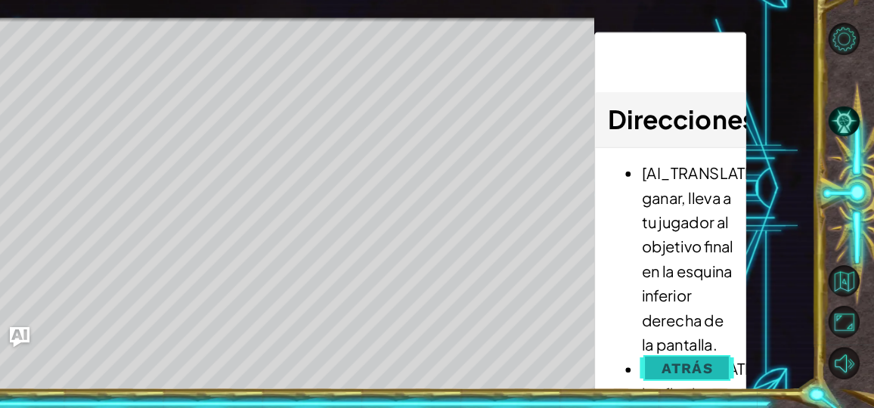
click at [711, 382] on button "Atrás" at bounding box center [706, 373] width 84 height 30
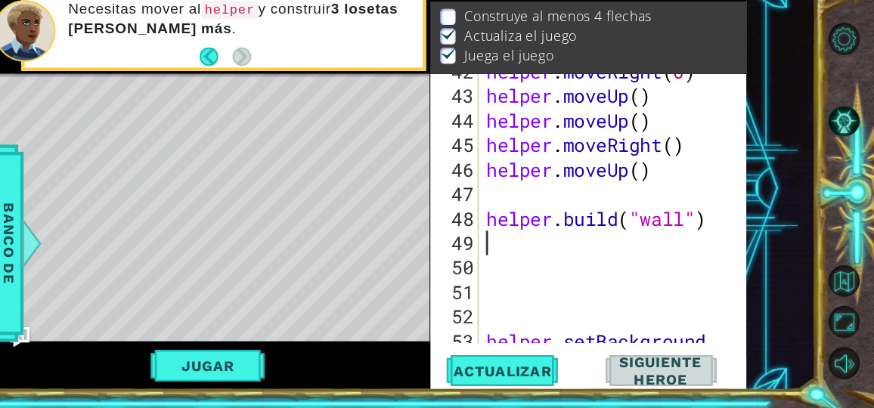
click at [536, 256] on div "helper . moveRight ( 6 ) helper . moveUp ( ) helper . moveUp ( ) helper . moveR…" at bounding box center [639, 249] width 230 height 307
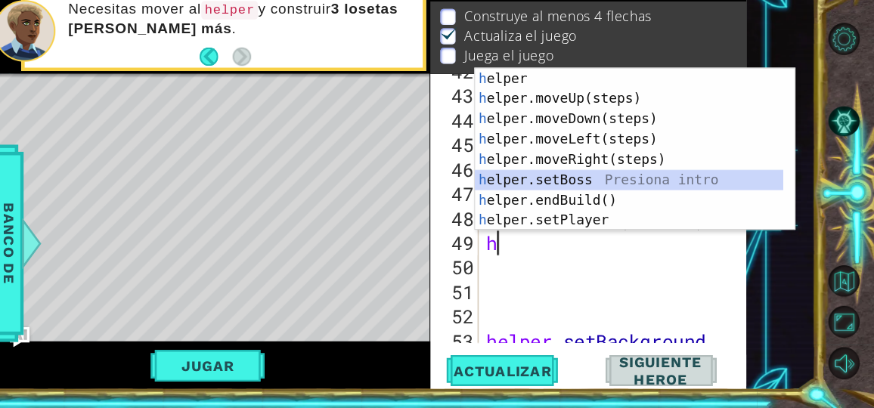
click at [628, 203] on div "h elper Presiona intro h elper.moveUp(steps) Presiona intro h elper.moveDown(st…" at bounding box center [655, 194] width 276 height 181
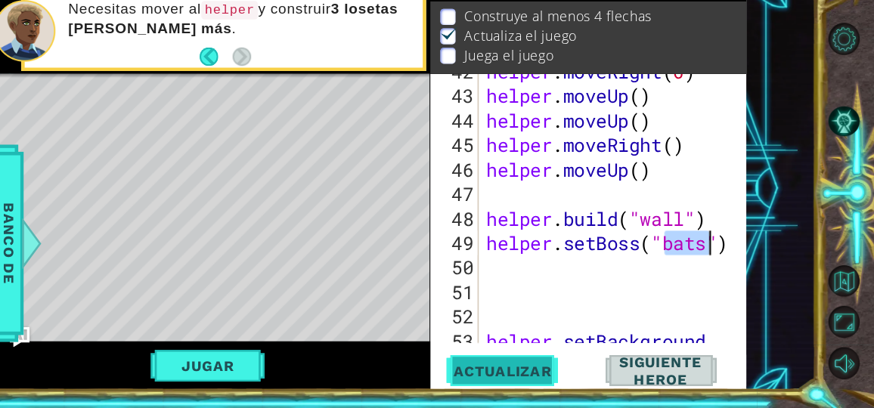
type textarea "helper.setBoss("bats")"
click at [565, 376] on span "Actualizar" at bounding box center [541, 374] width 119 height 15
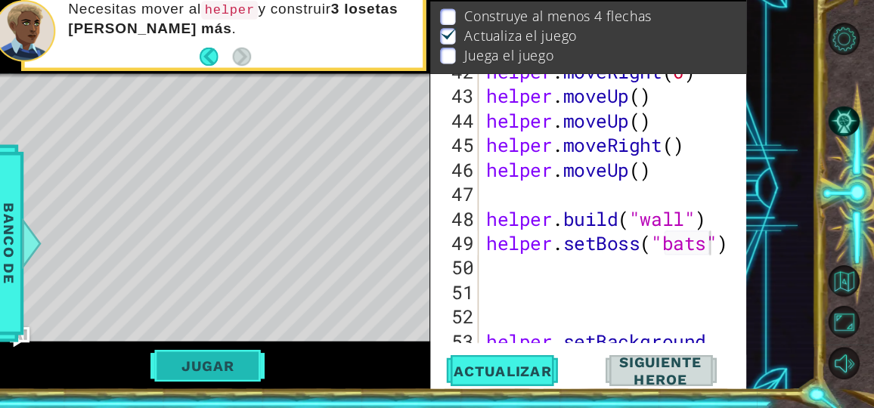
click at [298, 376] on button "Jugar" at bounding box center [278, 370] width 102 height 29
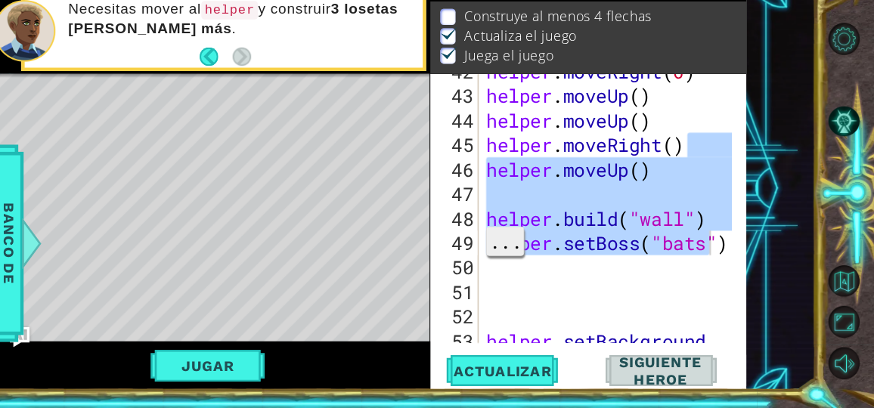
click at [560, 271] on span "..." at bounding box center [544, 258] width 33 height 25
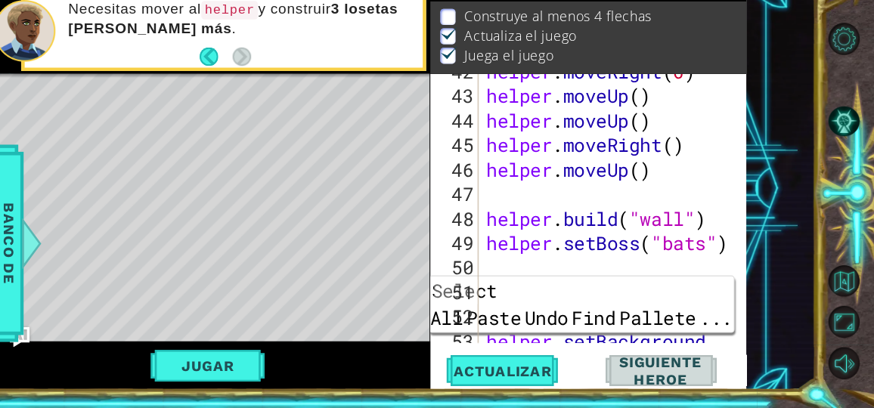
click at [547, 273] on div "helper . moveRight ( 6 ) helper . moveUp ( ) helper . moveUp ( ) helper . moveR…" at bounding box center [639, 249] width 230 height 307
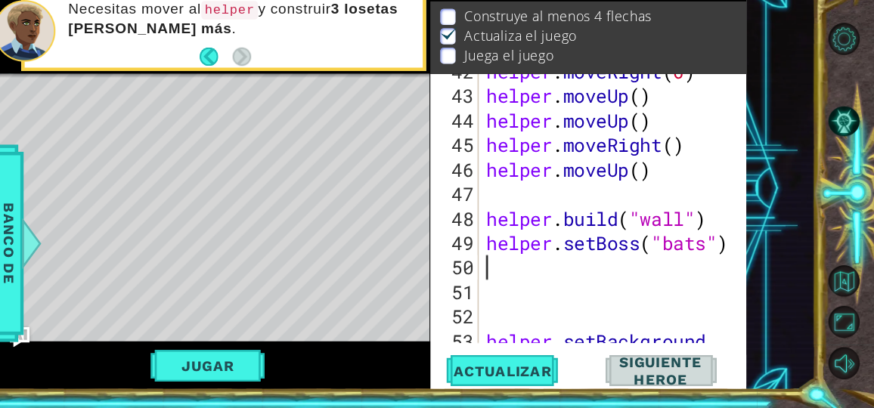
type textarea "h"
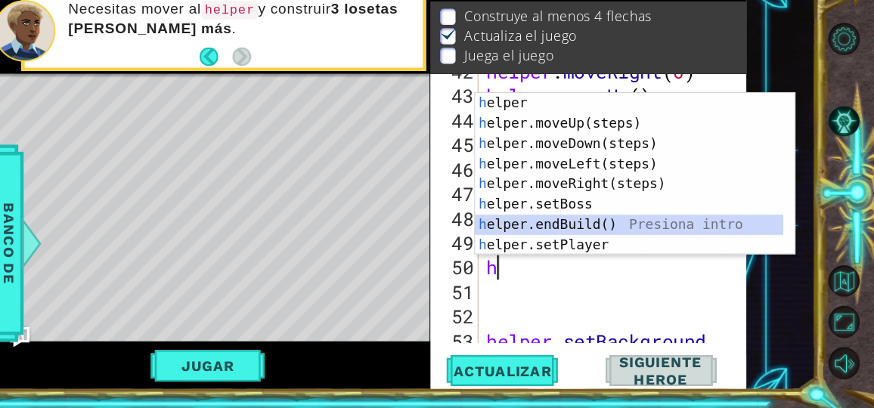
click at [646, 247] on div "h elper Presiona intro h elper.moveUp(steps) Presiona intro h elper.moveDown(st…" at bounding box center [655, 216] width 276 height 181
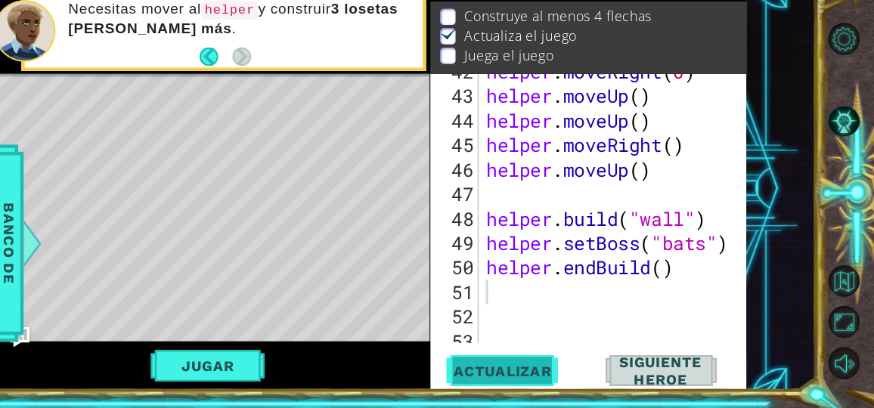
click at [564, 385] on button "Actualizar" at bounding box center [542, 375] width 110 height 28
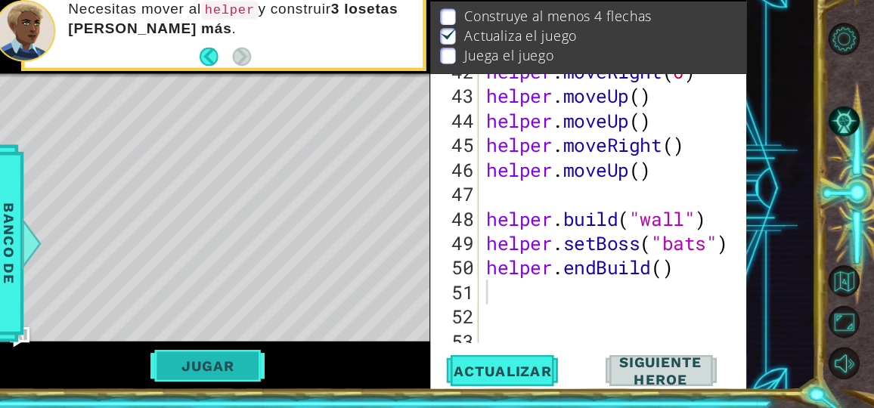
click at [315, 372] on button "Jugar" at bounding box center [278, 370] width 102 height 29
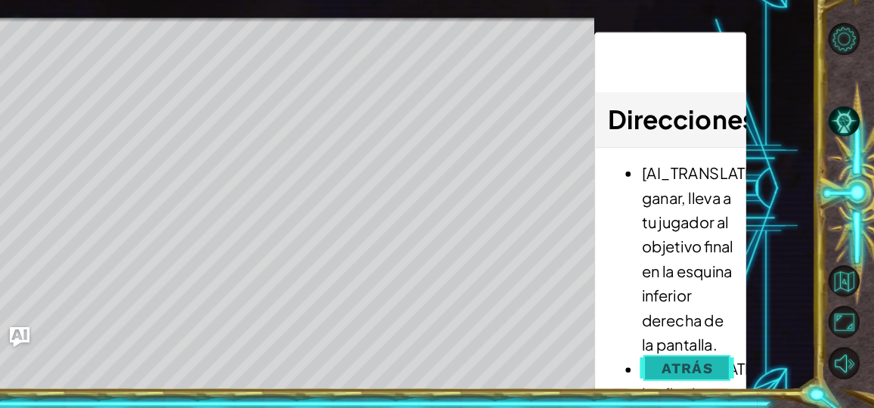
click at [675, 359] on button "Atrás" at bounding box center [706, 373] width 84 height 30
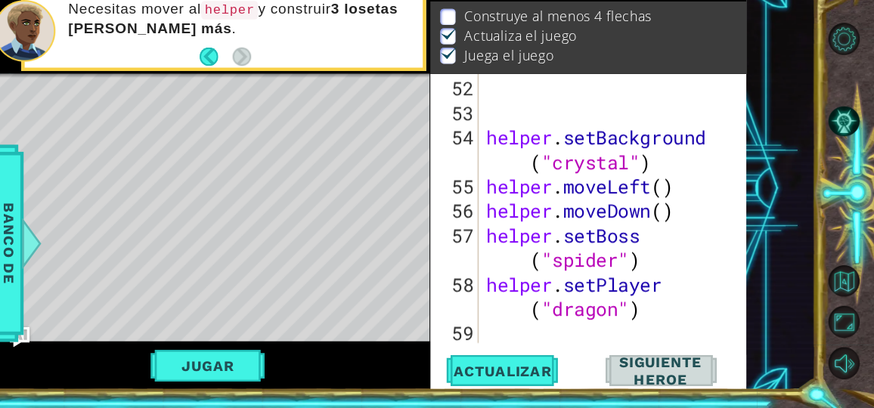
click at [715, 363] on span "Siguiente Heroe" at bounding box center [683, 375] width 146 height 30
click at [685, 374] on span "Siguiente Heroe" at bounding box center [683, 375] width 146 height 30
click at [725, 375] on span "Siguiente Heroe" at bounding box center [683, 375] width 146 height 30
click at [746, 372] on span "Siguiente Heroe" at bounding box center [683, 375] width 146 height 30
click at [714, 381] on span "Siguiente Heroe" at bounding box center [683, 375] width 146 height 30
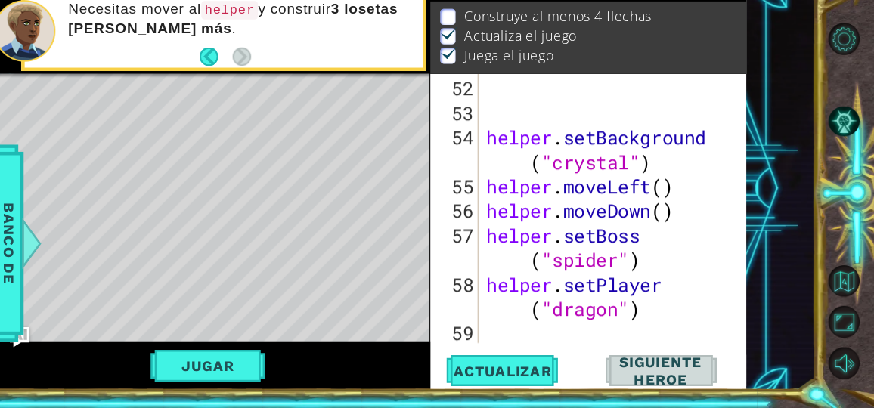
click at [709, 380] on span "Siguiente Heroe" at bounding box center [683, 375] width 146 height 30
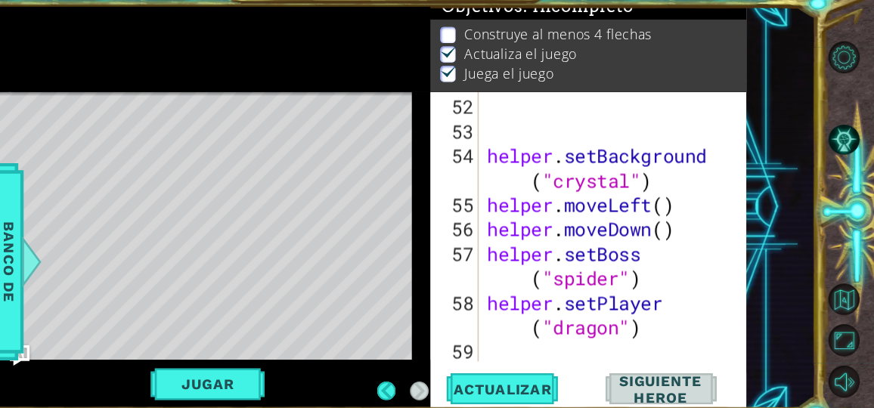
scroll to position [14, 0]
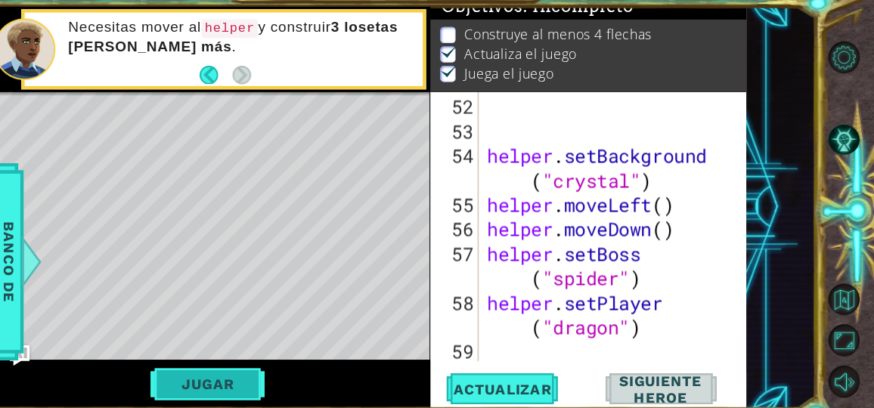
click at [264, 370] on button "Jugar" at bounding box center [278, 370] width 102 height 29
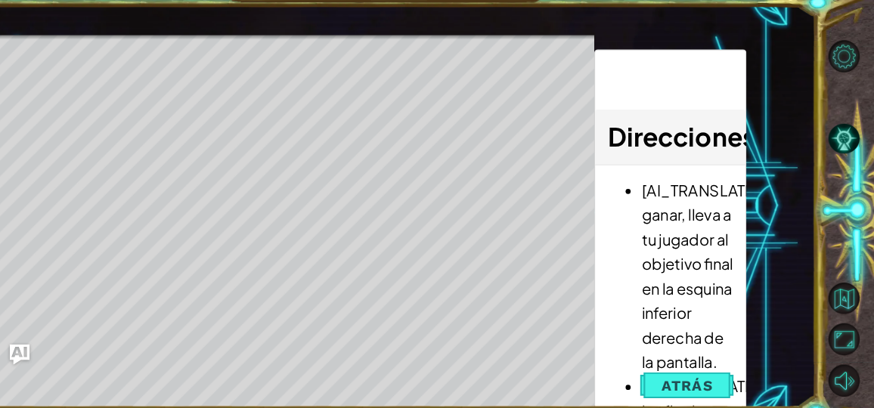
scroll to position [0, 0]
